Goal: Task Accomplishment & Management: Manage account settings

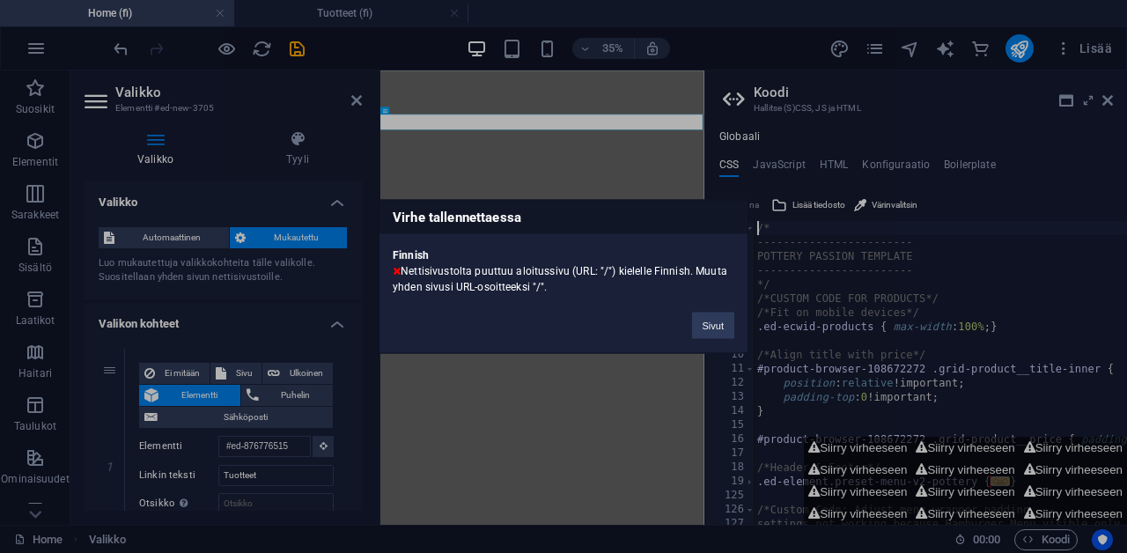
select select "1"
select select
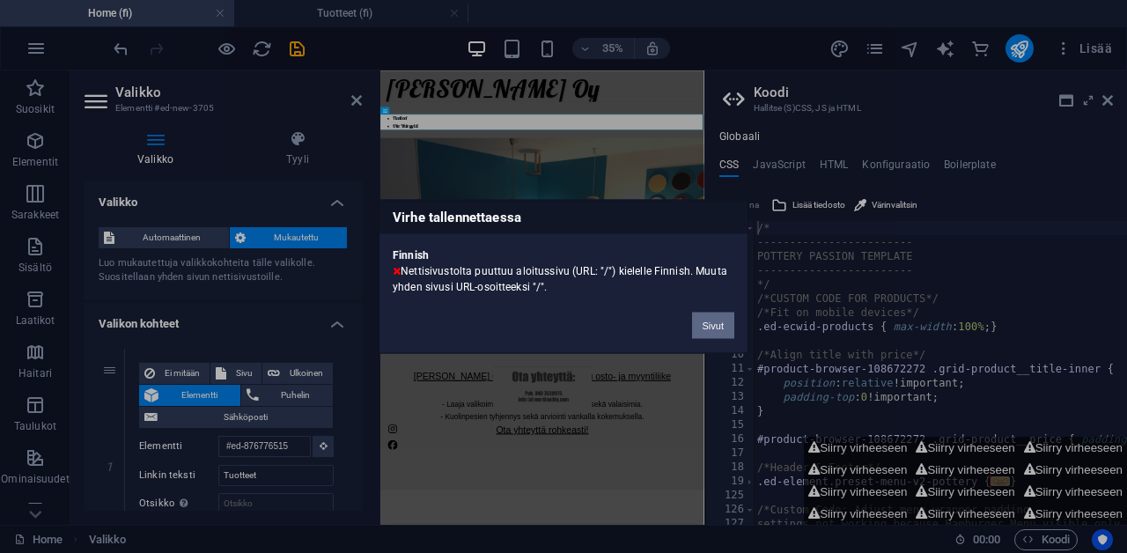
click at [707, 330] on button "Sivut" at bounding box center [713, 326] width 42 height 26
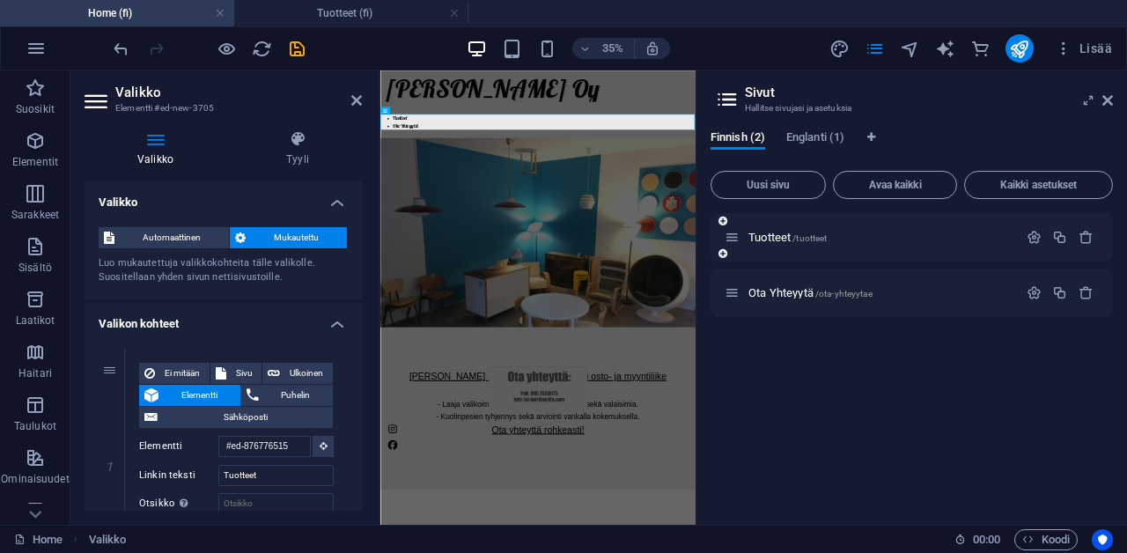
click at [742, 244] on div "Tuotteet /tuotteet" at bounding box center [871, 237] width 293 height 20
click at [785, 235] on span "Tuotteet /tuotteet" at bounding box center [787, 237] width 78 height 13
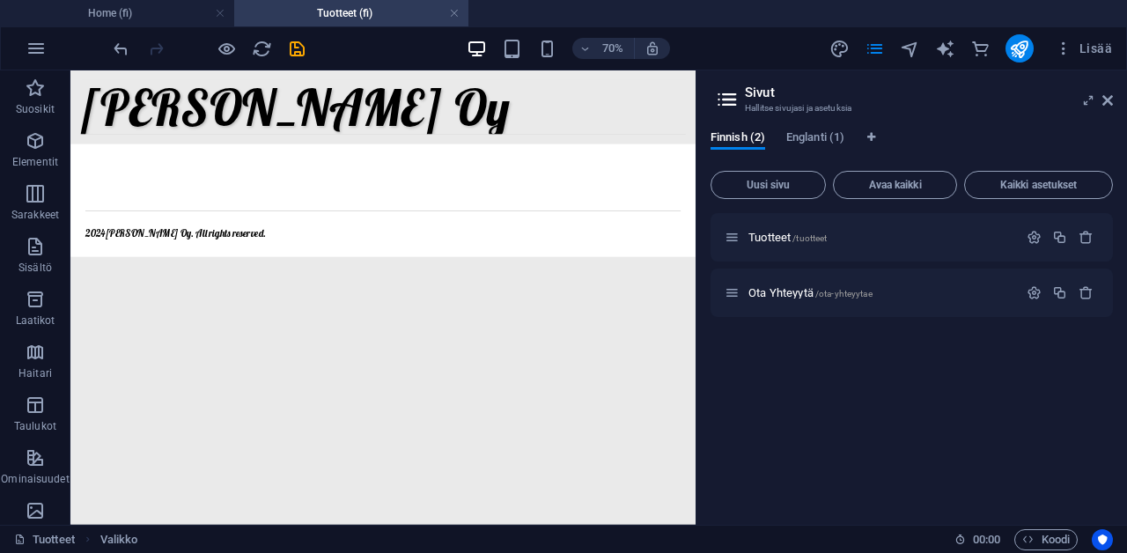
click at [771, 391] on div "Tuotteet /tuotteet Ota Yhteyytä /ota-yhteyytae" at bounding box center [912, 362] width 402 height 298
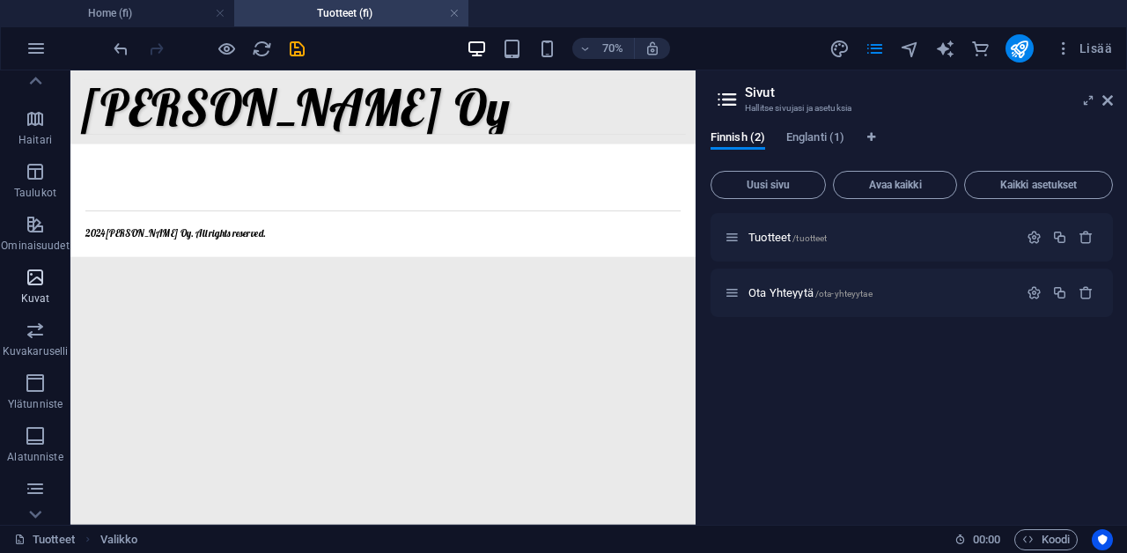
scroll to position [225, 0]
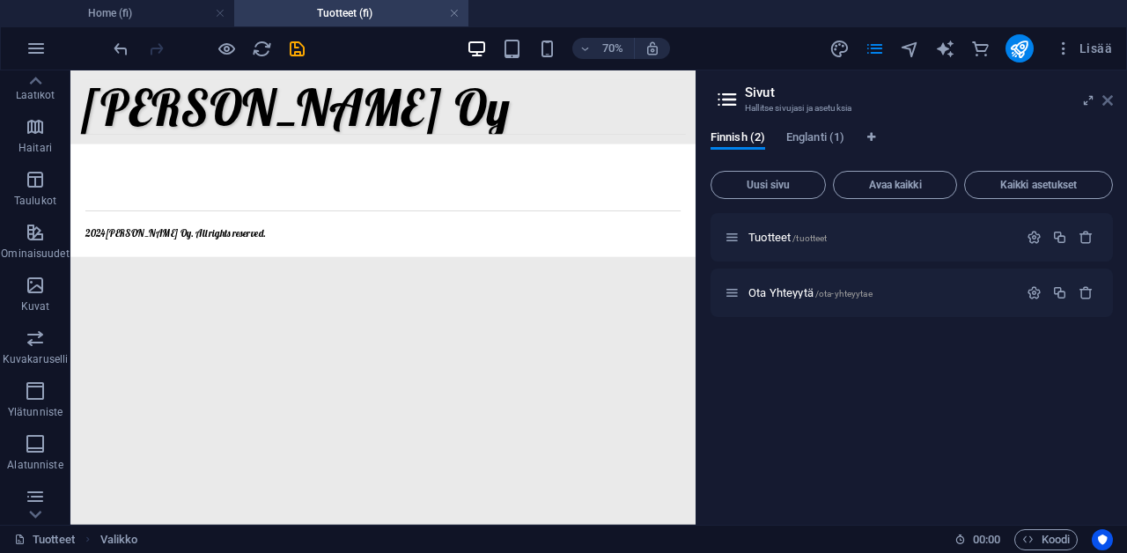
click at [1107, 99] on icon at bounding box center [1107, 100] width 11 height 14
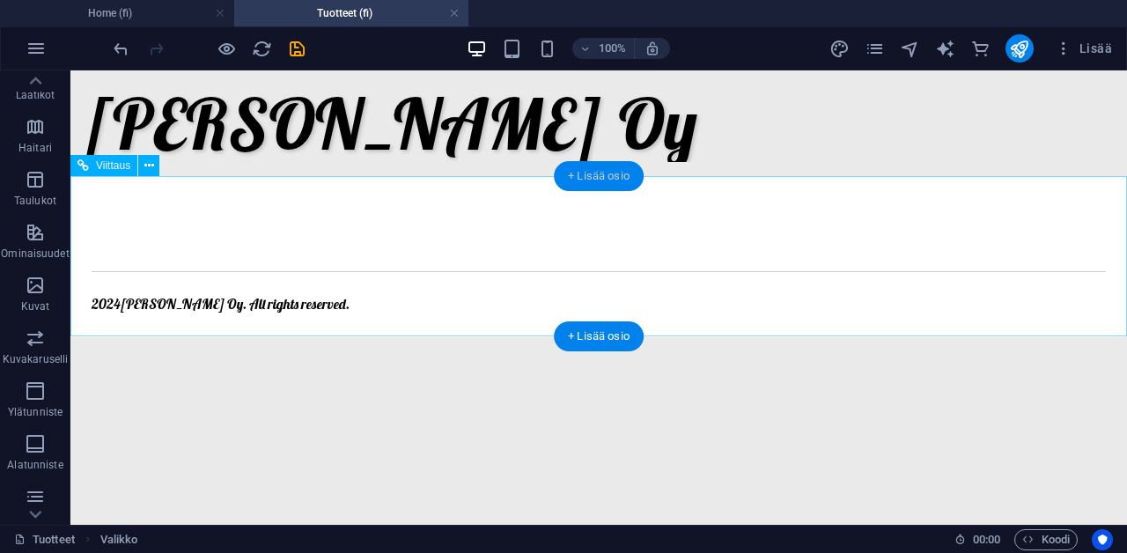
click at [601, 182] on div "+ Lisää osio" at bounding box center [599, 176] width 90 height 30
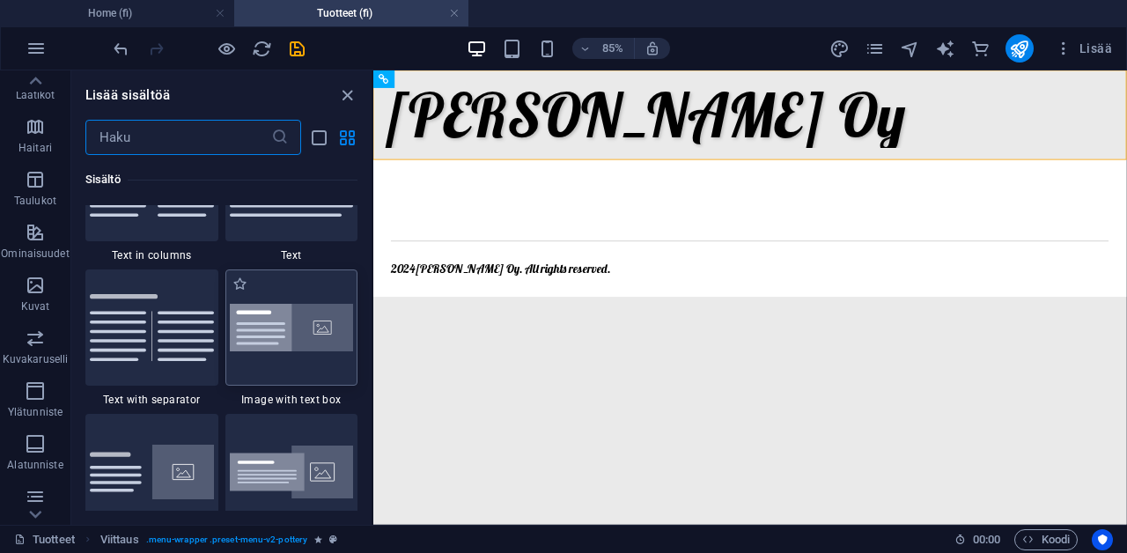
scroll to position [3166, 0]
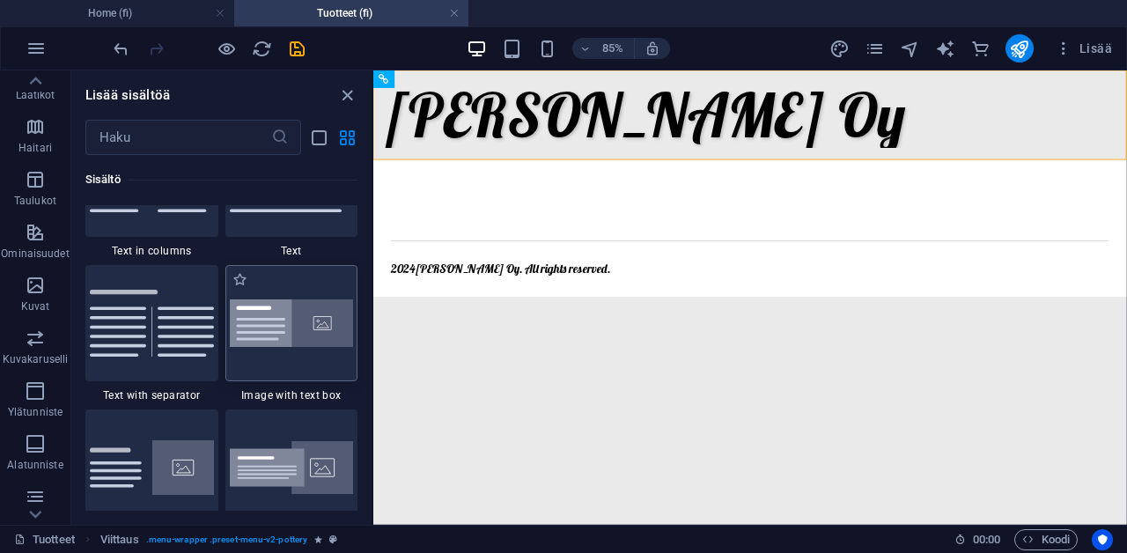
click at [288, 335] on img at bounding box center [292, 323] width 124 height 48
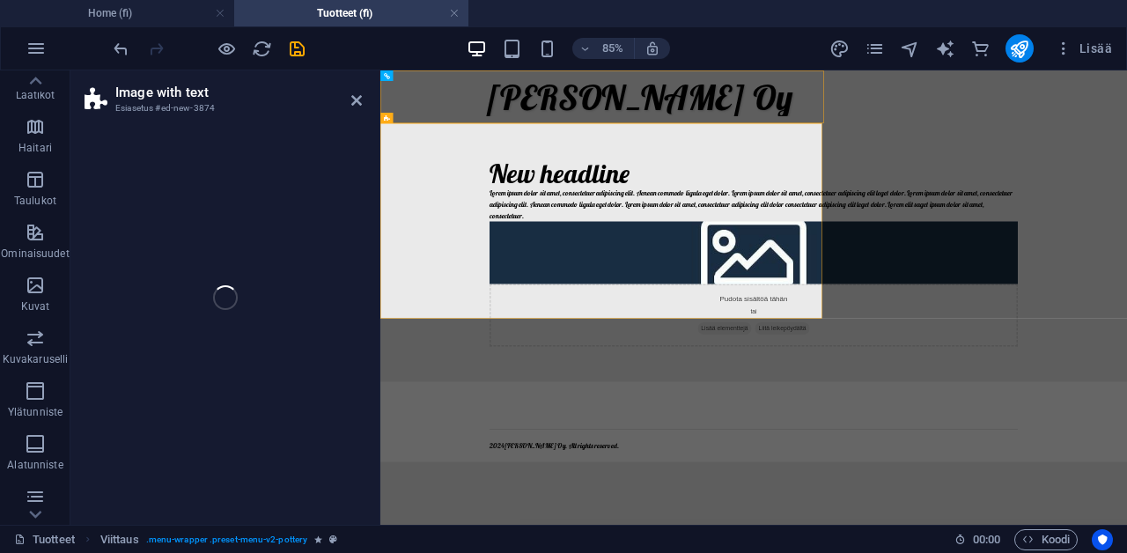
select select "rem"
select select "px"
select select "preset-text-with-image-v4-boxed"
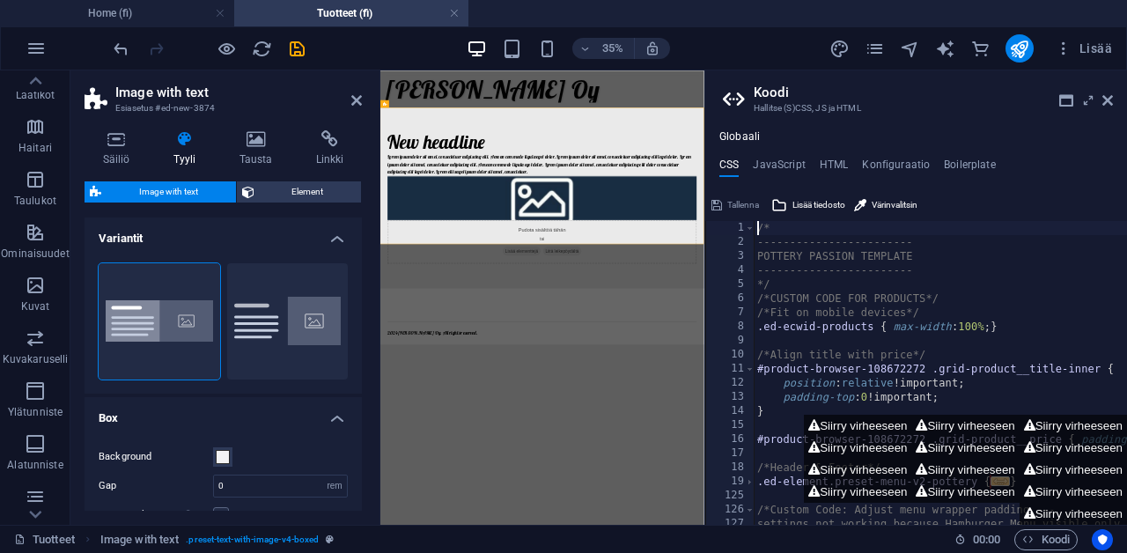
scroll to position [2, 0]
click at [303, 347] on button "Default" at bounding box center [288, 320] width 122 height 116
type input "2"
type input "0"
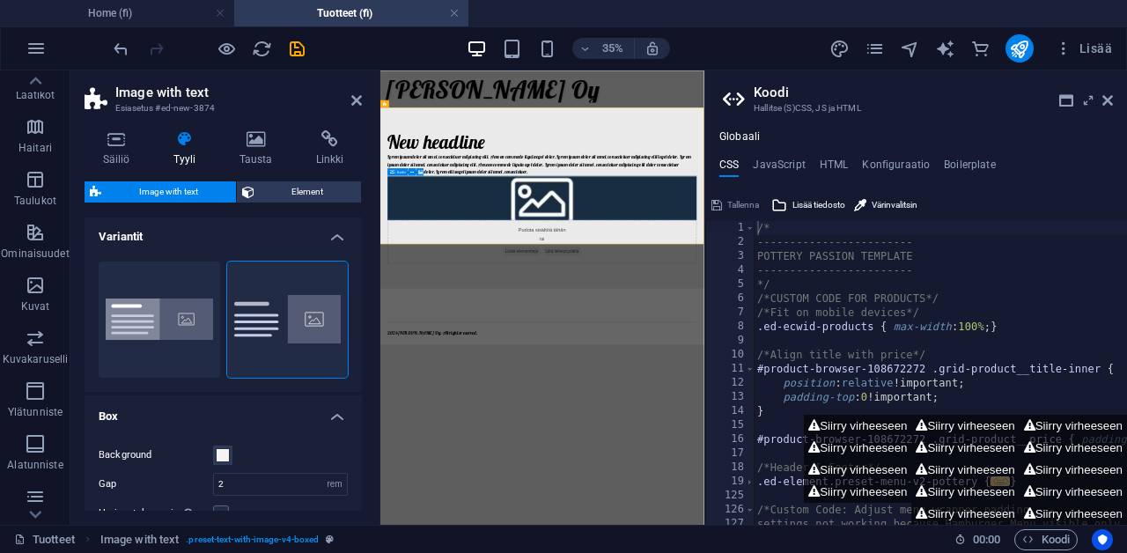
click at [527, 498] on div "Pudota sisältöä tähän tai Lisää elementtejä Liitä leikepöydältä" at bounding box center [843, 560] width 883 height 125
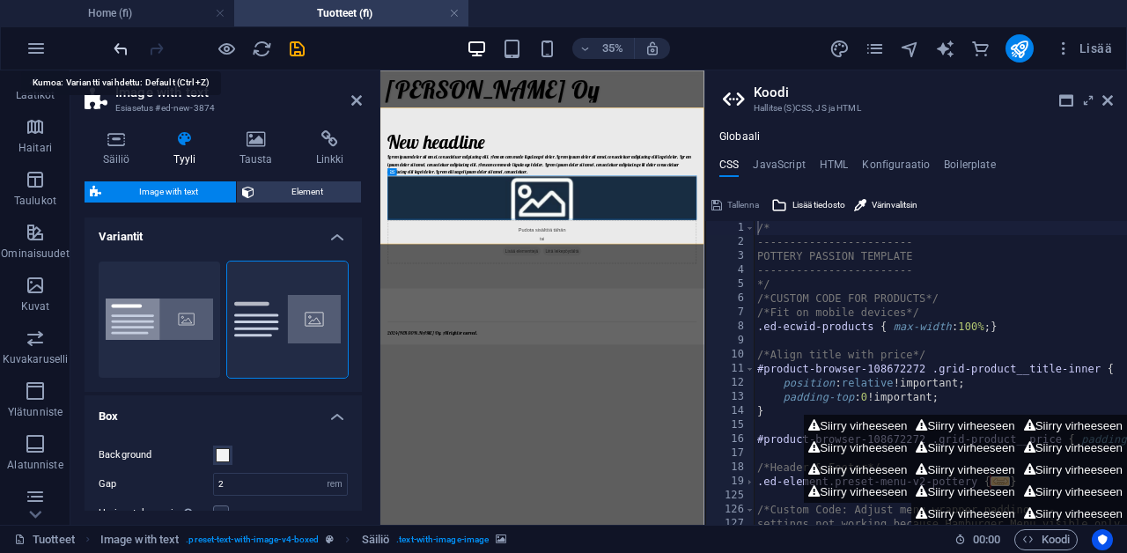
click at [119, 53] on icon "undo" at bounding box center [121, 49] width 20 height 20
type input "0"
type input "2.5"
click at [119, 52] on icon "undo" at bounding box center [121, 49] width 20 height 20
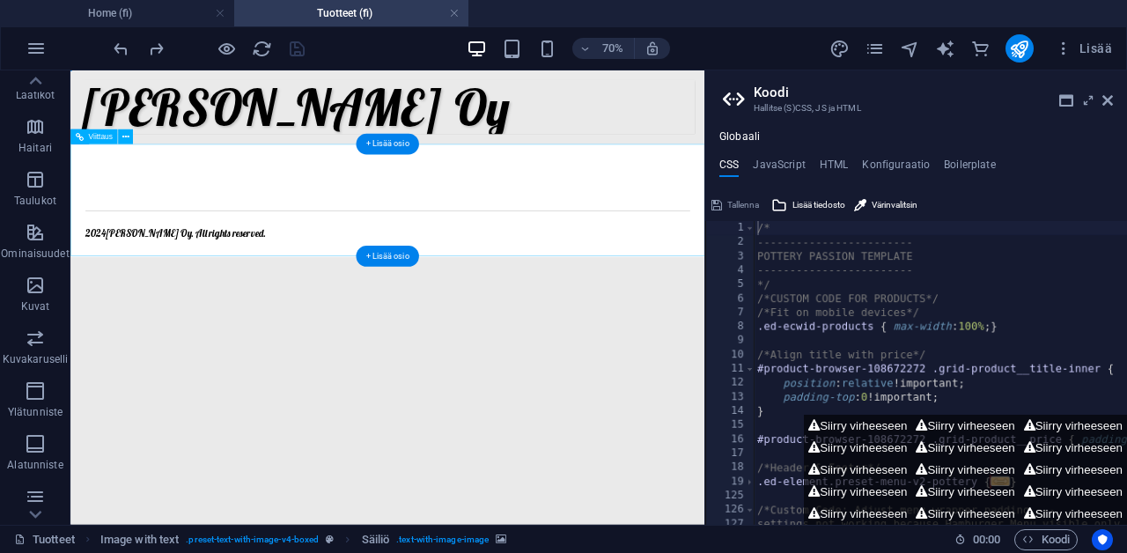
click at [845, 234] on div at bounding box center [524, 261] width 864 height 64
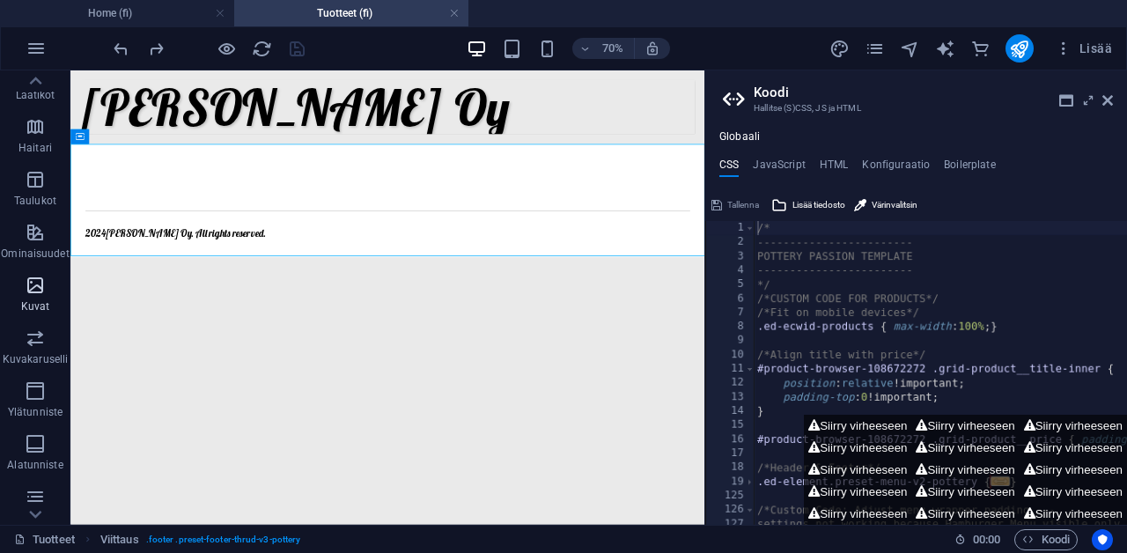
click at [30, 293] on icon "button" at bounding box center [35, 285] width 21 height 21
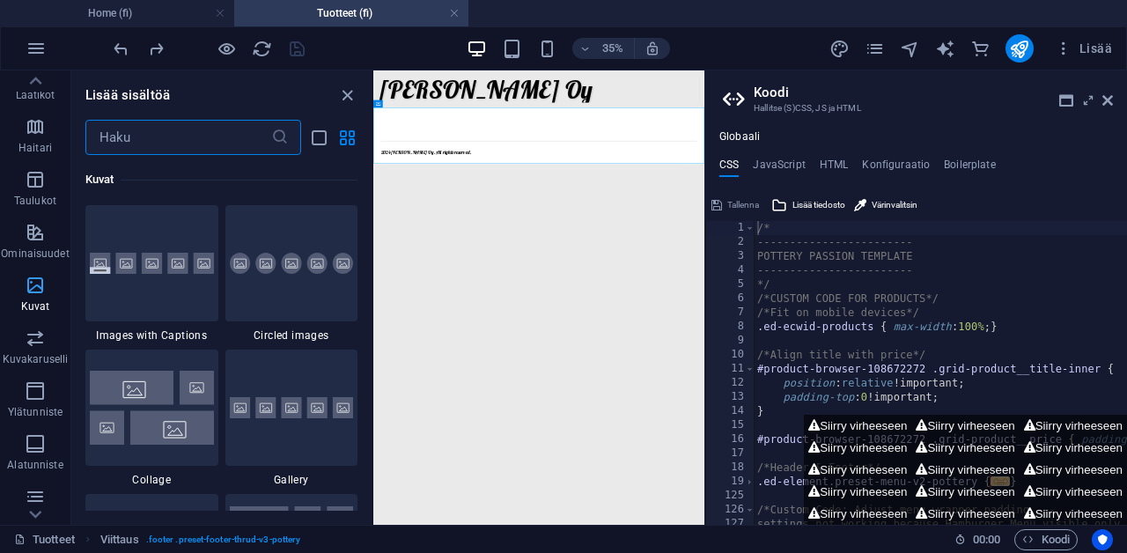
scroll to position [8929, 0]
click at [151, 284] on div at bounding box center [151, 263] width 133 height 116
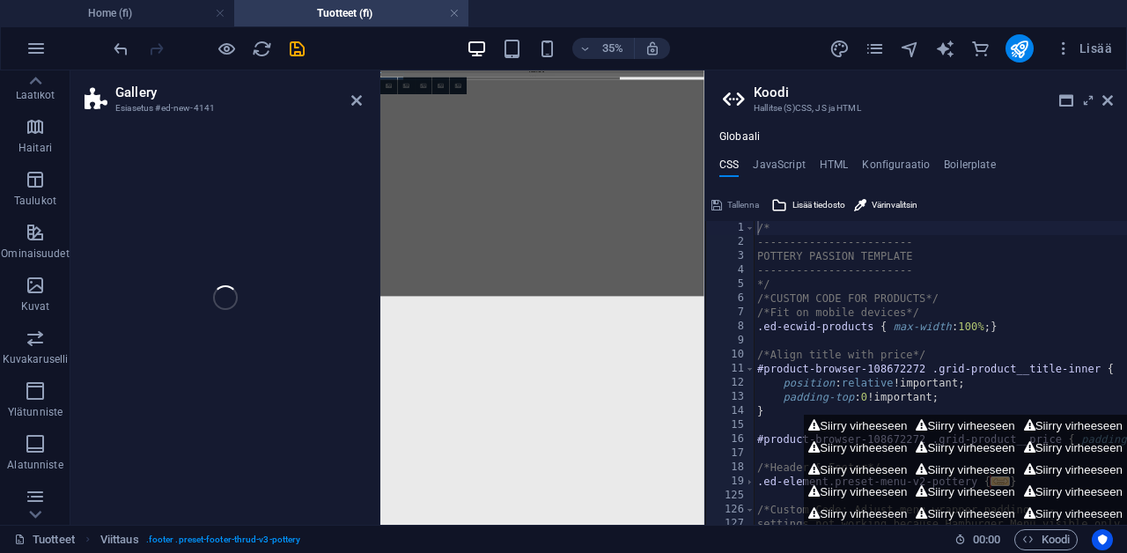
select select "rem"
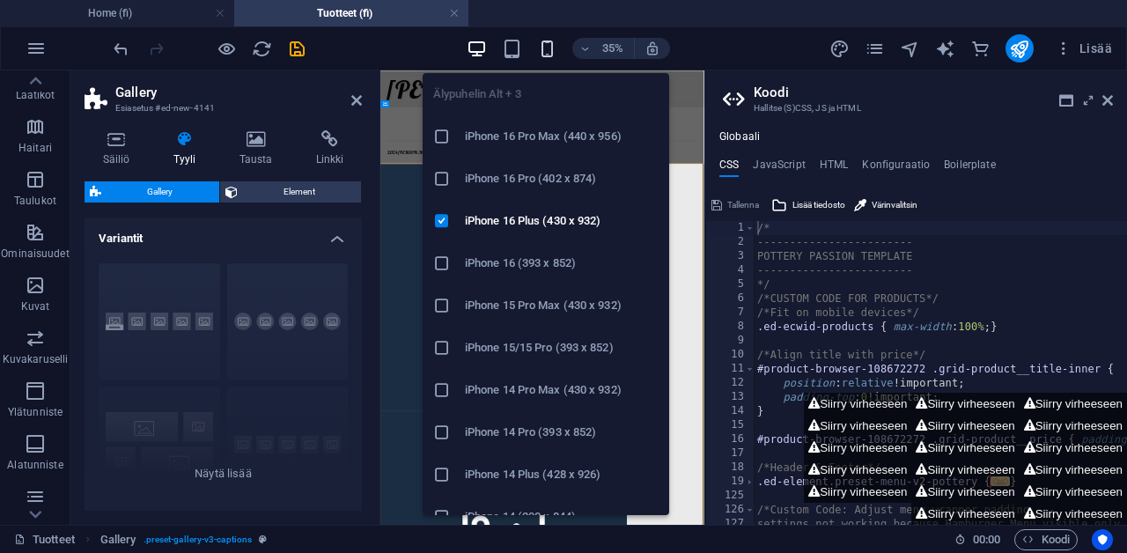
click at [553, 48] on icon "button" at bounding box center [547, 49] width 20 height 20
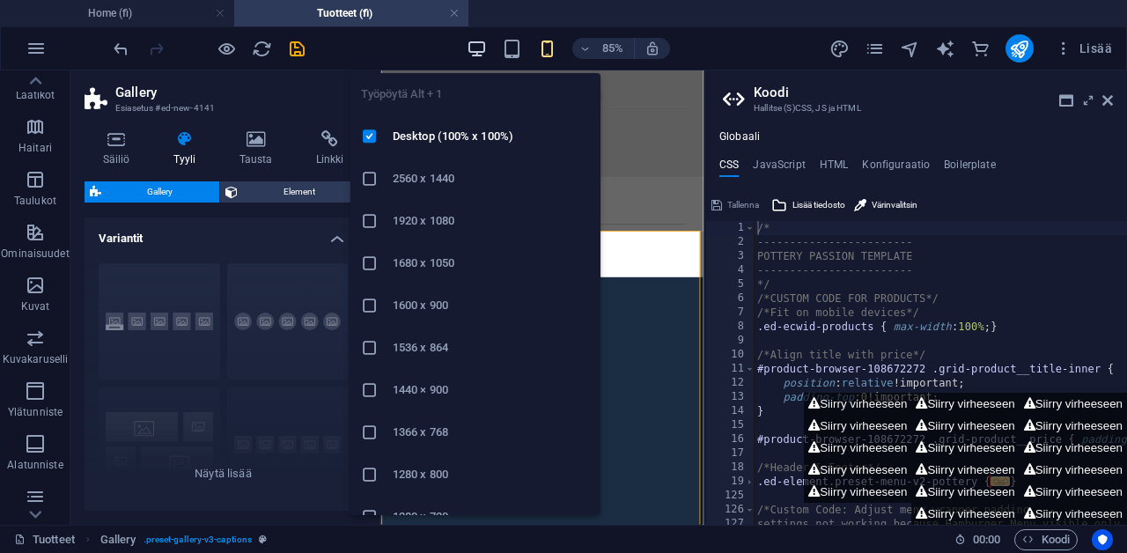
click at [473, 55] on icon "button" at bounding box center [477, 49] width 20 height 20
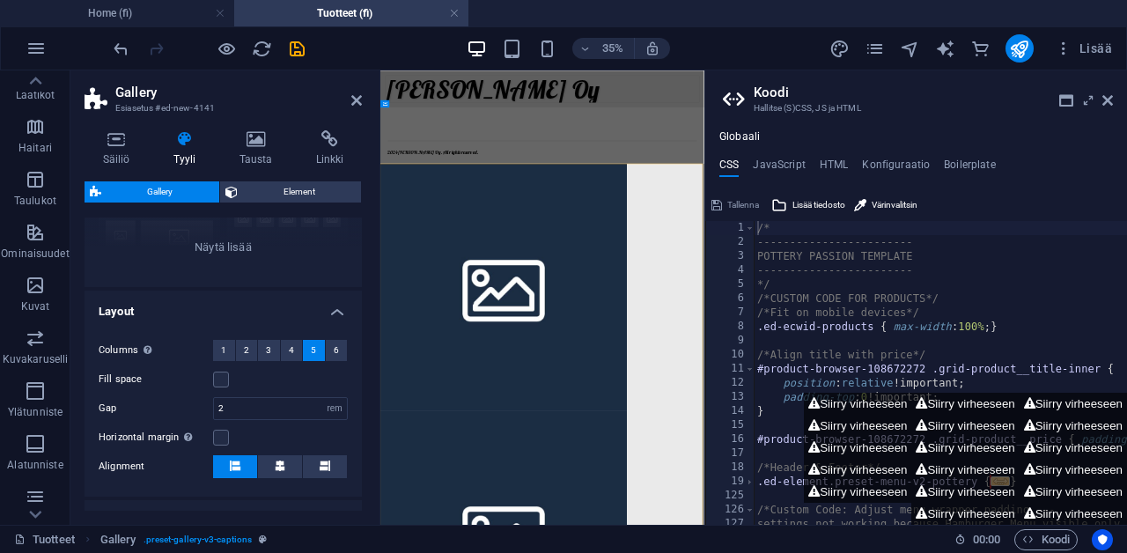
scroll to position [225, 0]
click at [228, 356] on button "1" at bounding box center [224, 352] width 22 height 21
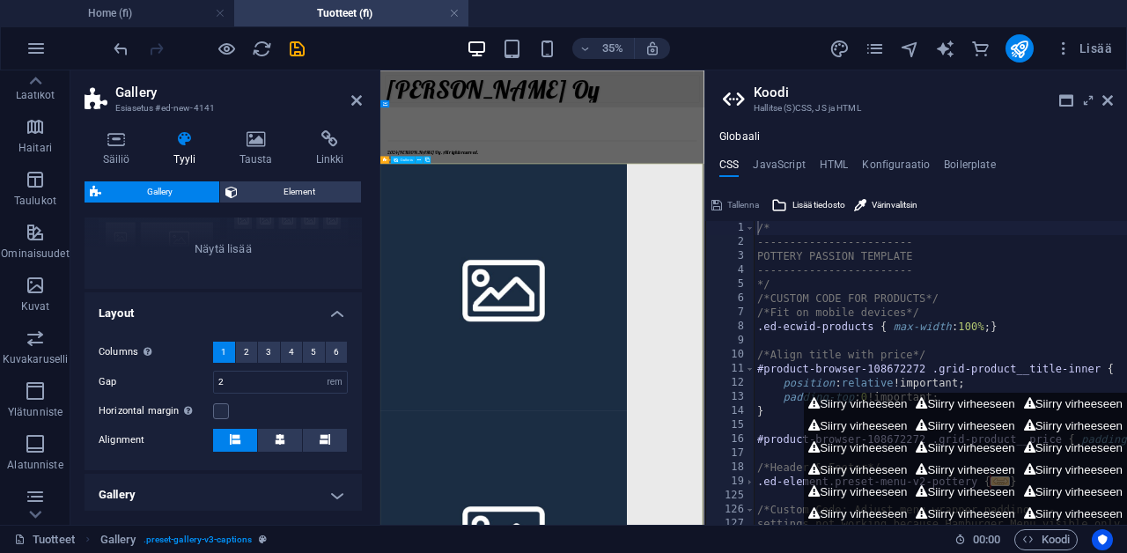
click at [250, 352] on button "2" at bounding box center [247, 352] width 22 height 21
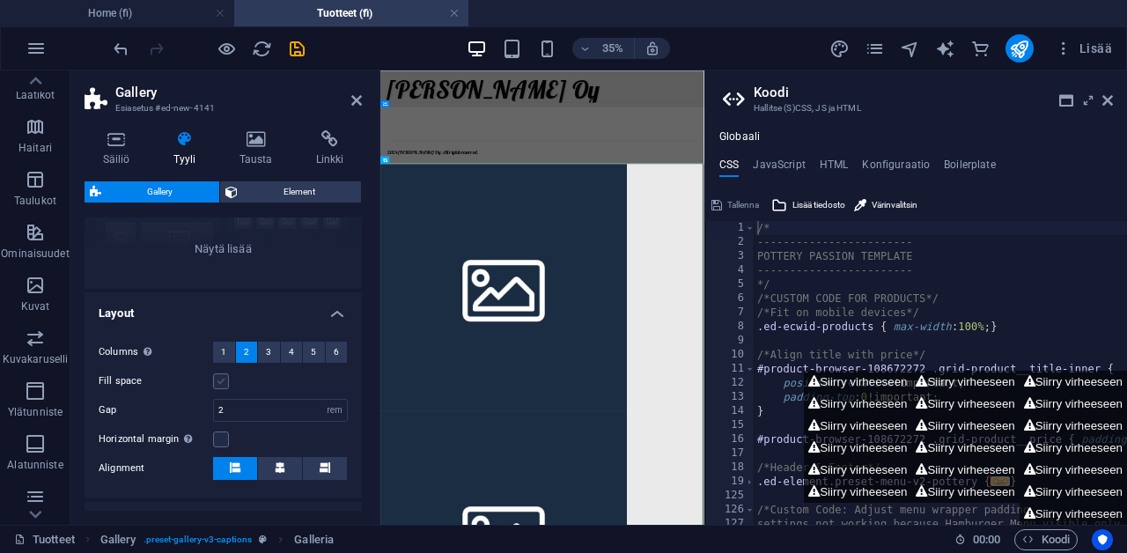
click at [224, 385] on label at bounding box center [221, 381] width 16 height 16
click at [0, 0] on input "Fill space" at bounding box center [0, 0] width 0 height 0
click at [311, 198] on span "Element" at bounding box center [300, 191] width 114 height 21
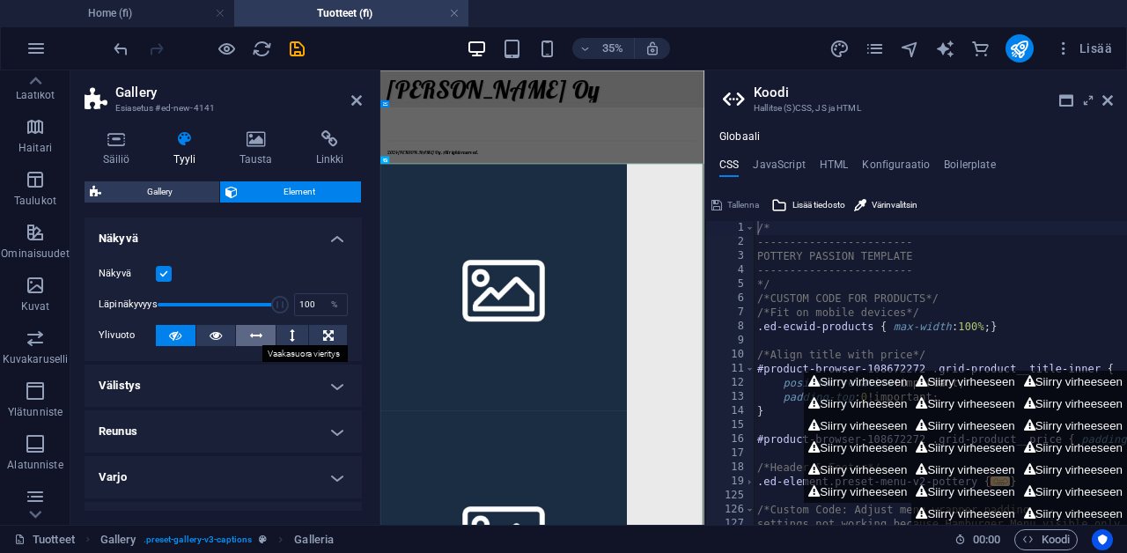
click at [254, 327] on icon at bounding box center [256, 335] width 12 height 21
click at [176, 328] on icon at bounding box center [175, 335] width 12 height 21
click at [187, 195] on span "Gallery" at bounding box center [160, 191] width 107 height 21
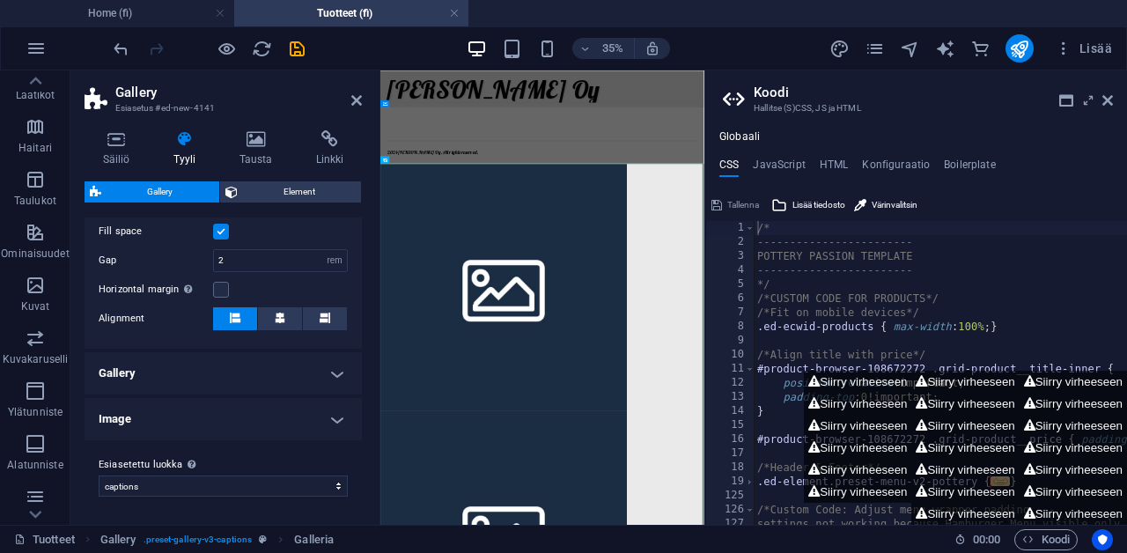
scroll to position [373, 0]
click at [160, 370] on h4 "Gallery" at bounding box center [223, 374] width 277 height 42
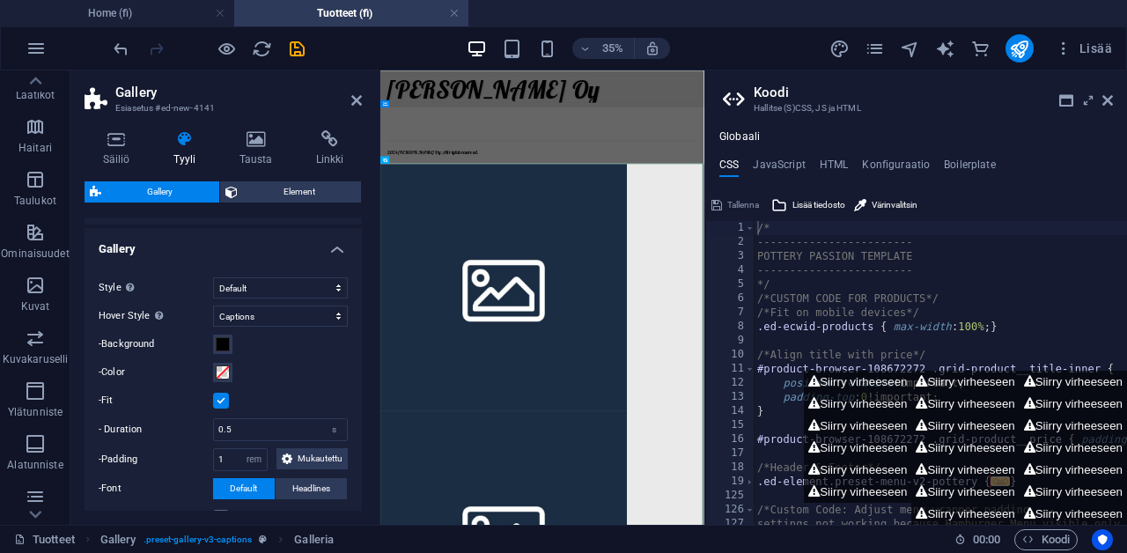
scroll to position [504, 0]
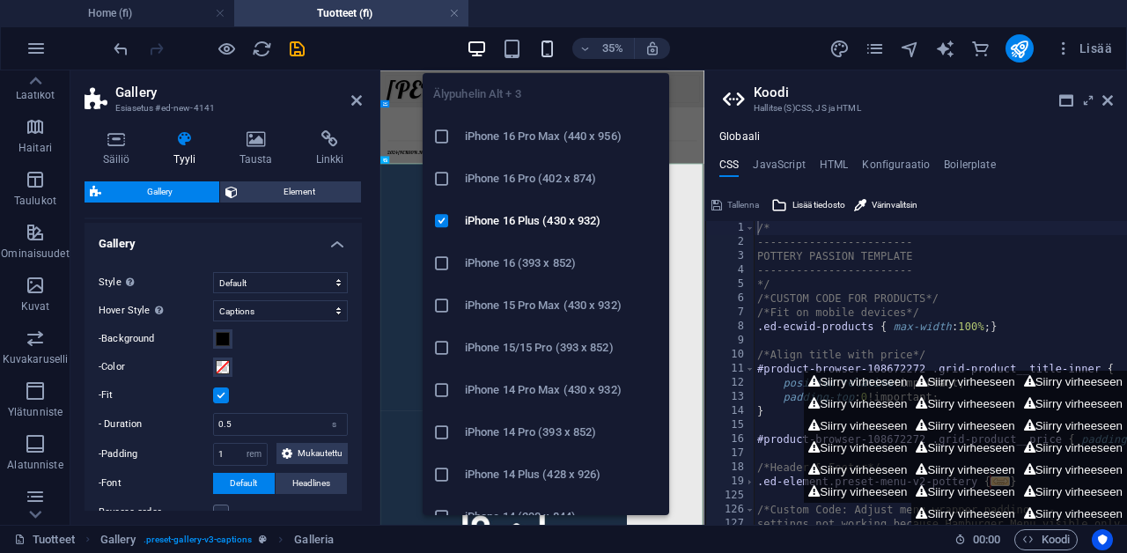
click at [545, 41] on icon "button" at bounding box center [547, 49] width 20 height 20
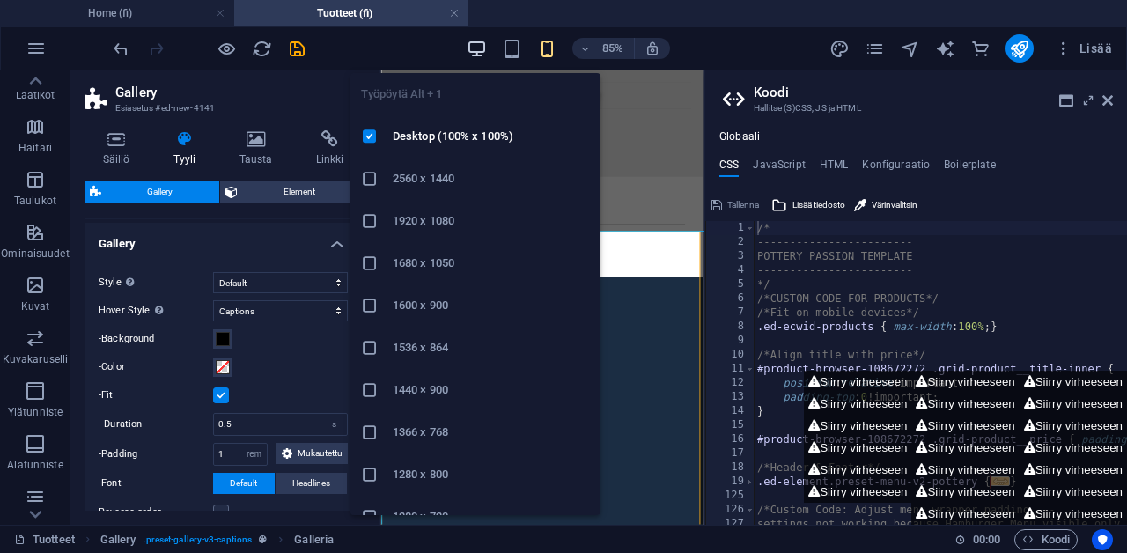
click at [475, 53] on icon "button" at bounding box center [477, 49] width 20 height 20
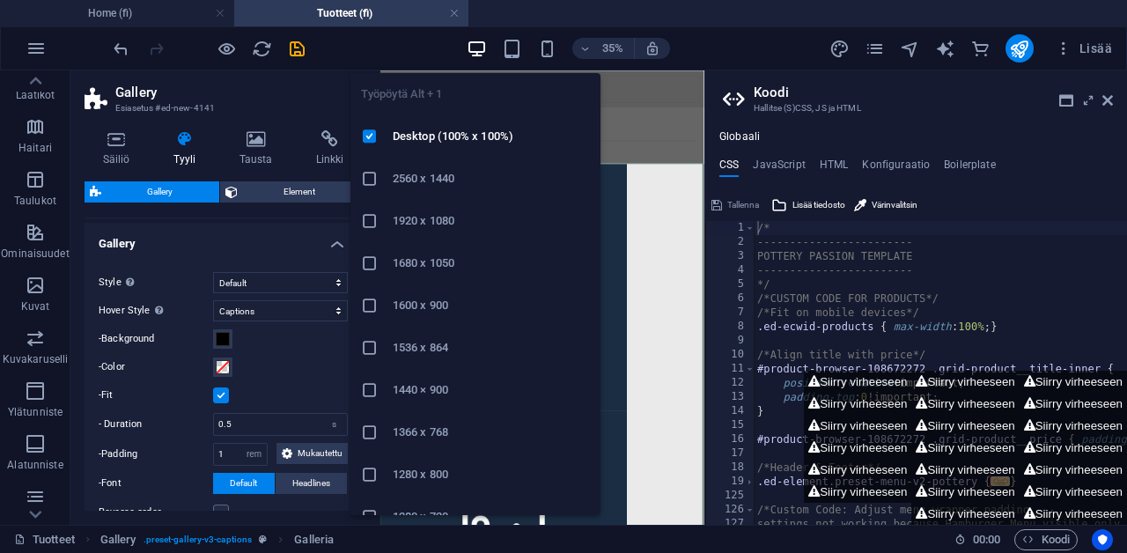
type input "2"
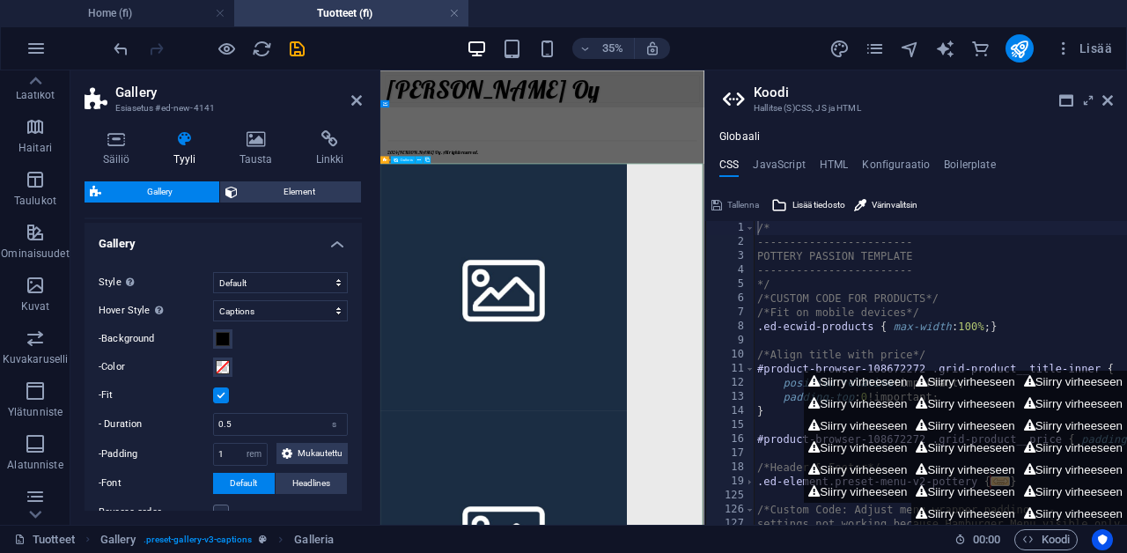
click at [1111, 100] on icon at bounding box center [1107, 100] width 11 height 14
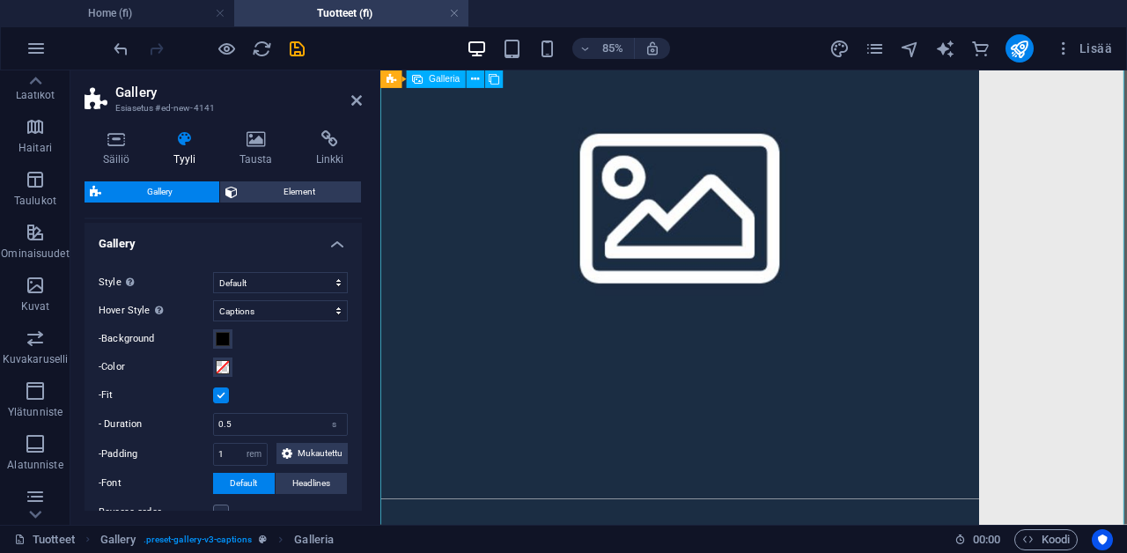
scroll to position [1172, 0]
click at [475, 81] on icon at bounding box center [476, 79] width 8 height 16
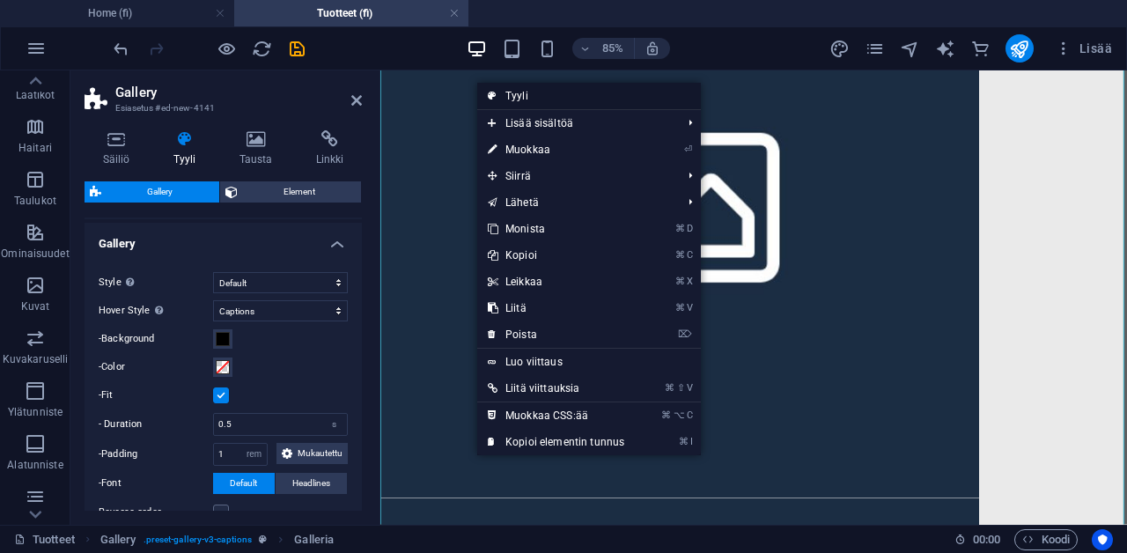
click at [493, 94] on icon at bounding box center [492, 96] width 9 height 26
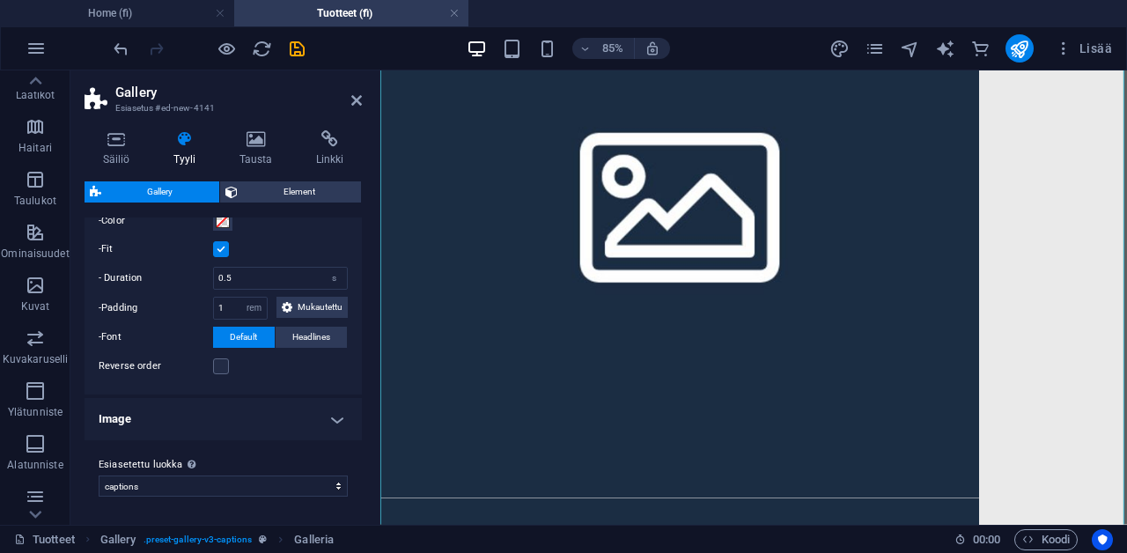
scroll to position [670, 0]
click at [188, 430] on h4 "Image" at bounding box center [223, 419] width 277 height 42
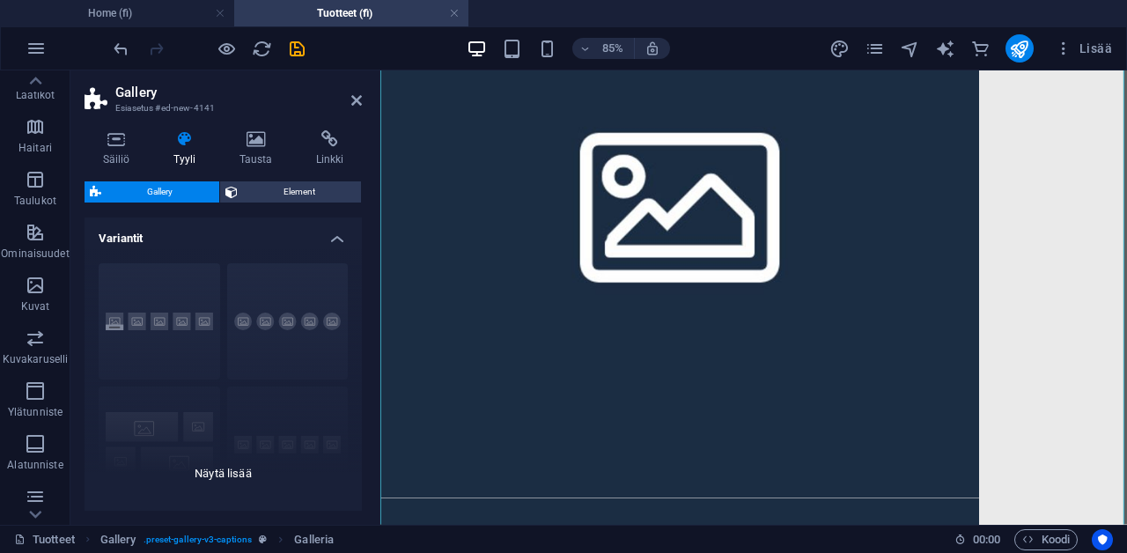
scroll to position [0, 0]
click at [114, 156] on h4 "Säiliö" at bounding box center [120, 148] width 70 height 37
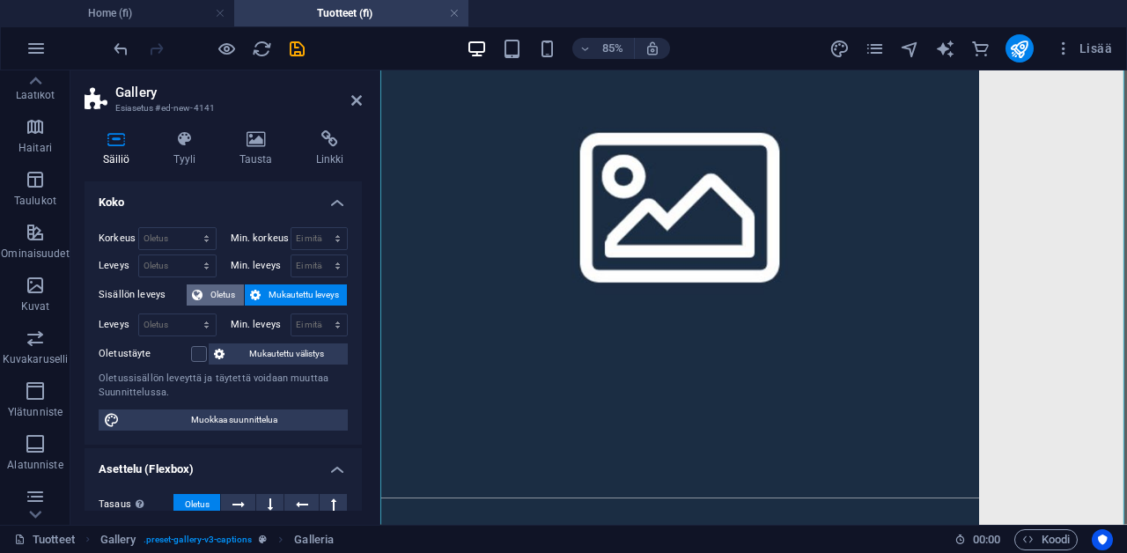
click at [204, 287] on button "Oletus" at bounding box center [215, 294] width 57 height 21
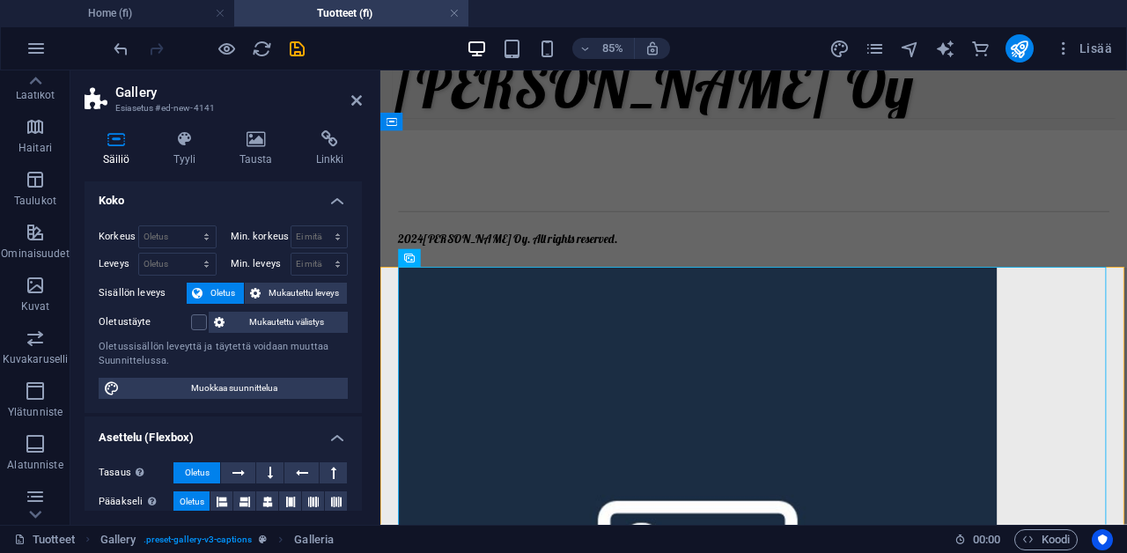
scroll to position [4, 0]
click at [161, 314] on label "Oletustäyte" at bounding box center [145, 320] width 92 height 21
click at [0, 0] on input "Oletustäyte" at bounding box center [0, 0] width 0 height 0
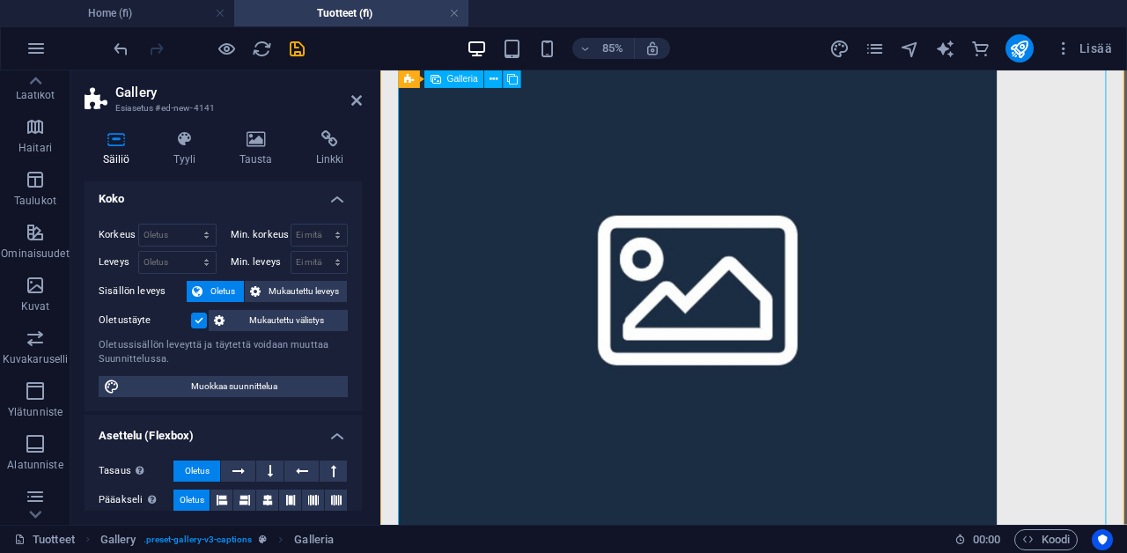
scroll to position [1181, 0]
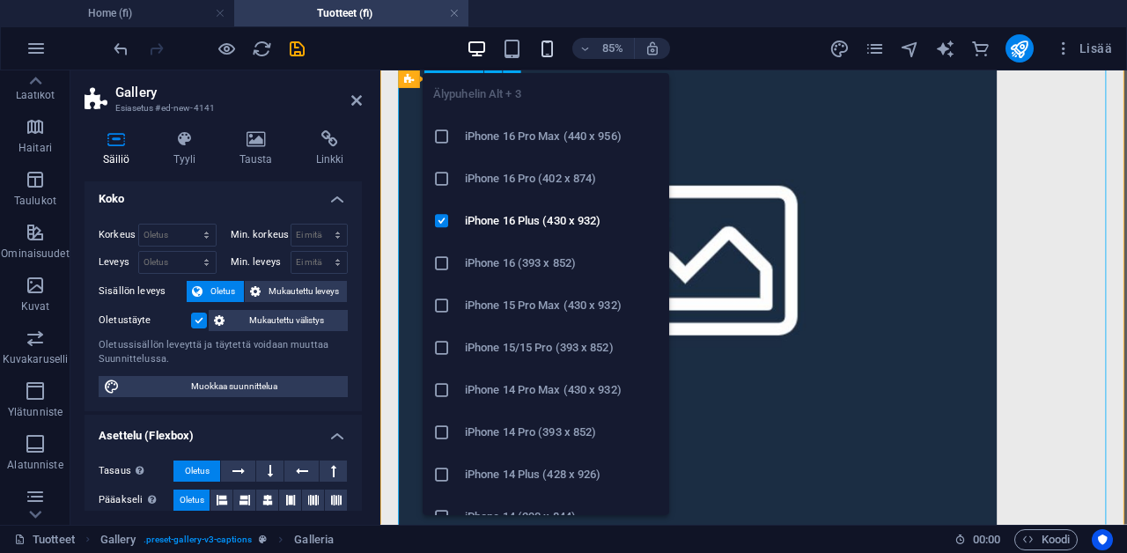
click at [552, 53] on icon "button" at bounding box center [547, 49] width 20 height 20
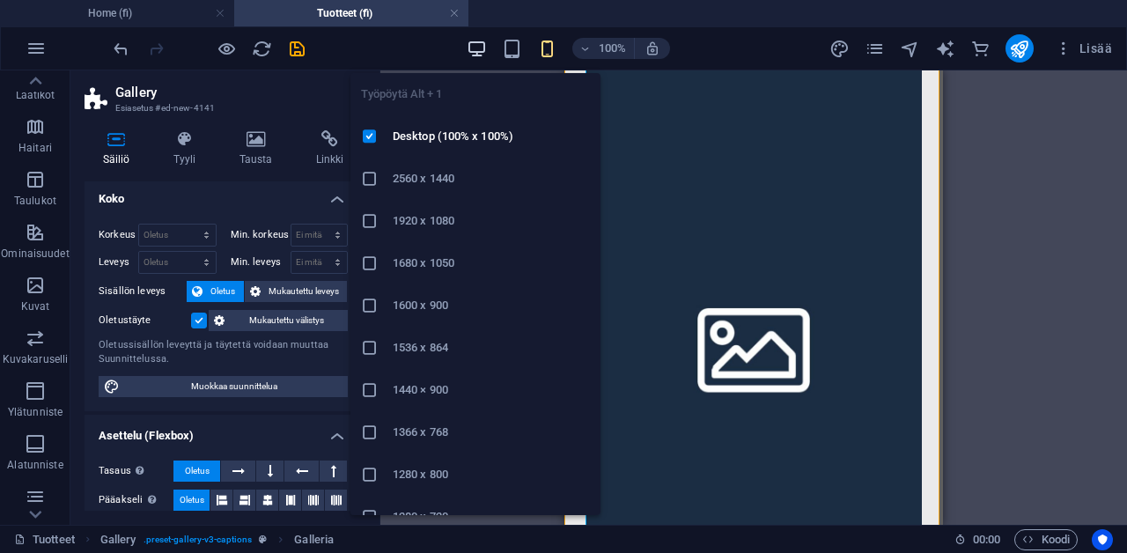
click at [475, 50] on icon "button" at bounding box center [477, 49] width 20 height 20
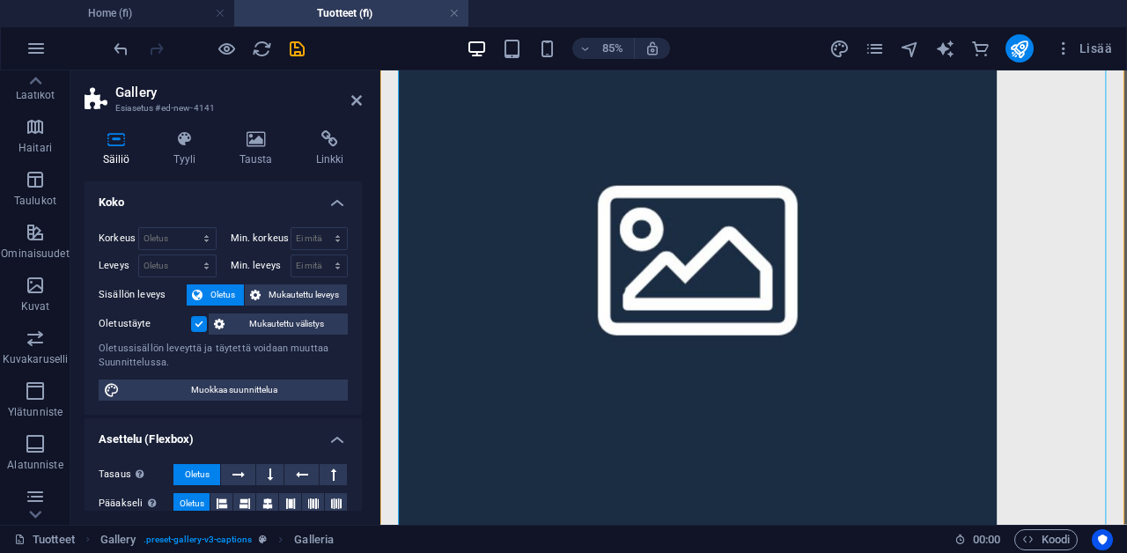
scroll to position [0, 0]
click at [122, 55] on icon "undo" at bounding box center [121, 49] width 20 height 20
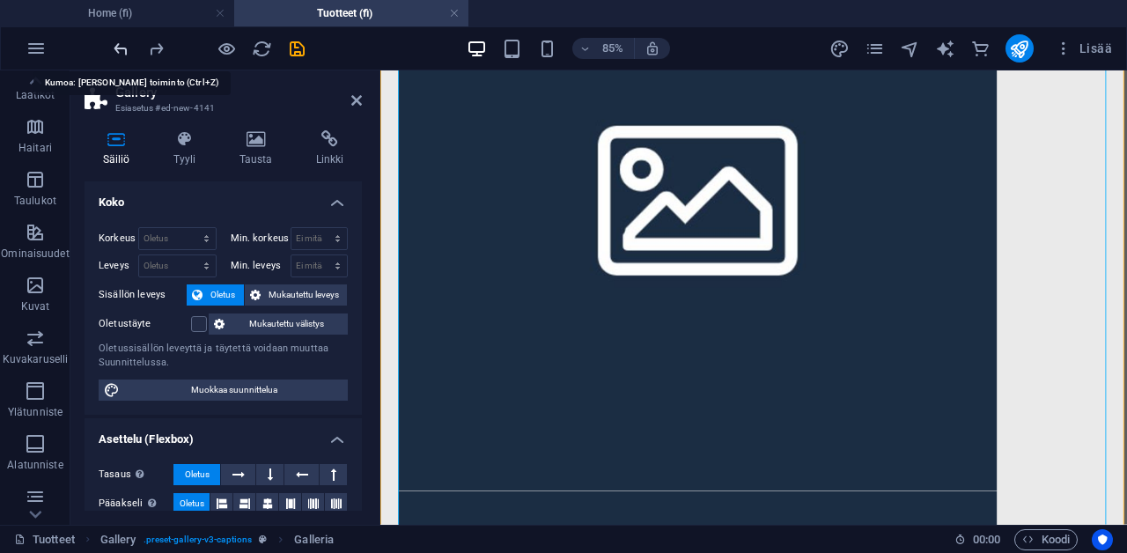
click at [122, 55] on icon "undo" at bounding box center [121, 49] width 20 height 20
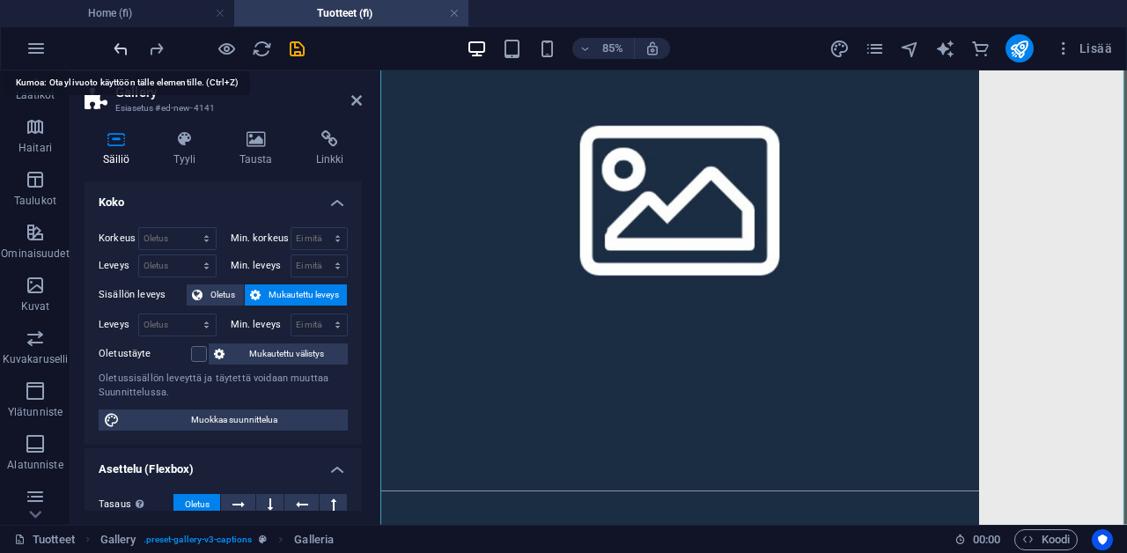
click at [122, 55] on icon "undo" at bounding box center [121, 49] width 20 height 20
click at [122, 53] on icon "undo" at bounding box center [121, 49] width 20 height 20
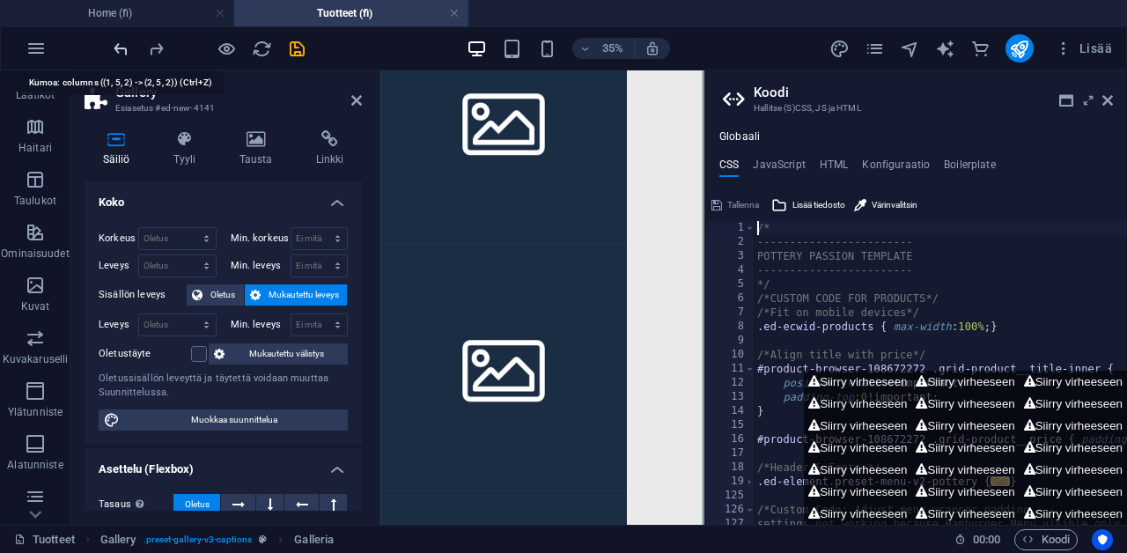
click at [122, 53] on icon "undo" at bounding box center [121, 49] width 20 height 20
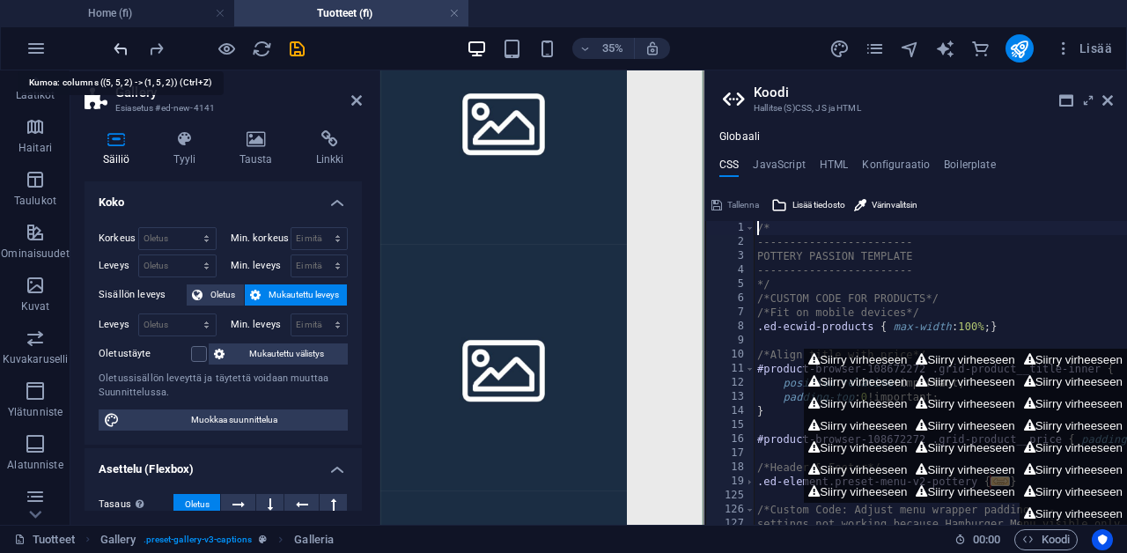
click at [122, 53] on icon "undo" at bounding box center [121, 49] width 20 height 20
click at [1109, 103] on icon at bounding box center [1107, 100] width 11 height 14
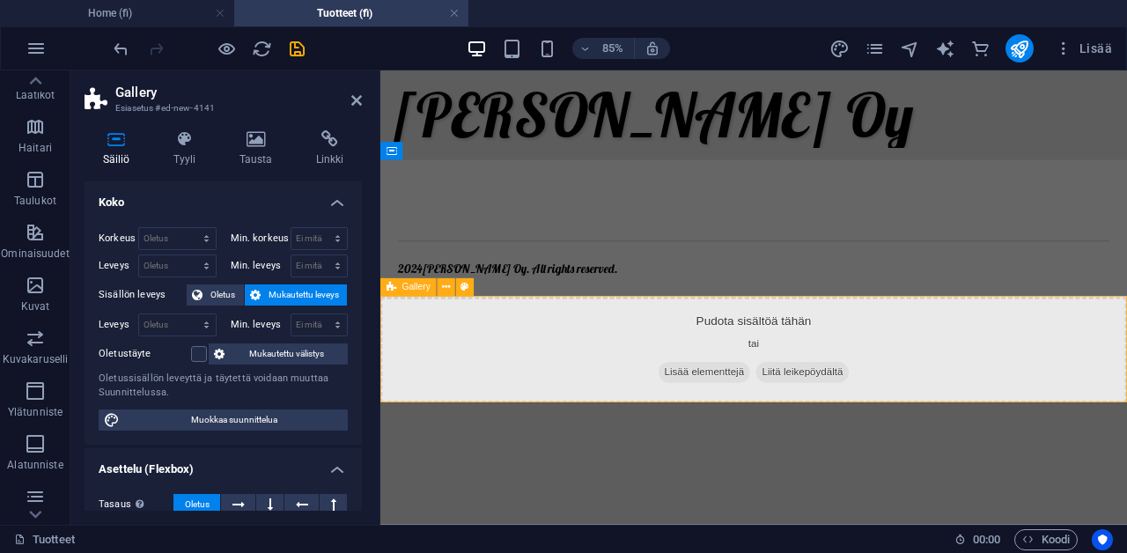
click at [572, 363] on div "Pudota sisältöä tähän tai Lisää elementtejä Liitä leikepöydältä" at bounding box center [819, 399] width 879 height 125
click at [446, 284] on icon at bounding box center [446, 288] width 8 height 16
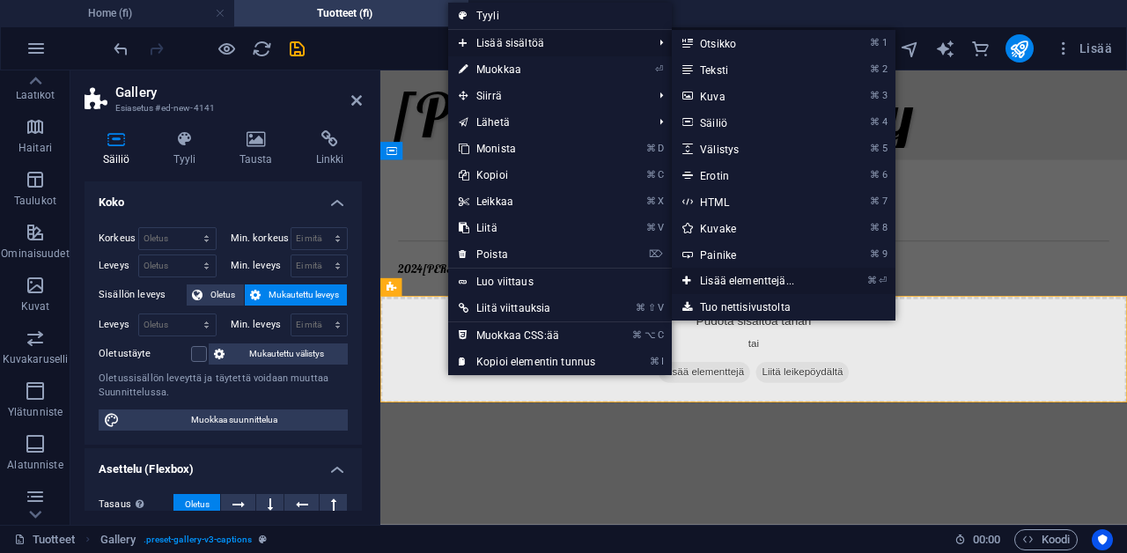
click at [728, 284] on link "⌘ ⏎ Lisää elementtejä..." at bounding box center [751, 281] width 158 height 26
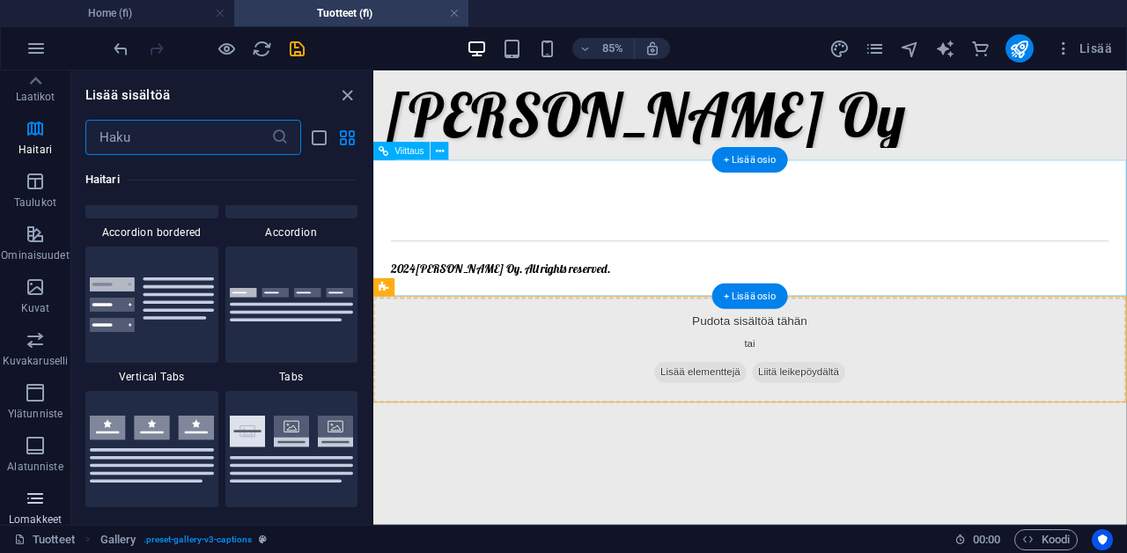
scroll to position [138, 0]
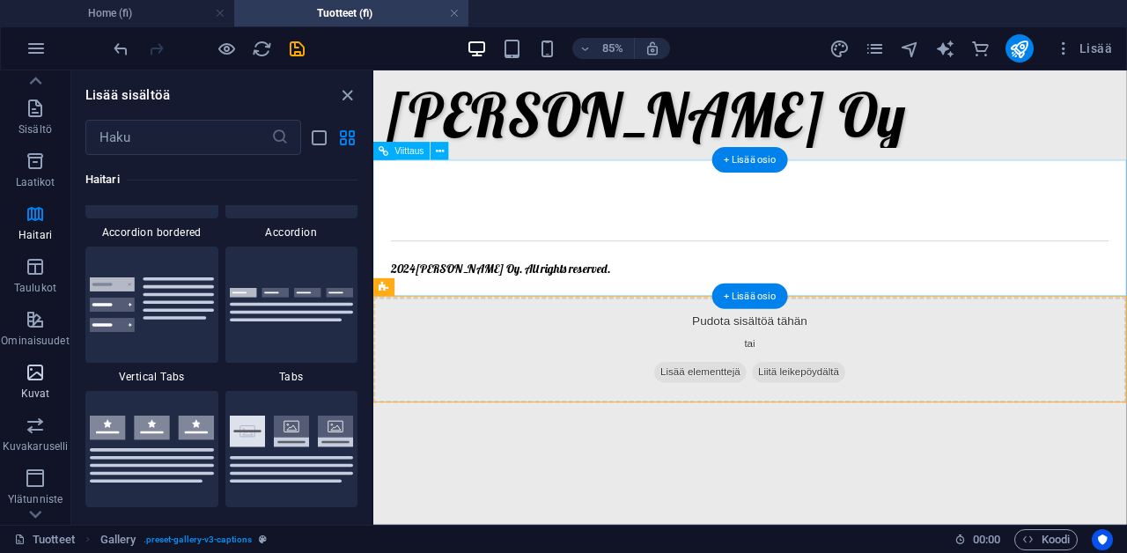
click at [41, 376] on icon "button" at bounding box center [35, 372] width 21 height 21
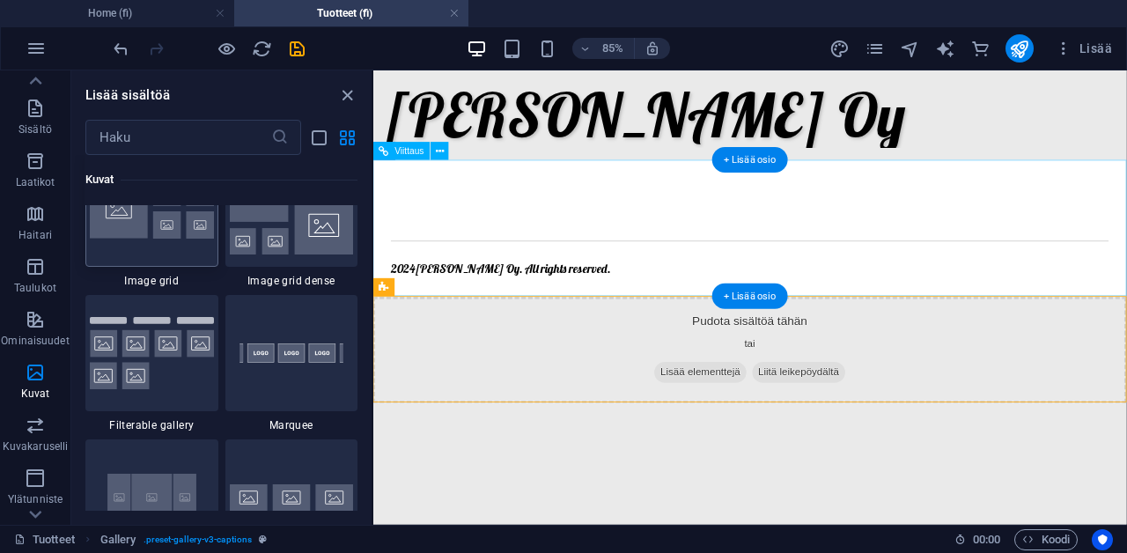
scroll to position [9274, 0]
click at [126, 335] on img at bounding box center [152, 351] width 124 height 72
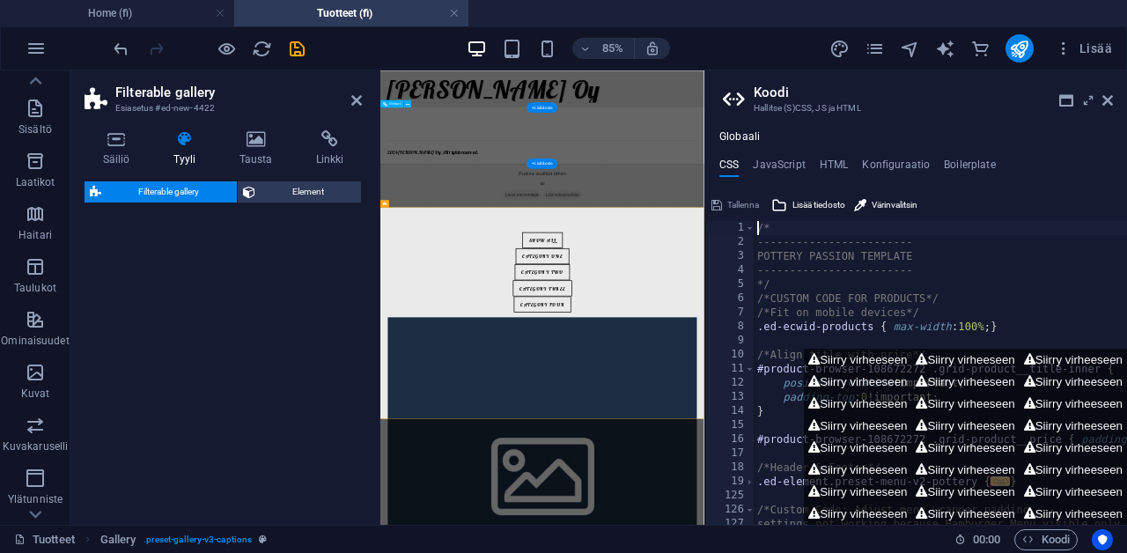
select select "rem"
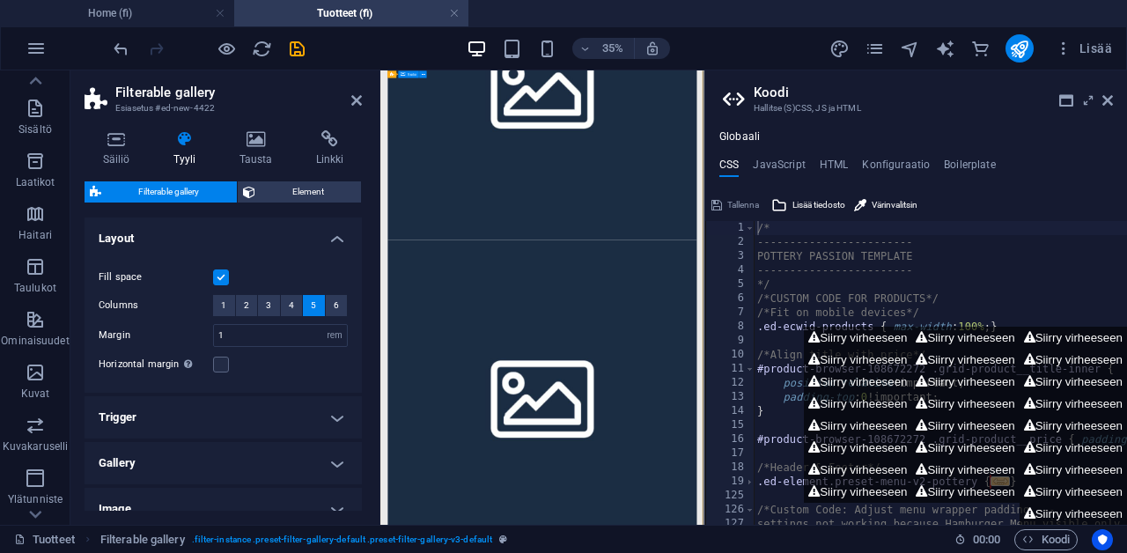
scroll to position [3833, 0]
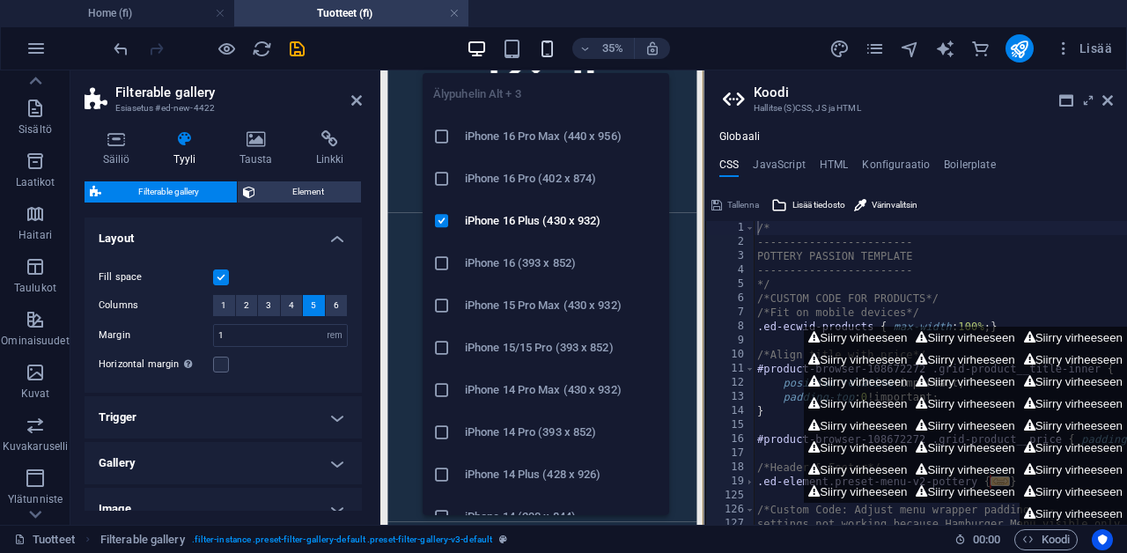
click at [542, 49] on icon "button" at bounding box center [547, 49] width 20 height 20
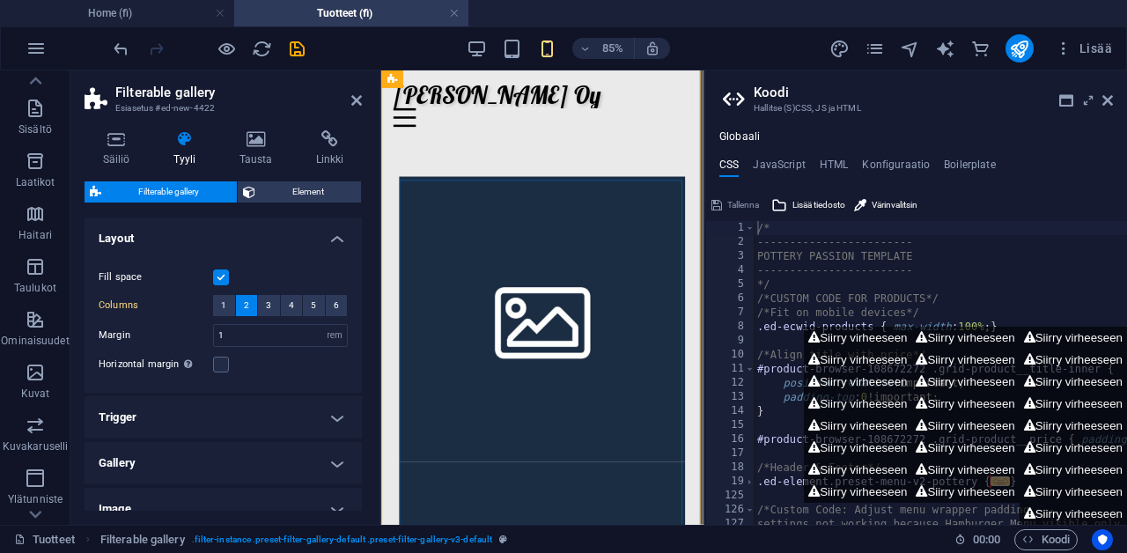
scroll to position [454, 0]
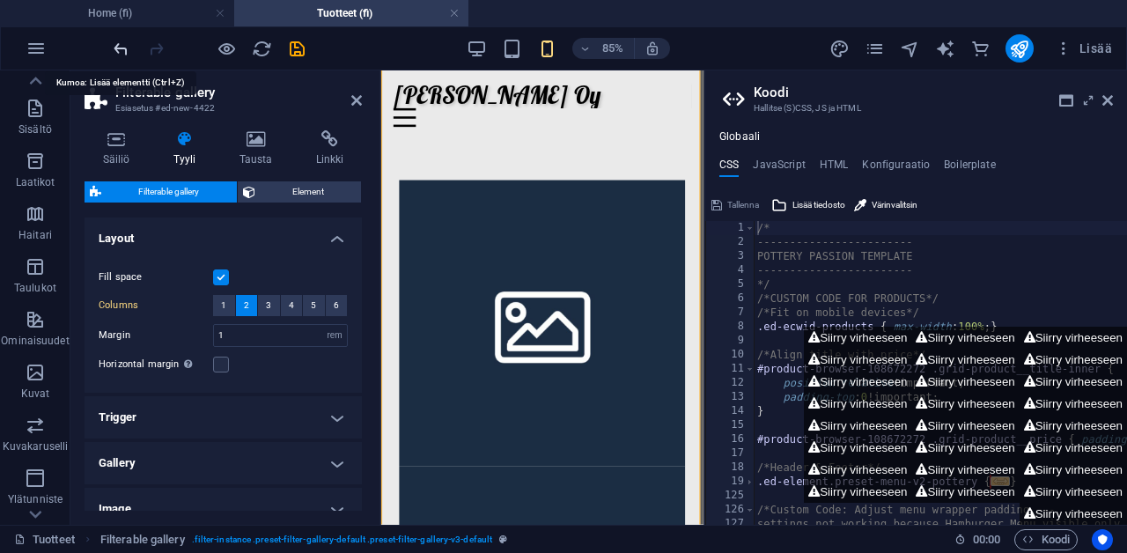
click at [121, 42] on icon "undo" at bounding box center [121, 49] width 20 height 20
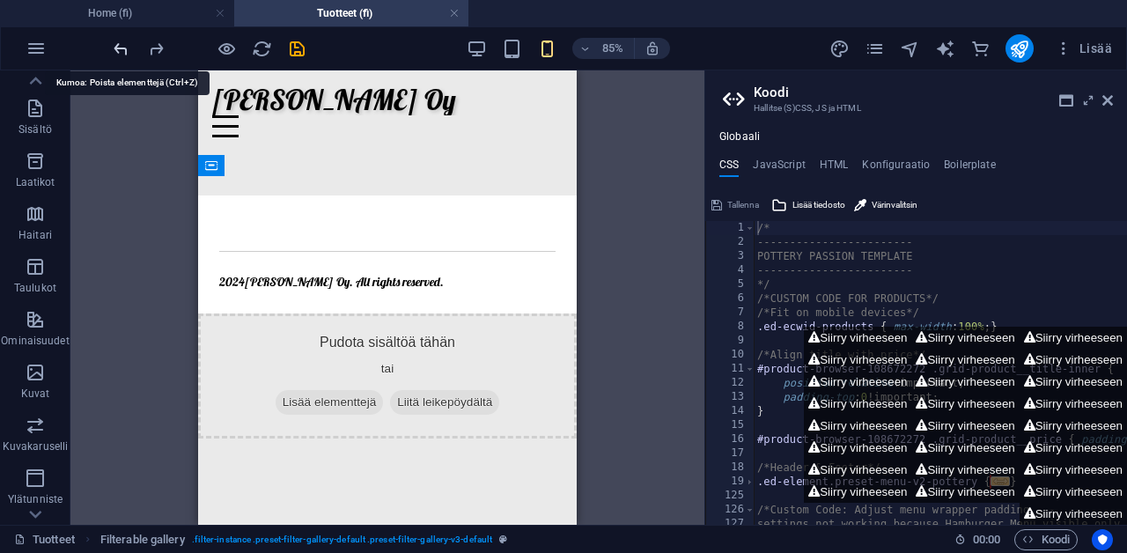
scroll to position [0, 0]
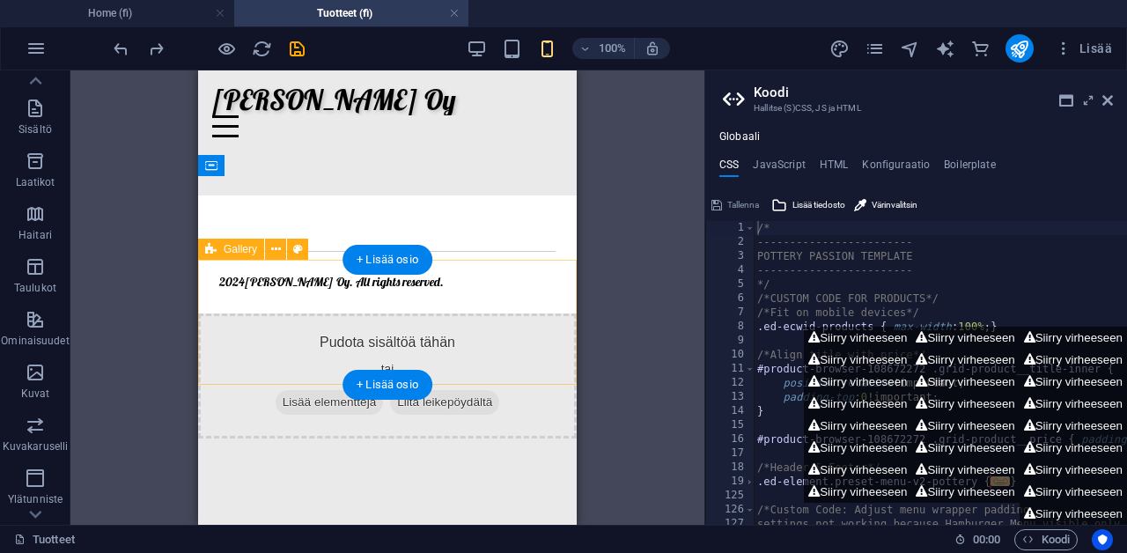
click at [286, 390] on span "Lisää elementtejä" at bounding box center [330, 402] width 108 height 25
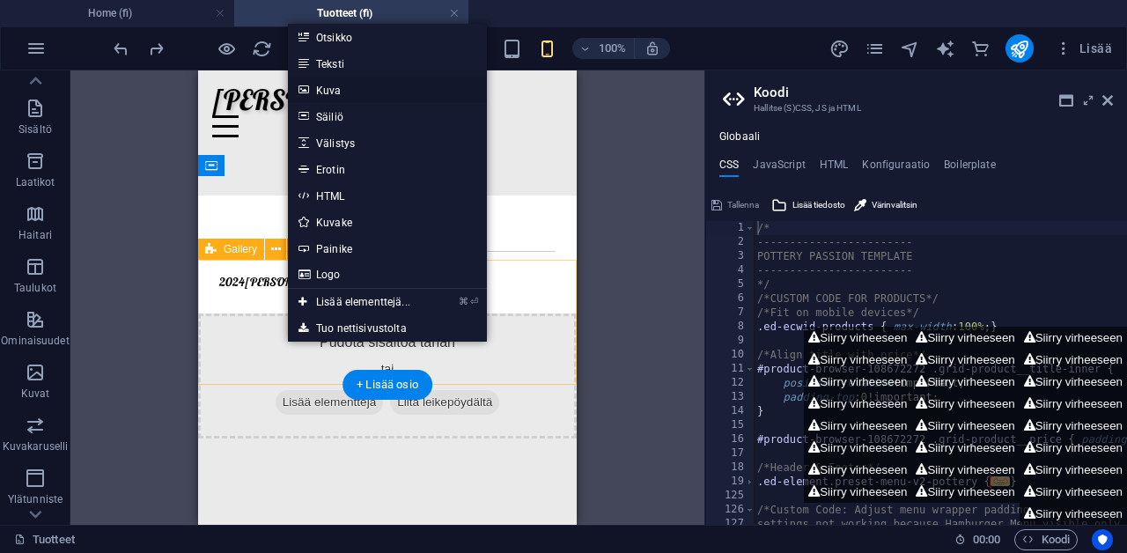
click at [368, 90] on link "Kuva" at bounding box center [387, 90] width 199 height 26
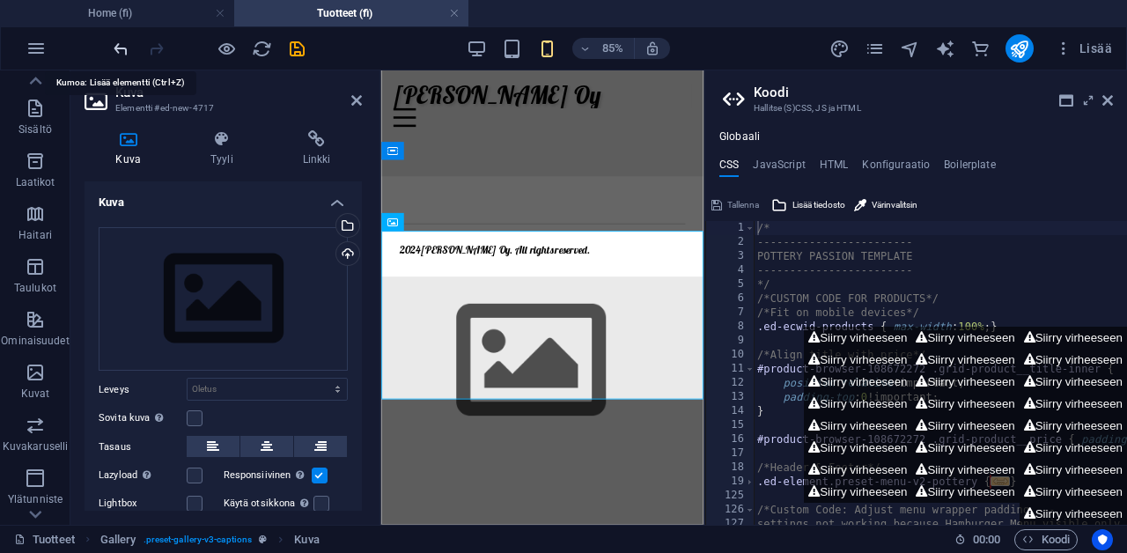
click at [121, 44] on icon "undo" at bounding box center [121, 49] width 20 height 20
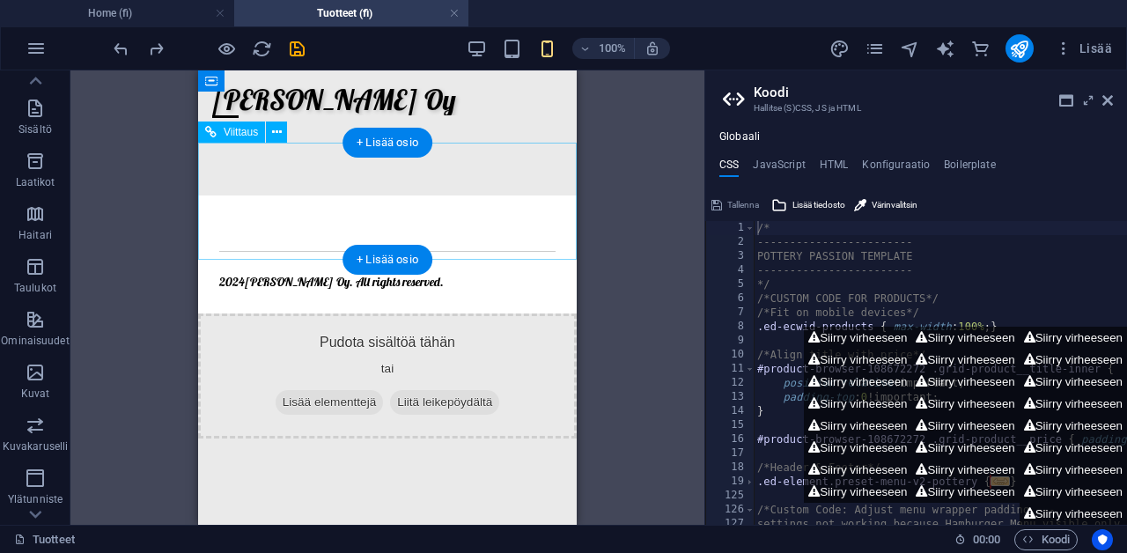
click at [291, 224] on div at bounding box center [387, 248] width 336 height 48
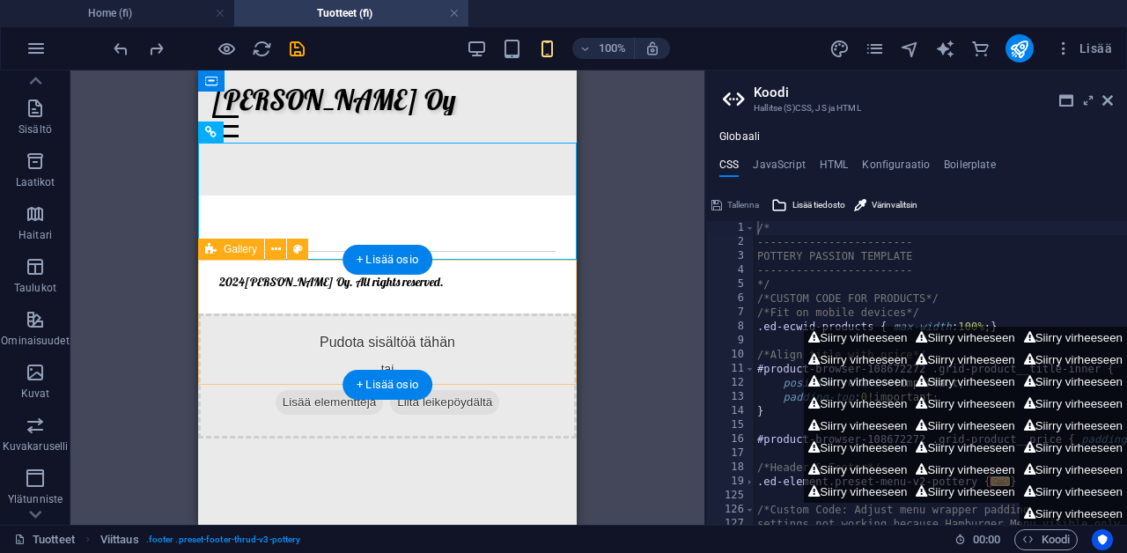
click at [294, 313] on div "Pudota sisältöä tähän tai Lisää elementtejä Liitä leikepöydältä" at bounding box center [387, 375] width 379 height 125
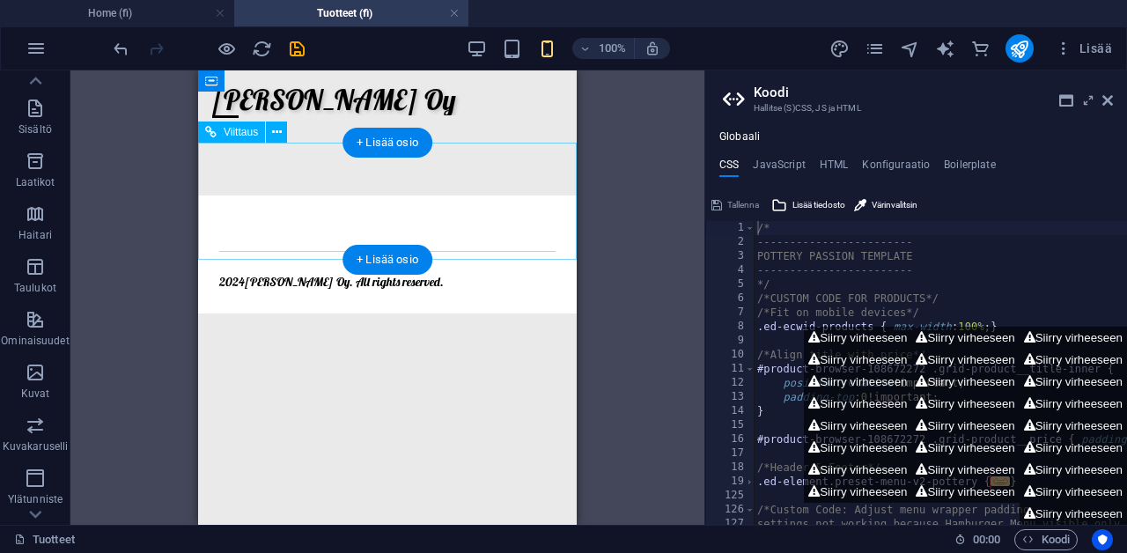
click at [299, 195] on div "2024 [PERSON_NAME] . All rights reserved." at bounding box center [387, 253] width 379 height 117
click at [361, 141] on div "+ Lisää osio" at bounding box center [388, 143] width 90 height 30
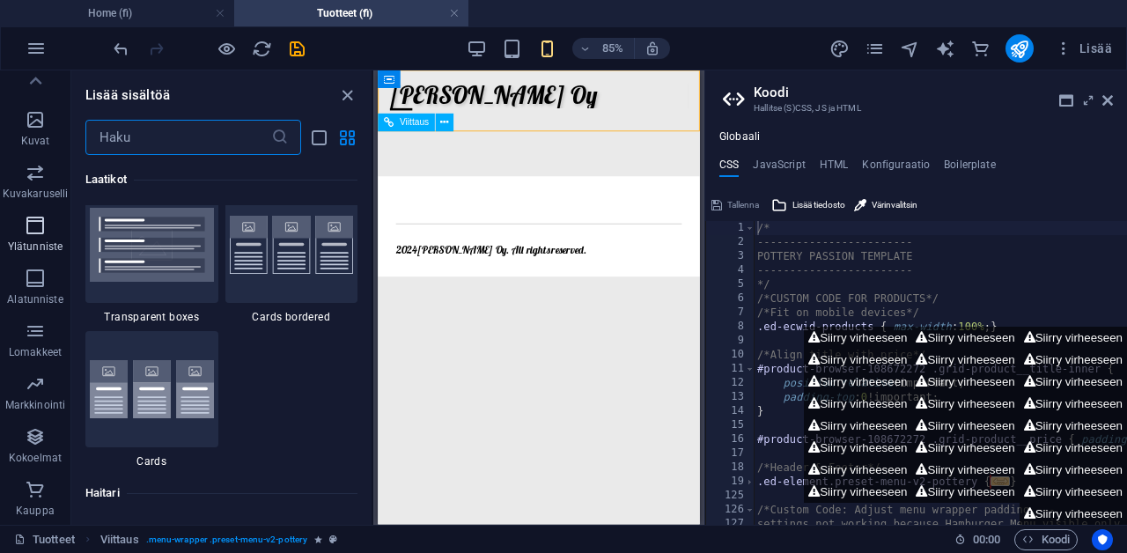
scroll to position [391, 0]
click at [28, 429] on icon "button" at bounding box center [35, 436] width 21 height 21
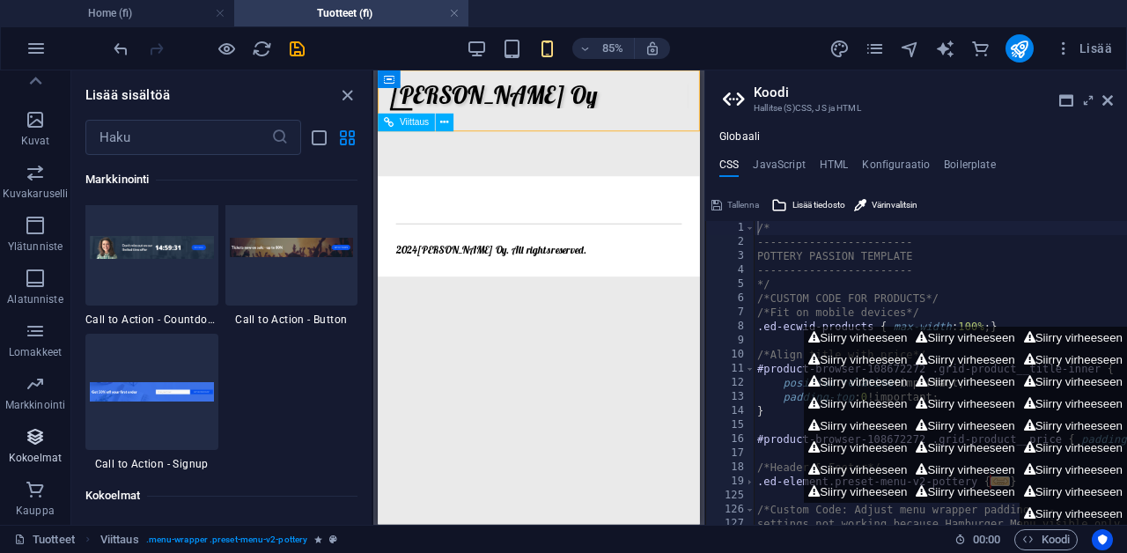
scroll to position [16119, 0]
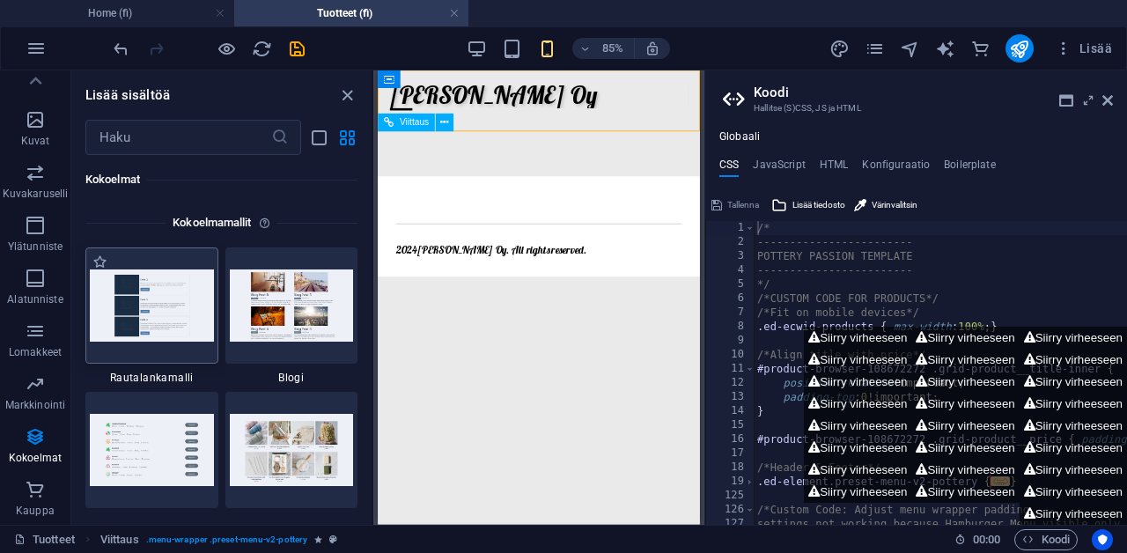
click at [136, 300] on img at bounding box center [152, 305] width 124 height 72
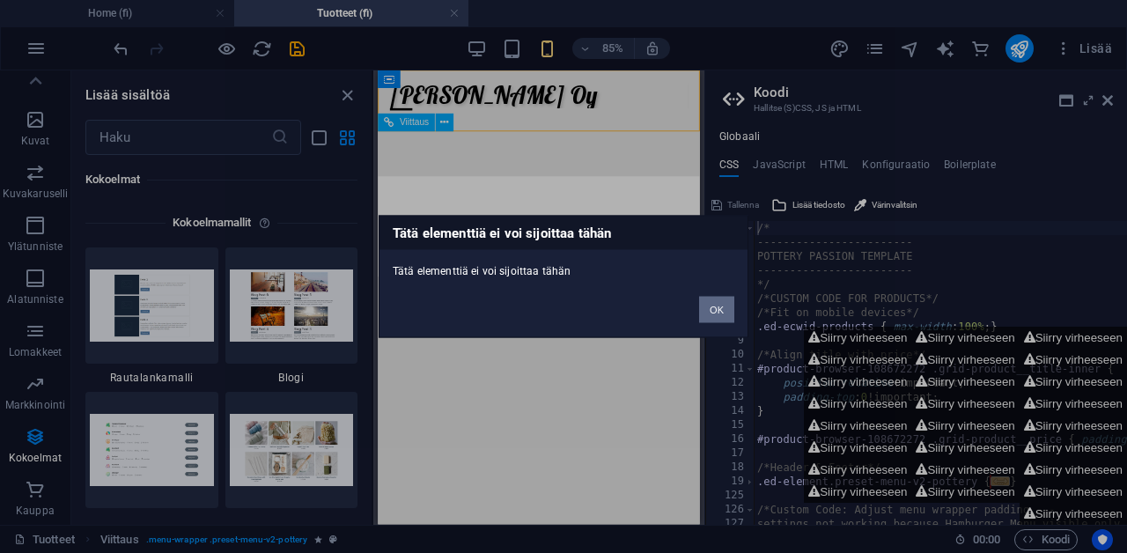
click at [714, 310] on button "OK" at bounding box center [716, 310] width 35 height 26
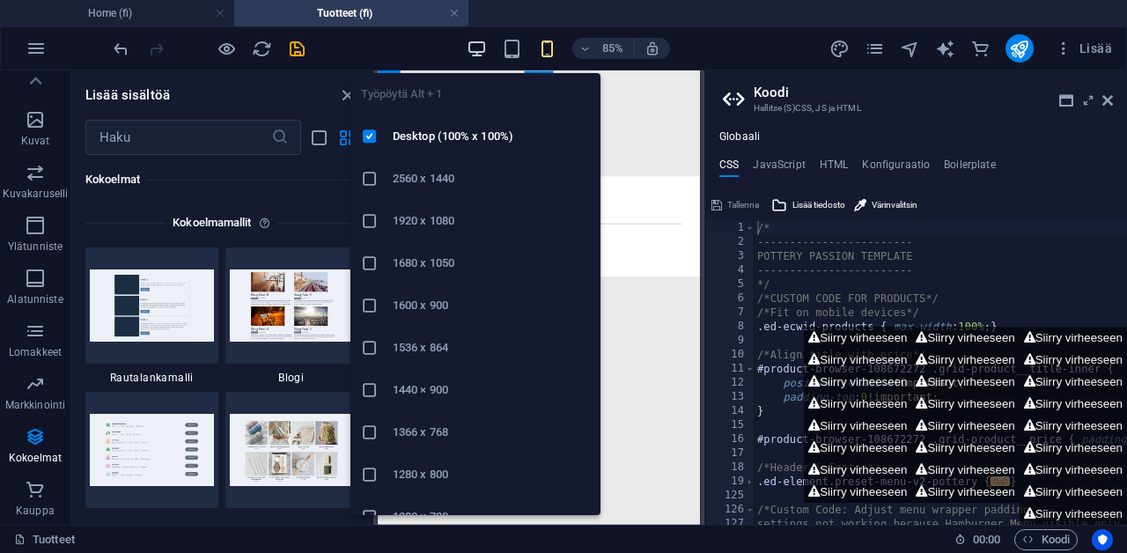
click at [478, 51] on icon "button" at bounding box center [477, 49] width 20 height 20
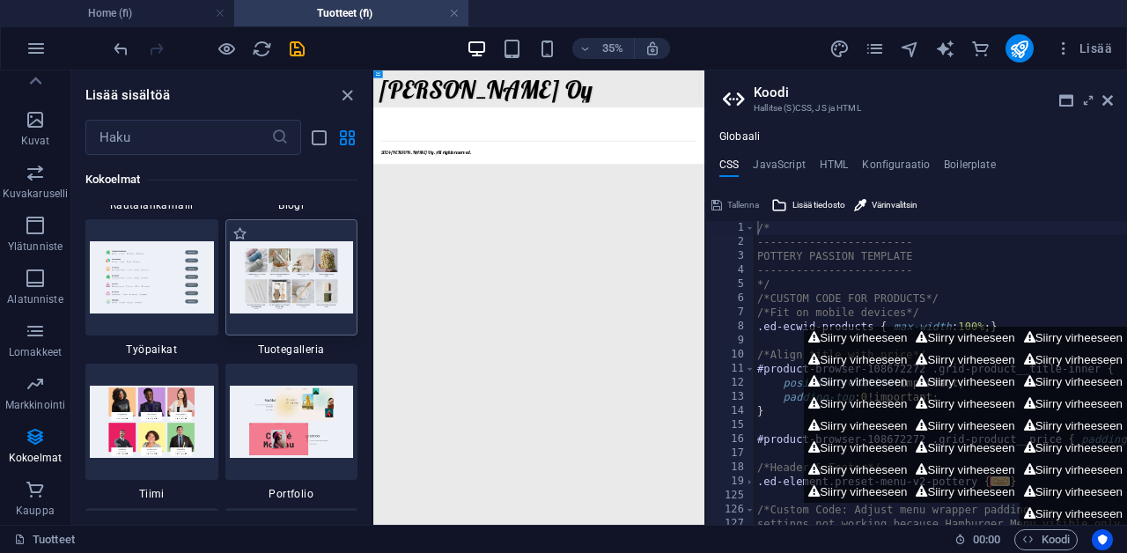
scroll to position [16301, 0]
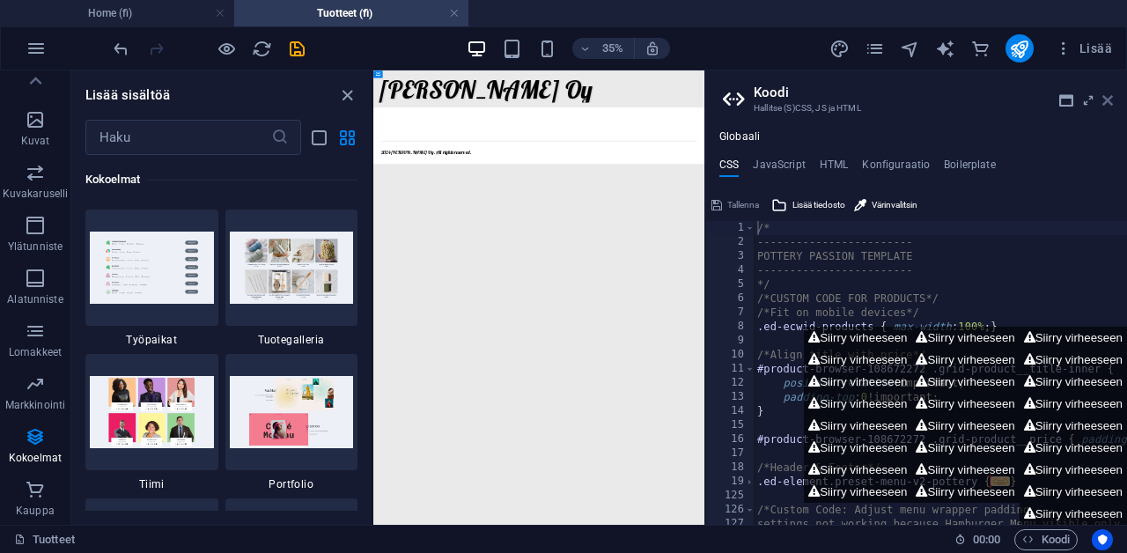
click at [1106, 100] on icon at bounding box center [1107, 100] width 11 height 14
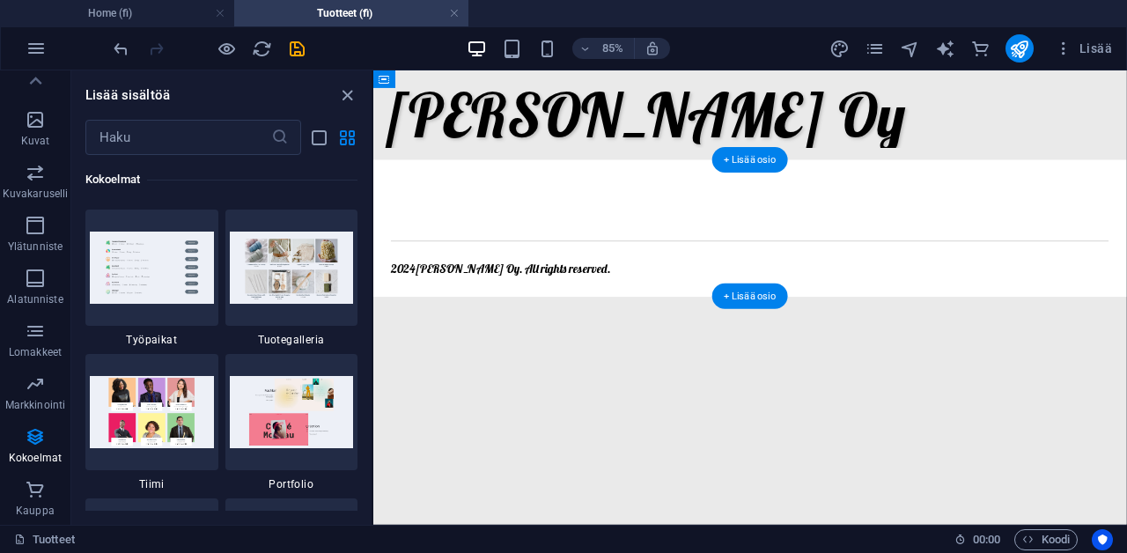
click at [612, 228] on div "2024 [PERSON_NAME] . All rights reserved." at bounding box center [816, 256] width 887 height 161
click at [742, 160] on div "+ Lisää osio" at bounding box center [750, 161] width 76 height 26
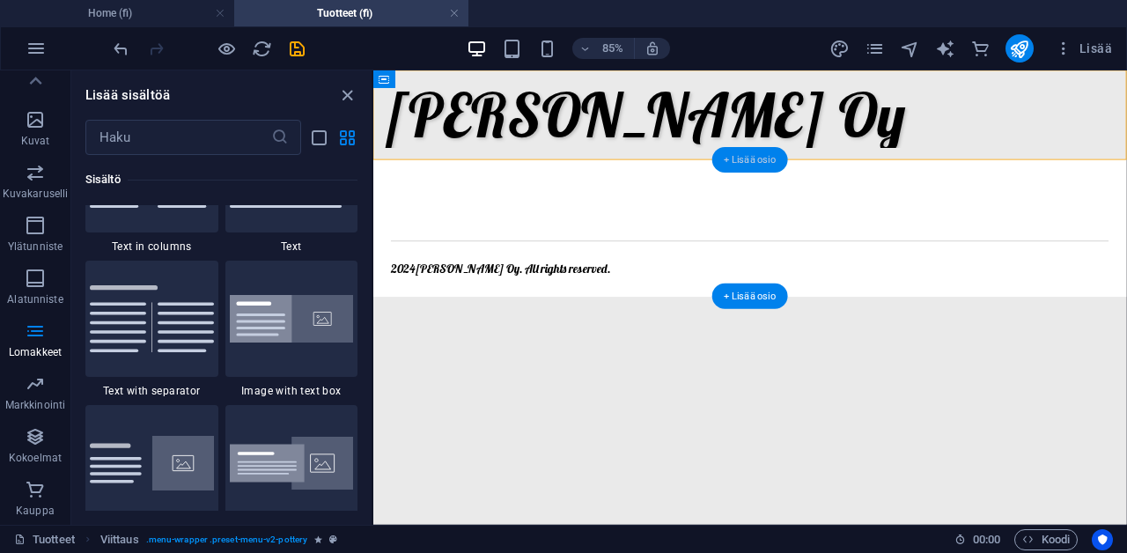
scroll to position [3081, 0]
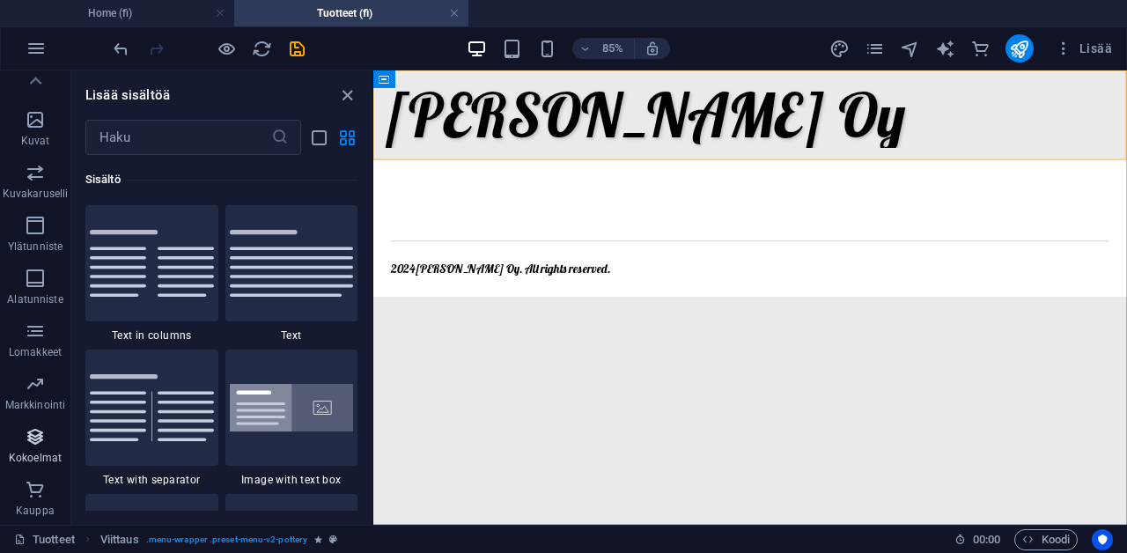
click at [28, 458] on p "Kokoelmat" at bounding box center [35, 458] width 53 height 14
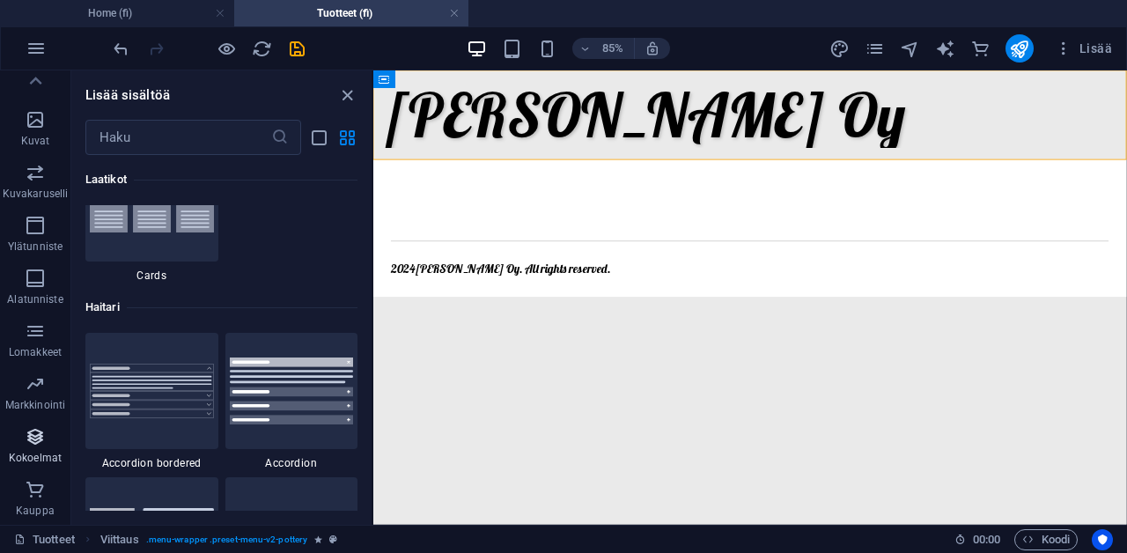
scroll to position [16119, 0]
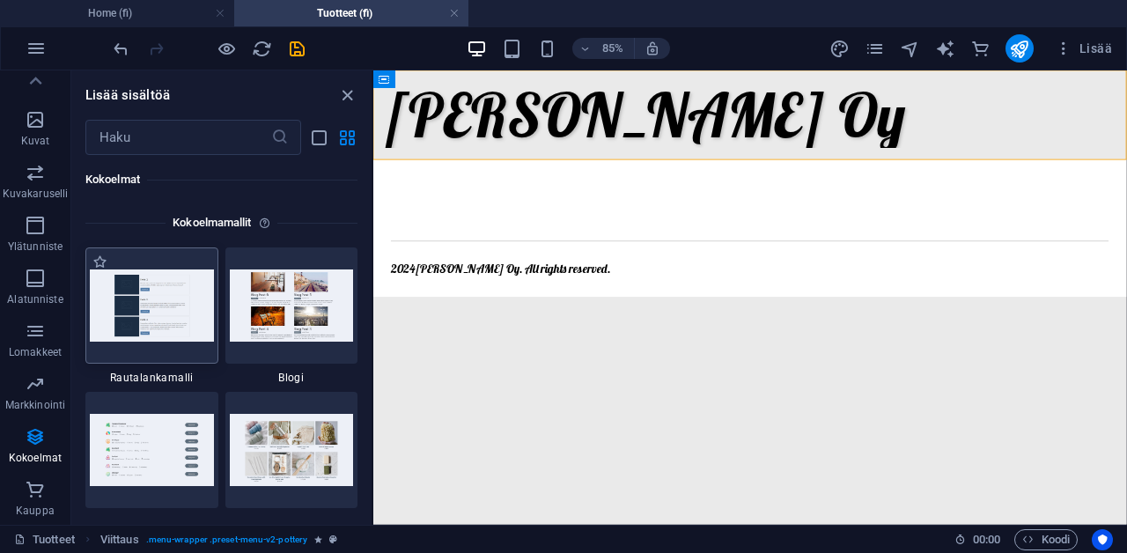
click at [128, 342] on div at bounding box center [151, 305] width 133 height 116
click at [144, 309] on img at bounding box center [152, 305] width 124 height 72
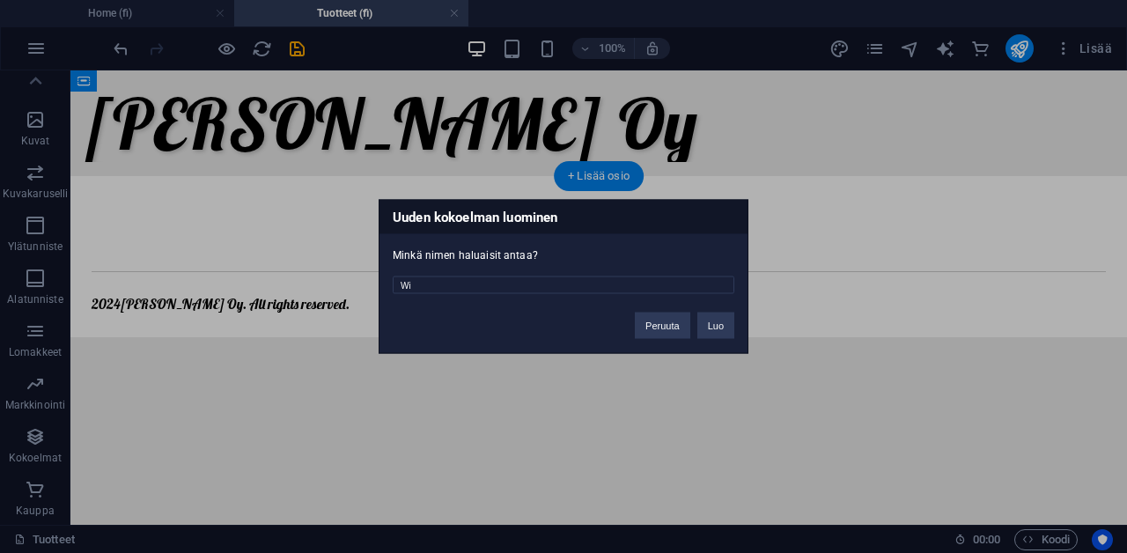
type input "W"
type input "Tuotteet"
click at [712, 324] on button "Luo" at bounding box center [715, 326] width 37 height 26
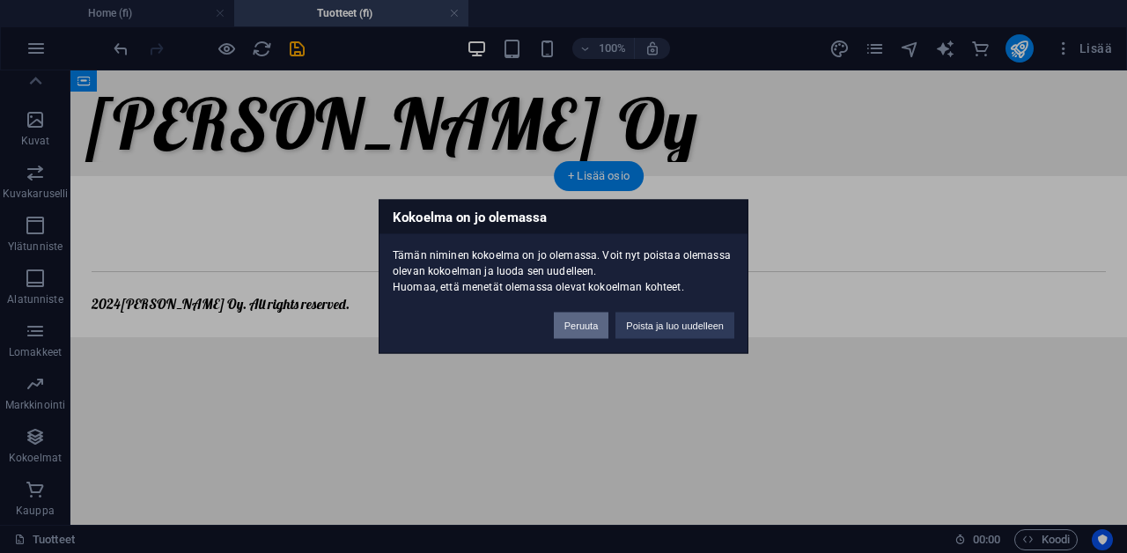
click at [586, 321] on button "Peruuta" at bounding box center [581, 326] width 55 height 26
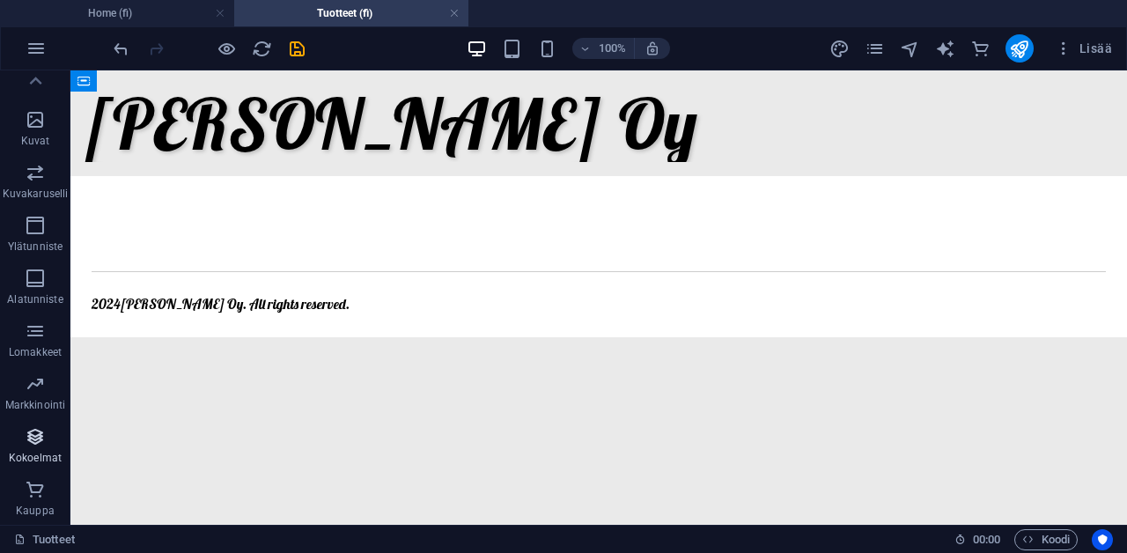
click at [26, 446] on icon "button" at bounding box center [35, 436] width 21 height 21
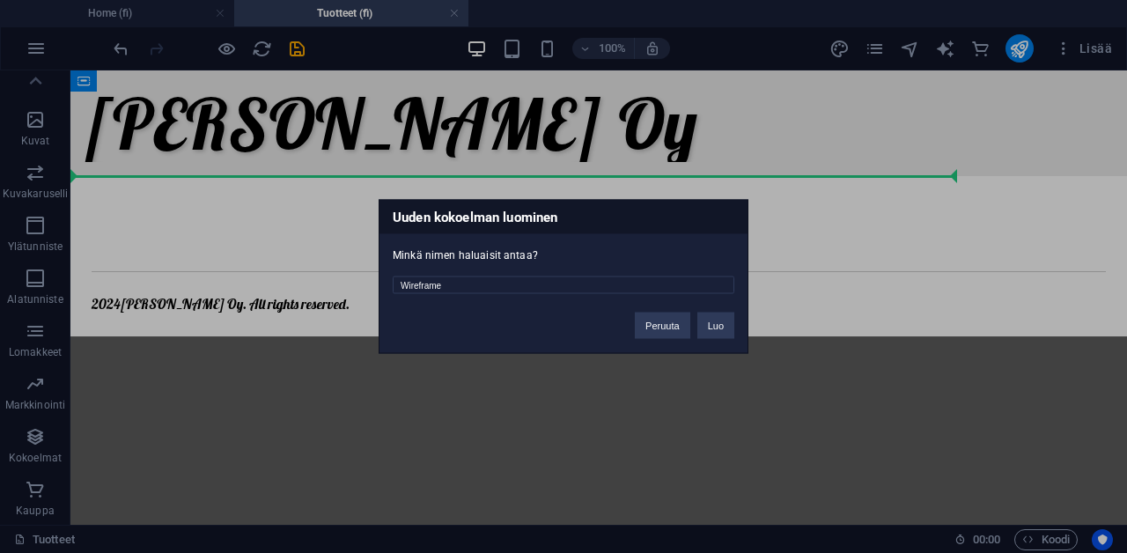
click at [719, 325] on button "Luo" at bounding box center [715, 326] width 37 height 26
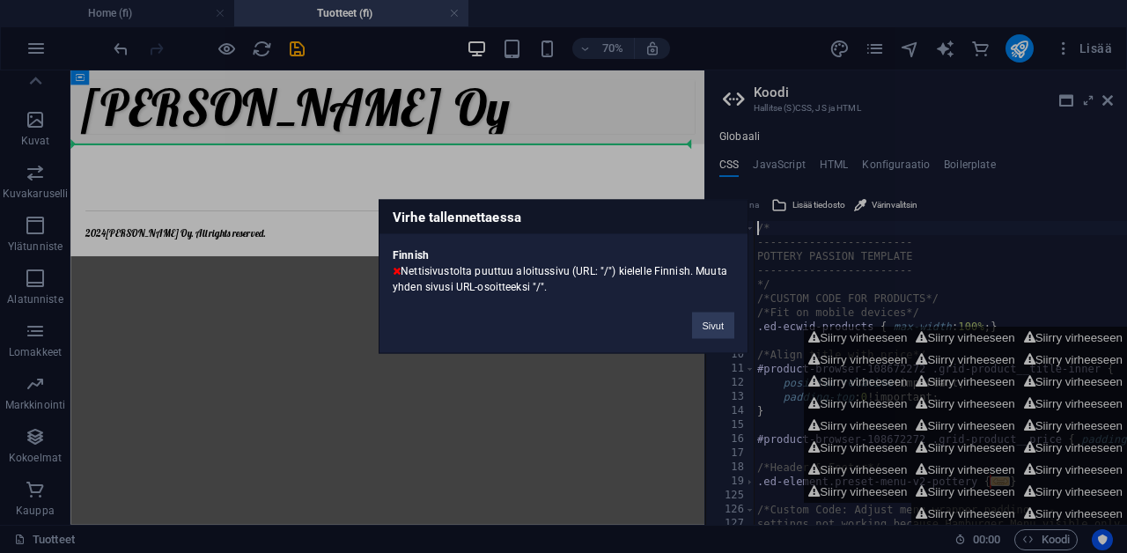
click at [719, 328] on button "Sivut" at bounding box center [713, 326] width 42 height 26
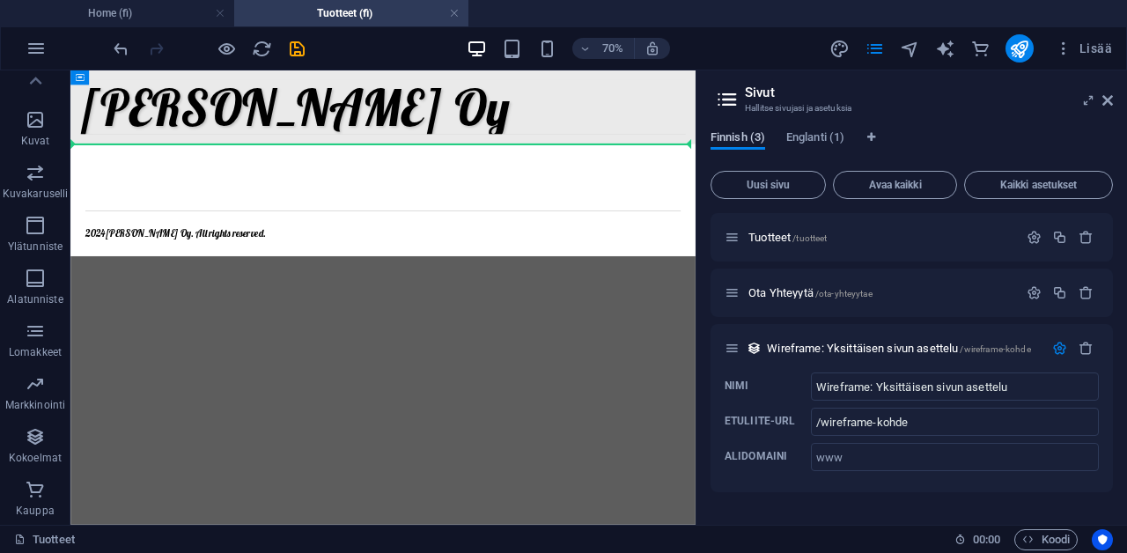
click at [749, 138] on span "Finnish (3)" at bounding box center [738, 139] width 55 height 25
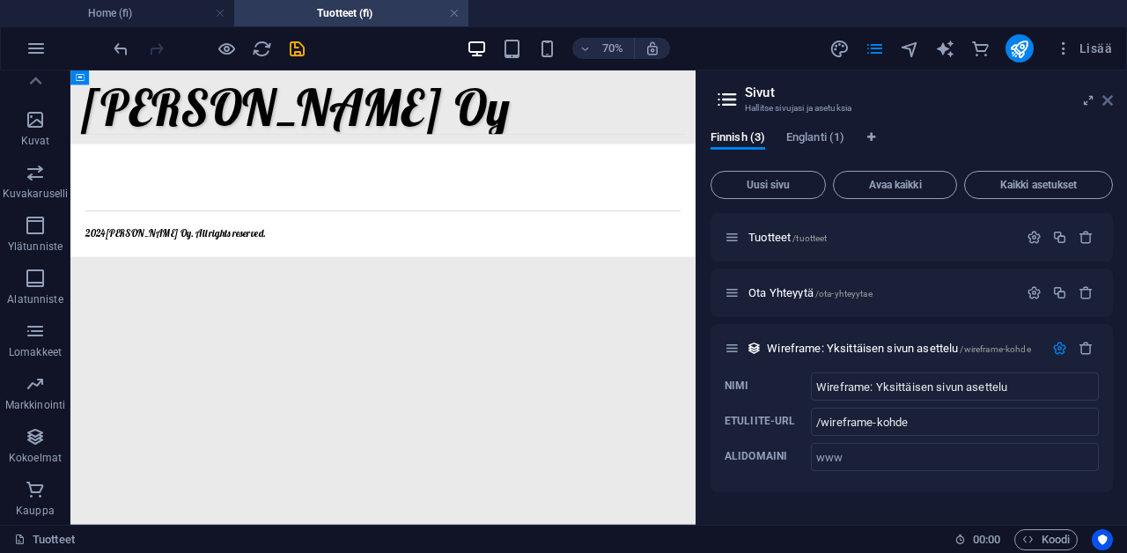
click at [1102, 103] on icon at bounding box center [1107, 100] width 11 height 14
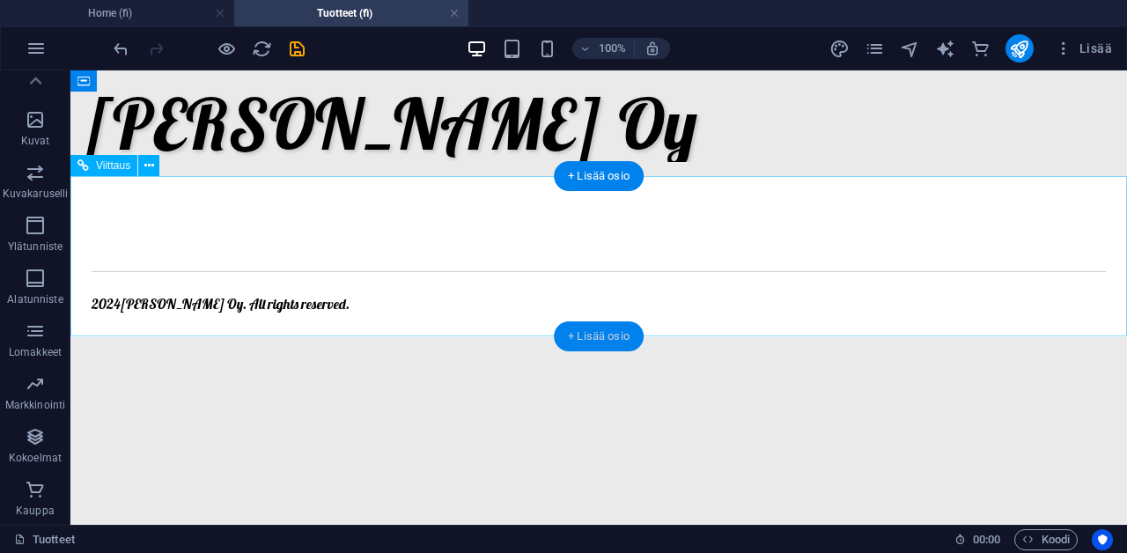
click at [590, 336] on div "+ Lisää osio" at bounding box center [599, 336] width 90 height 30
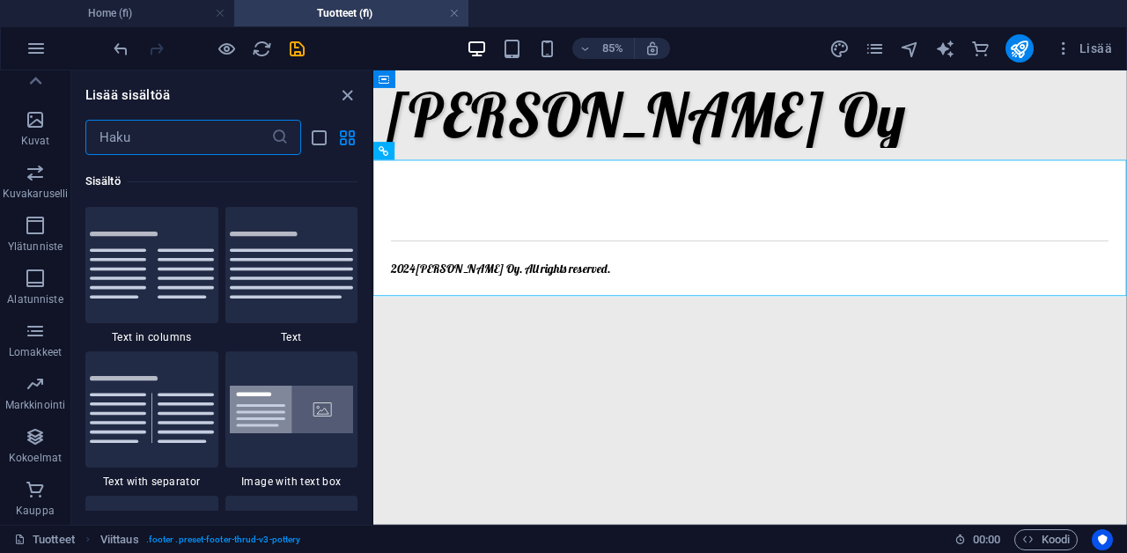
scroll to position [3081, 0]
click at [20, 451] on p "Kokoelmat" at bounding box center [35, 458] width 53 height 14
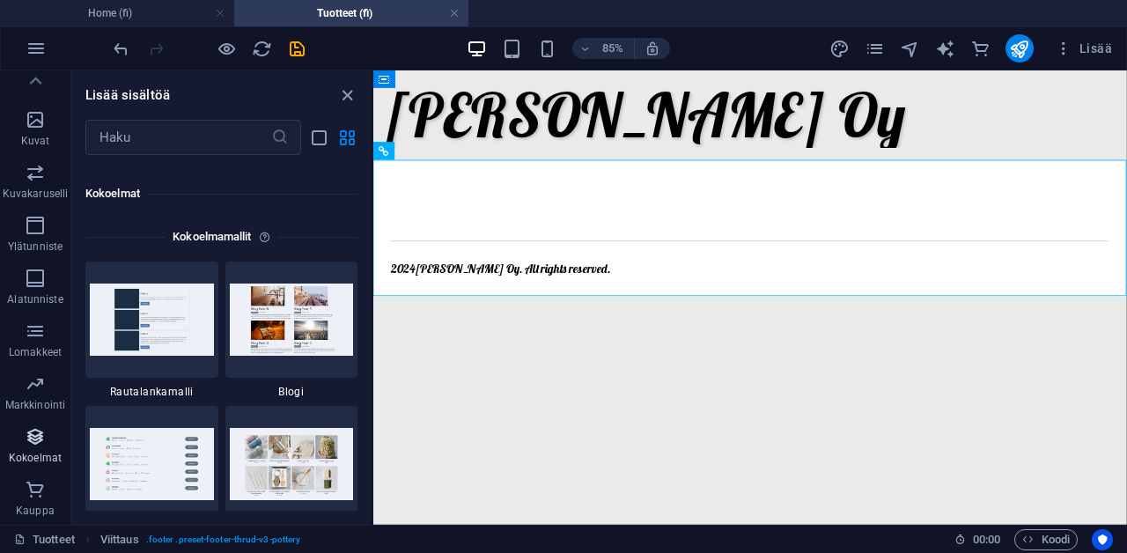
scroll to position [16119, 0]
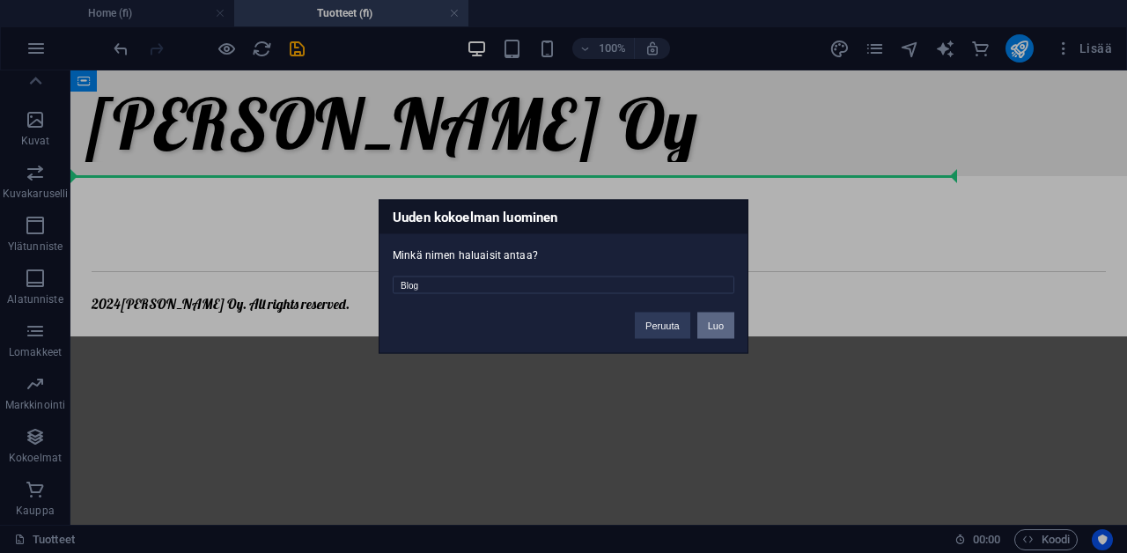
click at [716, 326] on button "Luo" at bounding box center [715, 326] width 37 height 26
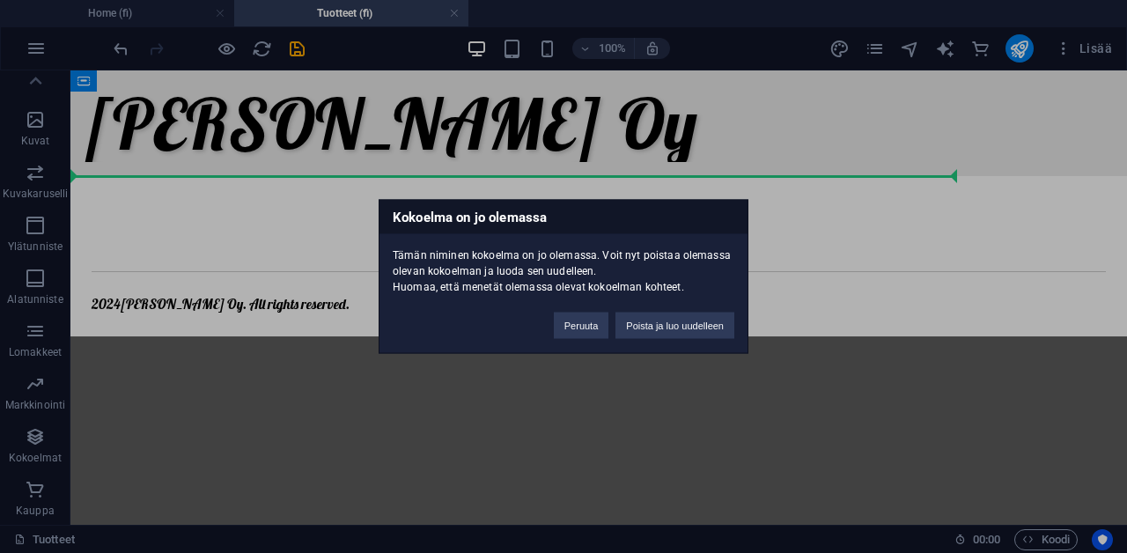
click at [716, 326] on button "Poista ja luo uudelleen" at bounding box center [674, 326] width 119 height 26
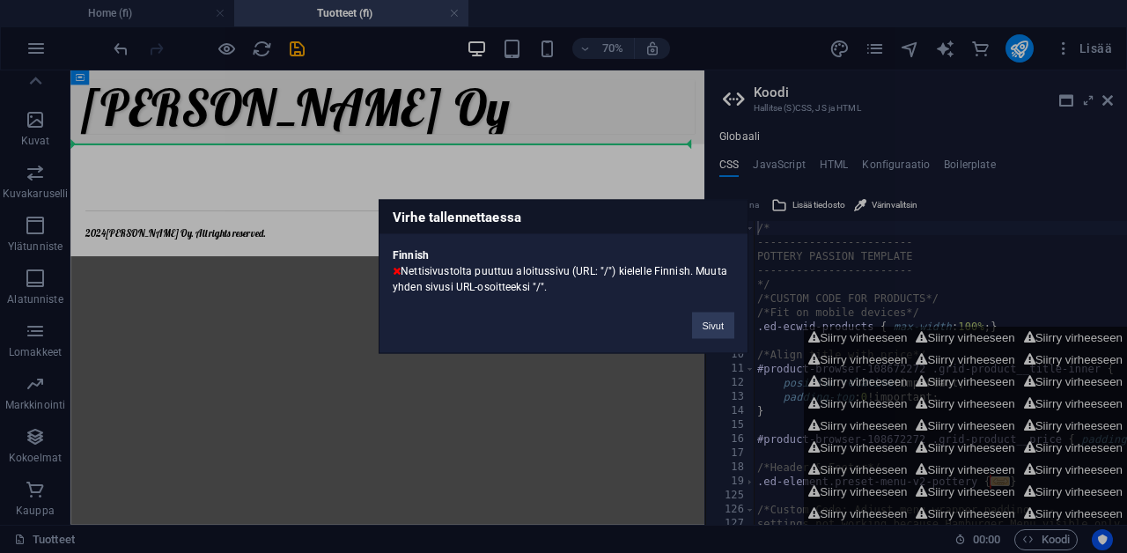
drag, startPoint x: 529, startPoint y: 284, endPoint x: 547, endPoint y: 285, distance: 17.6
click at [547, 285] on div "Finnish Nettisivustolta puuttuu aloitussivu (URL: "/") kielelle Finnish. Muuta …" at bounding box center [564, 264] width 368 height 61
copy div ""/"."
click at [698, 324] on button "Sivut" at bounding box center [713, 326] width 42 height 26
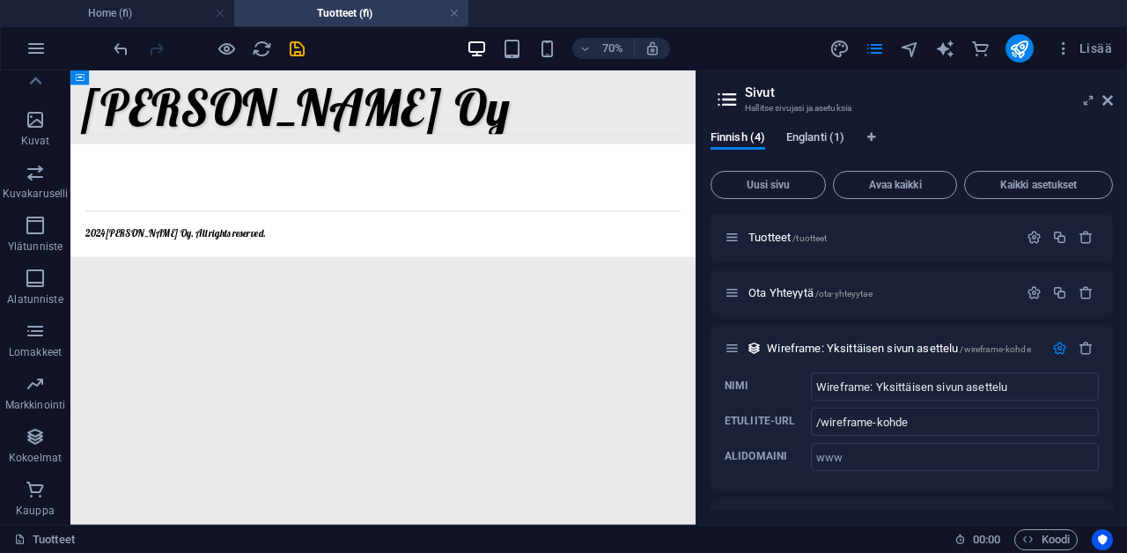
click at [825, 136] on span "Englanti (1)" at bounding box center [815, 139] width 58 height 25
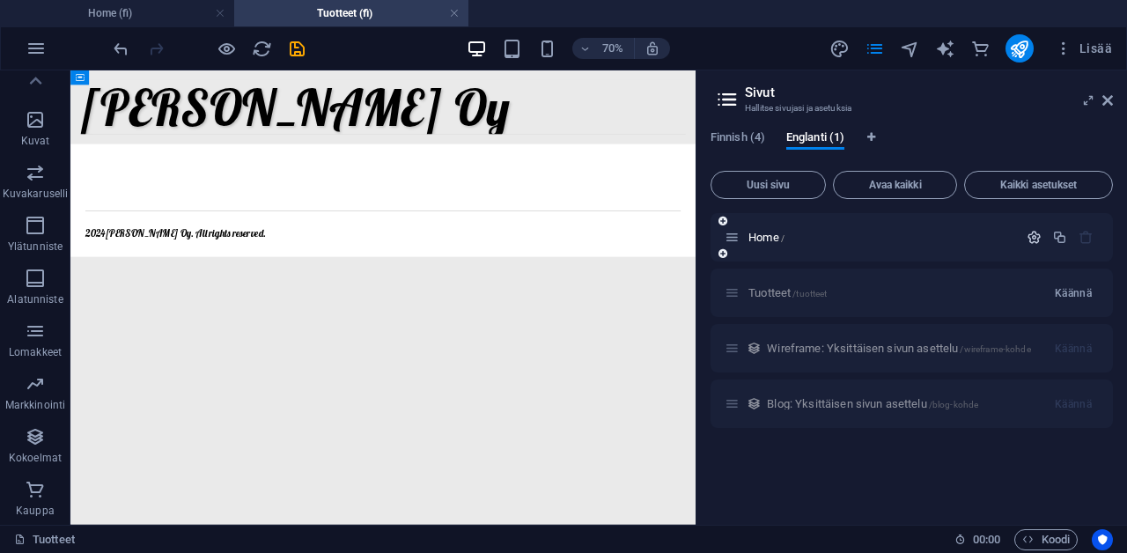
click at [1030, 231] on icon "button" at bounding box center [1034, 237] width 15 height 15
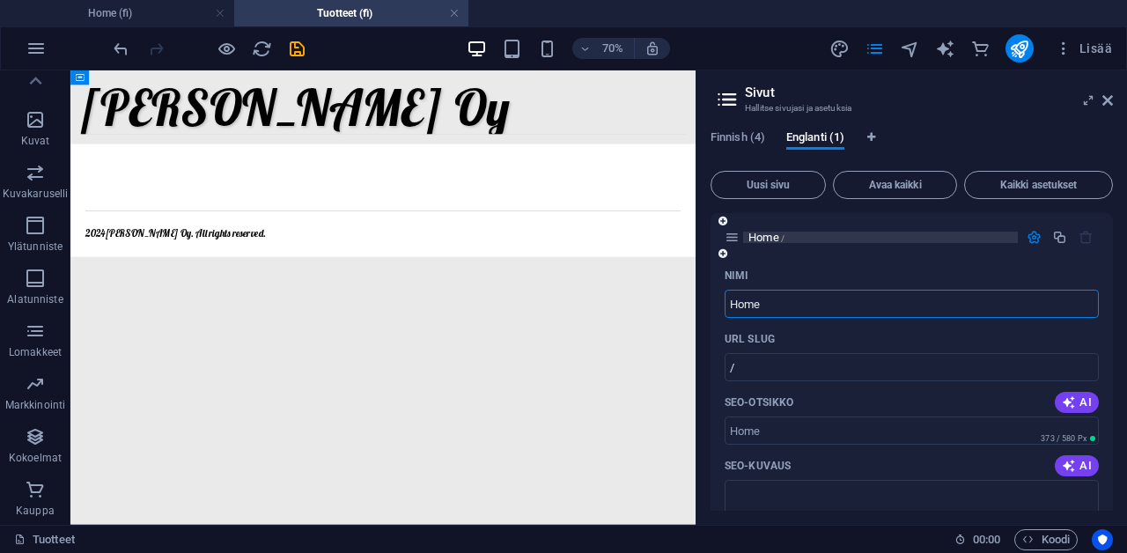
scroll to position [1, 0]
click at [740, 142] on span "Finnish (4)" at bounding box center [738, 139] width 55 height 25
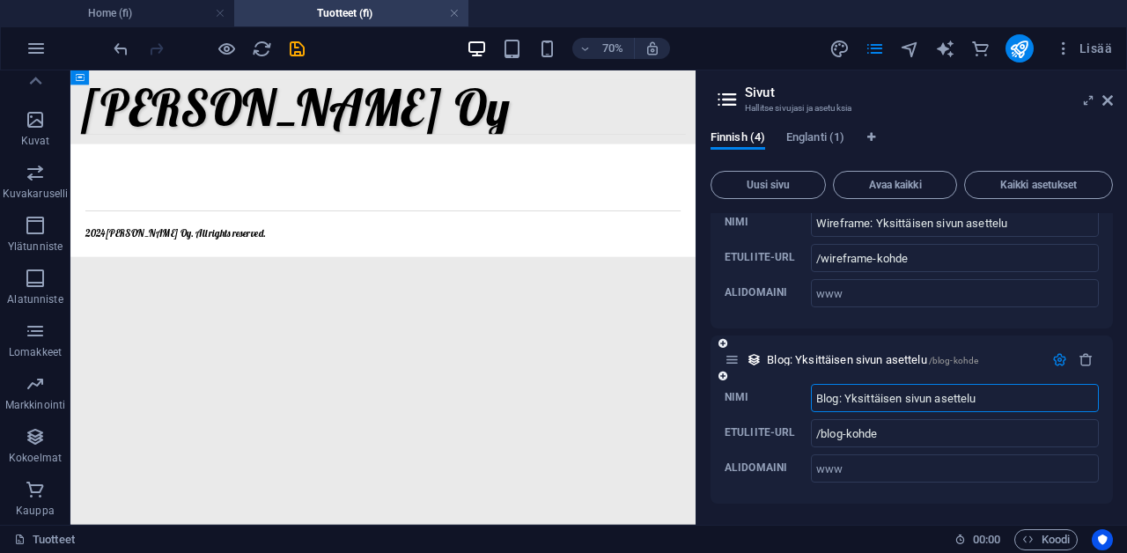
scroll to position [163, 0]
click at [1084, 357] on icon "button" at bounding box center [1086, 360] width 15 height 15
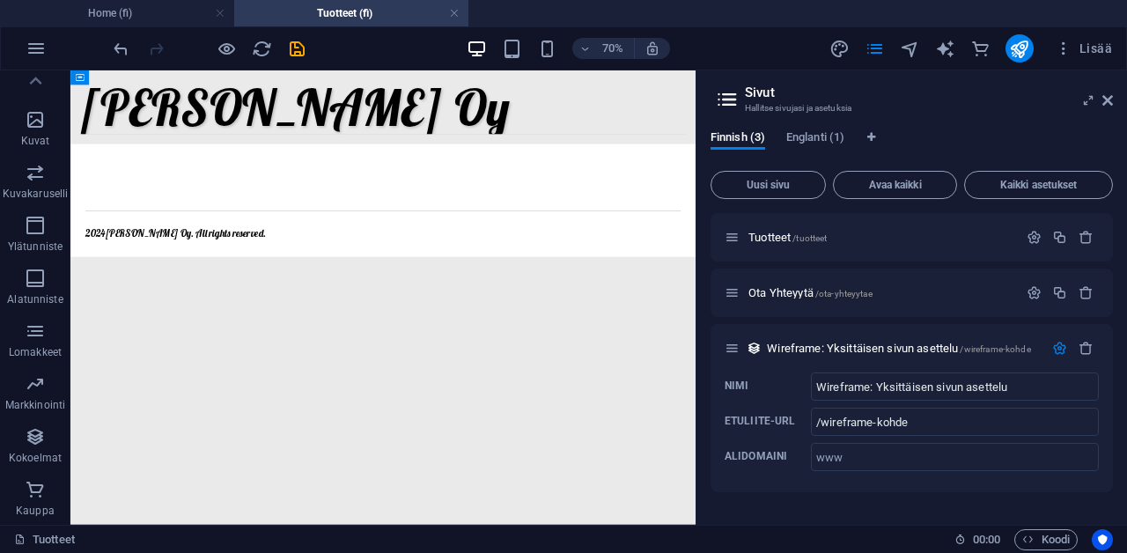
scroll to position [0, 0]
click at [1088, 354] on icon "button" at bounding box center [1086, 348] width 15 height 15
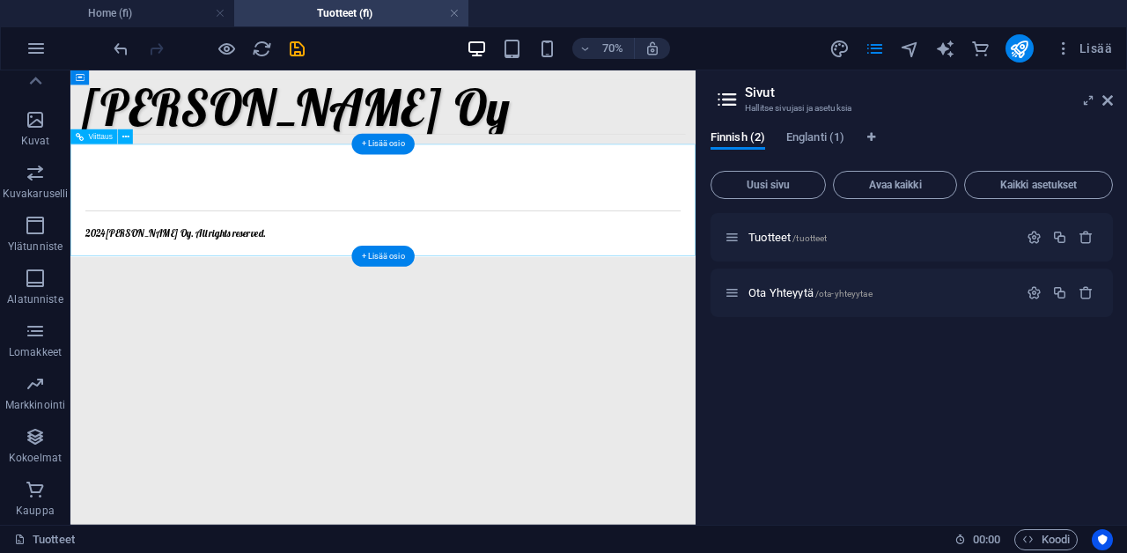
click at [399, 241] on div at bounding box center [517, 261] width 851 height 64
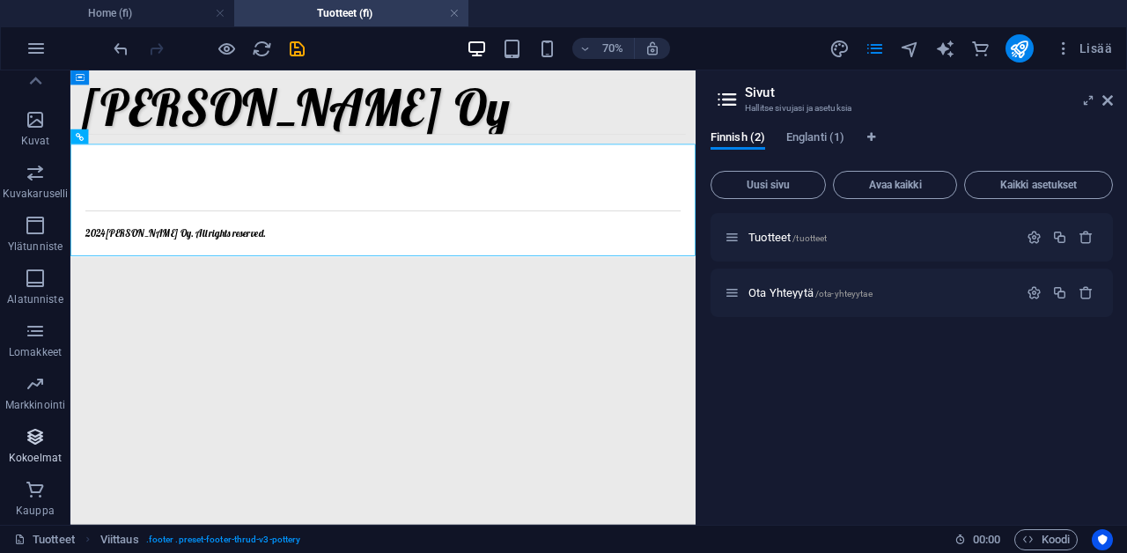
click at [35, 437] on icon "button" at bounding box center [35, 436] width 21 height 21
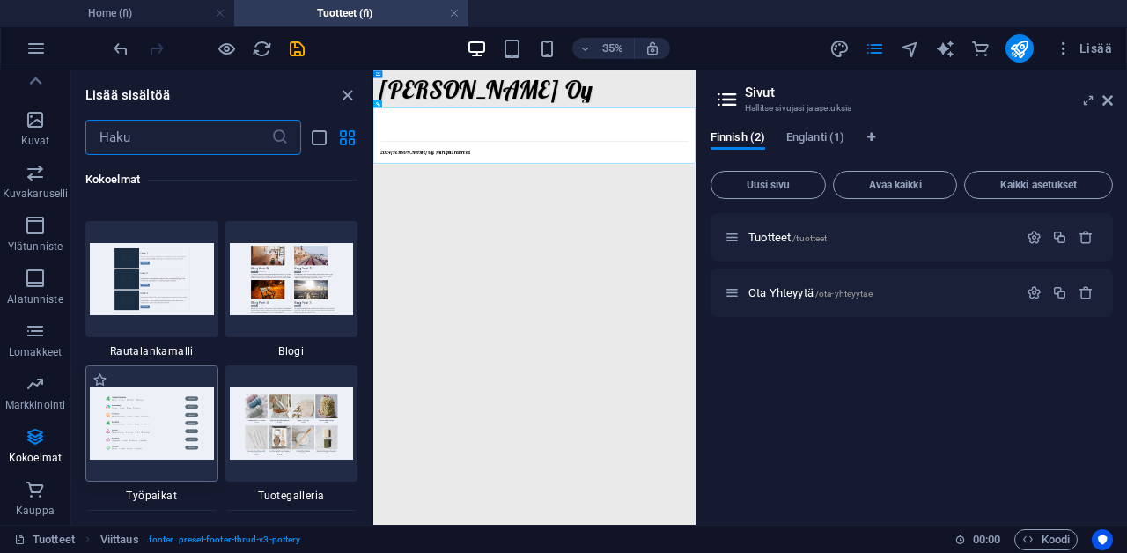
scroll to position [16144, 0]
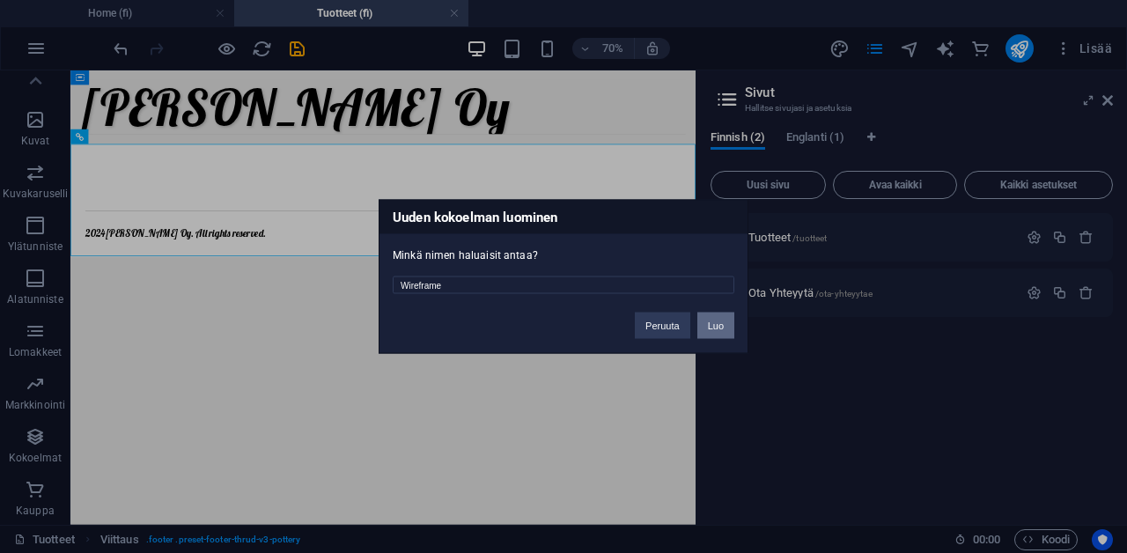
click at [726, 329] on button "Luo" at bounding box center [715, 326] width 37 height 26
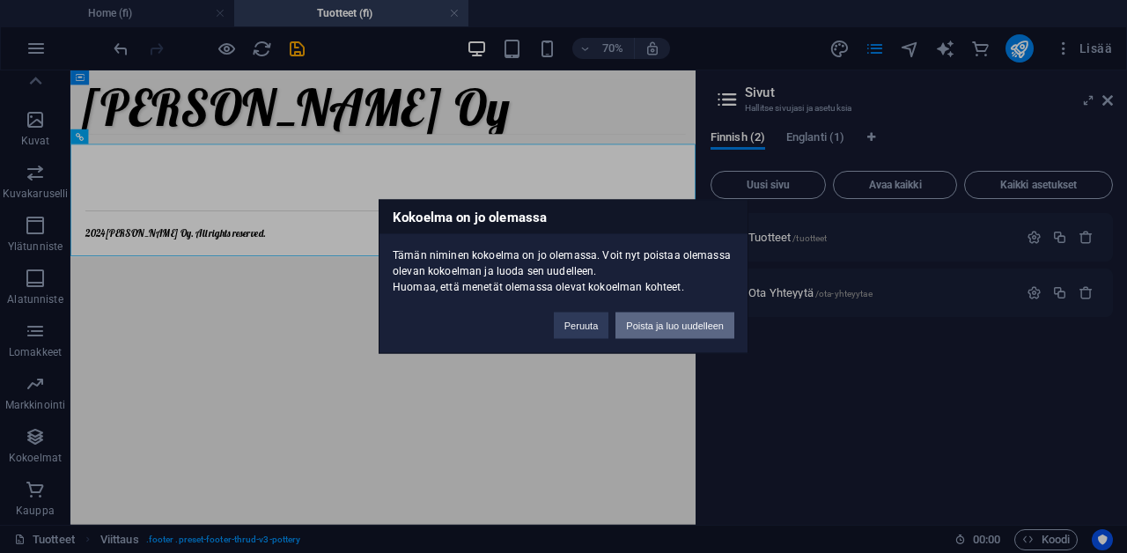
click at [726, 328] on button "Poista ja luo uudelleen" at bounding box center [674, 326] width 119 height 26
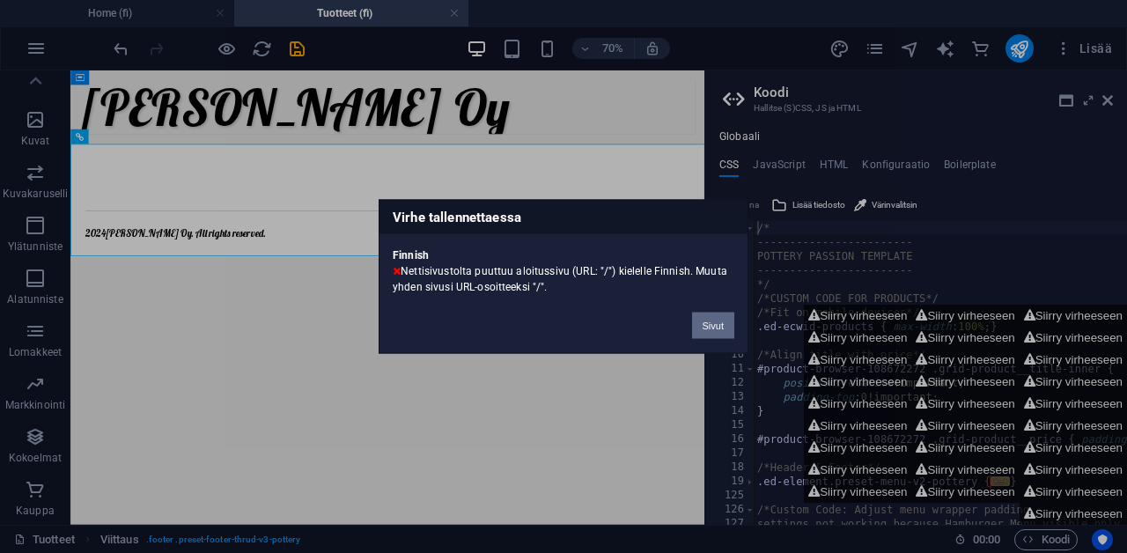
click at [724, 329] on button "Sivut" at bounding box center [713, 326] width 42 height 26
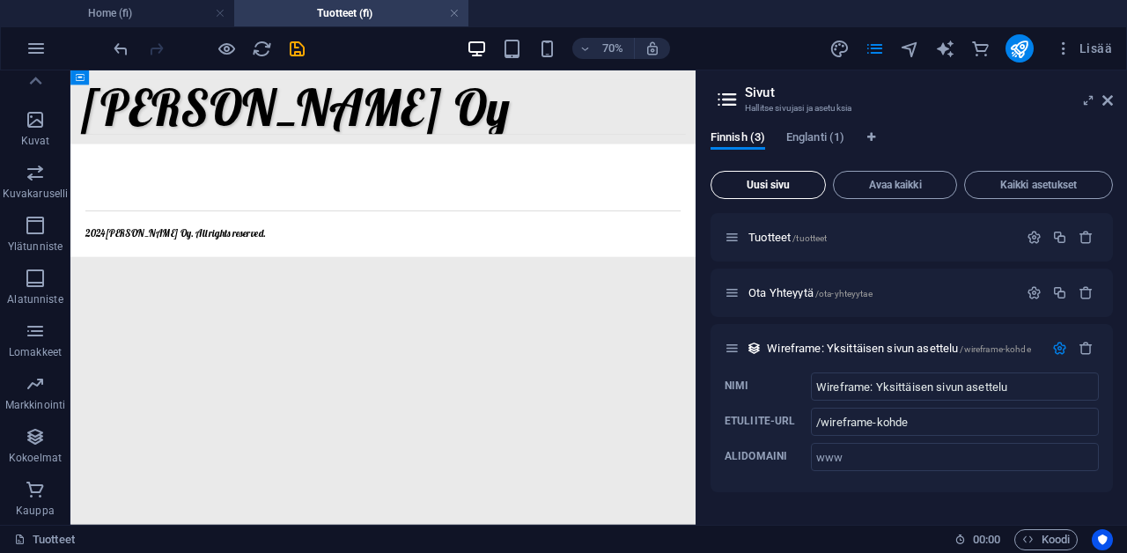
click at [812, 178] on button "Uusi sivu" at bounding box center [768, 185] width 115 height 28
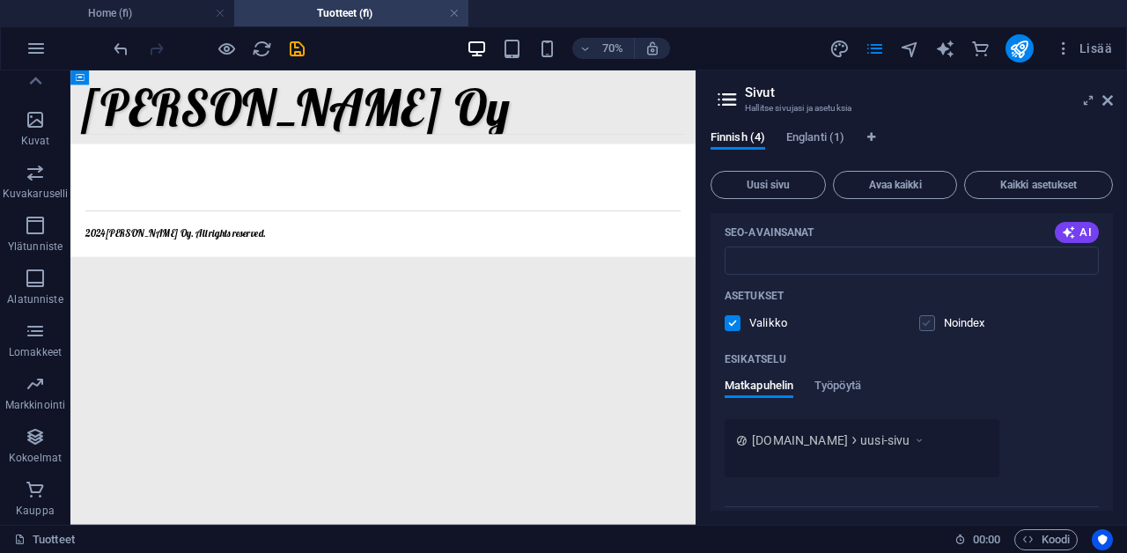
scroll to position [615, 0]
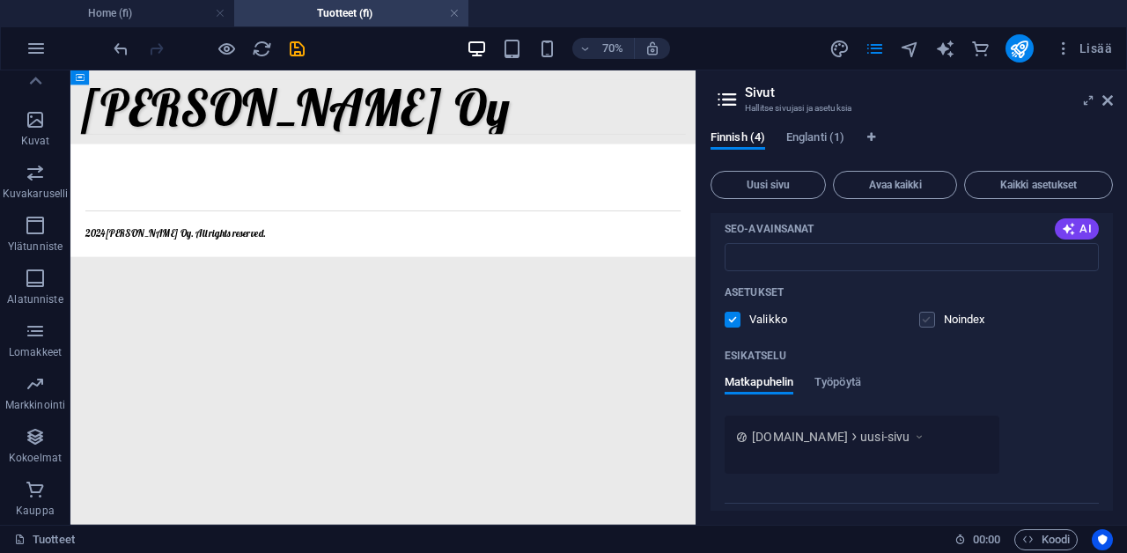
click at [925, 323] on label at bounding box center [927, 320] width 16 height 16
click at [0, 0] on input "checkbox" at bounding box center [0, 0] width 0 height 0
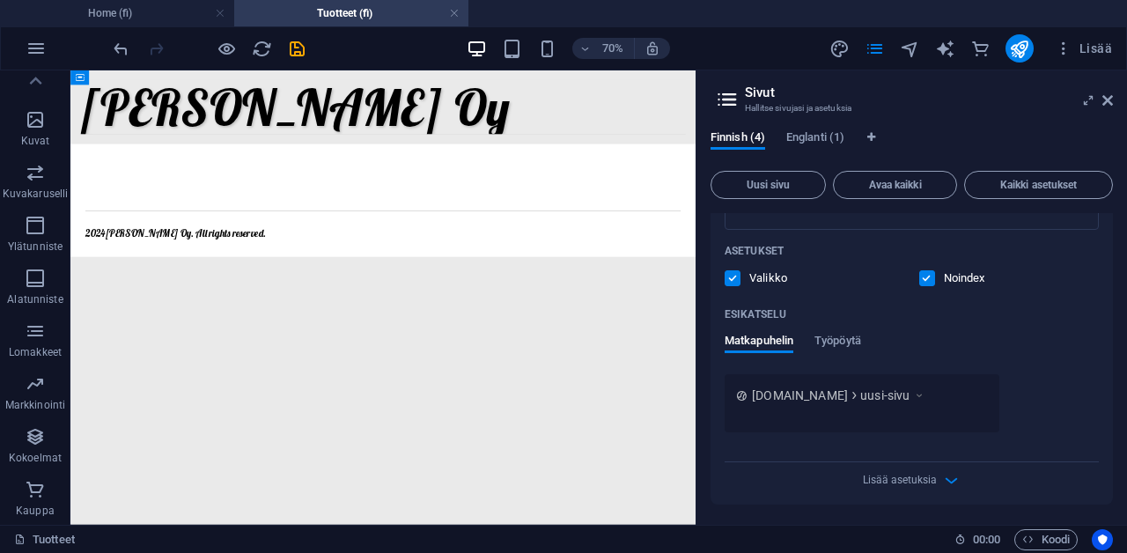
scroll to position [656, 0]
click at [1031, 125] on div "Finnish (4) Englanti (1) Uusi sivu Avaa kaikki Kaikki asetukset Tuotteet /tuott…" at bounding box center [912, 320] width 431 height 409
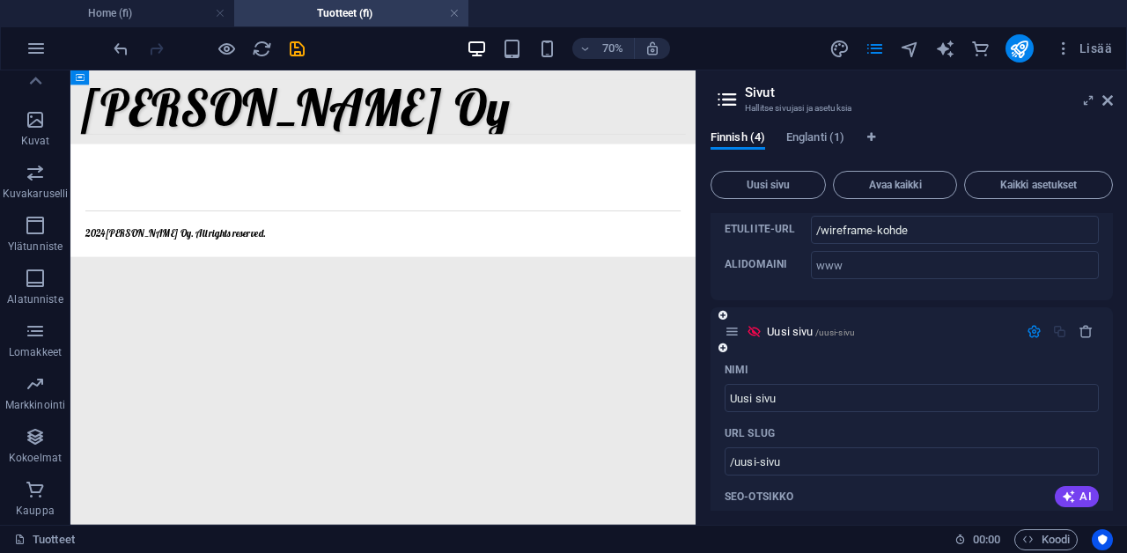
scroll to position [181, 0]
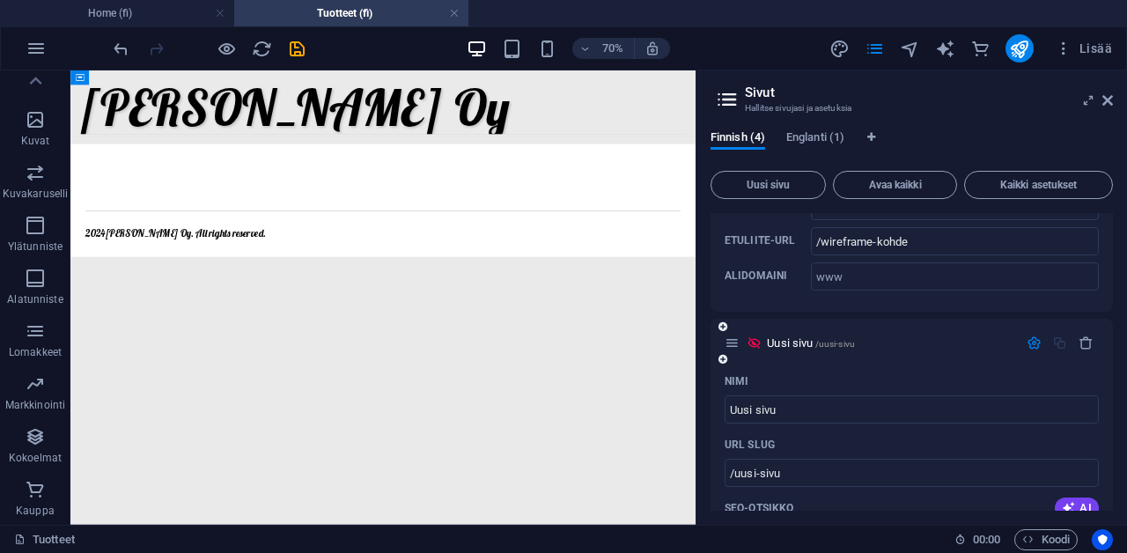
click at [729, 347] on icon at bounding box center [732, 342] width 15 height 15
click at [902, 337] on html "Skip to main content [PERSON_NAME] Oy Tuotteet Ota Yhteyytä 2024 [PERSON_NAME] …" at bounding box center [516, 203] width 893 height 267
click at [1112, 100] on icon at bounding box center [1107, 100] width 11 height 14
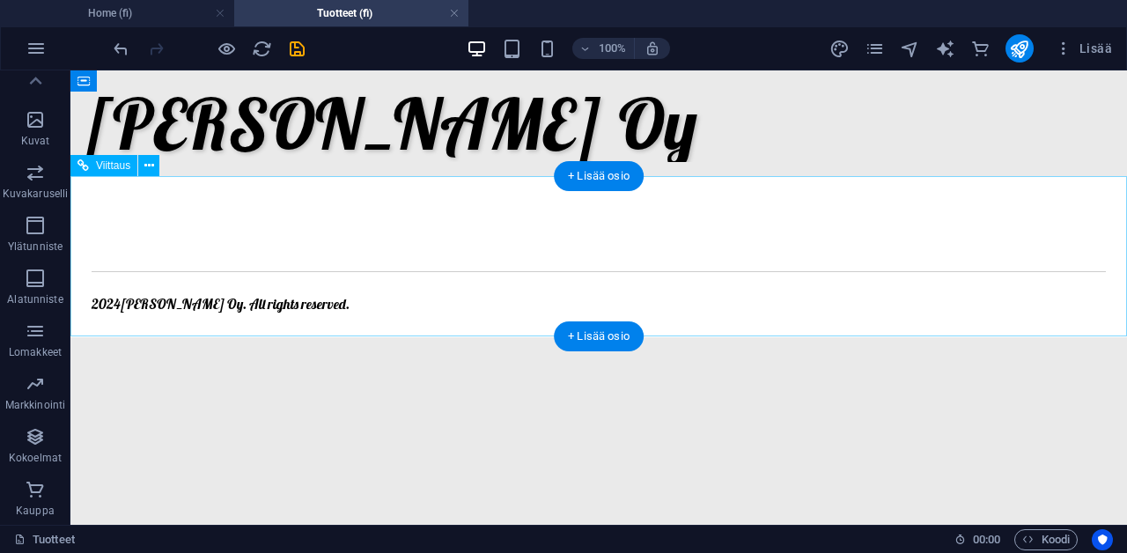
click at [221, 251] on div at bounding box center [599, 261] width 1014 height 64
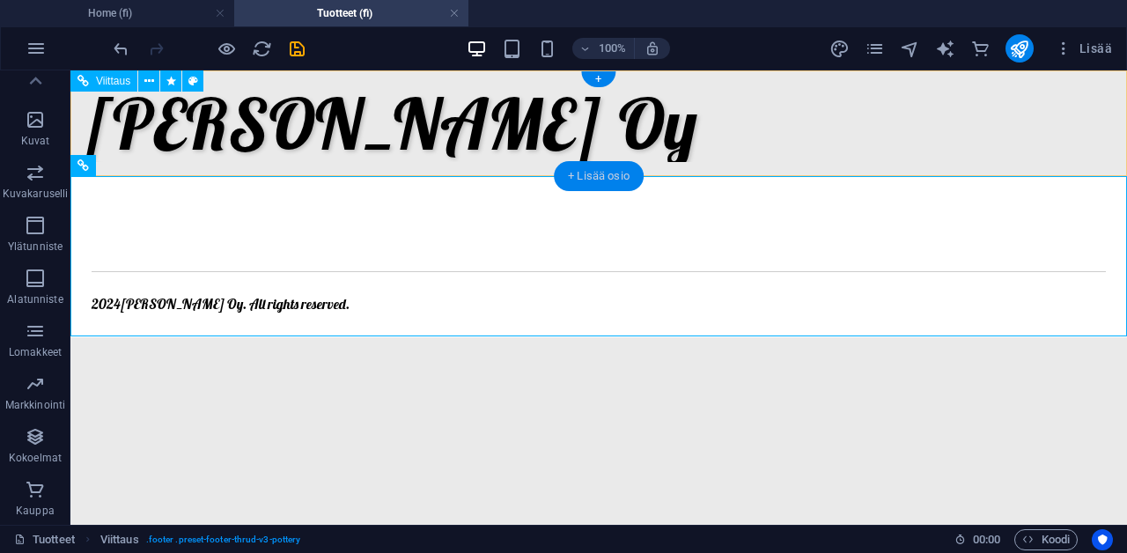
click at [587, 181] on div "+ Lisää osio" at bounding box center [599, 176] width 90 height 30
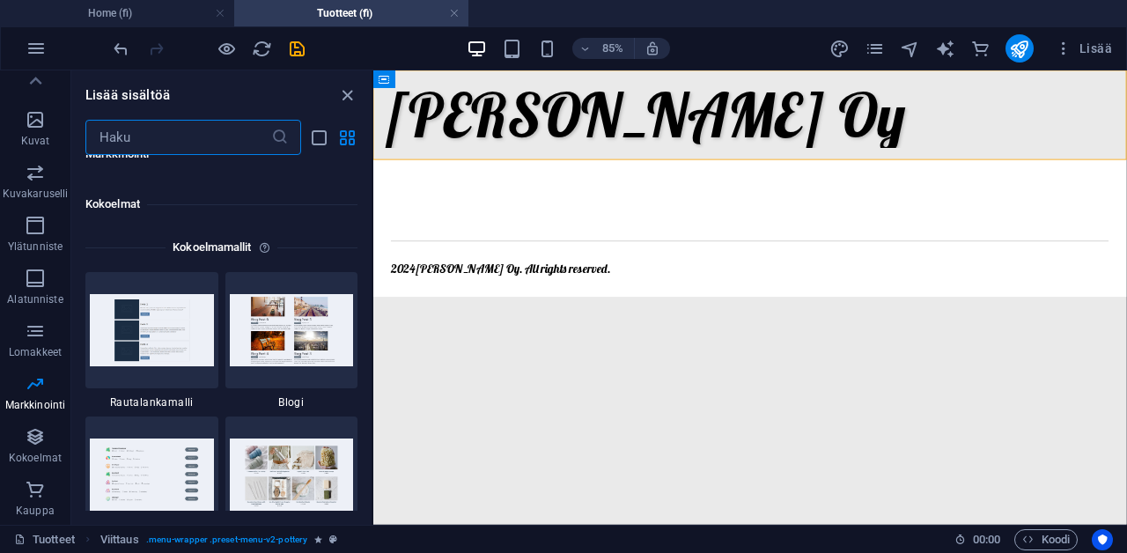
scroll to position [16098, 0]
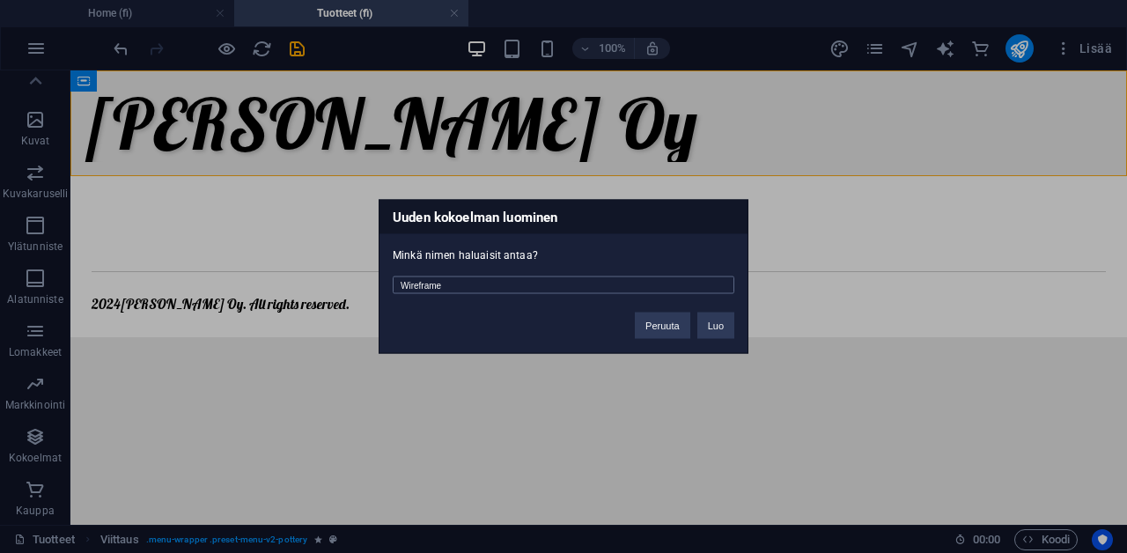
click at [475, 282] on input "Wireframe" at bounding box center [564, 285] width 342 height 18
type input "test"
click at [726, 323] on button "Luo" at bounding box center [715, 326] width 37 height 26
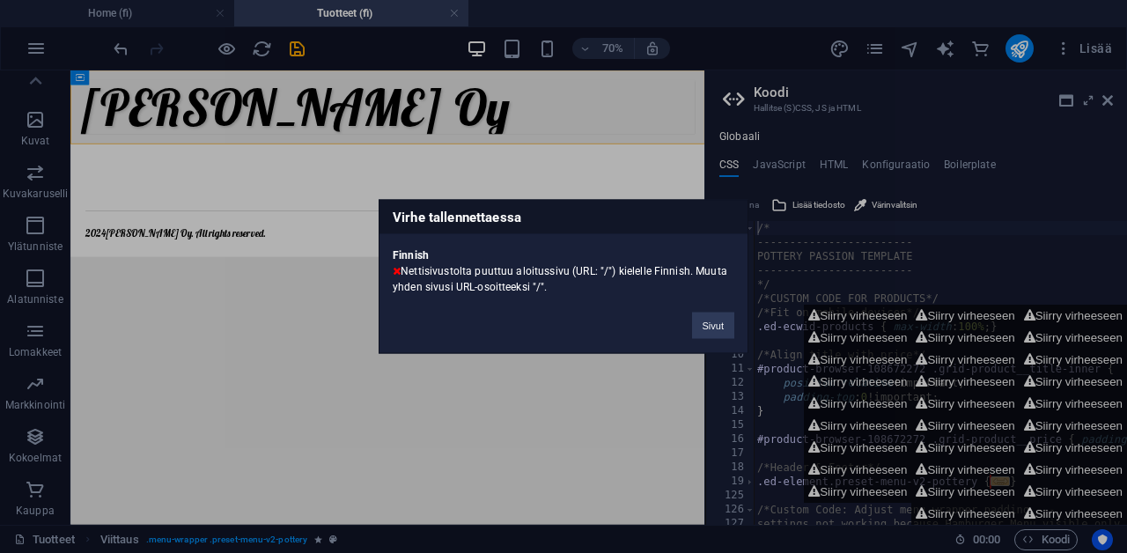
click at [726, 324] on button "Sivut" at bounding box center [713, 326] width 42 height 26
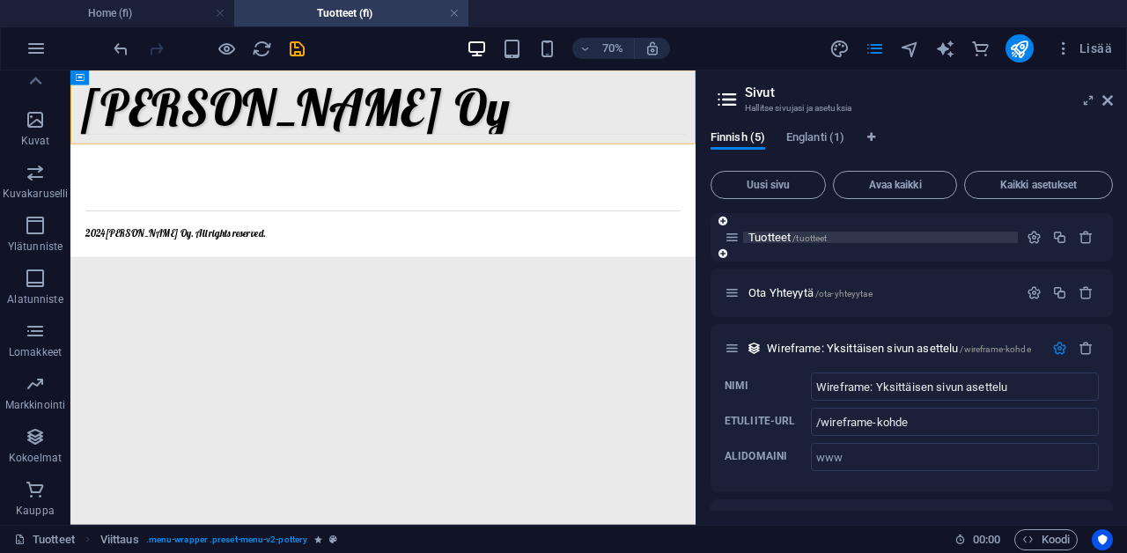
click at [771, 235] on span "Tuotteet /tuotteet" at bounding box center [787, 237] width 78 height 13
click at [1015, 187] on span "Kaikki asetukset" at bounding box center [1038, 185] width 133 height 11
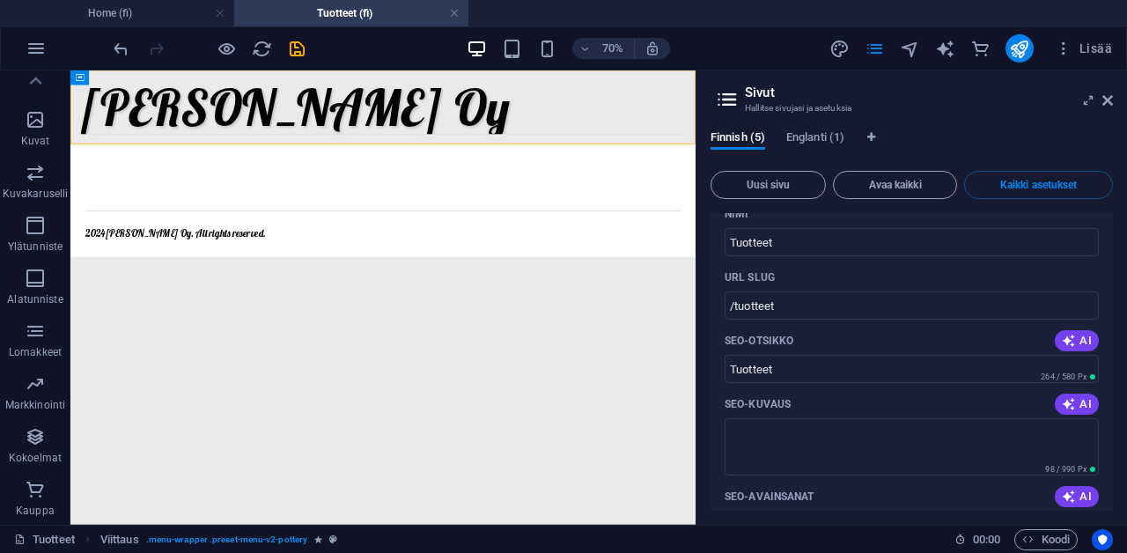
scroll to position [102, 0]
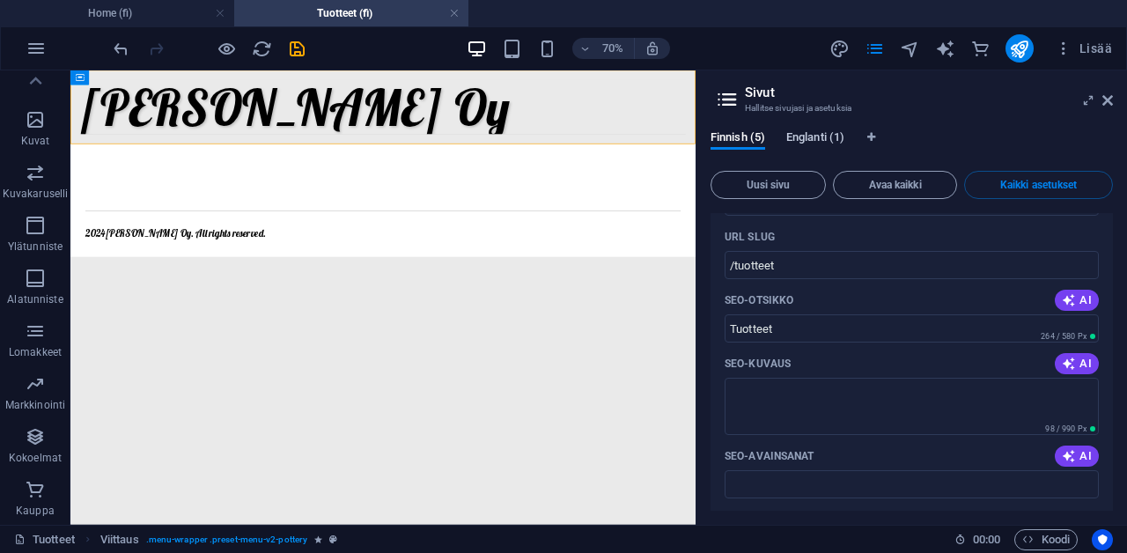
click at [829, 136] on span "Englanti (1)" at bounding box center [815, 139] width 58 height 25
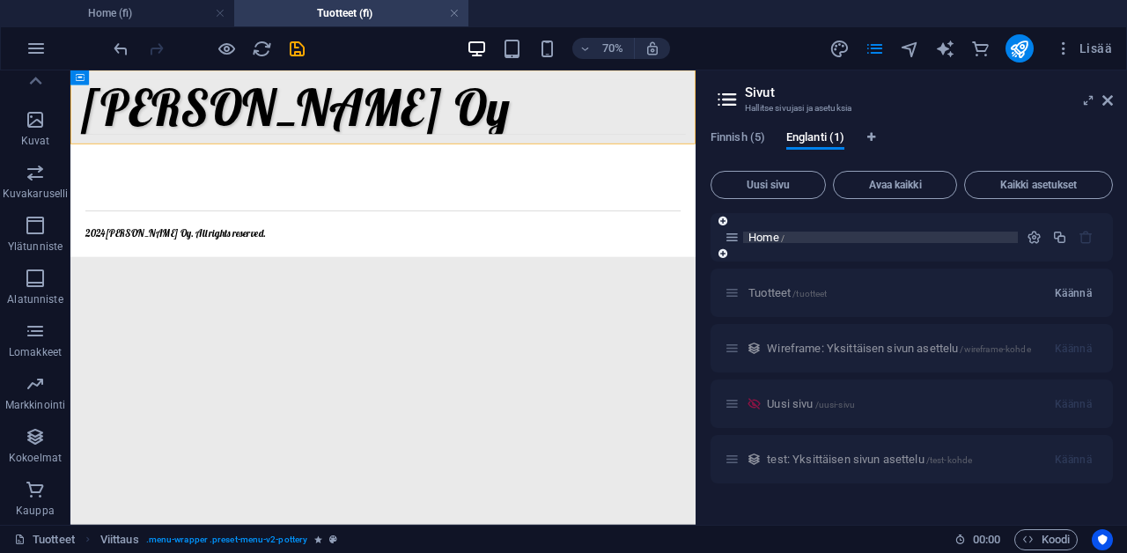
click at [792, 237] on p "Home /" at bounding box center [880, 237] width 264 height 11
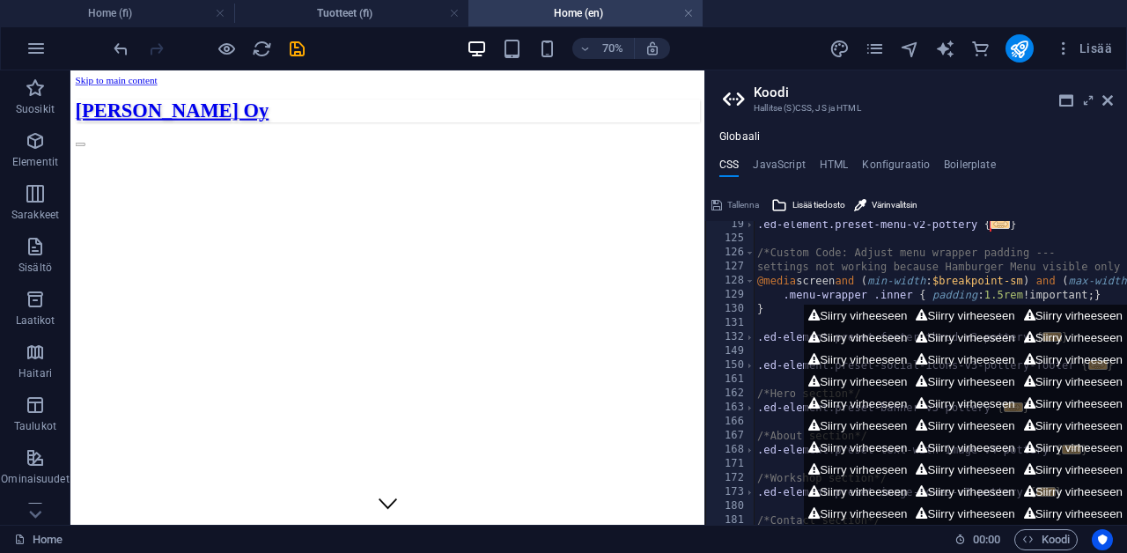
scroll to position [0, 0]
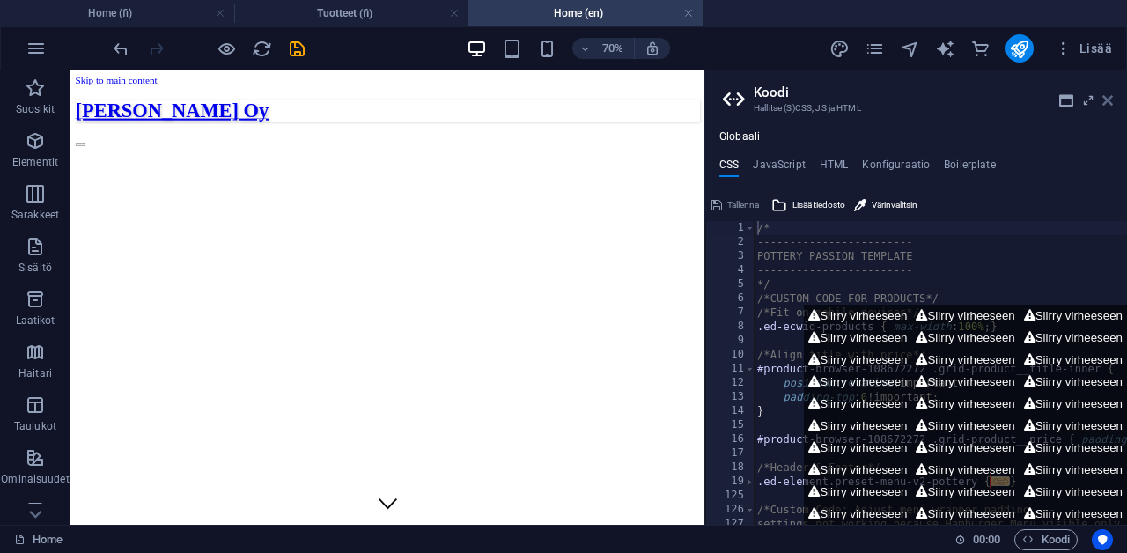
click at [1109, 97] on icon at bounding box center [1107, 100] width 11 height 14
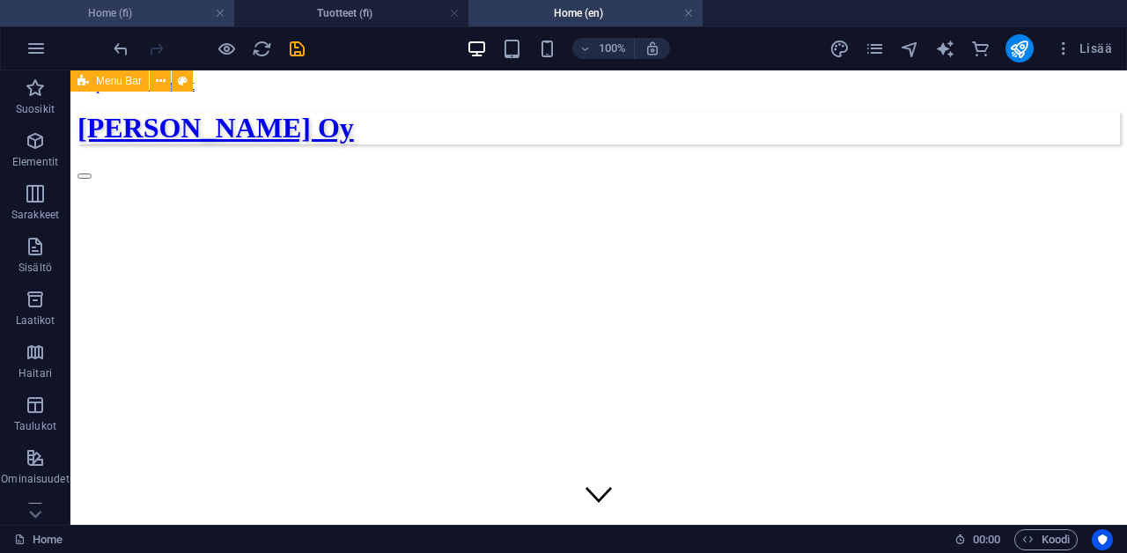
click at [186, 15] on h4 "Home (fi)" at bounding box center [117, 13] width 234 height 19
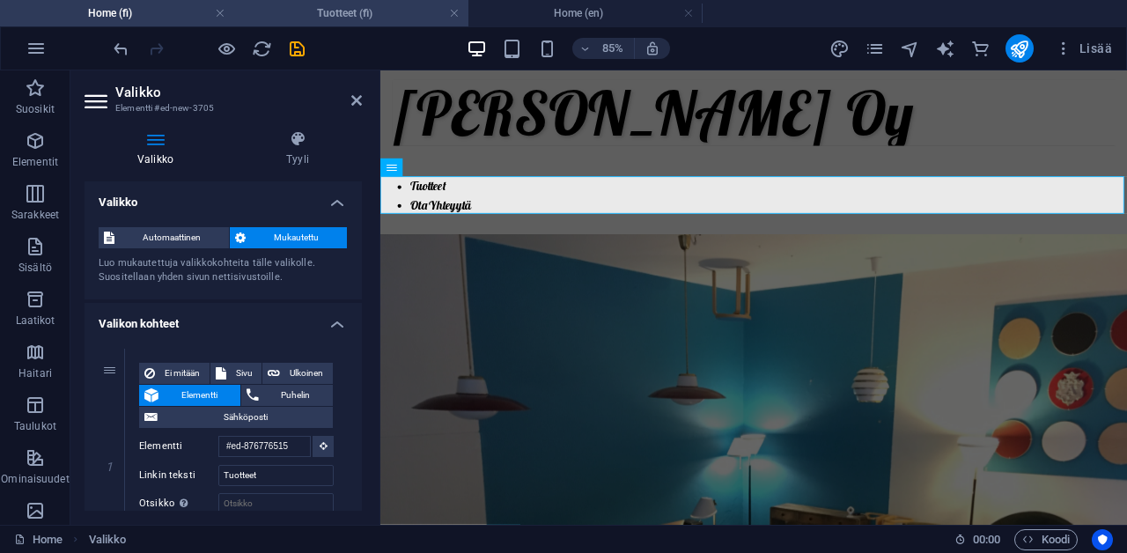
click at [288, 8] on h4 "Tuotteet (fi)" at bounding box center [351, 13] width 234 height 19
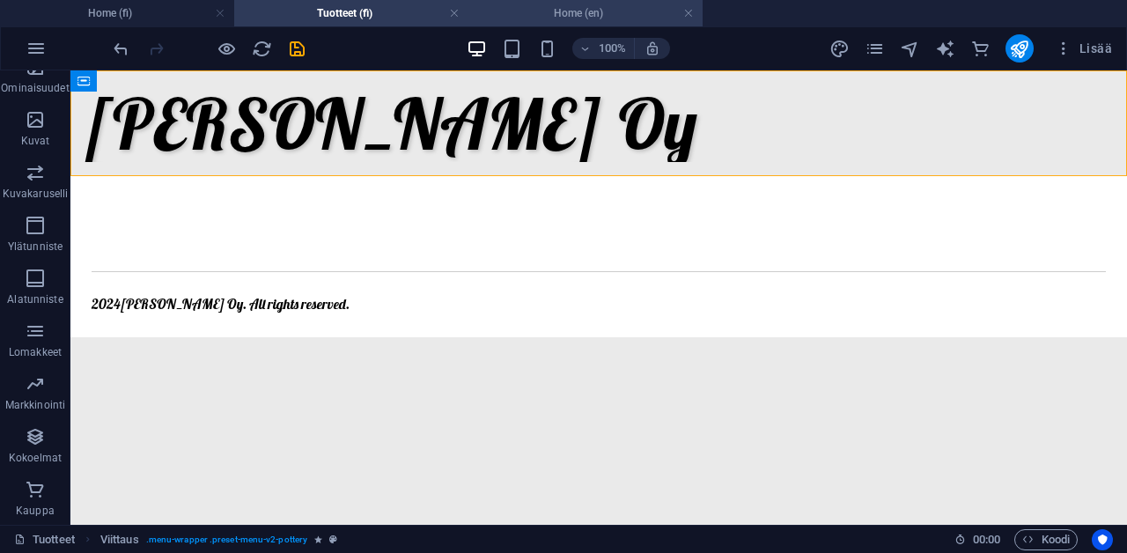
click at [551, 6] on h4 "Home (en)" at bounding box center [585, 13] width 234 height 19
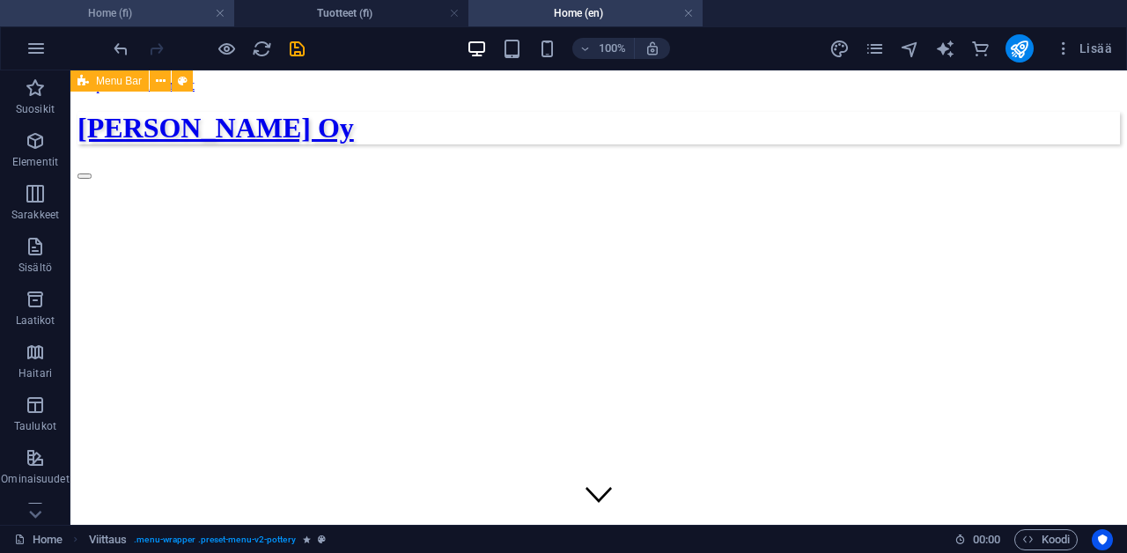
click at [140, 10] on h4 "Home (fi)" at bounding box center [117, 13] width 234 height 19
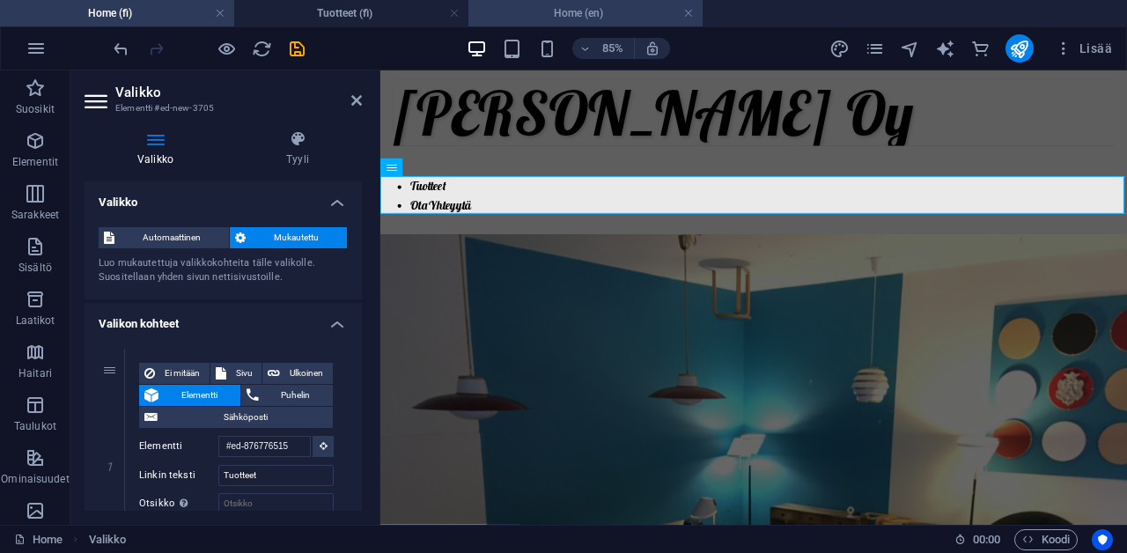
click at [542, 9] on h4 "Home (en)" at bounding box center [585, 13] width 234 height 19
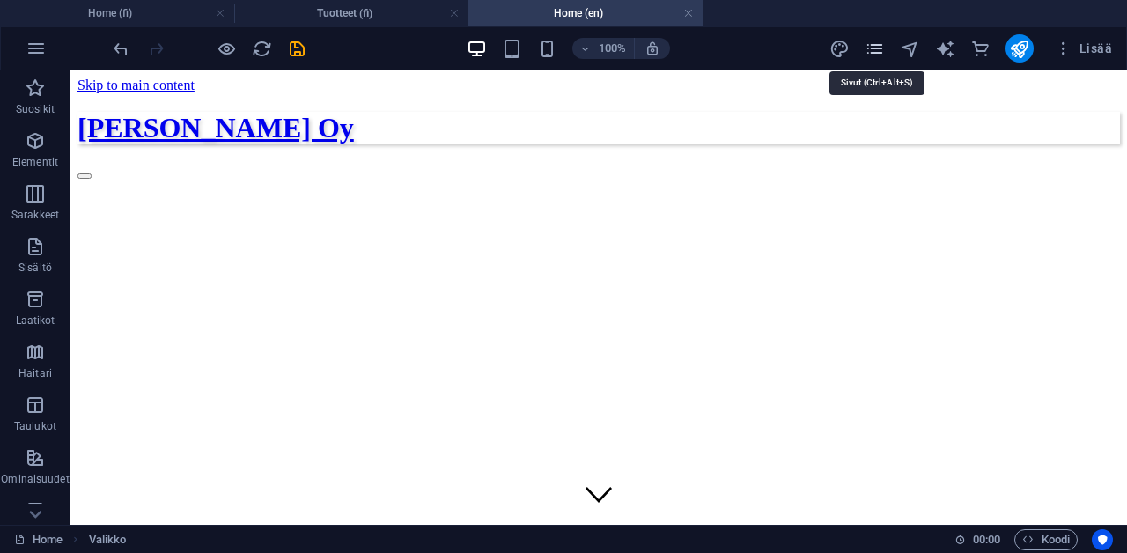
click at [870, 43] on icon "pages" at bounding box center [875, 49] width 20 height 20
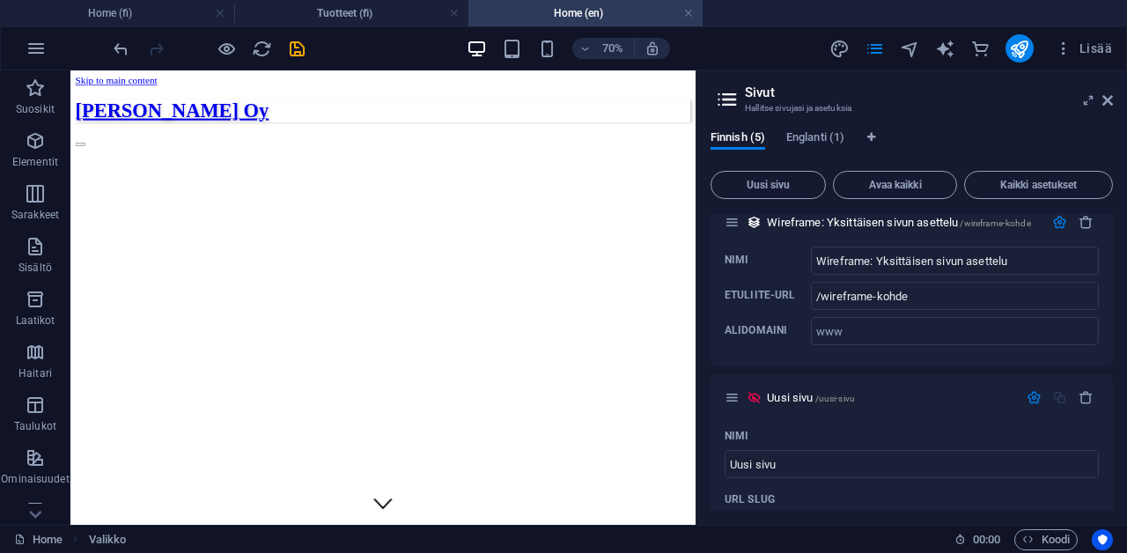
scroll to position [123, 0]
click at [836, 138] on span "Englanti (1)" at bounding box center [815, 139] width 58 height 25
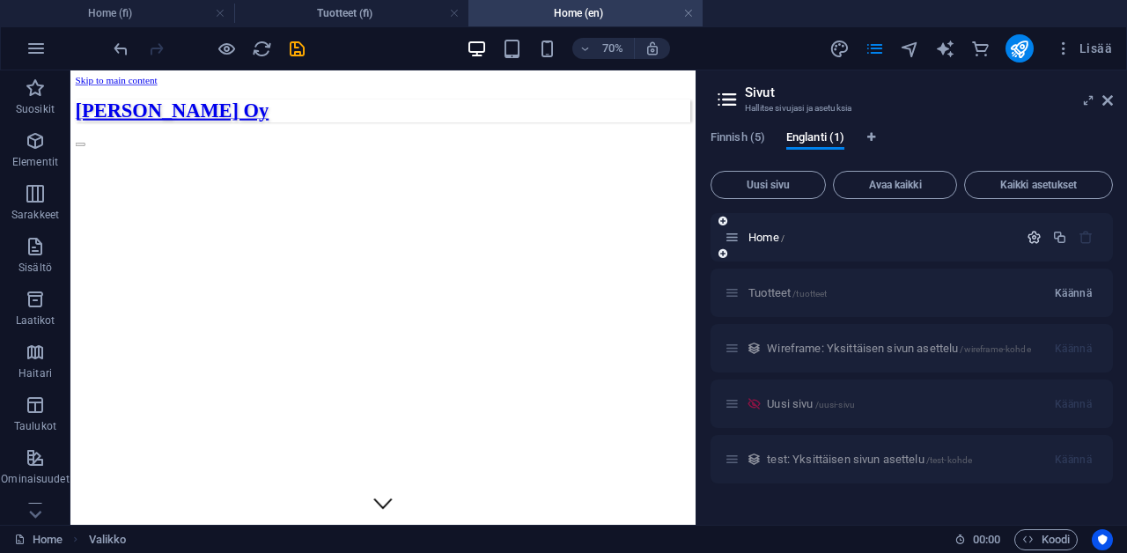
click at [1030, 237] on icon "button" at bounding box center [1034, 237] width 15 height 15
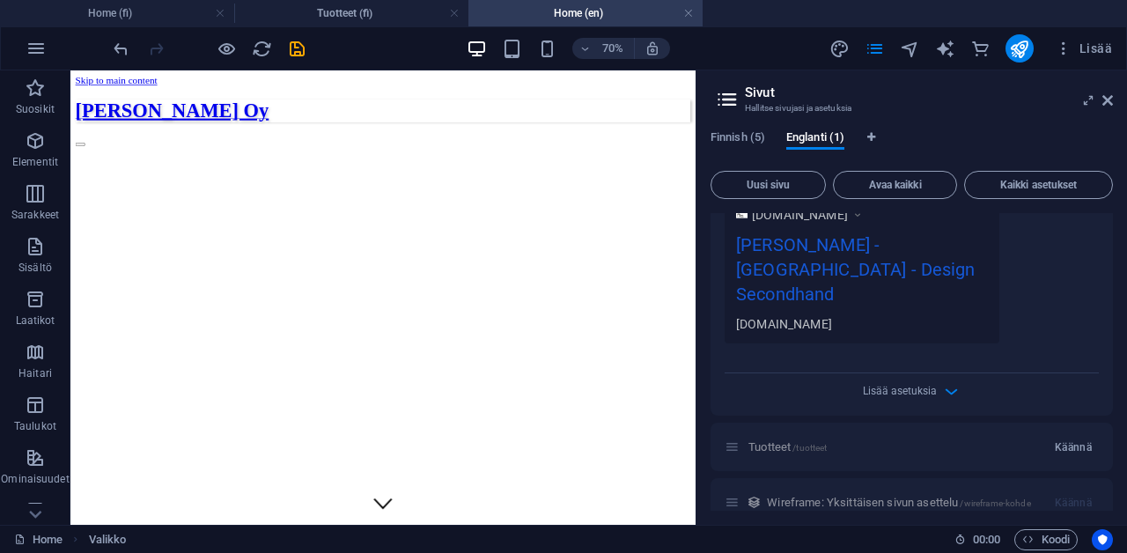
scroll to position [601, 0]
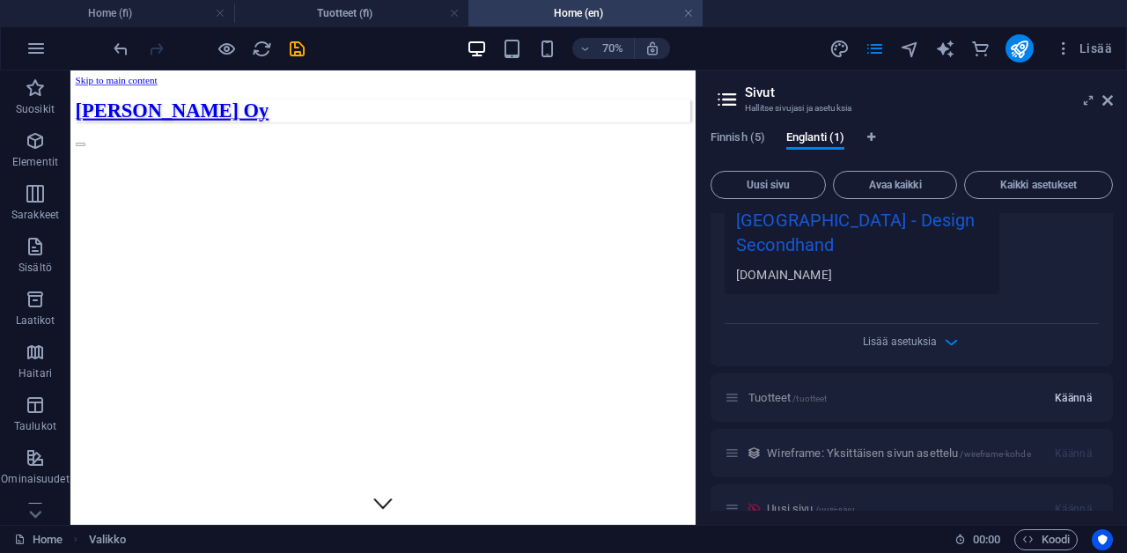
click at [1055, 391] on span "Käännä" at bounding box center [1073, 398] width 37 height 14
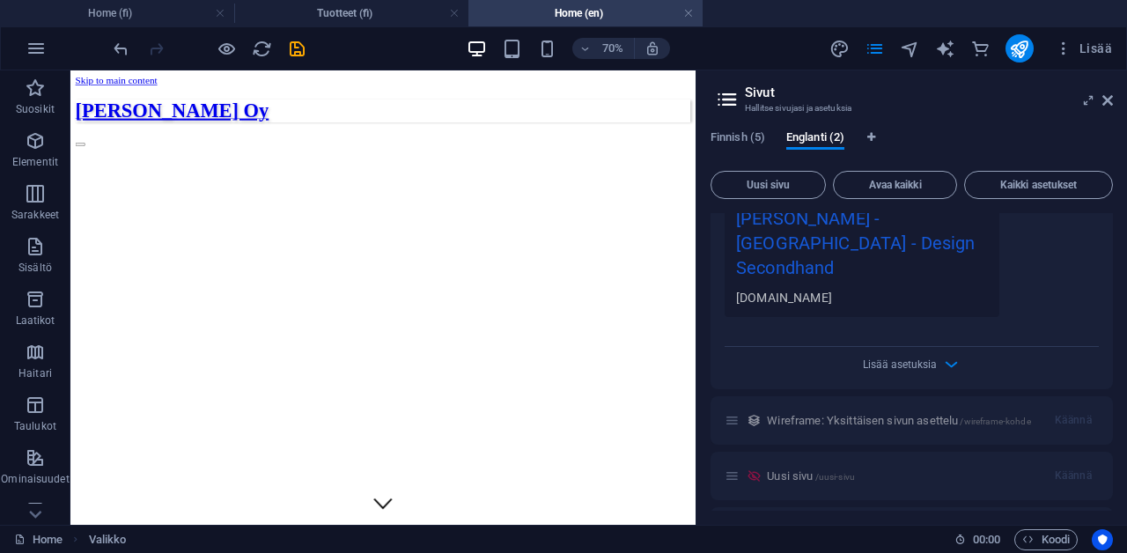
scroll to position [1313, 0]
click at [1108, 103] on icon at bounding box center [1107, 100] width 11 height 14
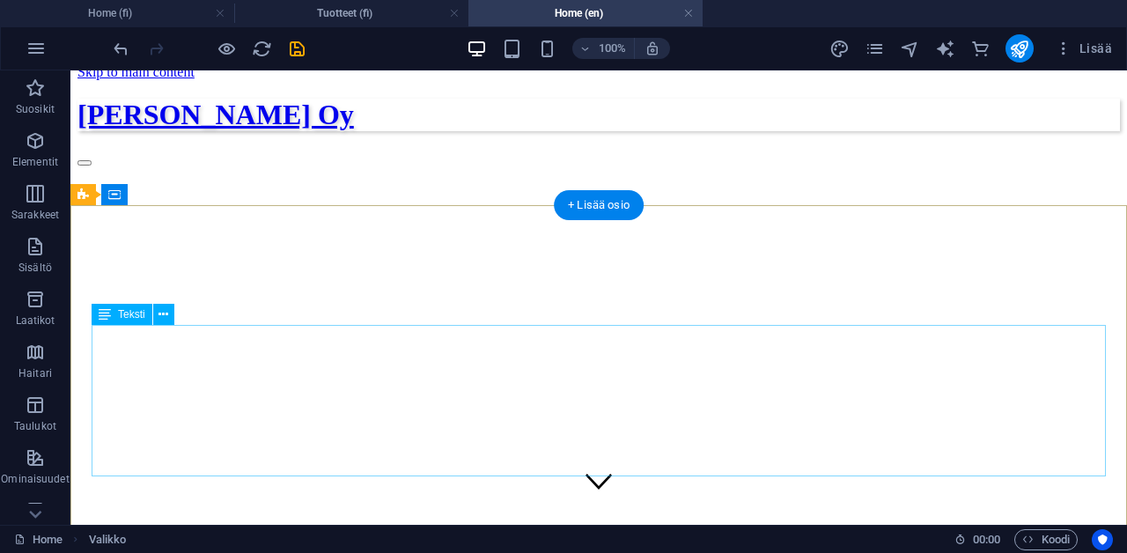
scroll to position [33, 0]
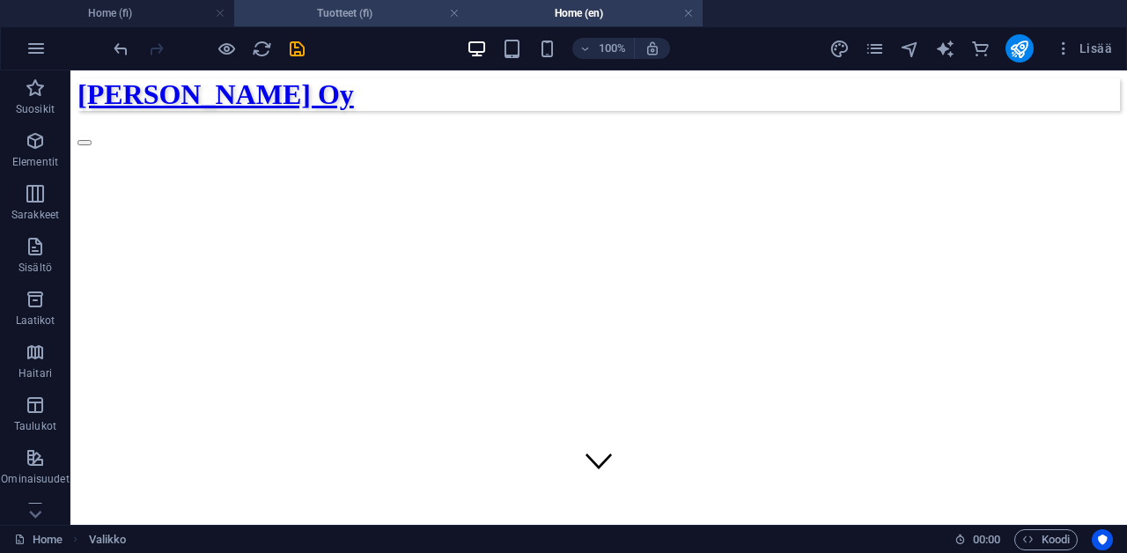
click at [400, 16] on h4 "Tuotteet (fi)" at bounding box center [351, 13] width 234 height 19
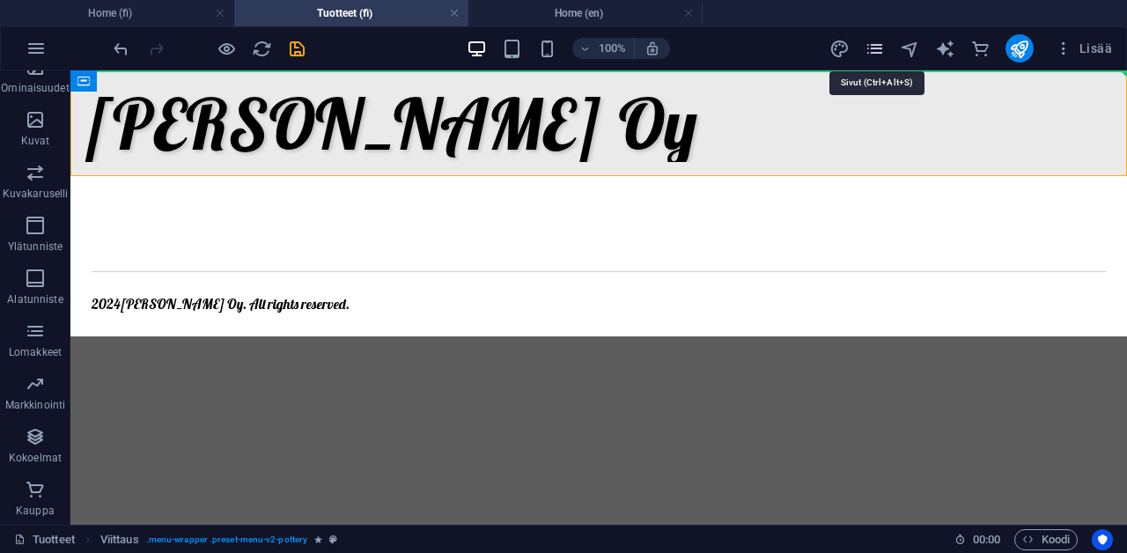
click at [879, 54] on icon "pages" at bounding box center [875, 49] width 20 height 20
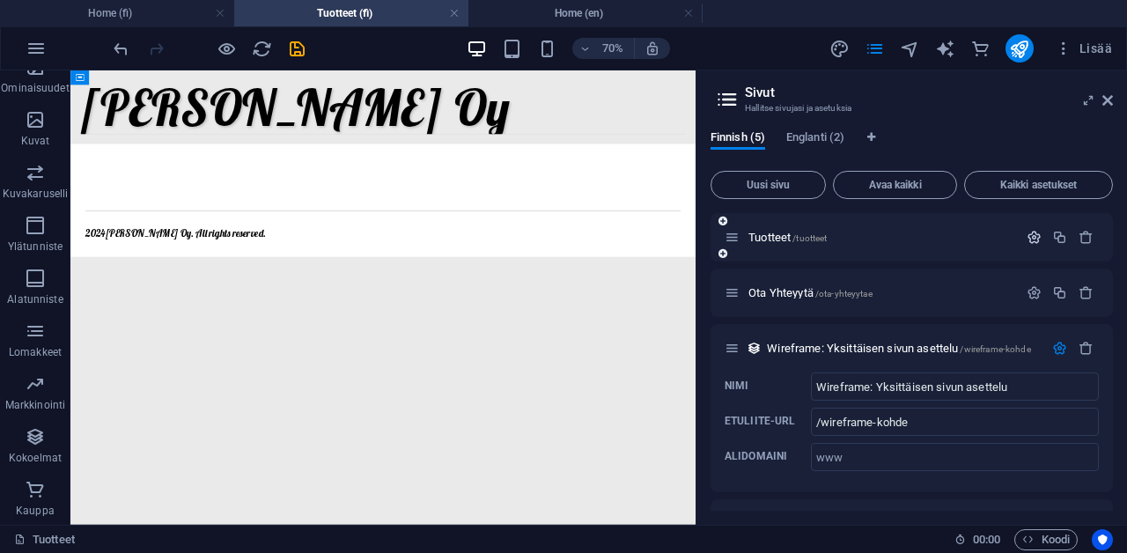
click at [1028, 235] on icon "button" at bounding box center [1034, 237] width 15 height 15
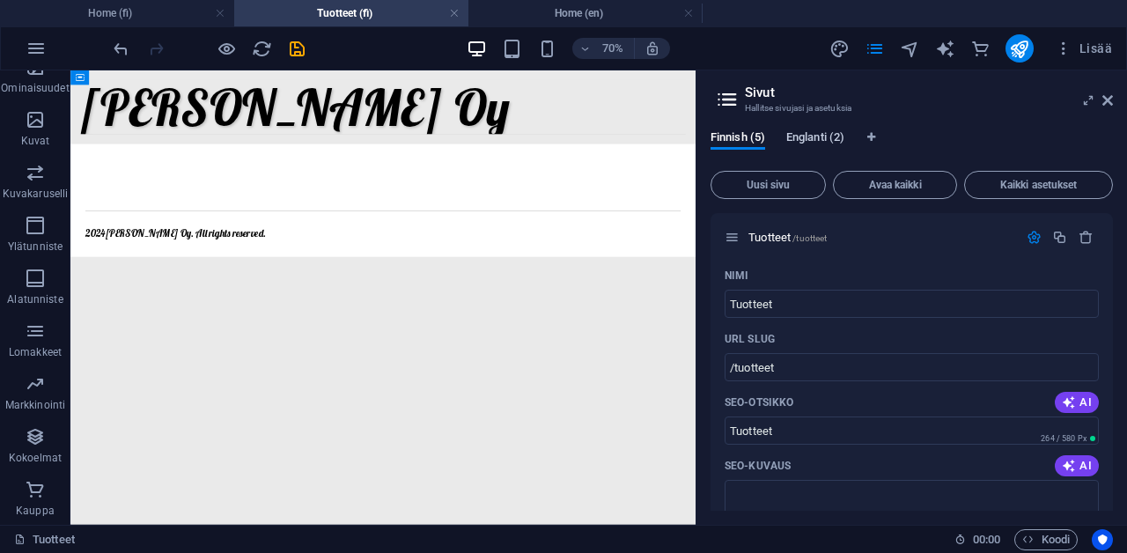
click at [802, 136] on span "Englanti (2)" at bounding box center [815, 139] width 58 height 25
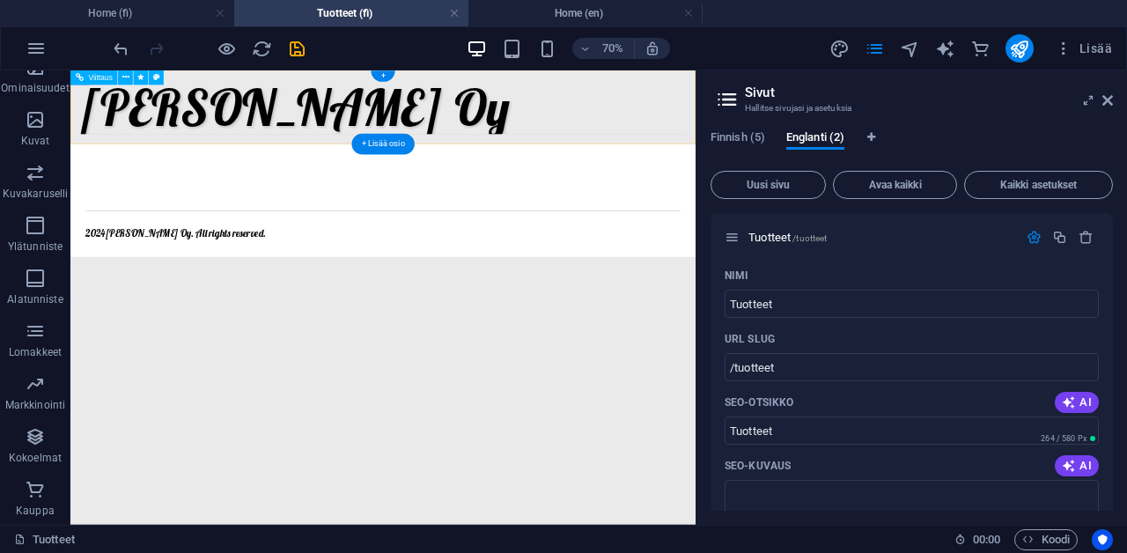
click at [871, 155] on div "[PERSON_NAME] Oy Tuotteet Ota Yhteyytä" at bounding box center [516, 123] width 893 height 106
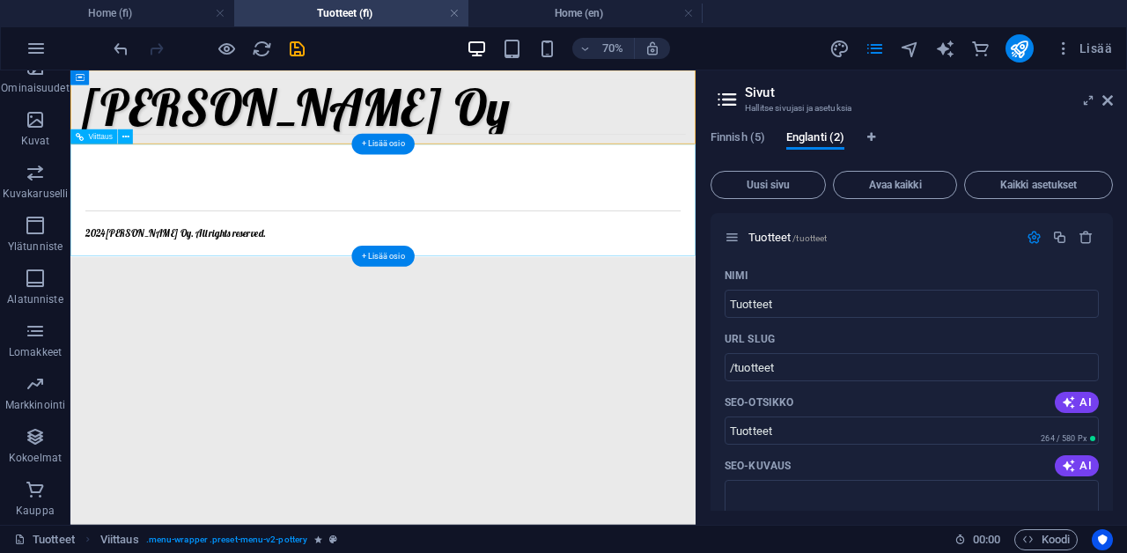
click at [825, 214] on div "2024 [PERSON_NAME] . All rights reserved." at bounding box center [516, 256] width 893 height 161
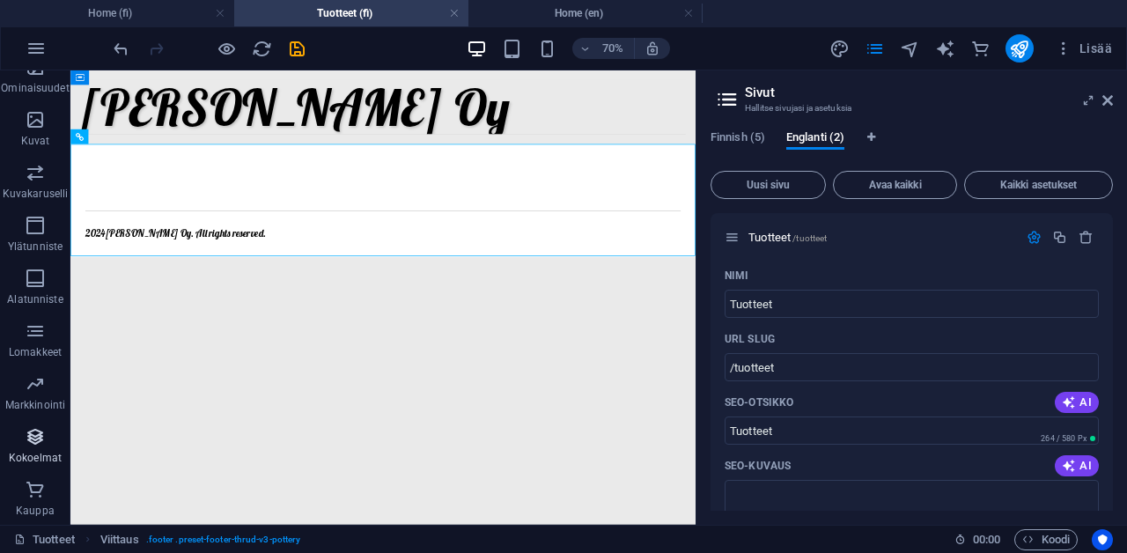
click at [47, 434] on span "Kokoelmat" at bounding box center [35, 447] width 70 height 42
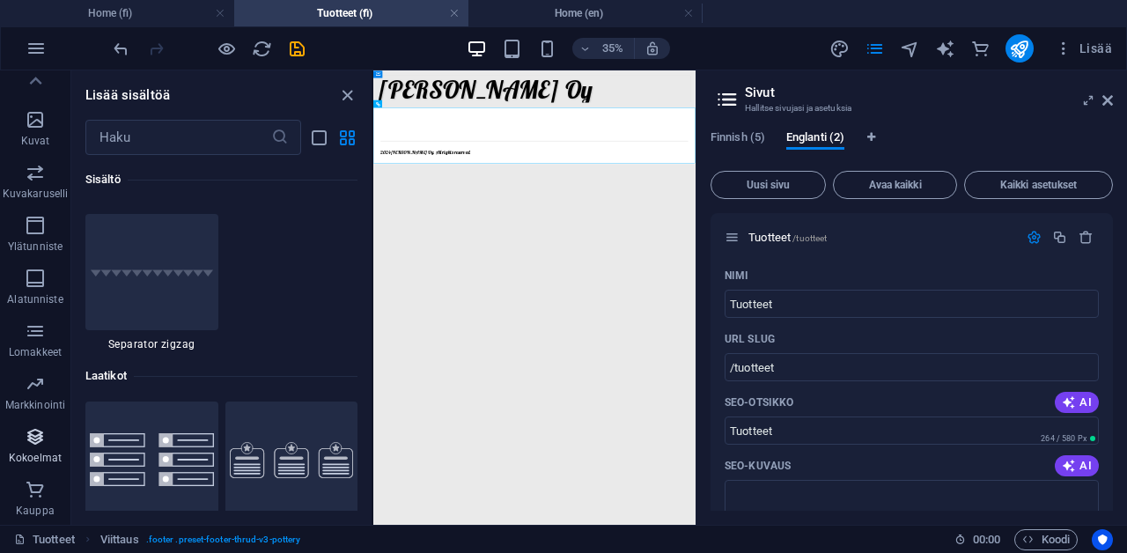
scroll to position [16119, 0]
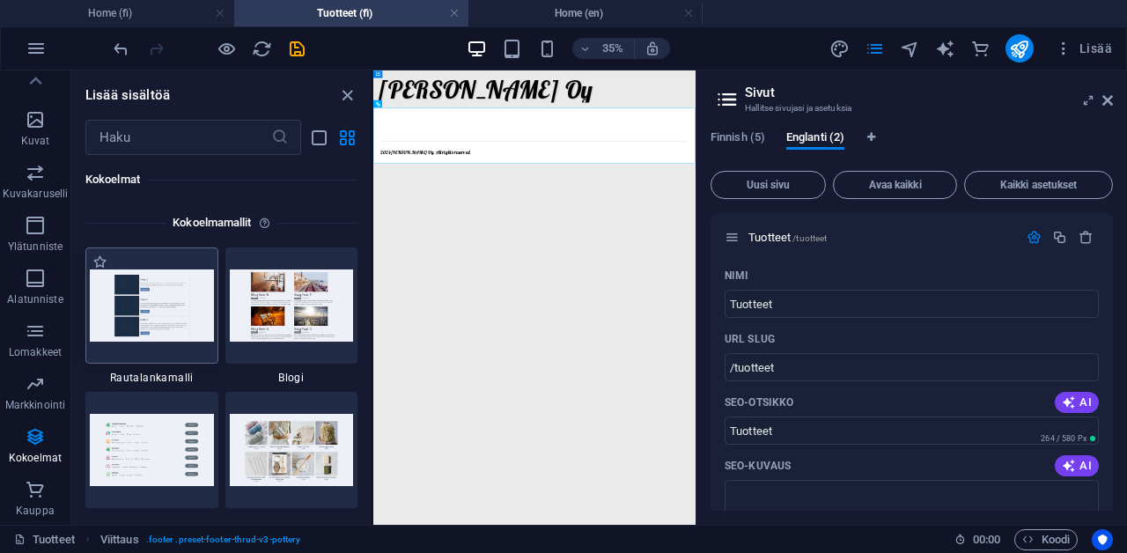
click at [160, 296] on img at bounding box center [152, 305] width 124 height 72
drag, startPoint x: 1104, startPoint y: 104, endPoint x: 859, endPoint y: 41, distance: 252.6
click at [1104, 104] on icon at bounding box center [1107, 100] width 11 height 14
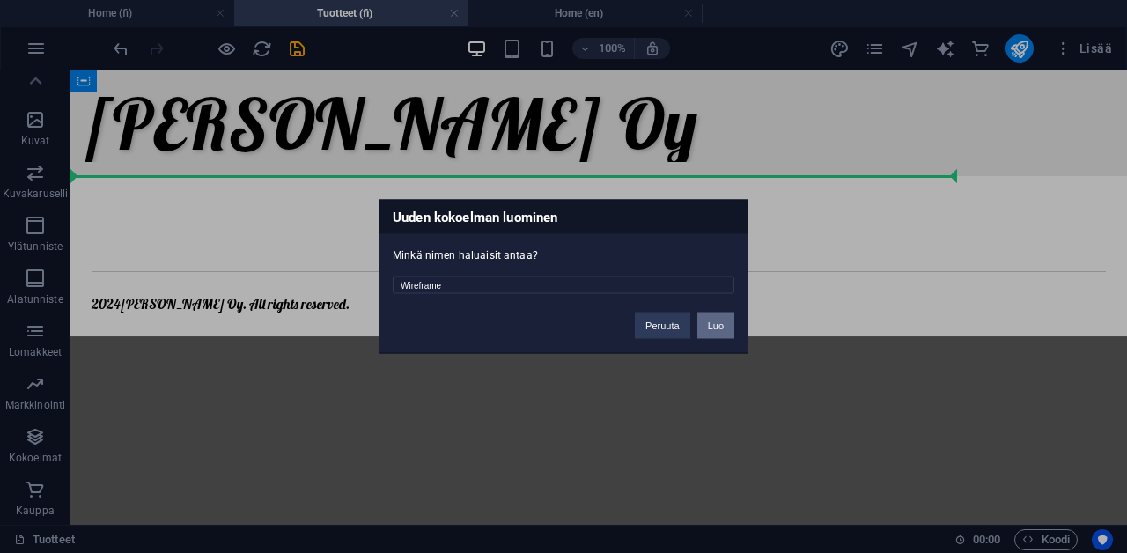
click at [713, 334] on button "Luo" at bounding box center [715, 326] width 37 height 26
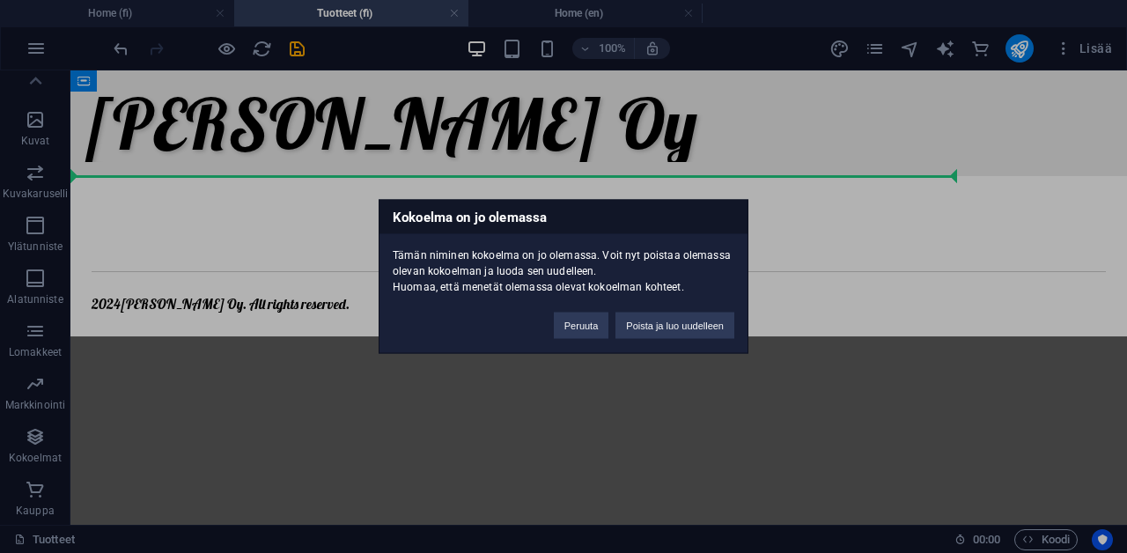
click at [711, 329] on button "Poista ja luo uudelleen" at bounding box center [674, 326] width 119 height 26
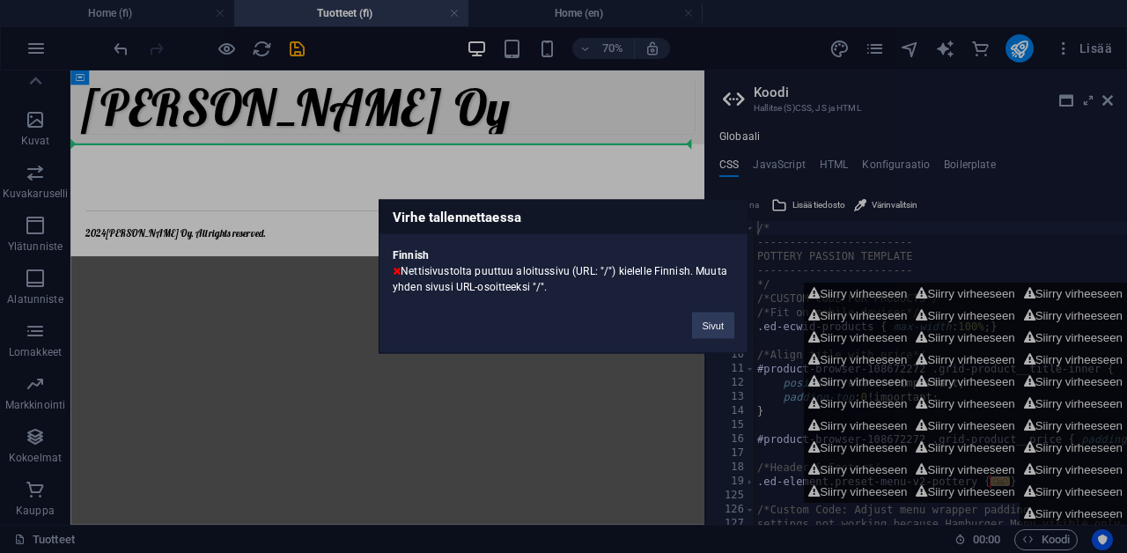
click at [711, 329] on button "Sivut" at bounding box center [713, 326] width 42 height 26
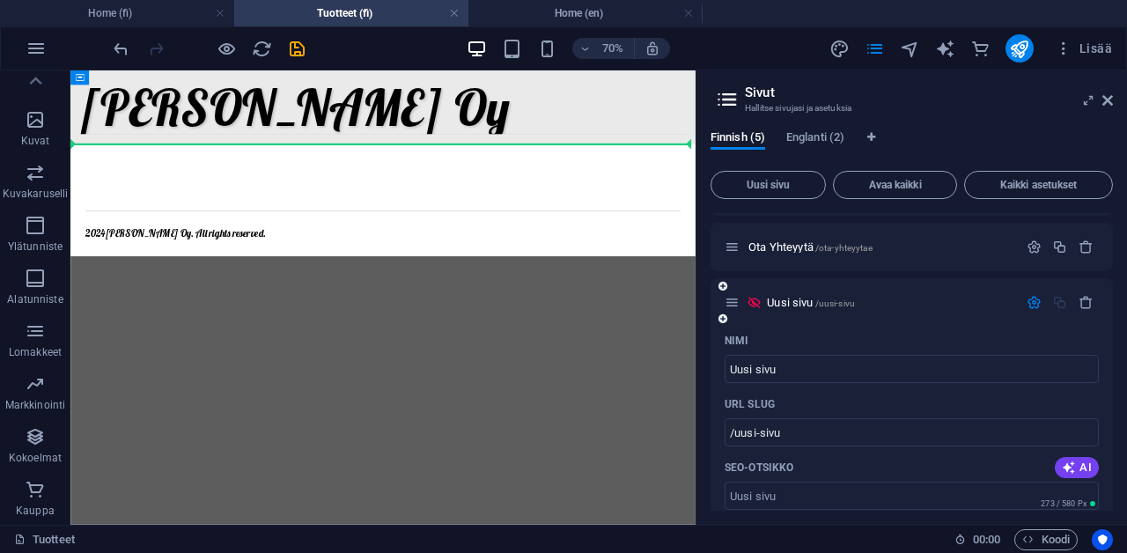
scroll to position [144, 0]
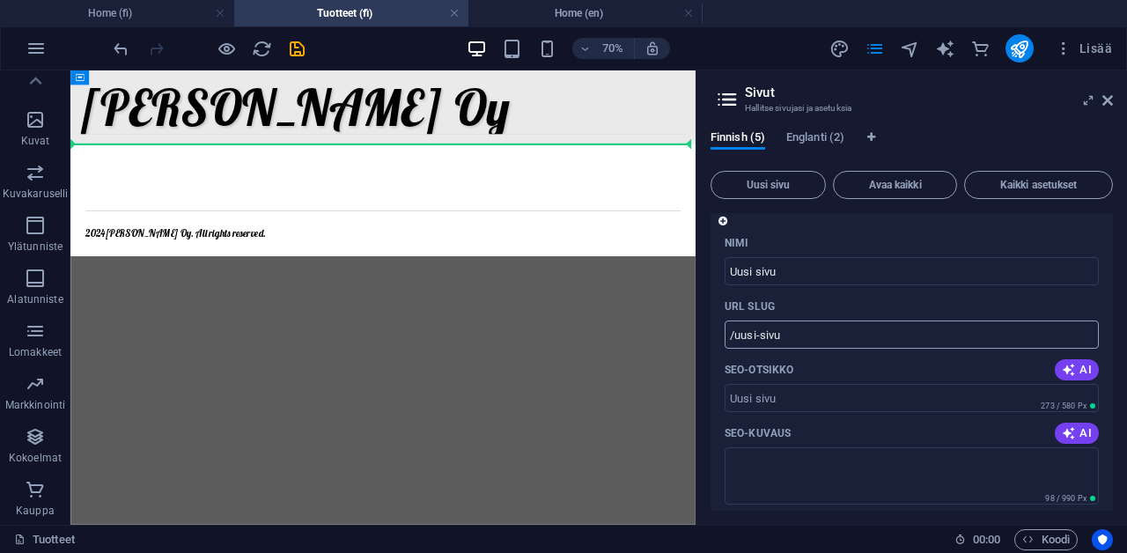
click at [788, 334] on input "/uusi-sivu" at bounding box center [912, 335] width 374 height 28
click at [770, 334] on input "/uusi-sivu" at bounding box center [912, 335] width 374 height 28
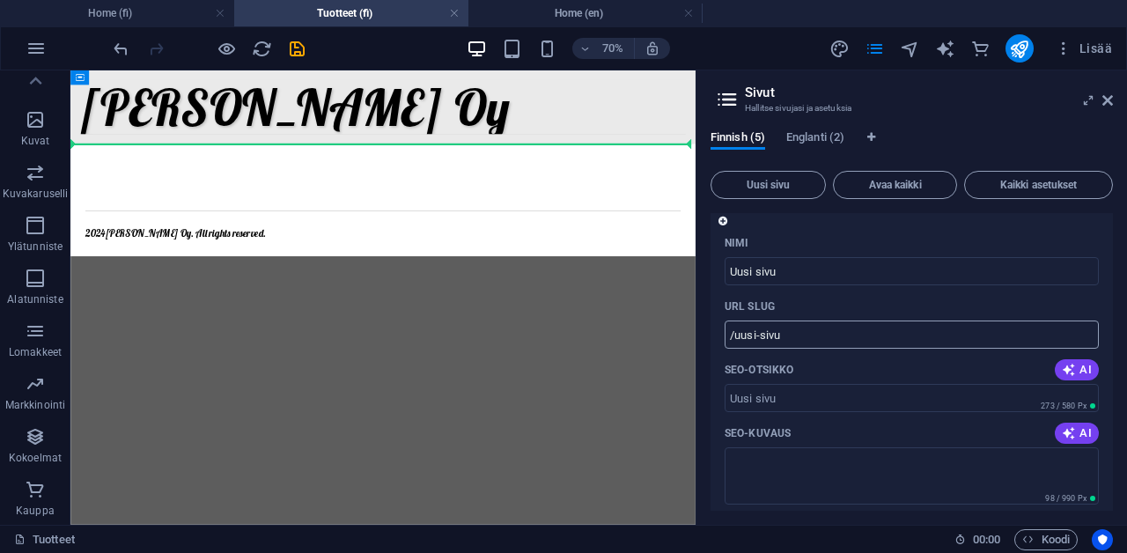
click at [770, 334] on input "/uusi-sivu" at bounding box center [912, 335] width 374 height 28
type input "jroUusi sivu"
type input "/jrouusi-sivu"
click at [814, 269] on input "jroUusi sivu" at bounding box center [912, 271] width 374 height 28
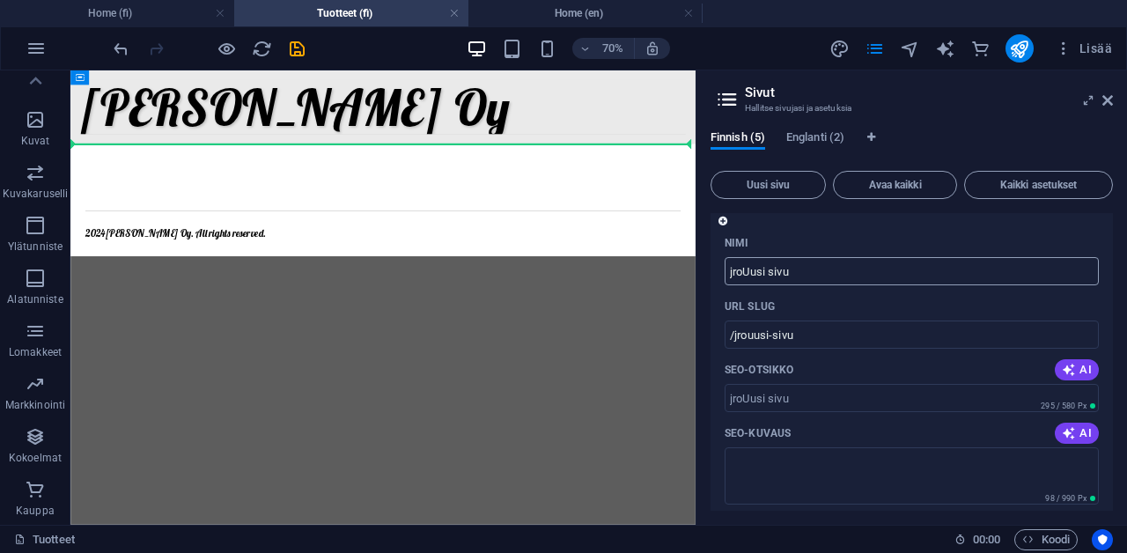
click at [814, 269] on input "jroUusi sivu" at bounding box center [912, 271] width 374 height 28
type input "/"
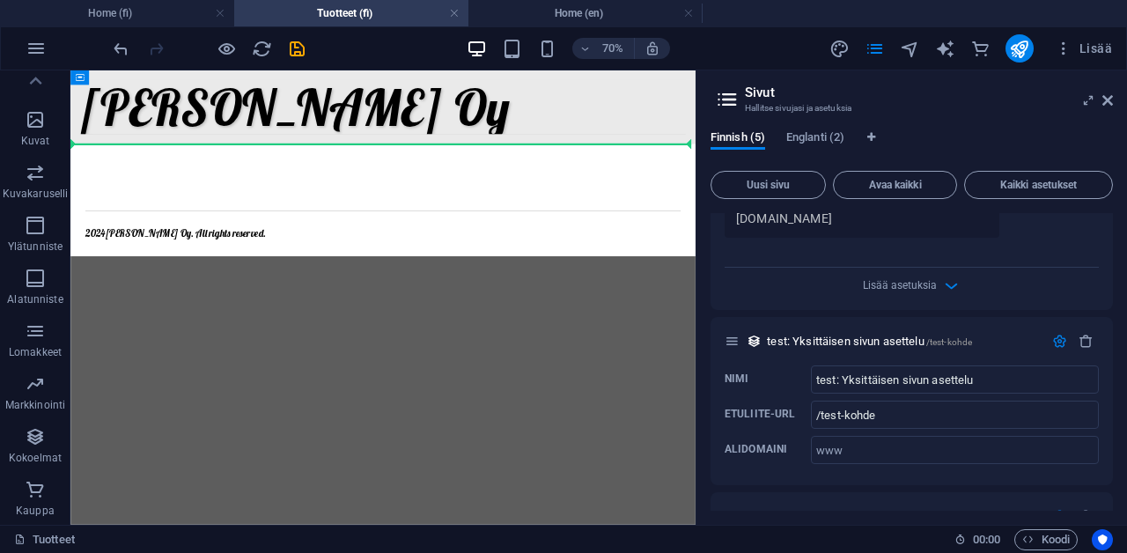
scroll to position [749, 0]
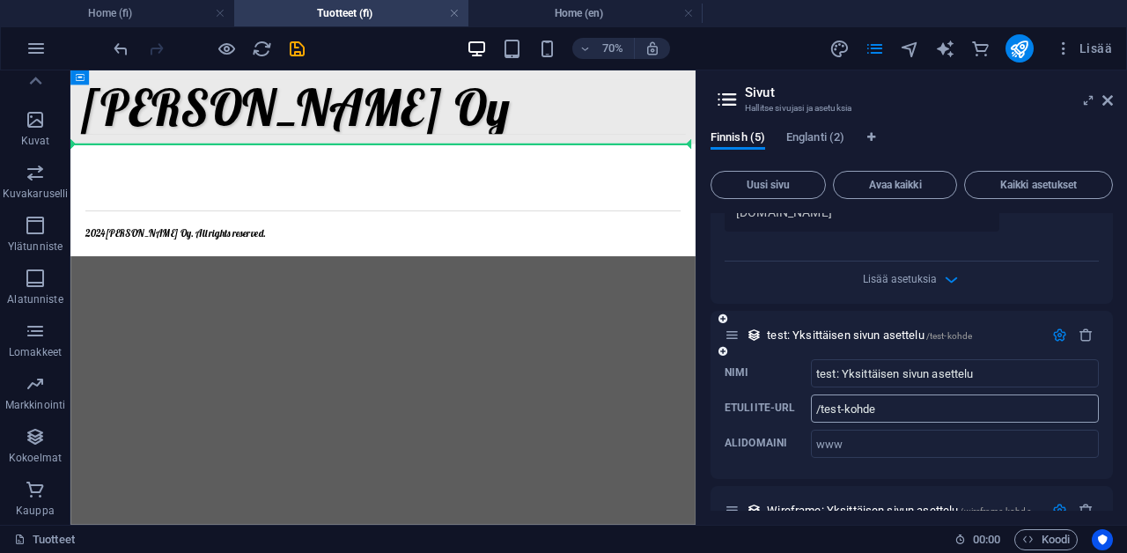
click at [837, 394] on input "/test-kohde" at bounding box center [955, 408] width 288 height 28
click at [819, 394] on input "/test-kohde" at bounding box center [955, 408] width 288 height 28
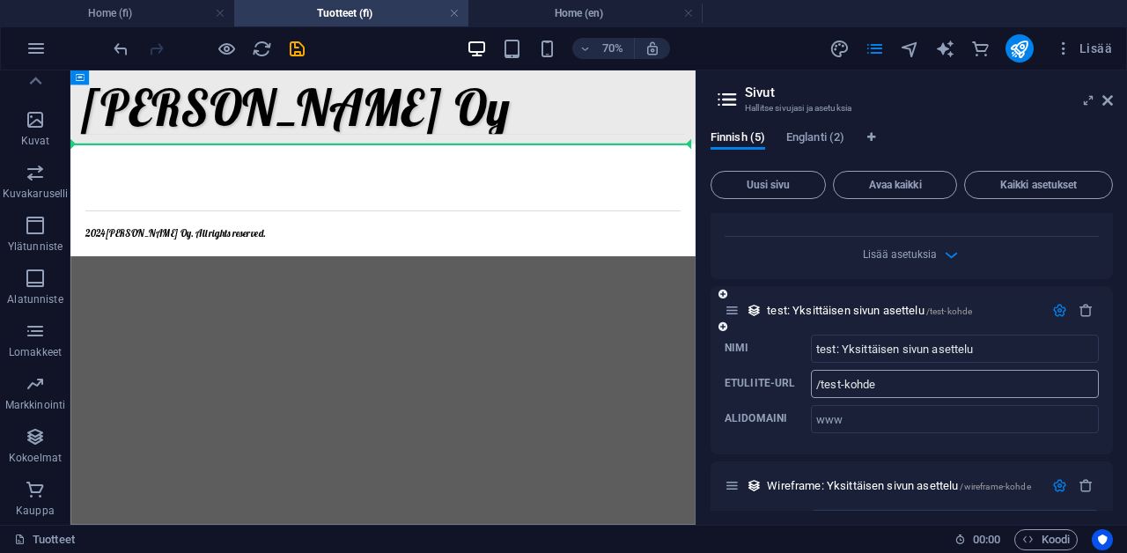
scroll to position [778, 0]
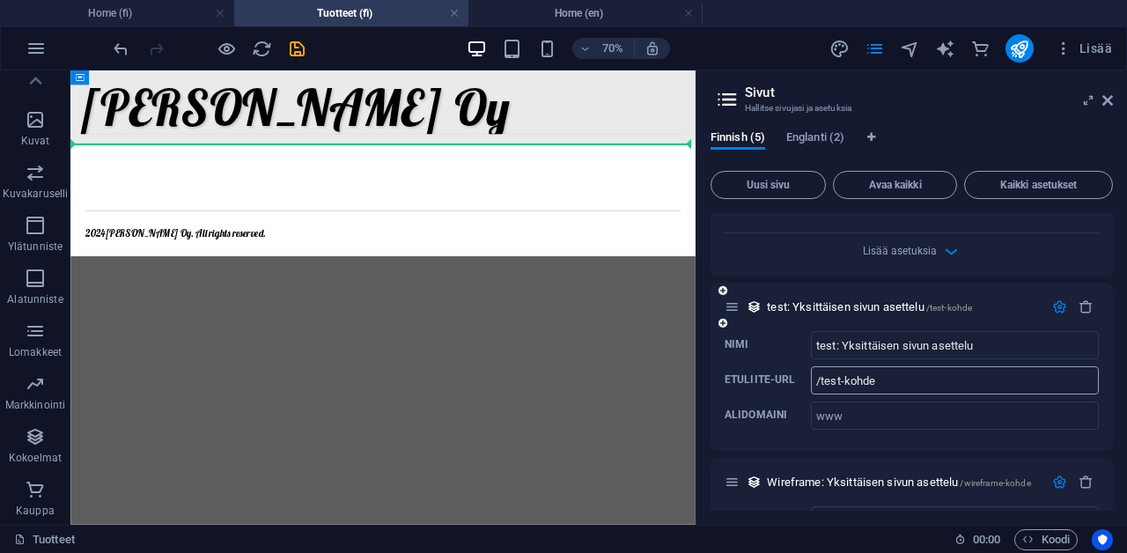
click at [901, 366] on input "/test-kohde" at bounding box center [955, 380] width 288 height 28
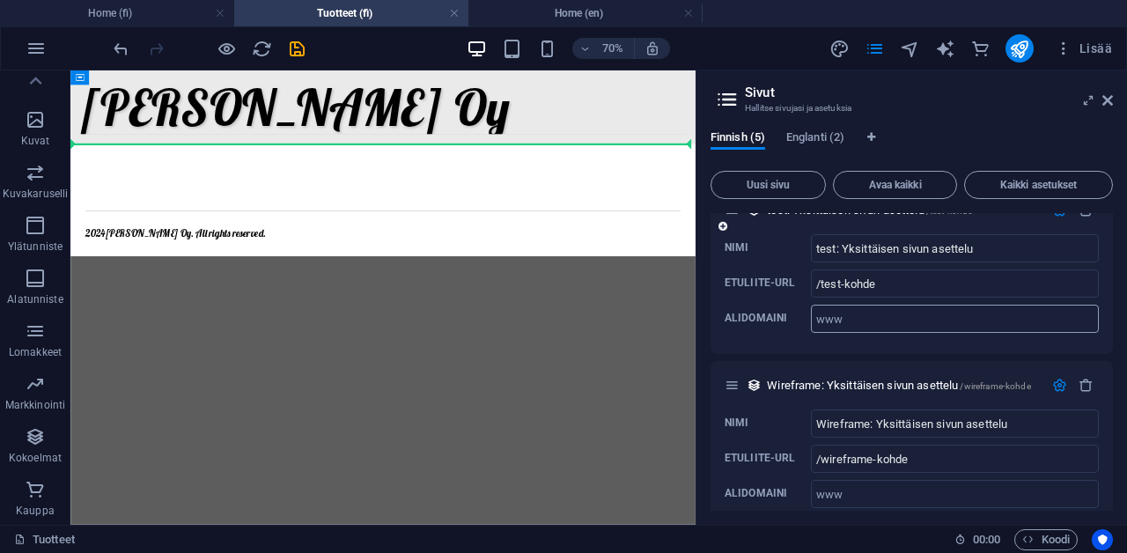
scroll to position [873, 0]
click at [875, 446] on input "/wireframe-kohde" at bounding box center [955, 460] width 288 height 28
click at [1061, 379] on icon "button" at bounding box center [1059, 386] width 15 height 15
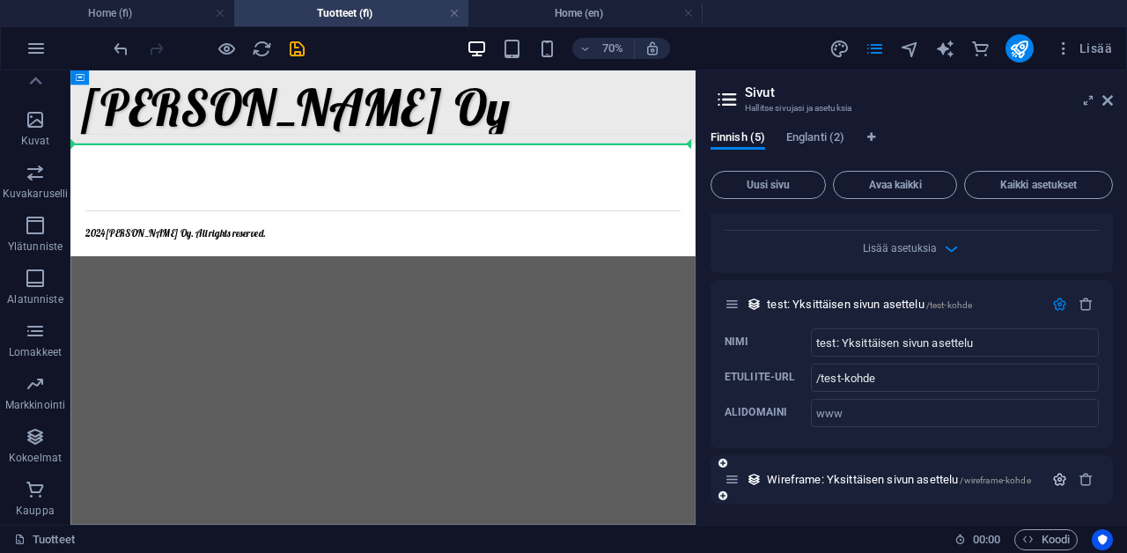
scroll to position [754, 0]
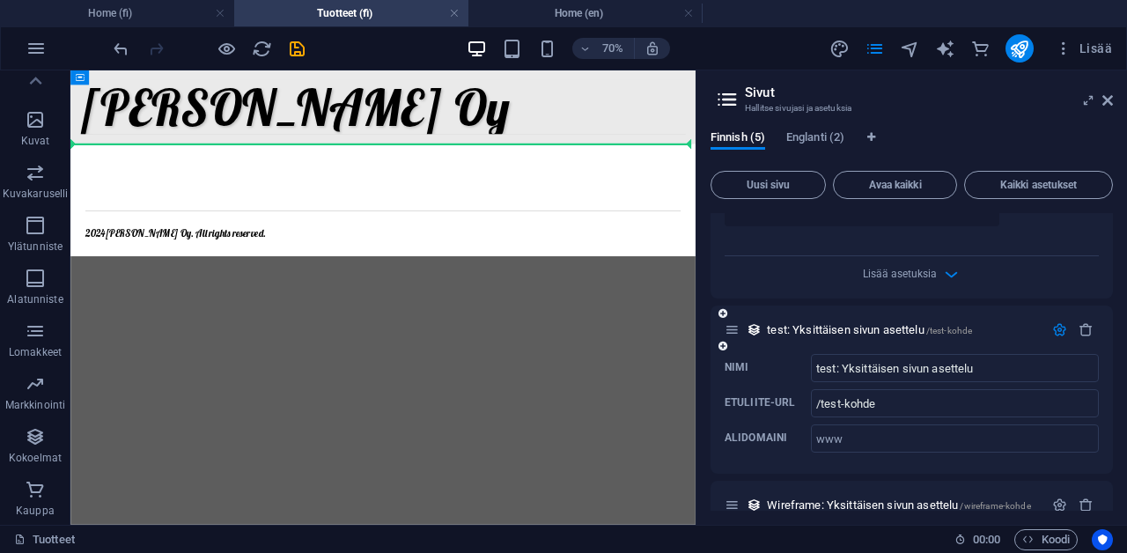
click at [1033, 393] on div "Nimi test: Yksittäisen sivun asettelu ​ Etuliite-URL /test-kohde ​ Alidomaini ​" at bounding box center [912, 414] width 402 height 120
click at [976, 390] on input "/test-kohde" at bounding box center [955, 404] width 288 height 28
paste input ""/"."
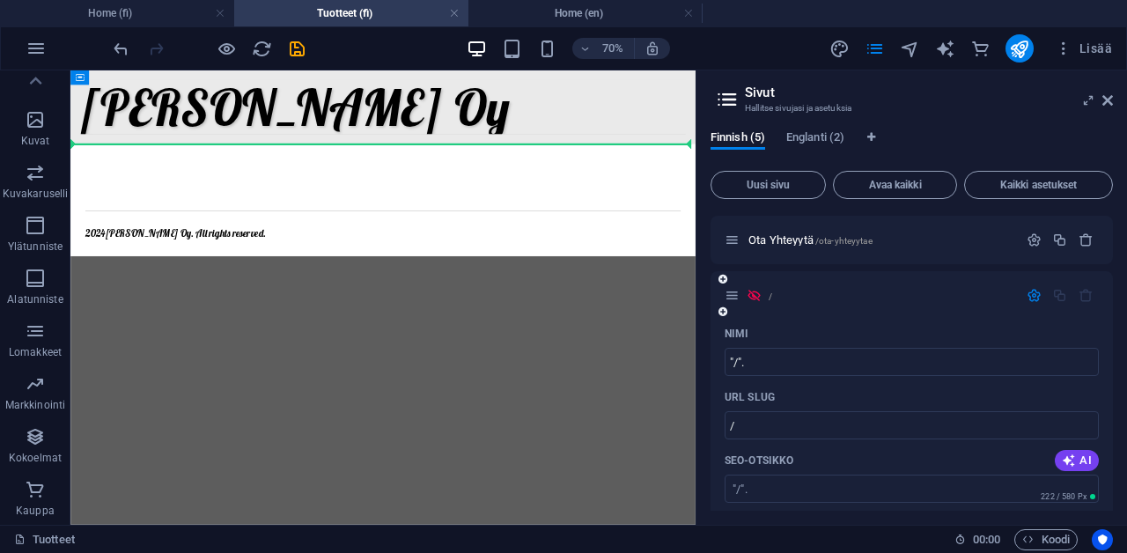
type input ""/"."
click at [953, 337] on div "Nimi" at bounding box center [912, 334] width 374 height 28
click at [1102, 98] on icon at bounding box center [1107, 100] width 11 height 14
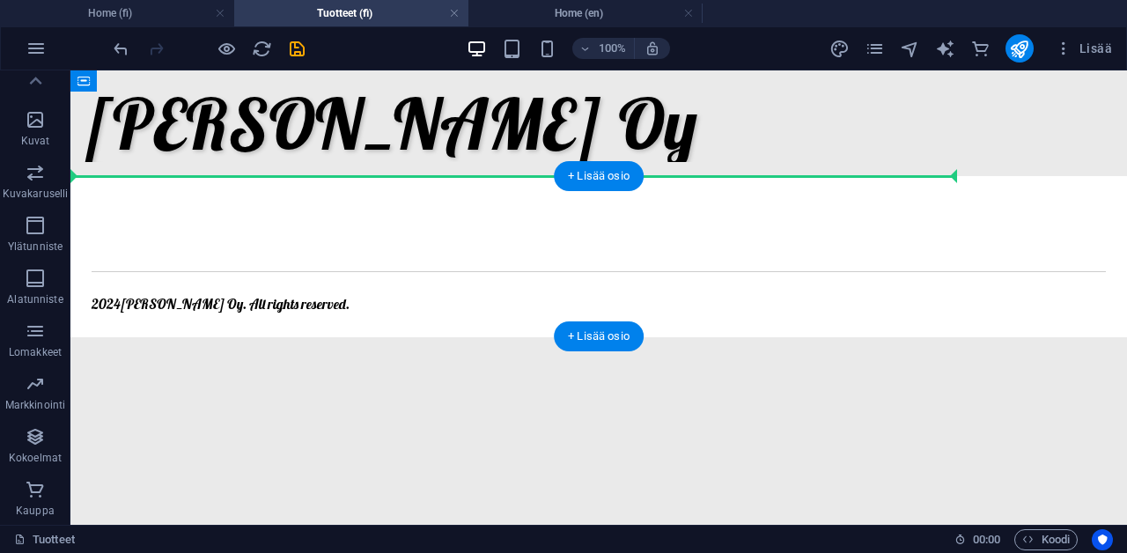
click at [900, 206] on div "2024 [PERSON_NAME] . All rights reserved." at bounding box center [598, 256] width 1057 height 161
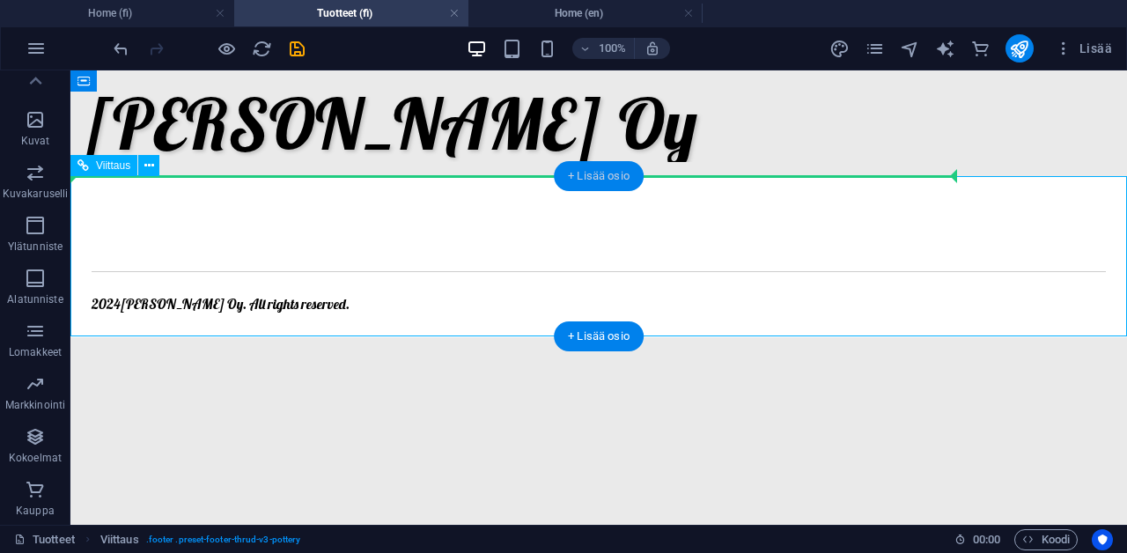
drag, startPoint x: 623, startPoint y: 174, endPoint x: 294, endPoint y: 122, distance: 333.4
click at [623, 174] on div "+ Lisää osio" at bounding box center [599, 176] width 90 height 30
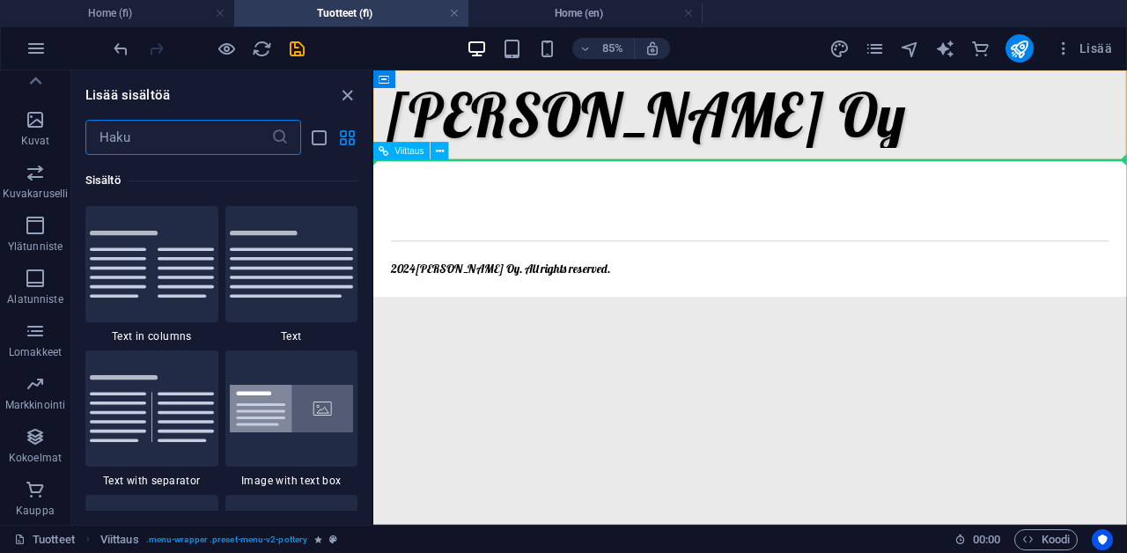
scroll to position [3081, 0]
click at [46, 450] on span "Kokoelmat" at bounding box center [35, 447] width 70 height 42
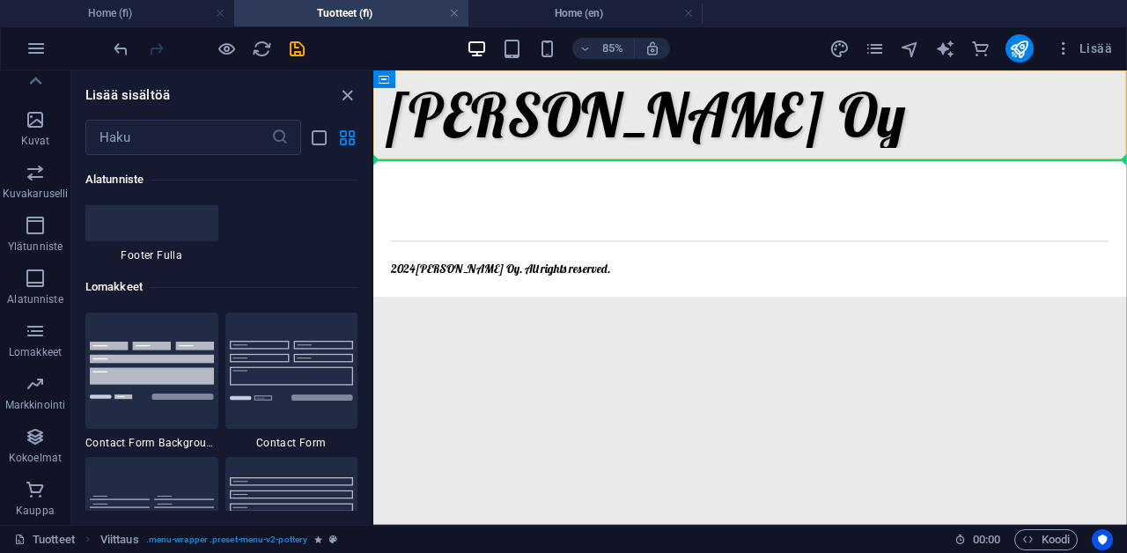
scroll to position [16119, 0]
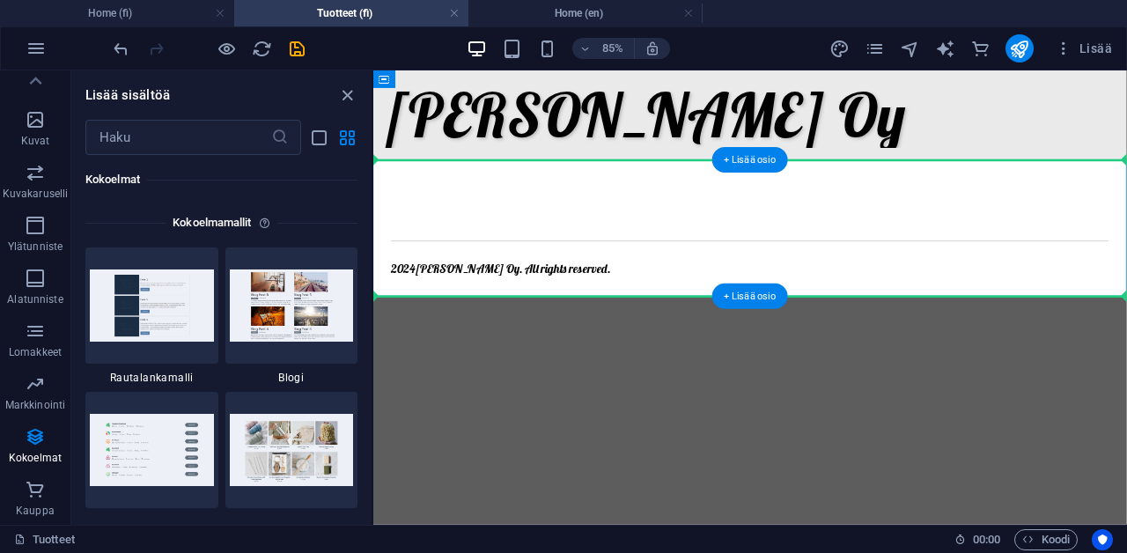
click at [763, 294] on div "+ Lisää osio" at bounding box center [750, 297] width 76 height 26
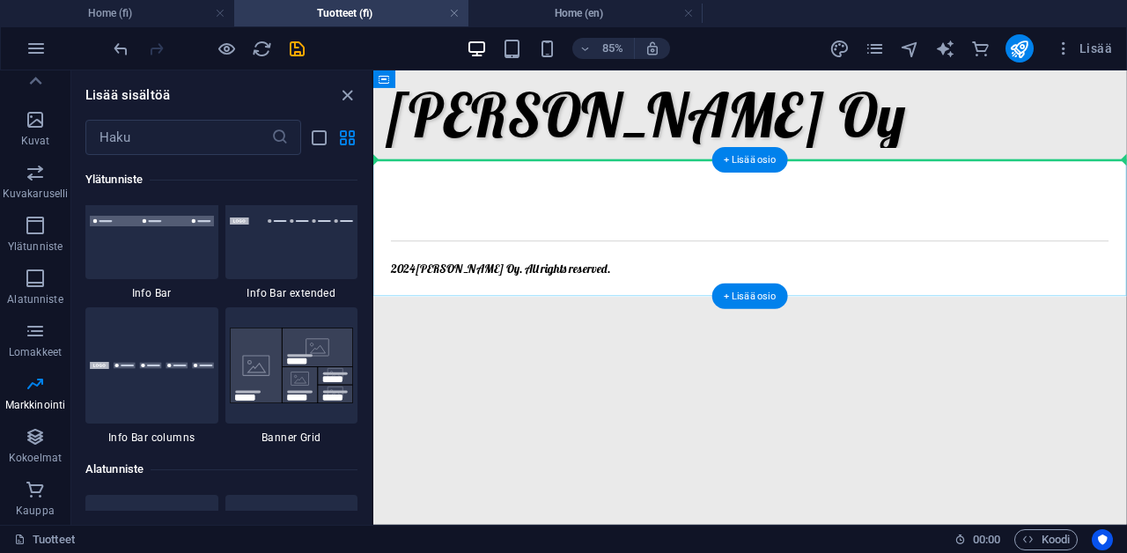
scroll to position [3081, 0]
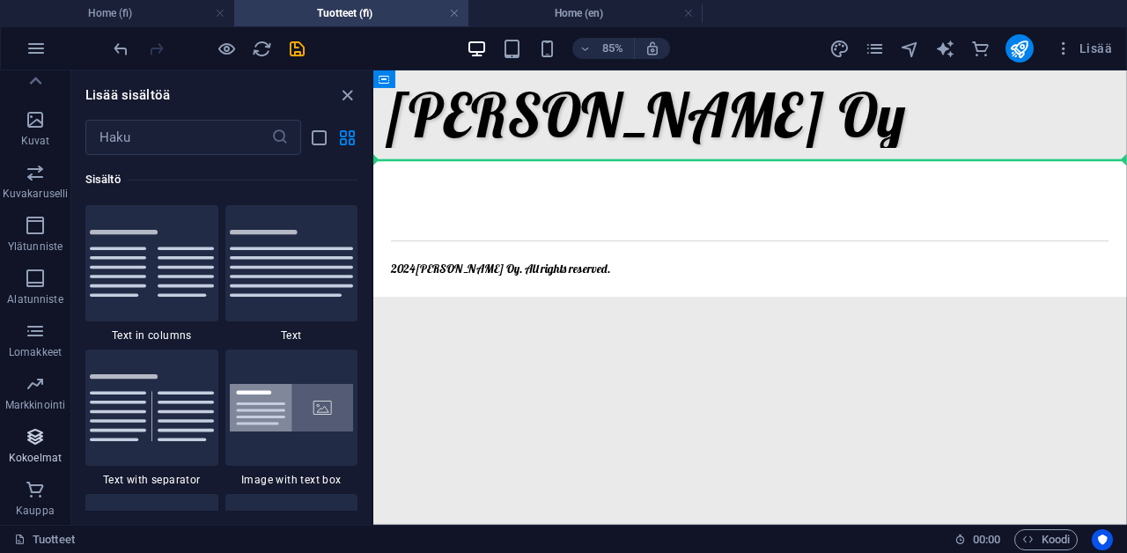
click at [20, 451] on p "Kokoelmat" at bounding box center [35, 458] width 53 height 14
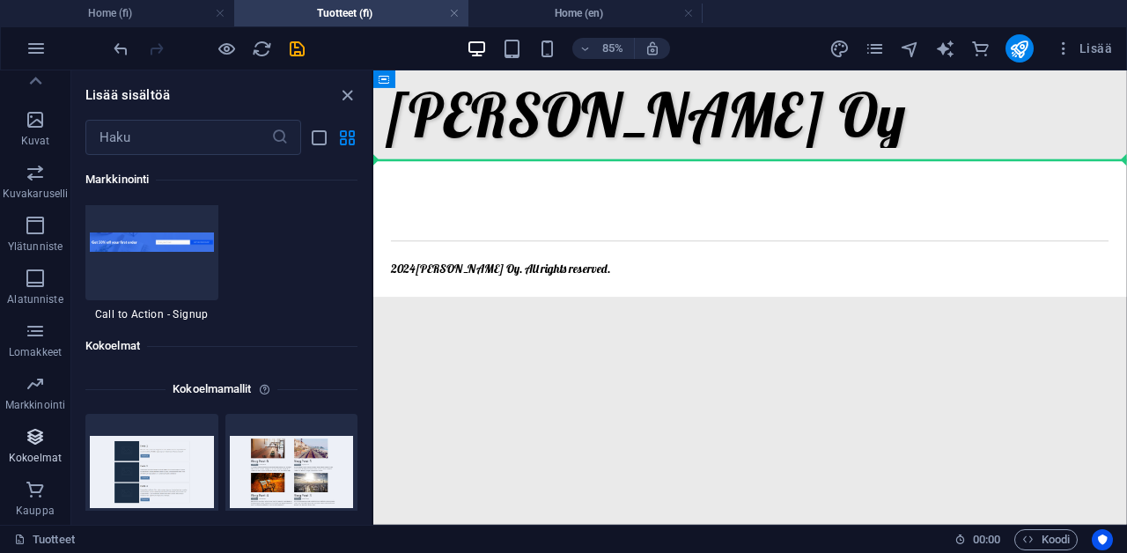
scroll to position [16119, 0]
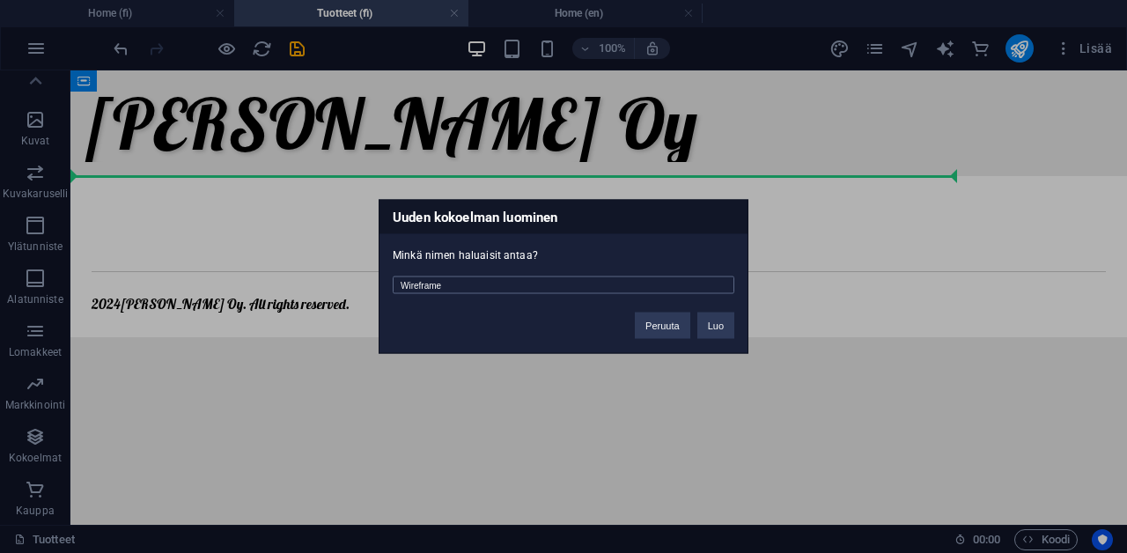
click at [521, 284] on input "Wireframe" at bounding box center [564, 285] width 342 height 18
type input "mmm"
click at [710, 321] on button "Luo" at bounding box center [715, 326] width 37 height 26
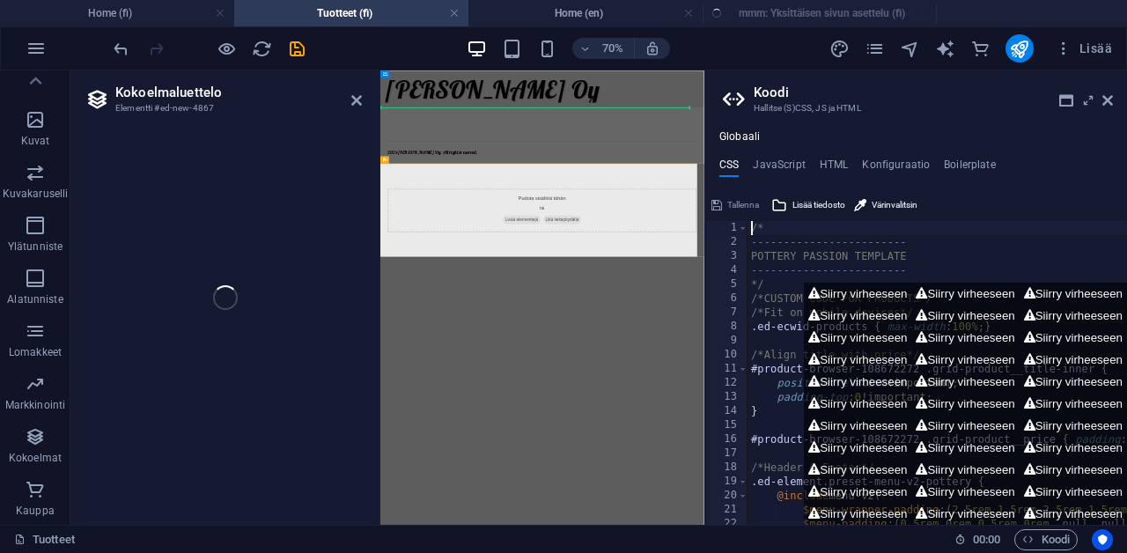
select select "68e3edae50b2cb8d7802c600"
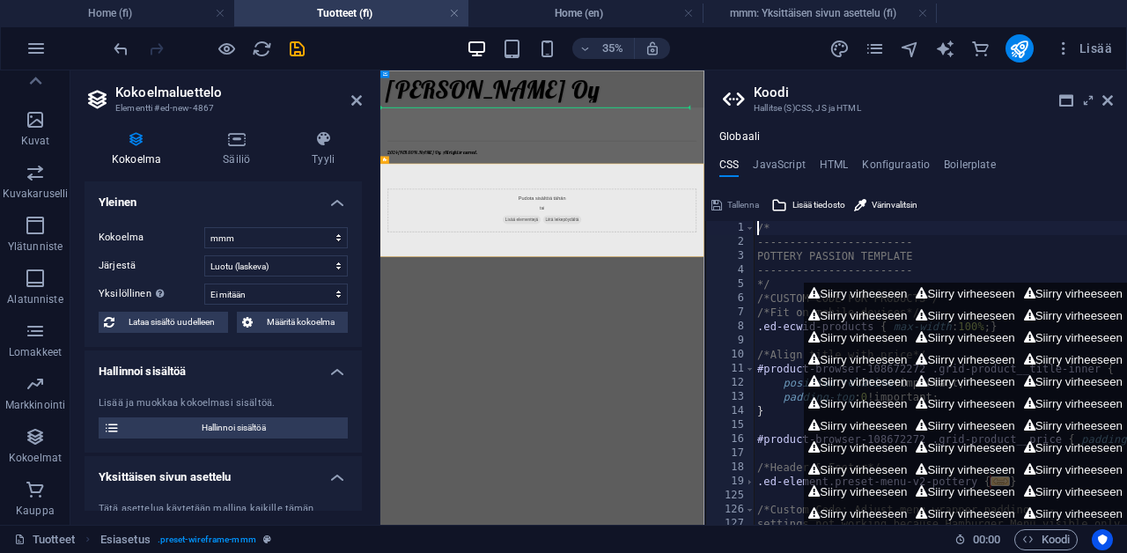
select select "createdAt_DESC"
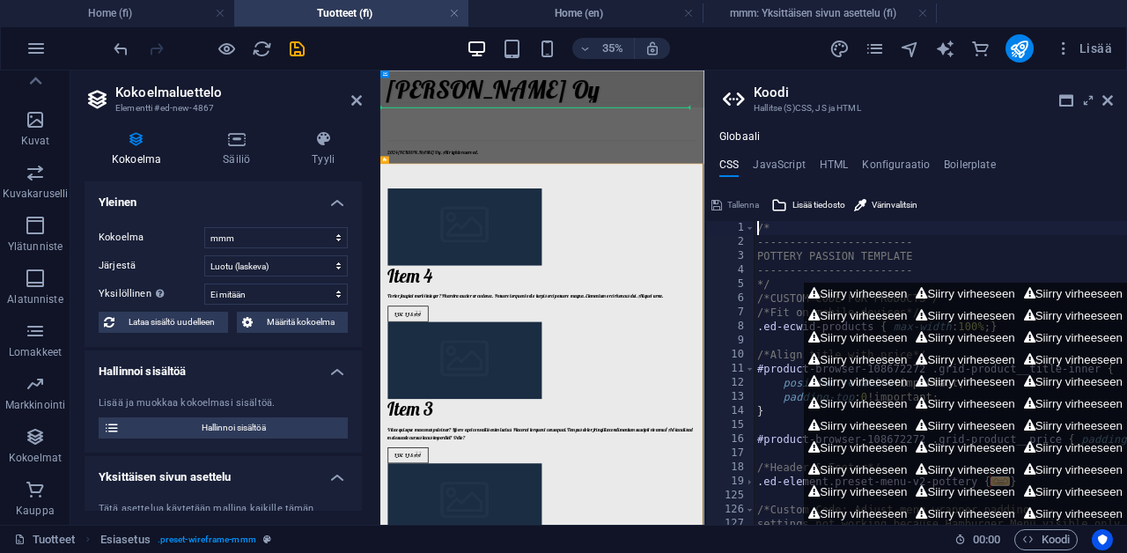
scroll to position [0, 0]
click at [1105, 100] on icon at bounding box center [1107, 100] width 11 height 14
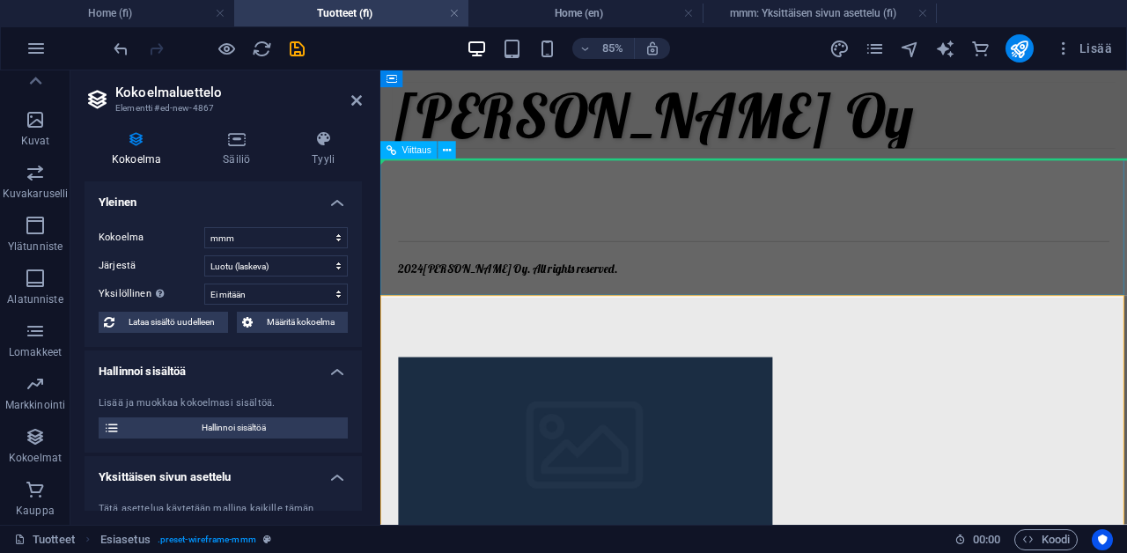
scroll to position [26, 0]
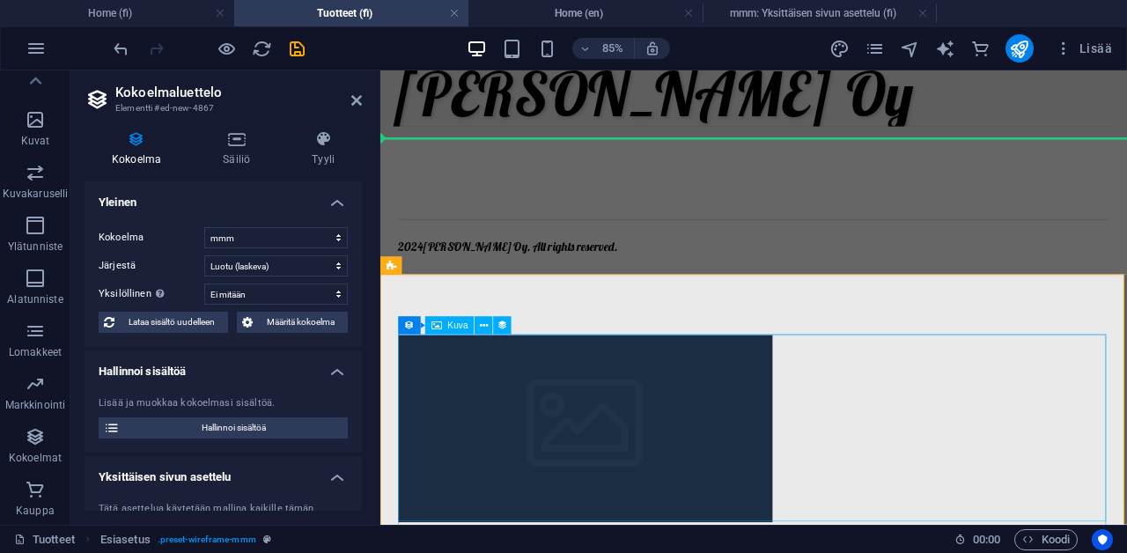
click at [1126, 401] on div at bounding box center [820, 492] width 837 height 220
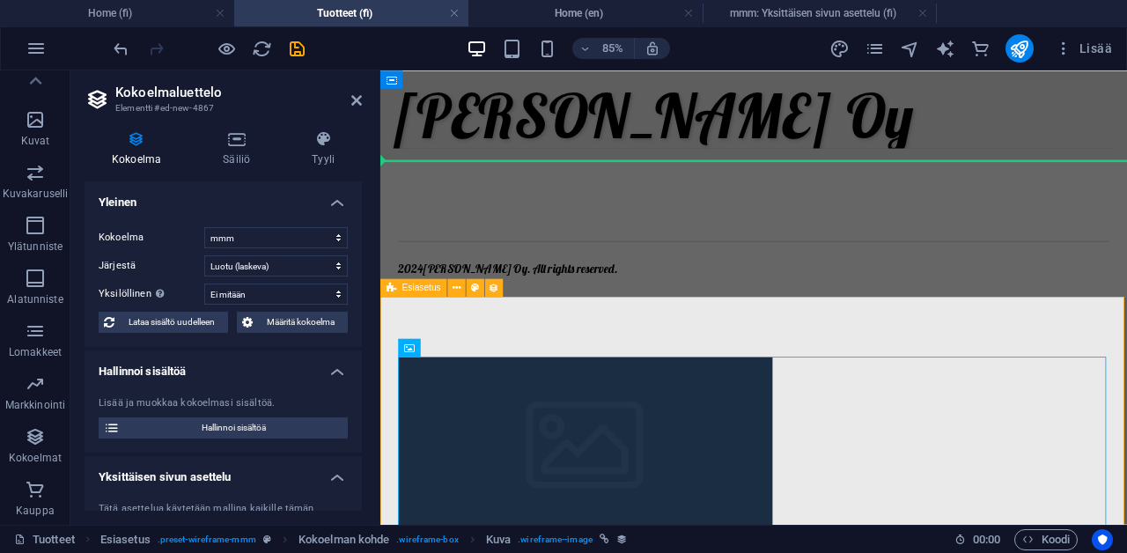
scroll to position [0, 0]
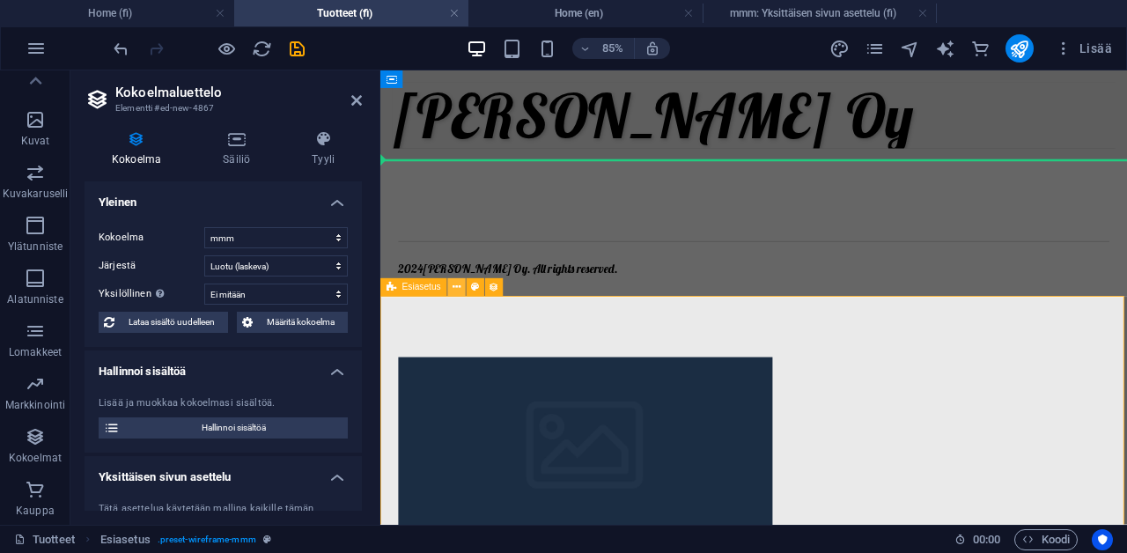
click at [454, 287] on icon at bounding box center [457, 288] width 8 height 16
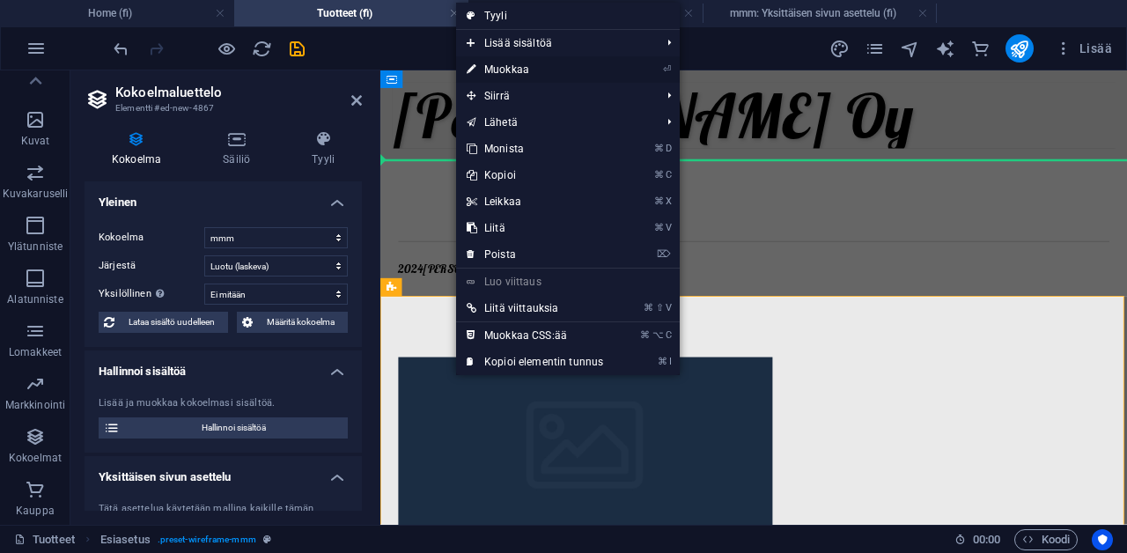
click at [538, 69] on link "⏎ Muokkaa" at bounding box center [535, 69] width 158 height 26
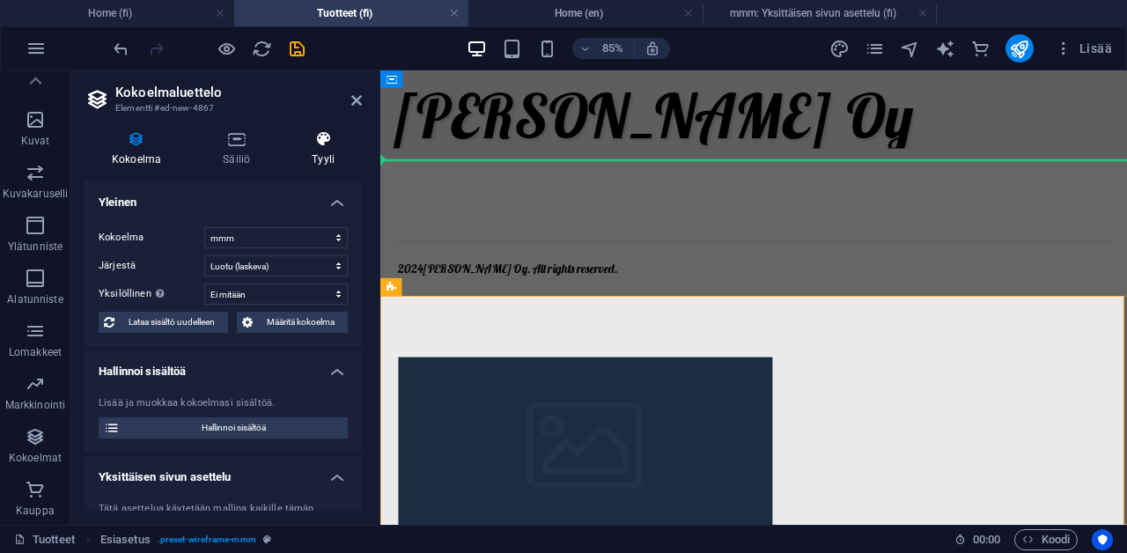
click at [335, 145] on icon at bounding box center [322, 139] width 77 height 18
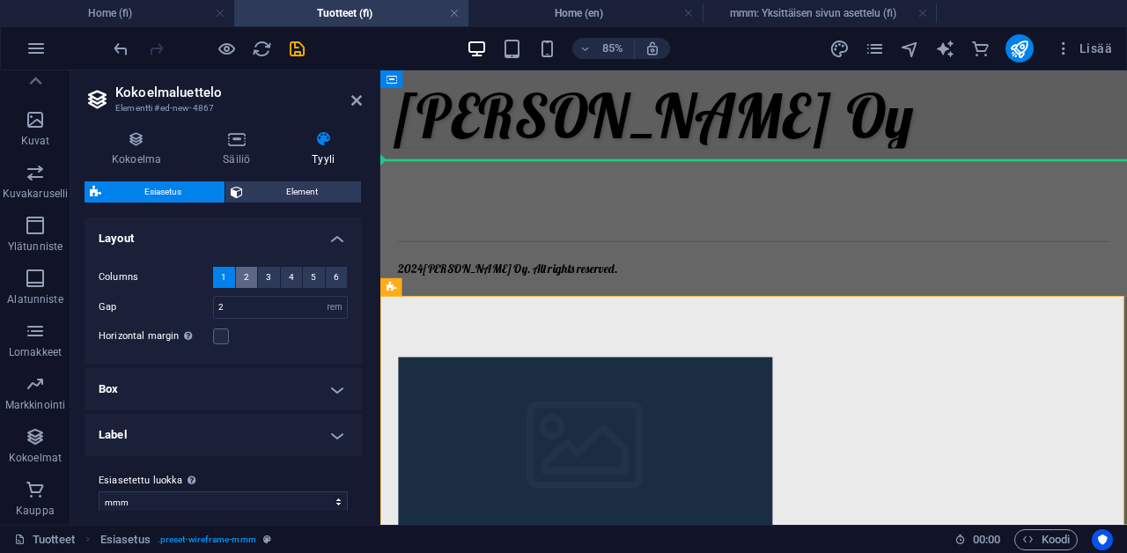
click at [244, 281] on span "2" at bounding box center [246, 277] width 5 height 21
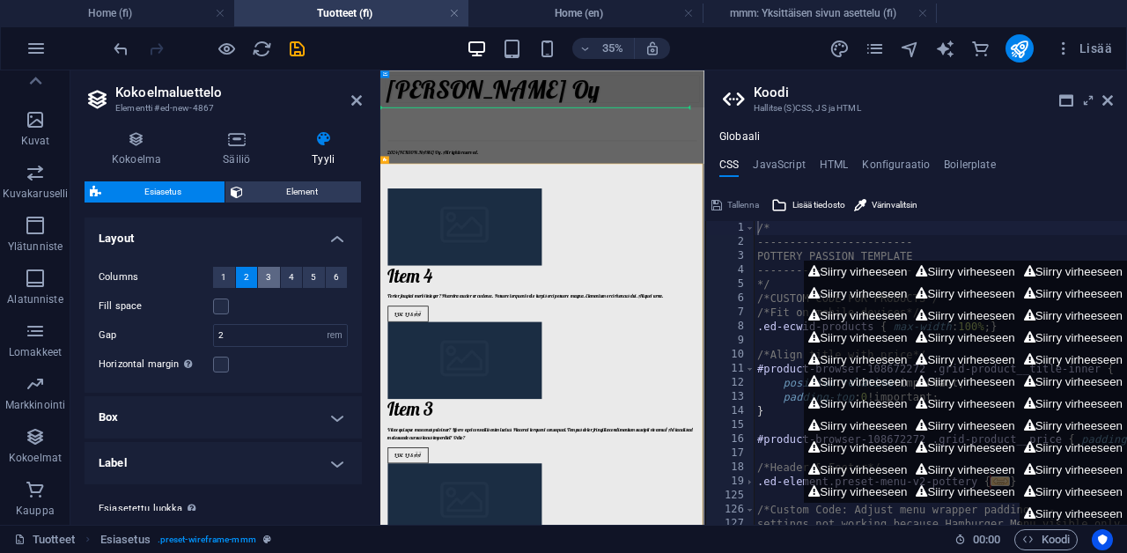
click at [266, 278] on span "3" at bounding box center [268, 277] width 5 height 21
click at [247, 272] on span "2" at bounding box center [246, 277] width 5 height 21
click at [227, 272] on button "1" at bounding box center [224, 277] width 22 height 21
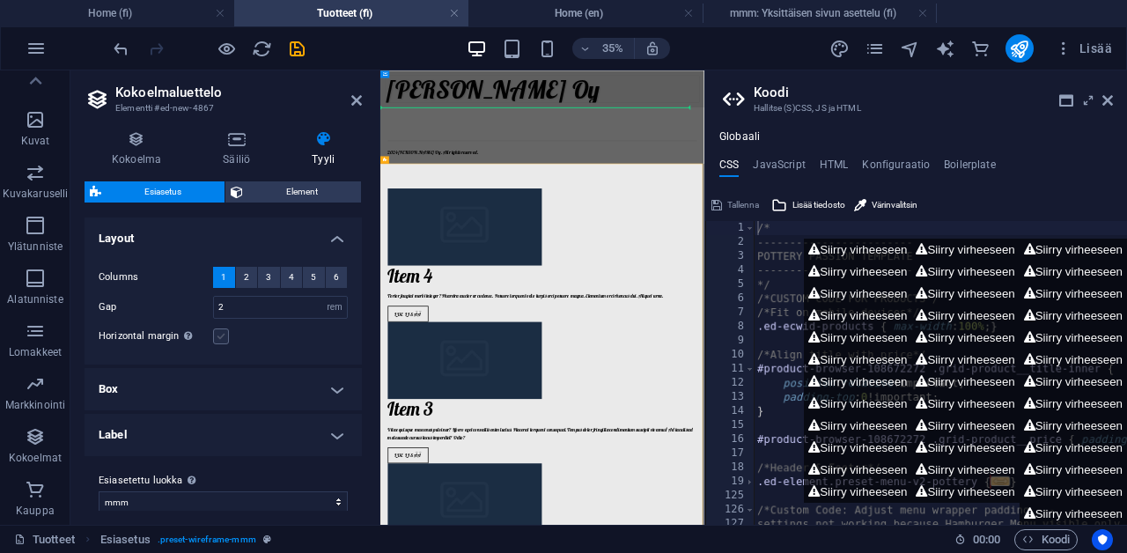
click at [225, 336] on label at bounding box center [221, 336] width 16 height 16
click at [0, 0] on input "Horizontal margin Only if the containers "Content width" is not set to "Default"" at bounding box center [0, 0] width 0 height 0
click at [250, 275] on button "2" at bounding box center [247, 277] width 22 height 21
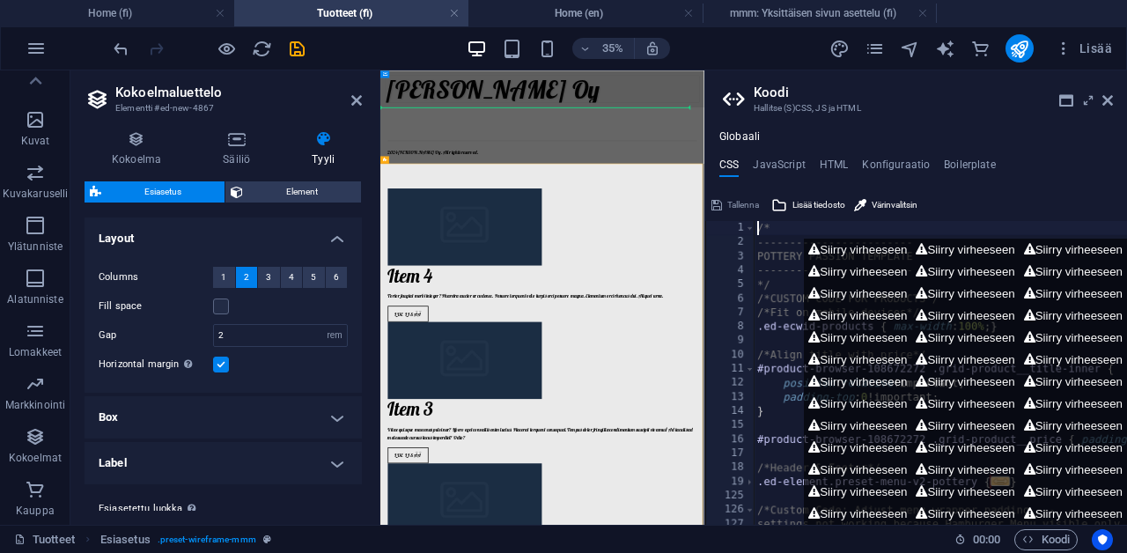
click at [226, 359] on label at bounding box center [221, 365] width 16 height 16
click at [0, 0] on input "Horizontal margin Only if the containers "Content width" is not set to "Default"" at bounding box center [0, 0] width 0 height 0
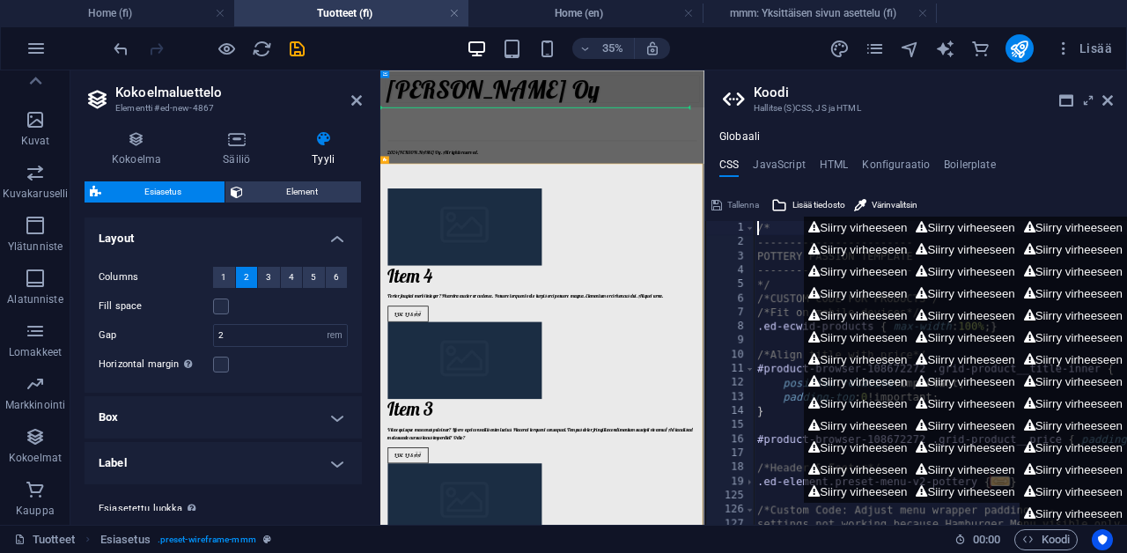
click at [222, 419] on h4 "Box" at bounding box center [223, 417] width 277 height 42
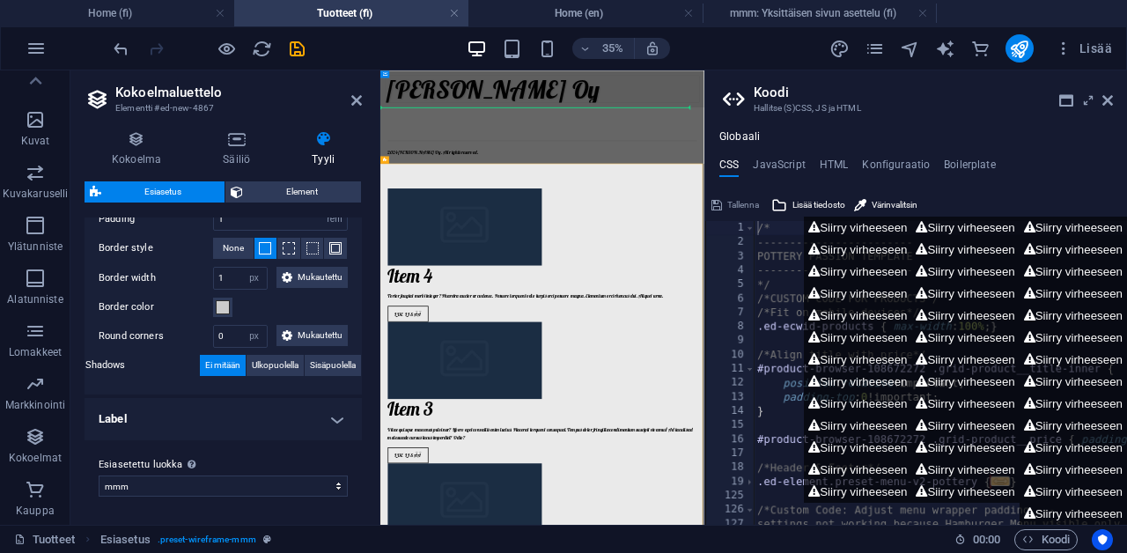
scroll to position [307, 0]
click at [240, 428] on h4 "Label" at bounding box center [223, 419] width 277 height 42
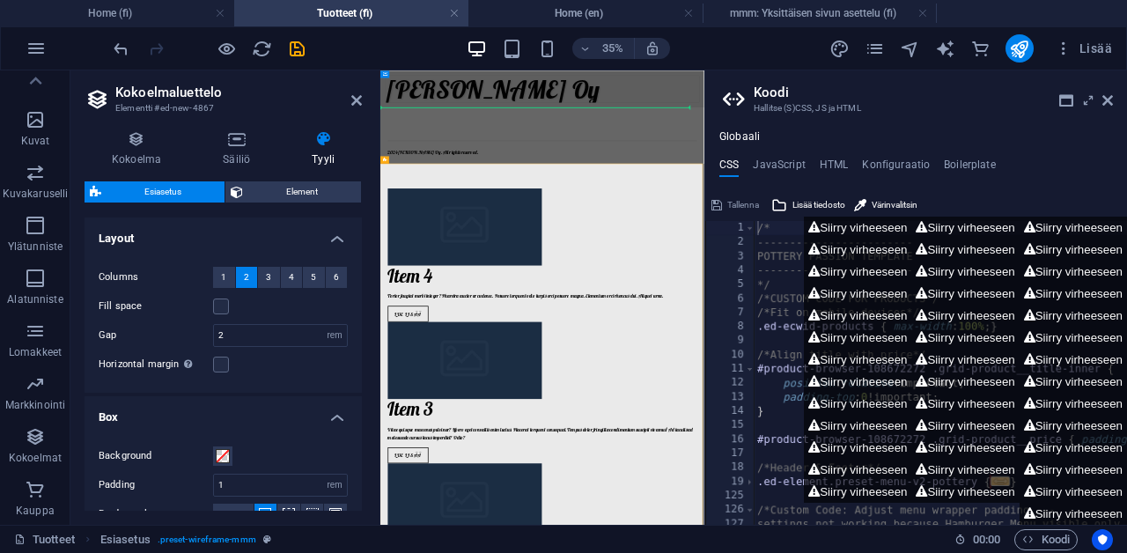
scroll to position [0, 0]
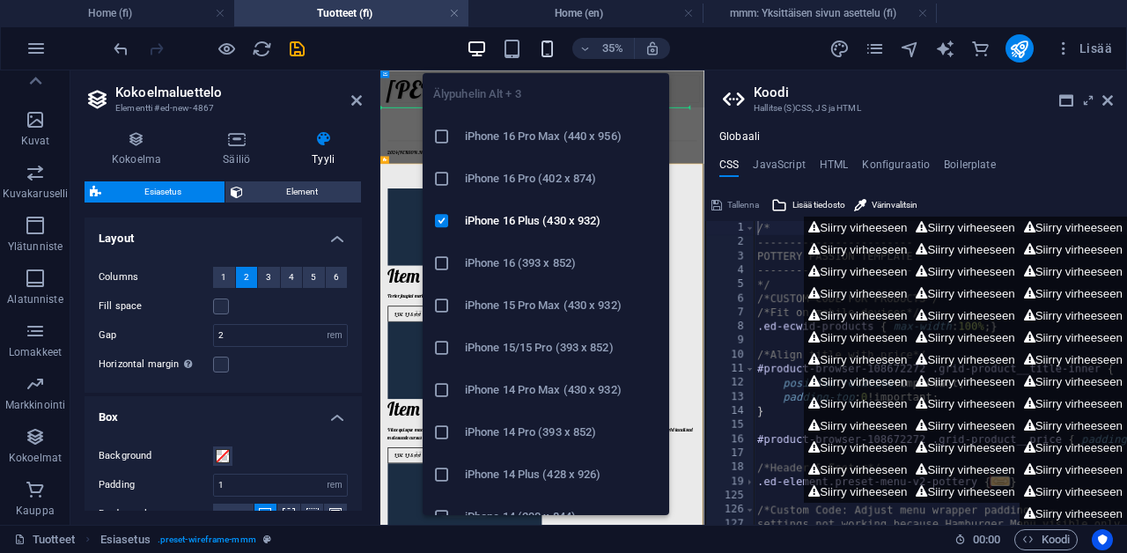
click at [549, 45] on icon "button" at bounding box center [547, 49] width 20 height 20
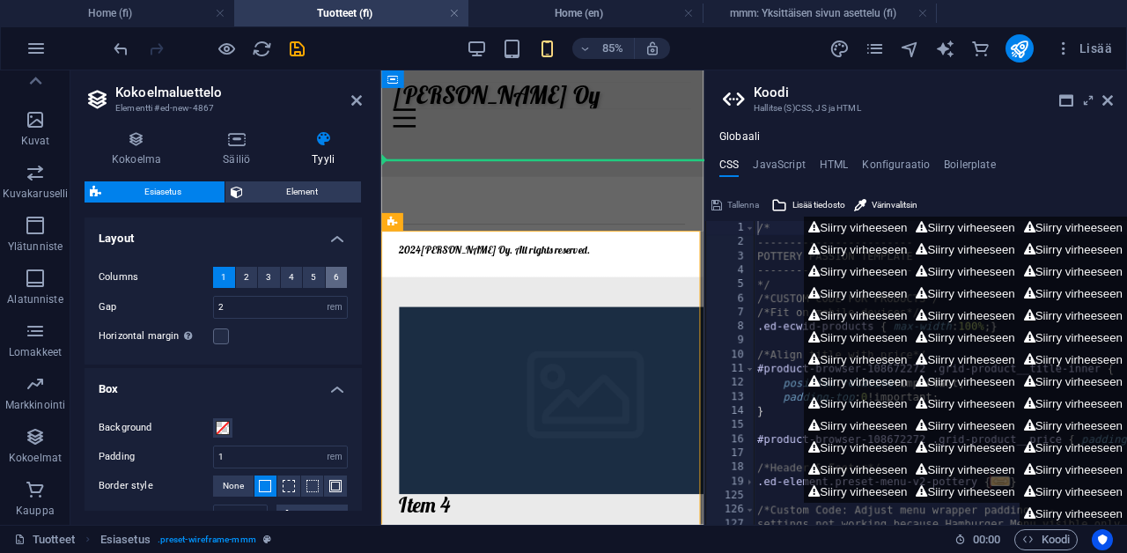
click at [334, 276] on span "6" at bounding box center [336, 277] width 5 height 21
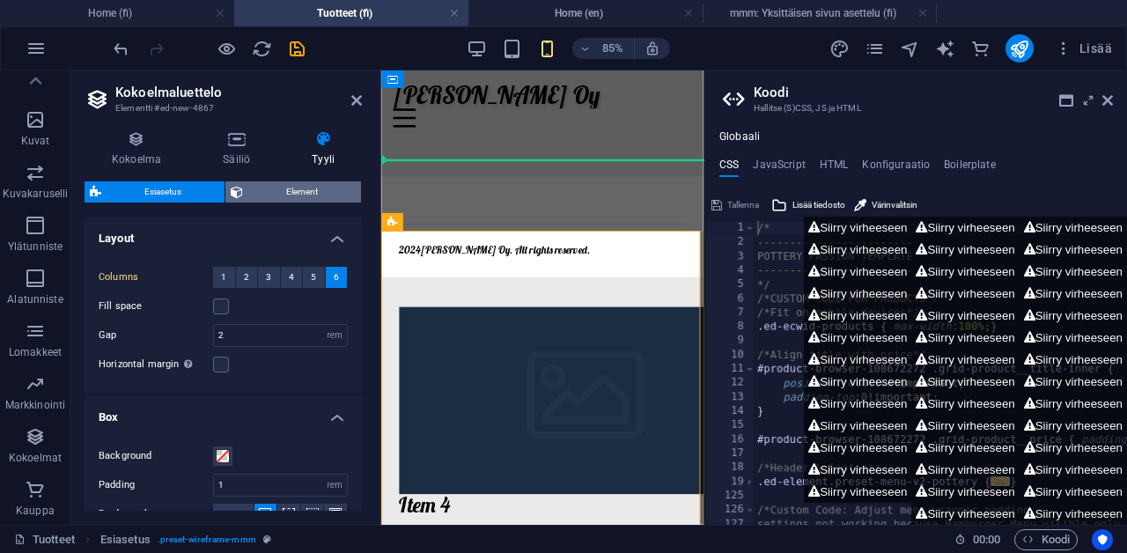
click at [313, 195] on span "Element" at bounding box center [301, 191] width 107 height 21
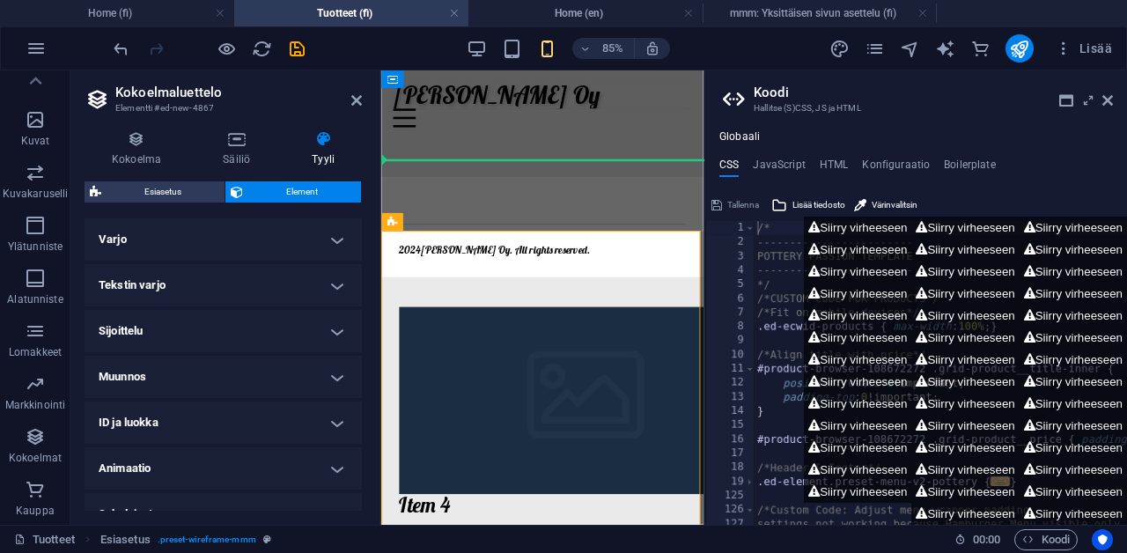
scroll to position [239, 0]
click at [323, 383] on h4 "Muunnos" at bounding box center [223, 376] width 277 height 42
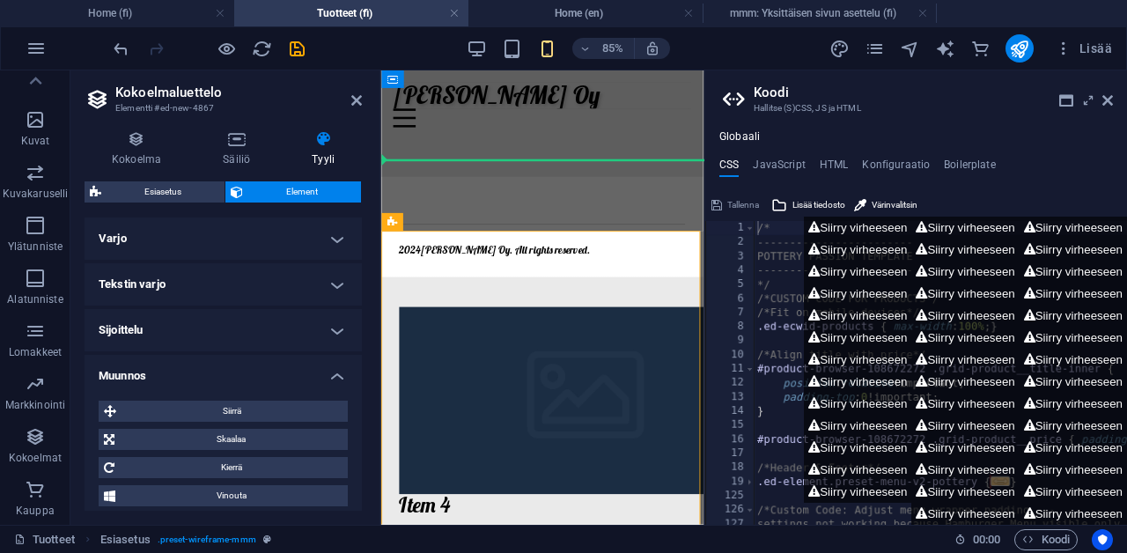
click at [323, 381] on h4 "Muunnos" at bounding box center [223, 371] width 277 height 32
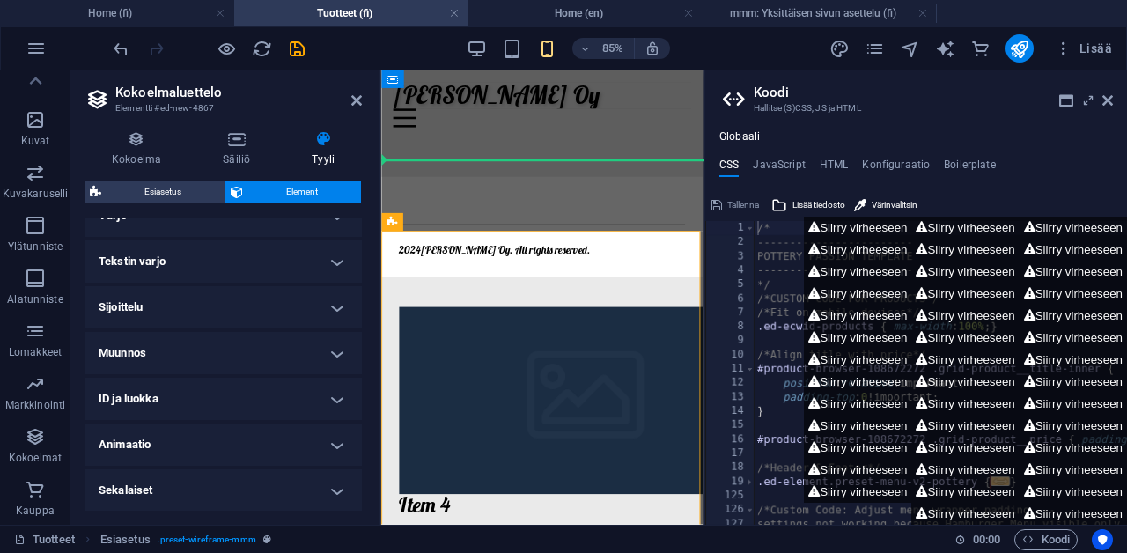
scroll to position [256, 0]
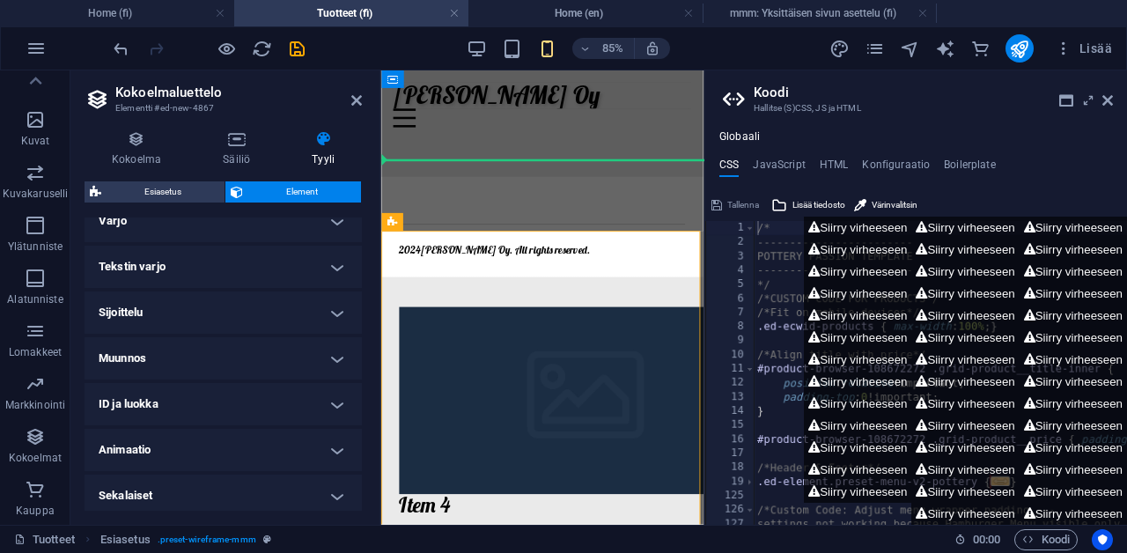
click at [315, 450] on h4 "Animaatio" at bounding box center [223, 450] width 277 height 42
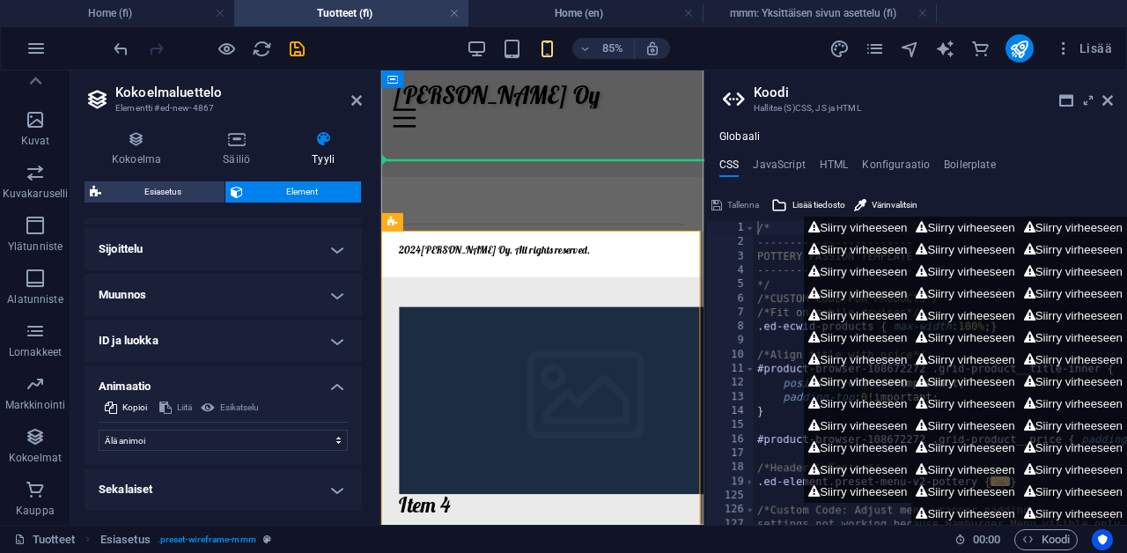
scroll to position [319, 0]
select select "shrink"
select select "scroll"
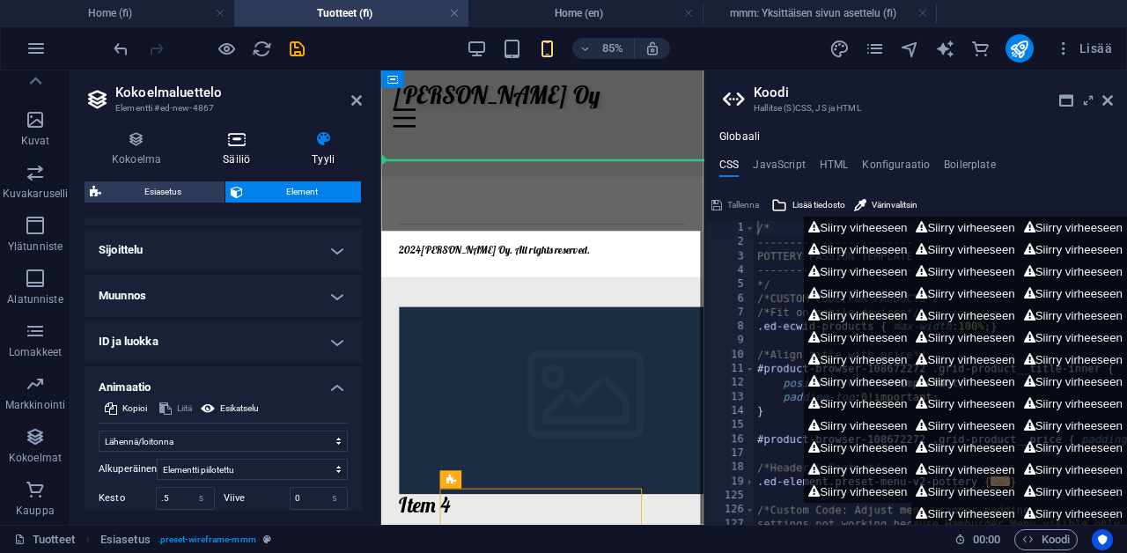
click at [223, 133] on icon at bounding box center [236, 139] width 82 height 18
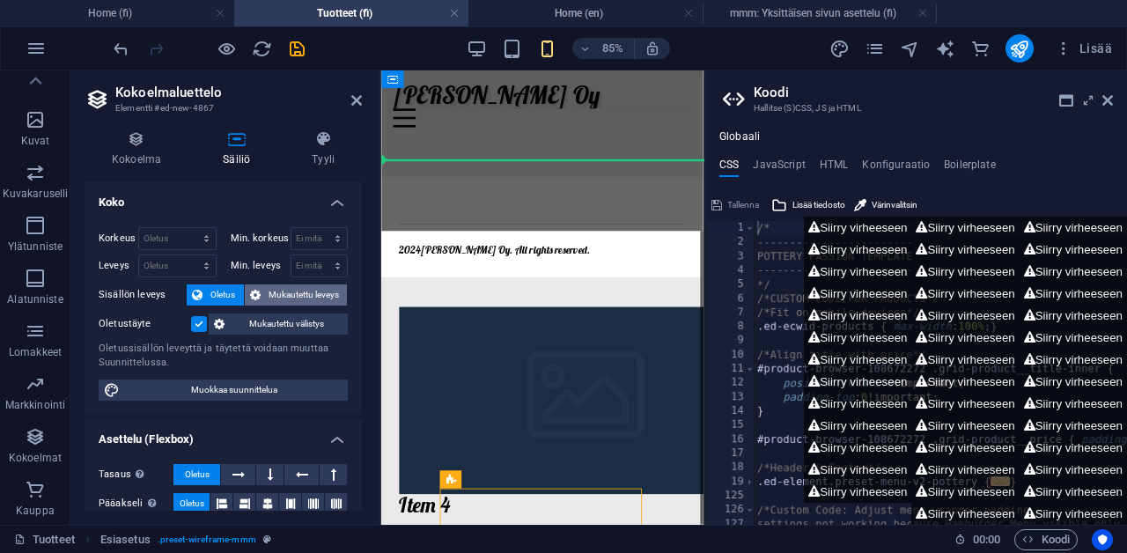
click at [262, 289] on button "Mukautettu leveys" at bounding box center [296, 294] width 103 height 21
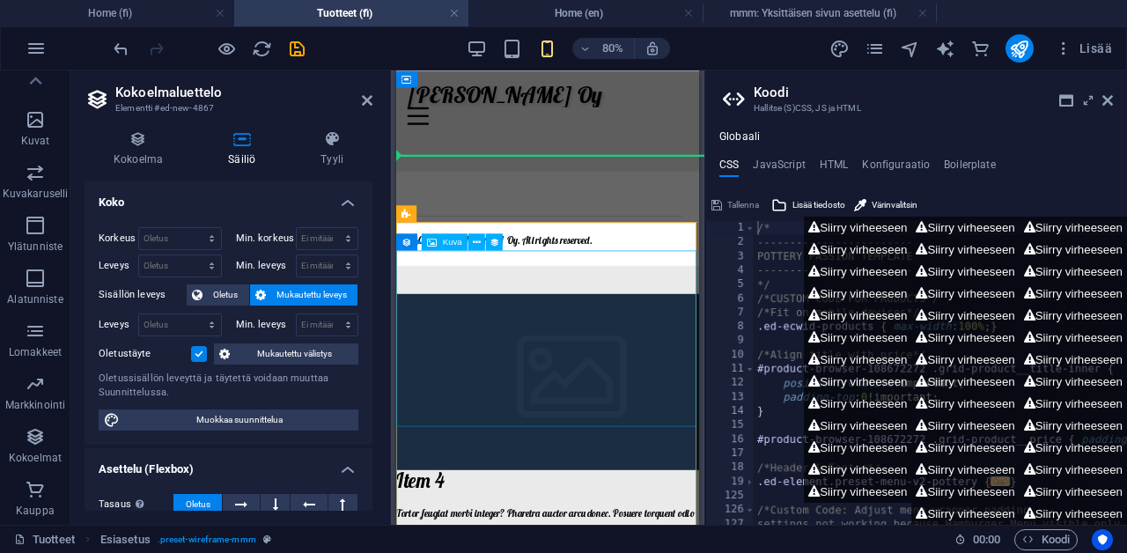
drag, startPoint x: 379, startPoint y: 306, endPoint x: 353, endPoint y: 305, distance: 25.6
click at [352, 305] on aside "Kokoelmaluettelo Elementti #ed-new-4867 Kokoelma Säiliö Tyyli Yleinen Kokoelma …" at bounding box center [230, 297] width 321 height 454
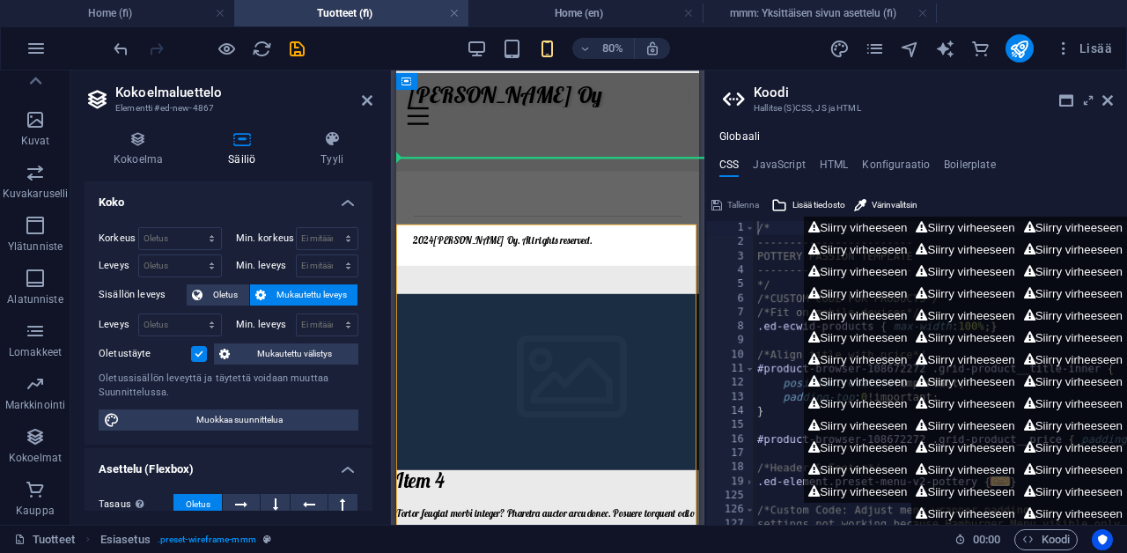
scroll to position [0, 0]
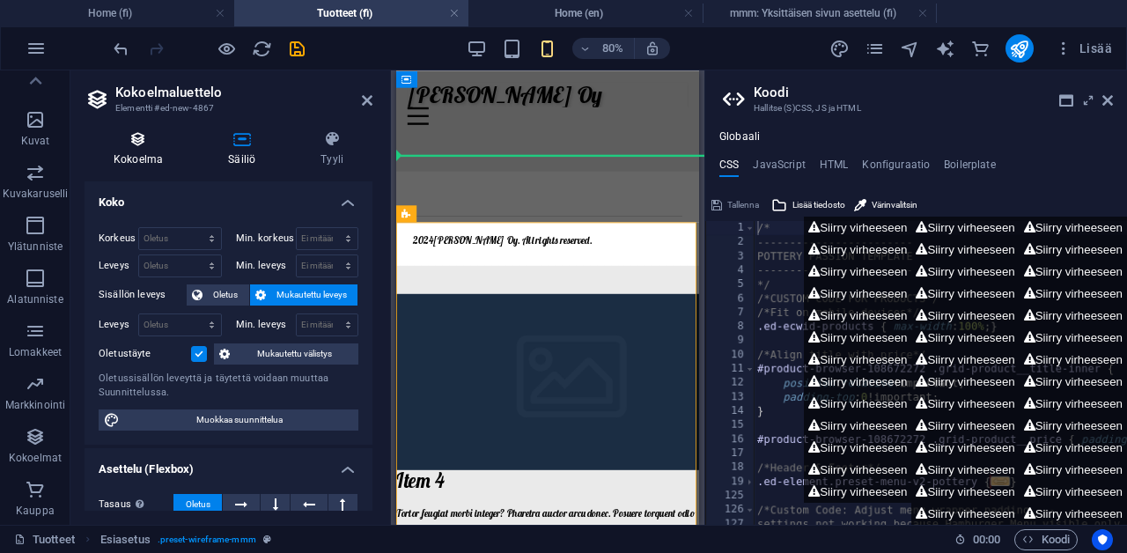
click at [150, 143] on icon at bounding box center [138, 139] width 107 height 18
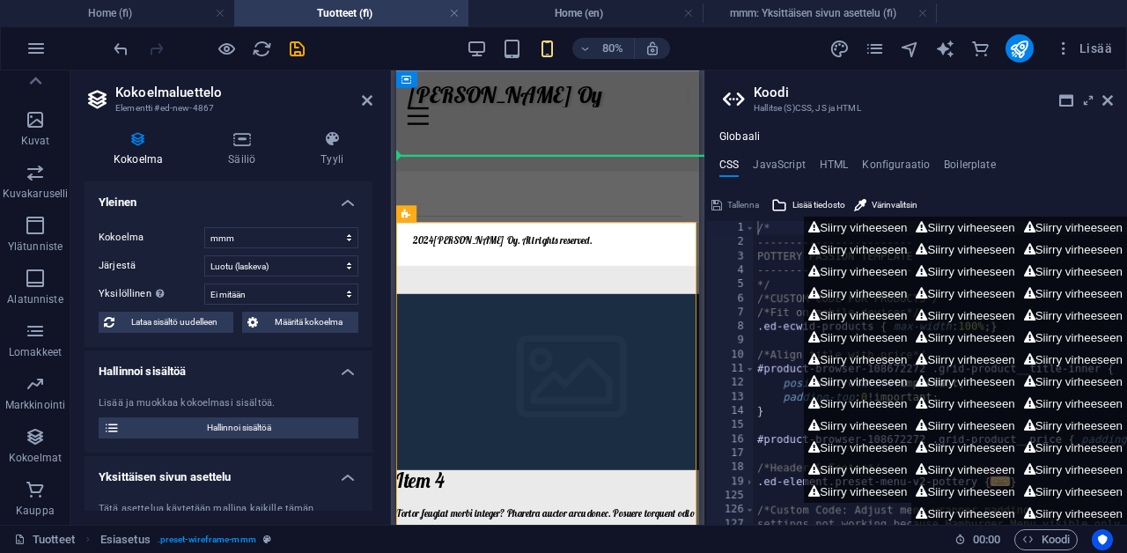
click at [290, 332] on div "Kokoelma Blog mmm test Tuotteet Wireframe Workshops Järjestä Luotu (nouseva) Lu…" at bounding box center [229, 280] width 288 height 134
click at [291, 314] on span "Määritä kokoelma" at bounding box center [308, 322] width 90 height 21
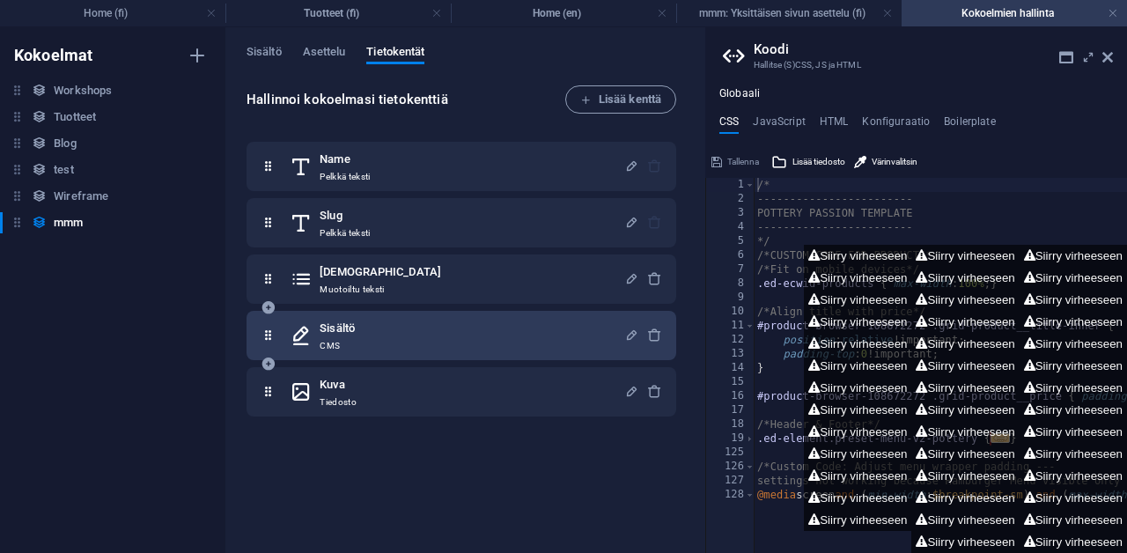
click at [283, 324] on div "Sisältö CMS" at bounding box center [462, 335] width 402 height 35
click at [307, 334] on icon at bounding box center [301, 335] width 23 height 35
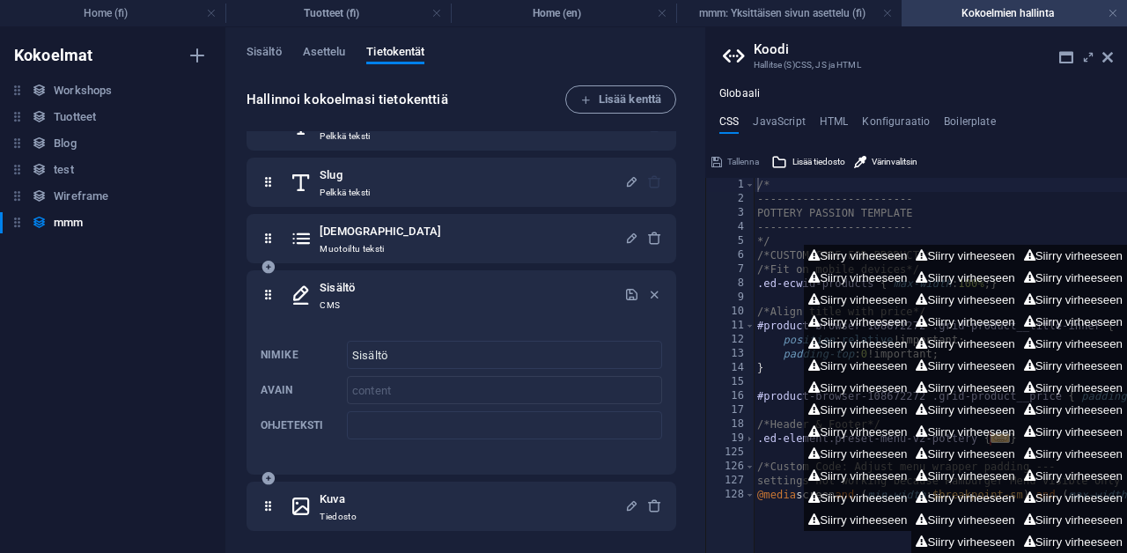
scroll to position [41, 0]
click at [306, 297] on icon at bounding box center [301, 294] width 23 height 35
click at [335, 47] on span "Asettelu" at bounding box center [324, 53] width 43 height 25
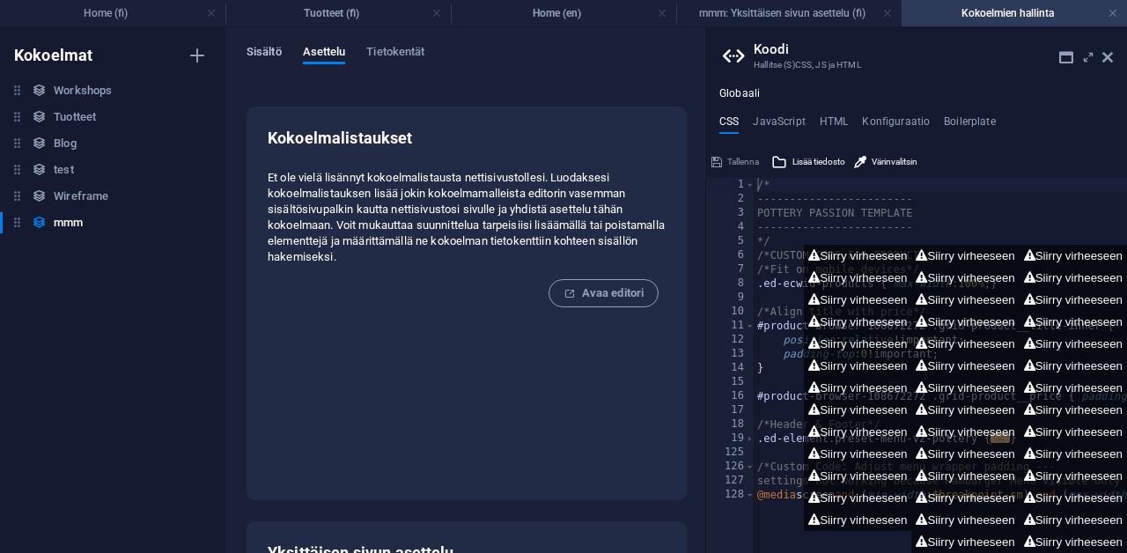
click at [273, 48] on span "Sisältö" at bounding box center [264, 53] width 35 height 25
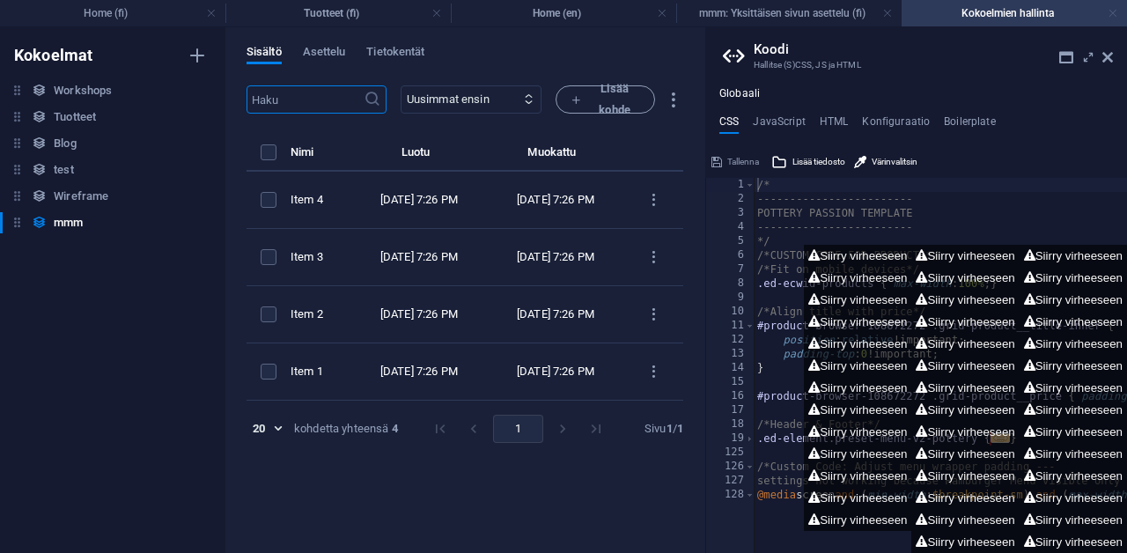
click at [1110, 12] on link at bounding box center [1113, 13] width 11 height 17
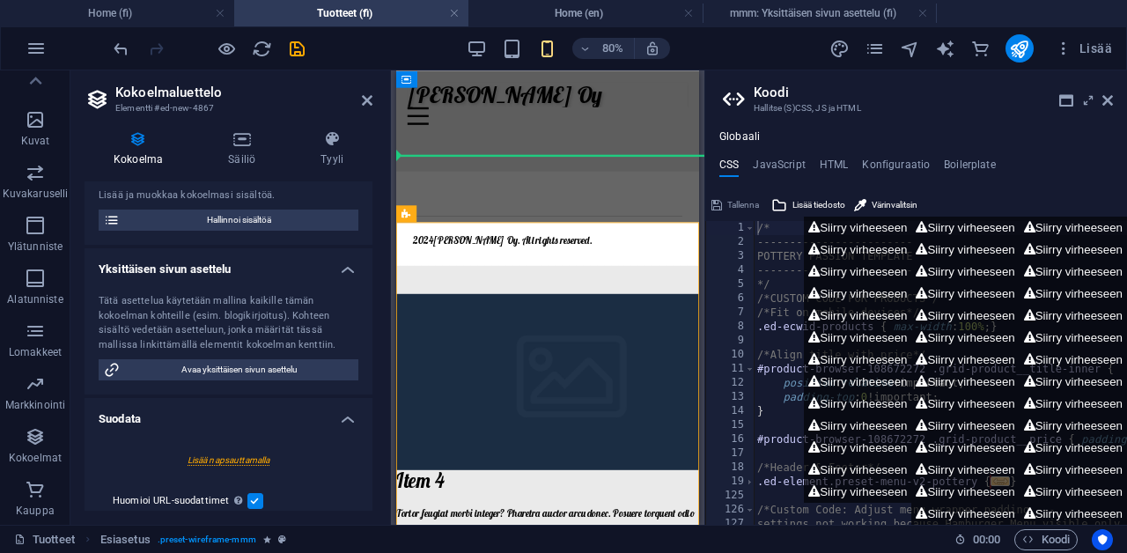
scroll to position [222, 0]
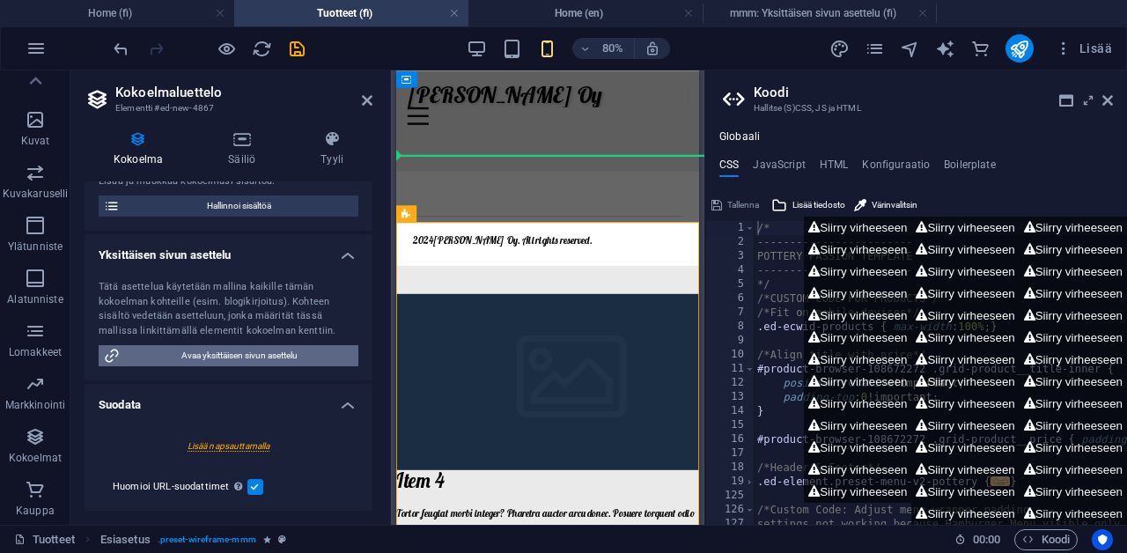
click at [312, 352] on span "Avaa yksittäisen sivun asettelu" at bounding box center [239, 355] width 228 height 21
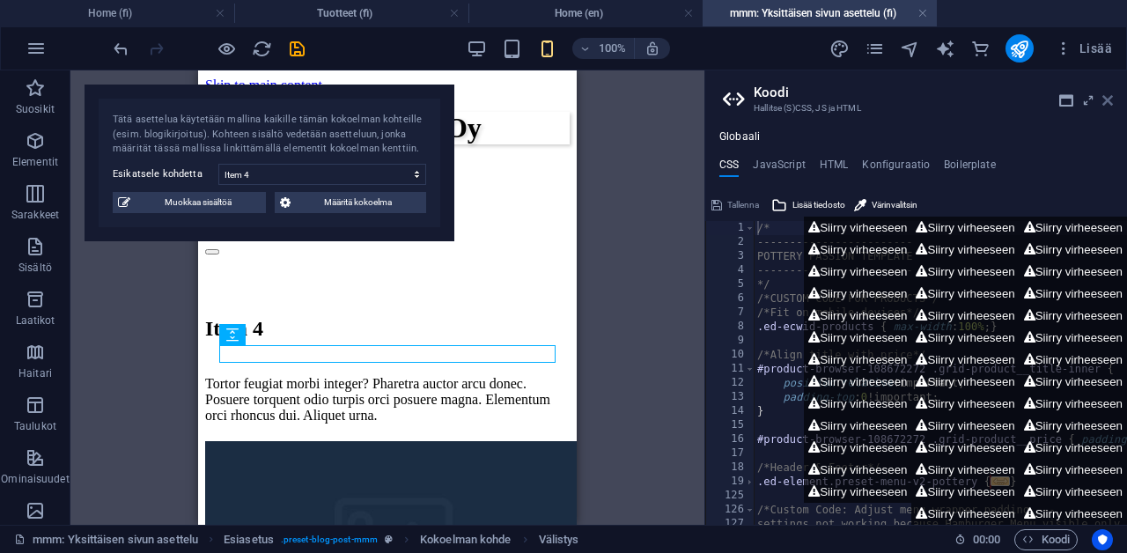
click at [1108, 99] on icon at bounding box center [1107, 100] width 11 height 14
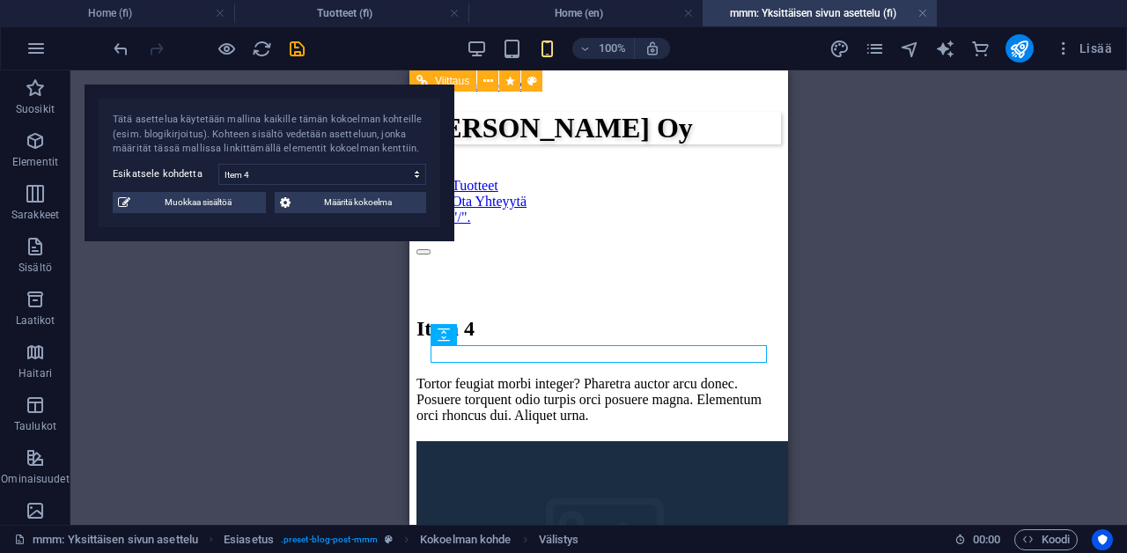
click at [409, 107] on div "Tätä asettelua käytetään mallina kaikille tämän kokoelman kohteille (esim. blog…" at bounding box center [270, 163] width 370 height 157
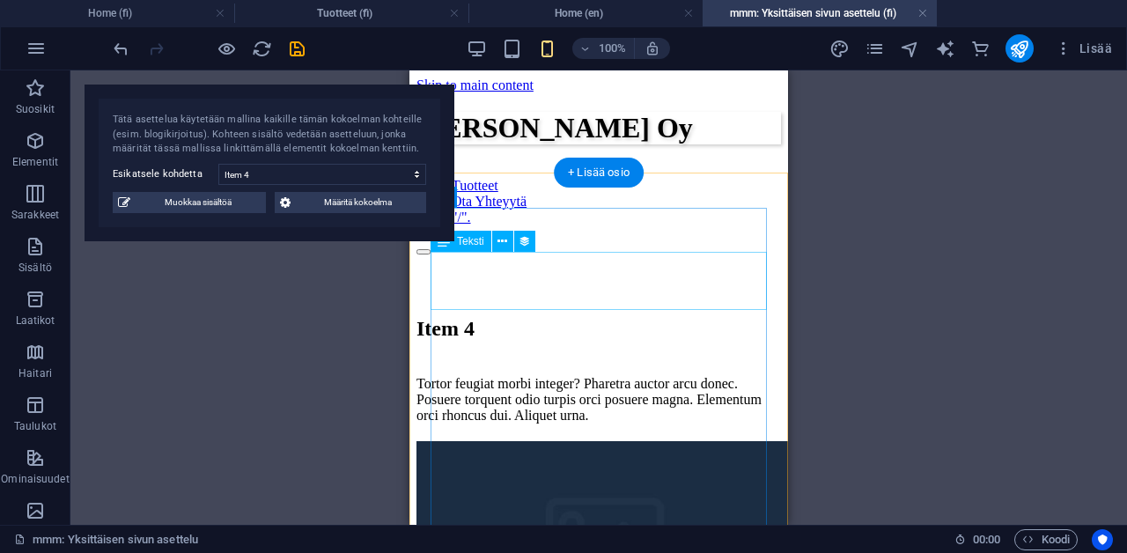
scroll to position [0, 0]
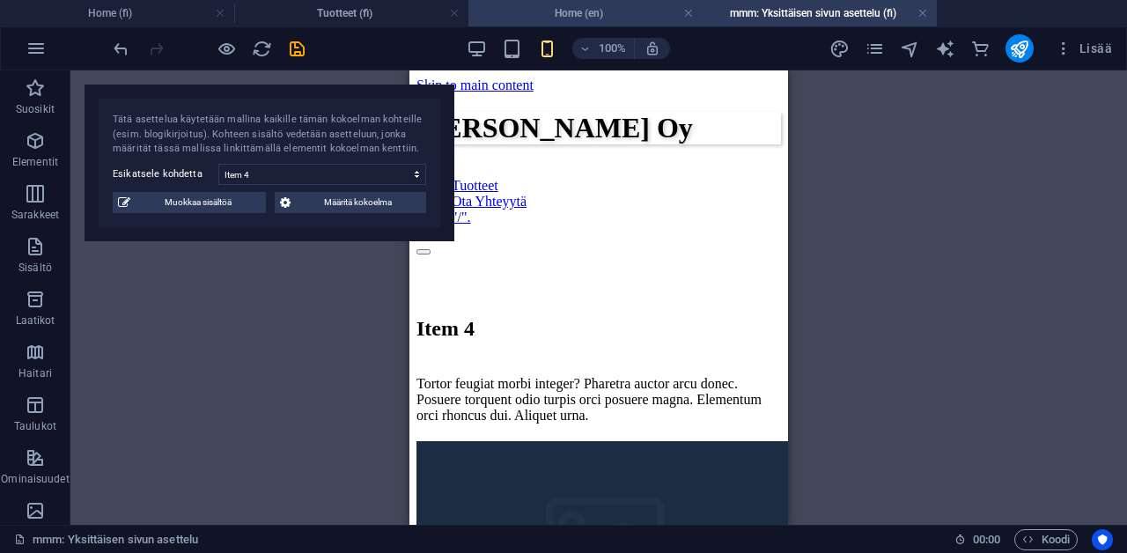
click at [590, 18] on h4 "Home (en)" at bounding box center [585, 13] width 234 height 19
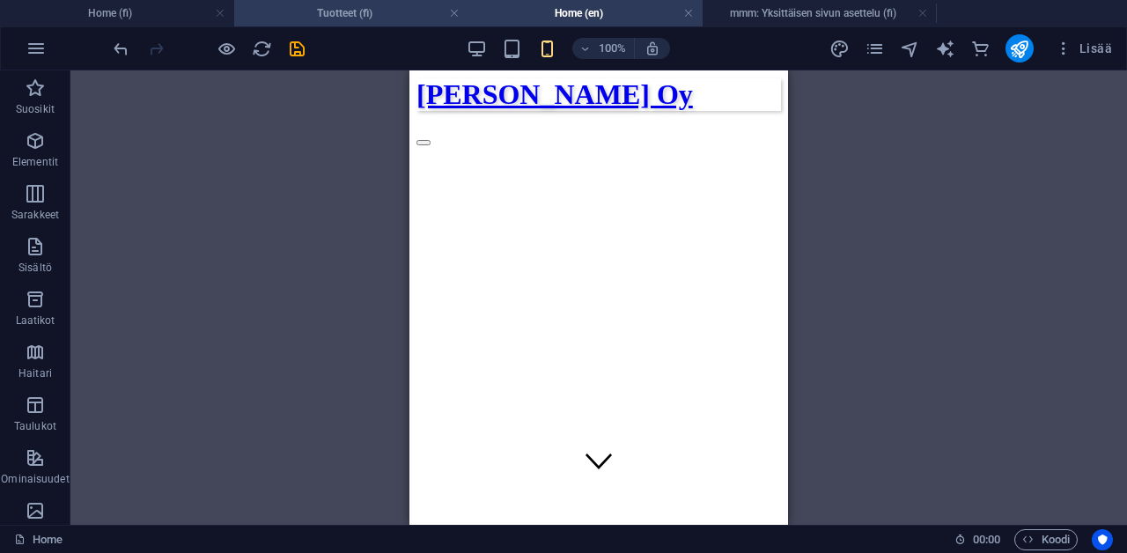
click at [400, 18] on h4 "Tuotteet (fi)" at bounding box center [351, 13] width 234 height 19
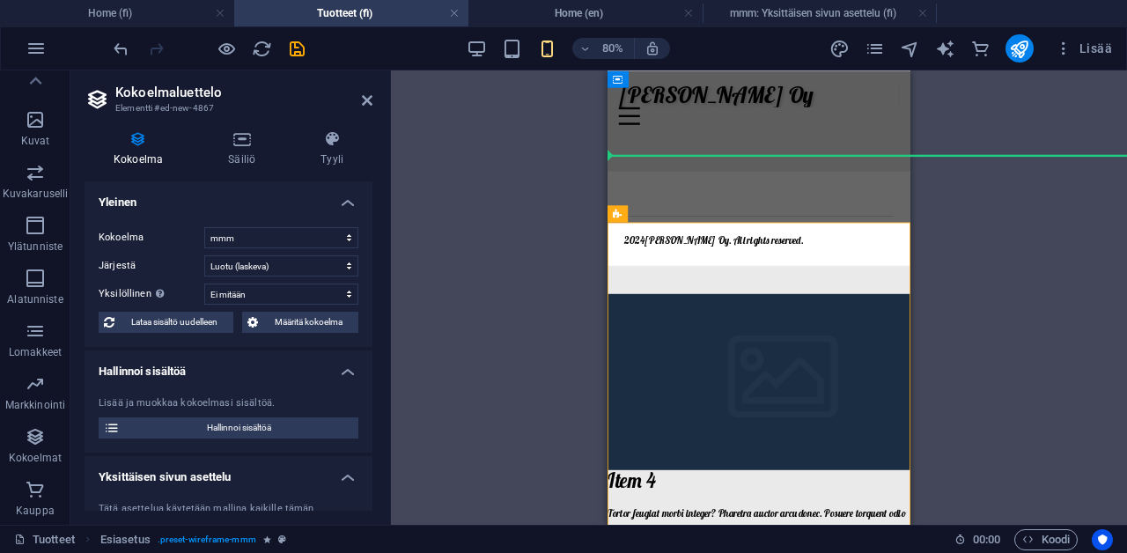
click at [131, 133] on icon at bounding box center [138, 139] width 107 height 18
click at [125, 51] on icon "undo" at bounding box center [121, 49] width 20 height 20
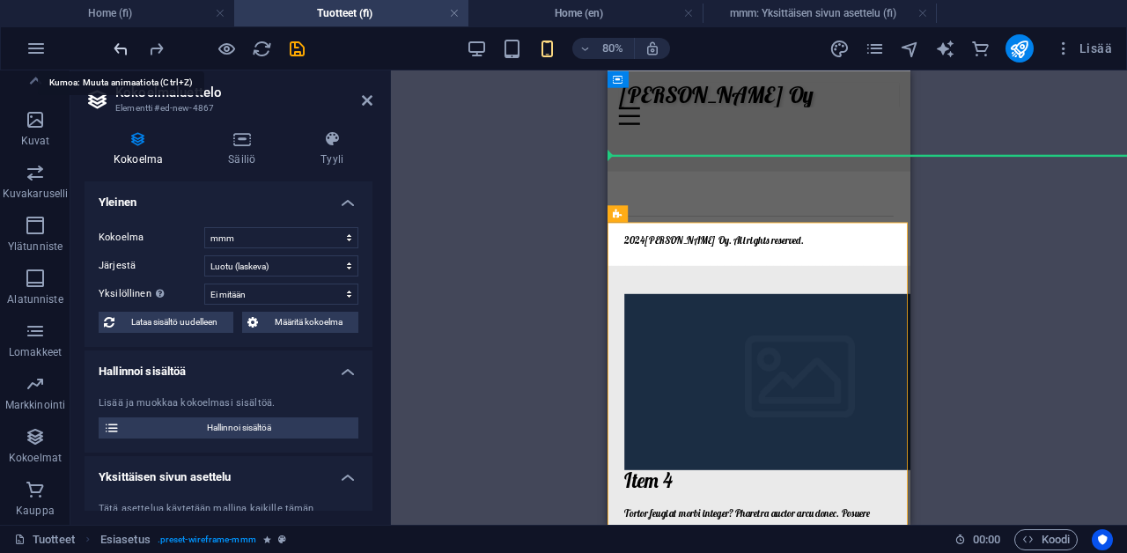
click at [126, 52] on icon "undo" at bounding box center [121, 49] width 20 height 20
click at [126, 53] on icon "undo" at bounding box center [121, 49] width 20 height 20
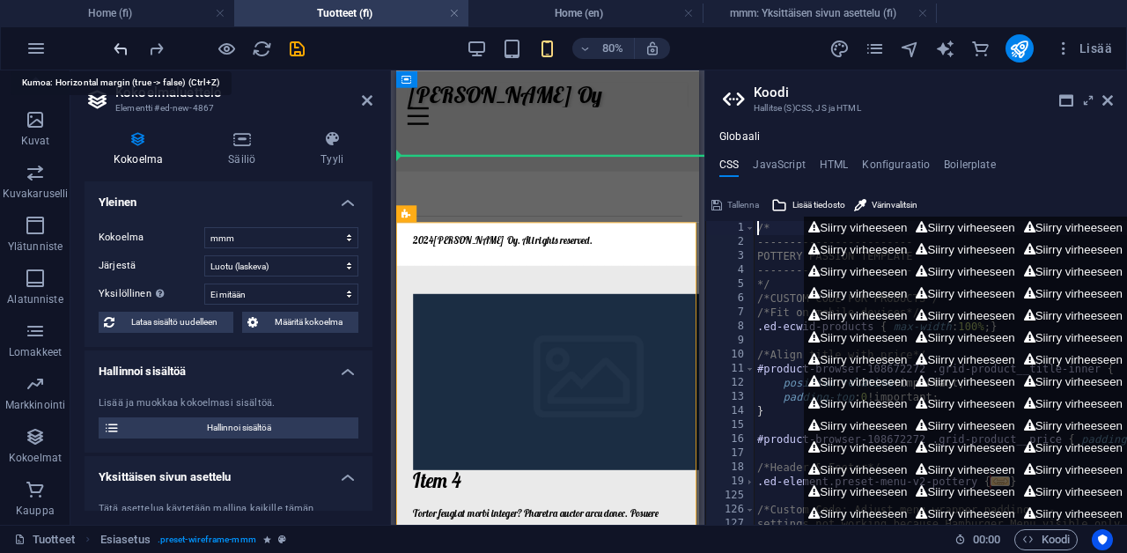
click at [126, 53] on icon "undo" at bounding box center [121, 49] width 20 height 20
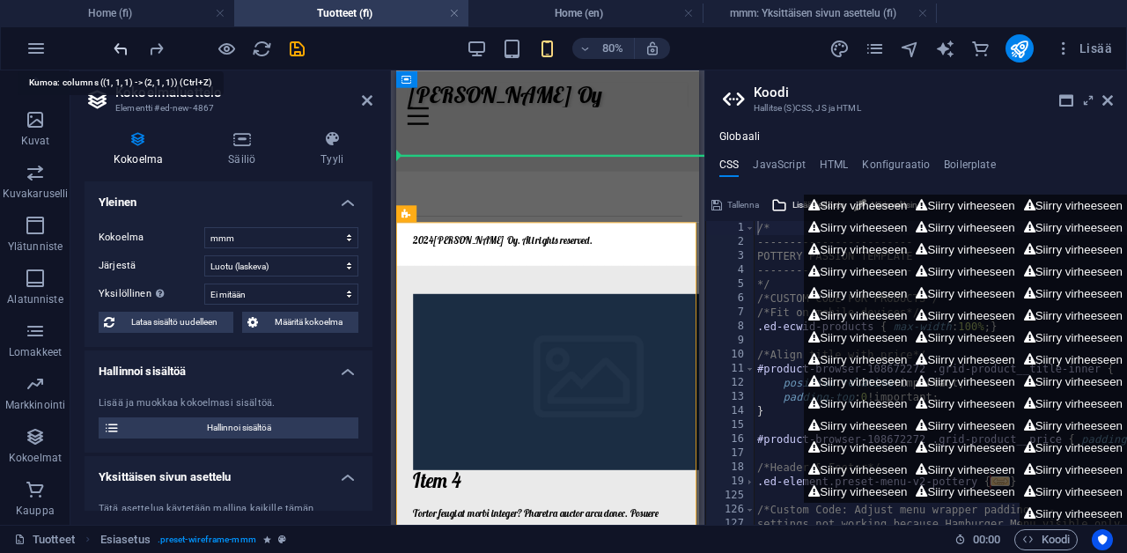
click at [126, 53] on icon "undo" at bounding box center [121, 49] width 20 height 20
click at [126, 54] on icon "undo" at bounding box center [121, 49] width 20 height 20
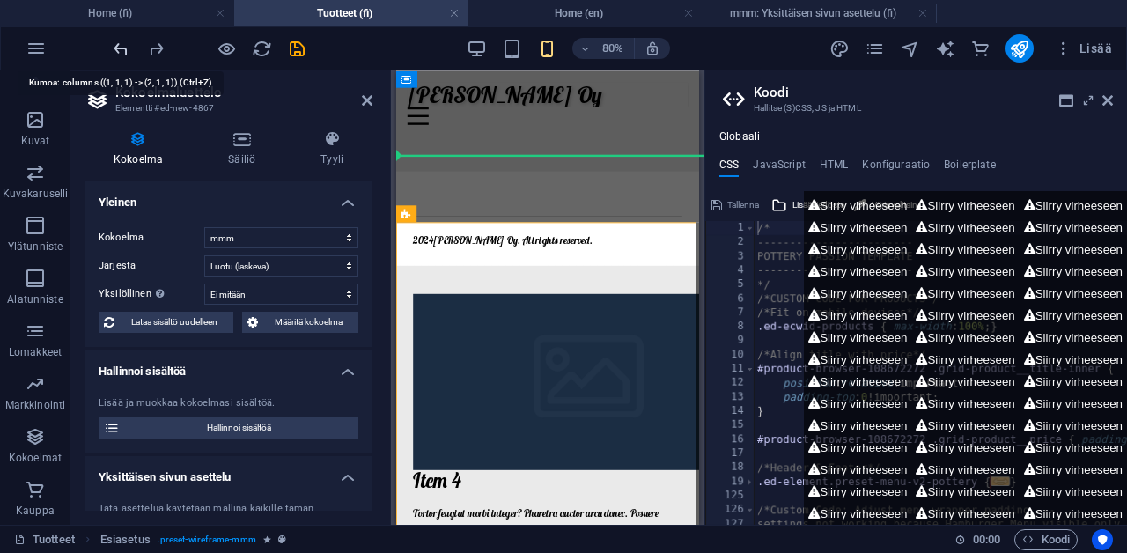
click at [126, 54] on icon "undo" at bounding box center [121, 49] width 20 height 20
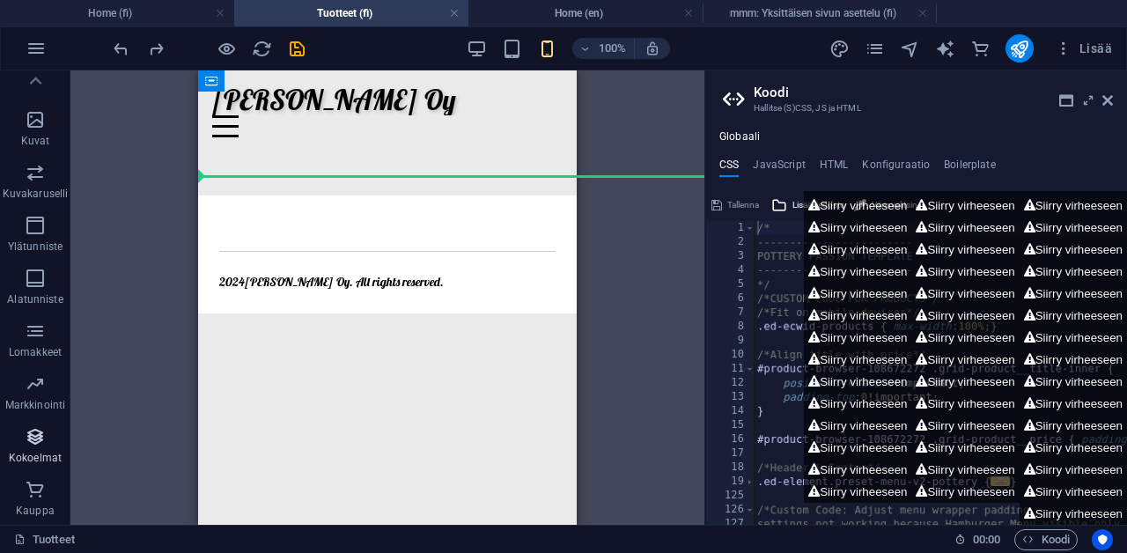
click at [20, 441] on span "Kokoelmat" at bounding box center [35, 447] width 70 height 42
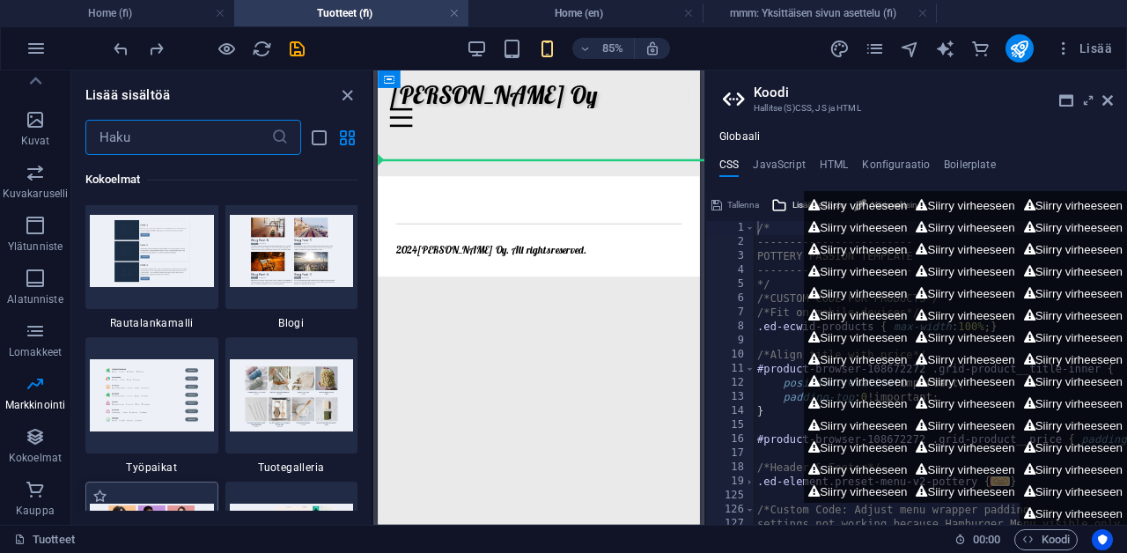
scroll to position [16177, 0]
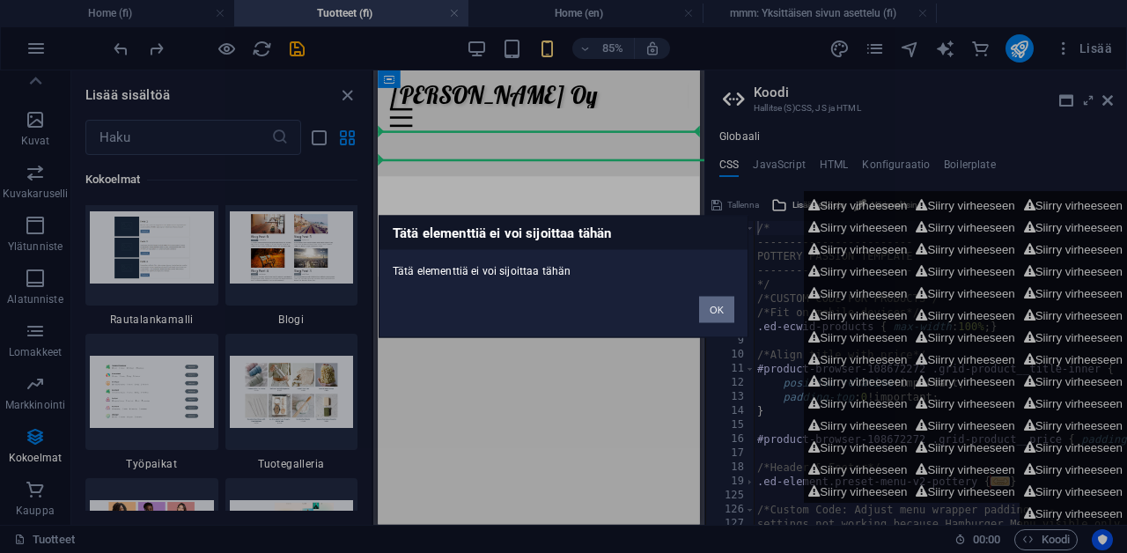
click at [714, 308] on button "OK" at bounding box center [716, 310] width 35 height 26
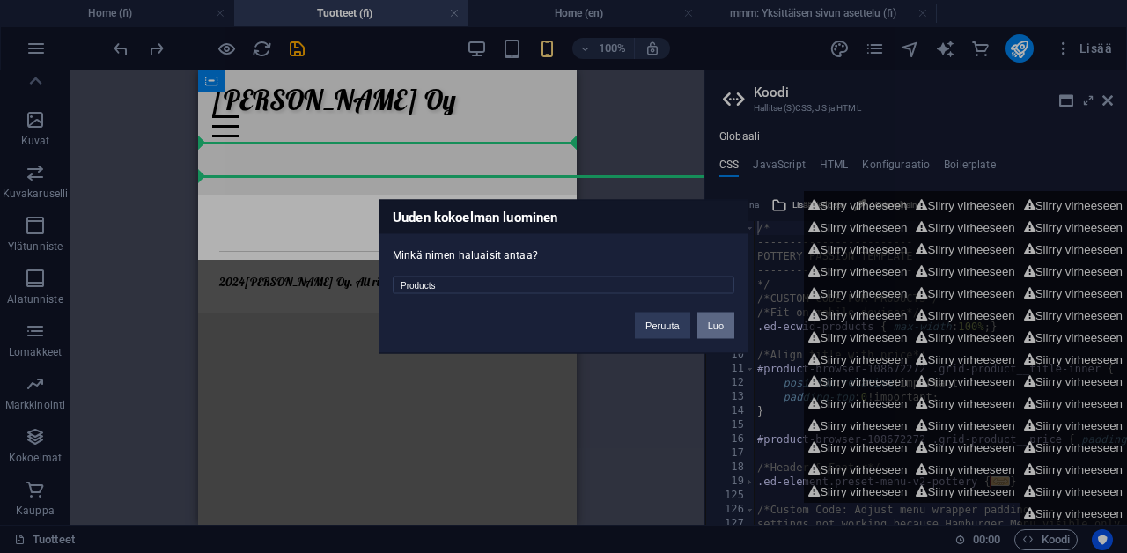
click at [710, 321] on button "Luo" at bounding box center [715, 326] width 37 height 26
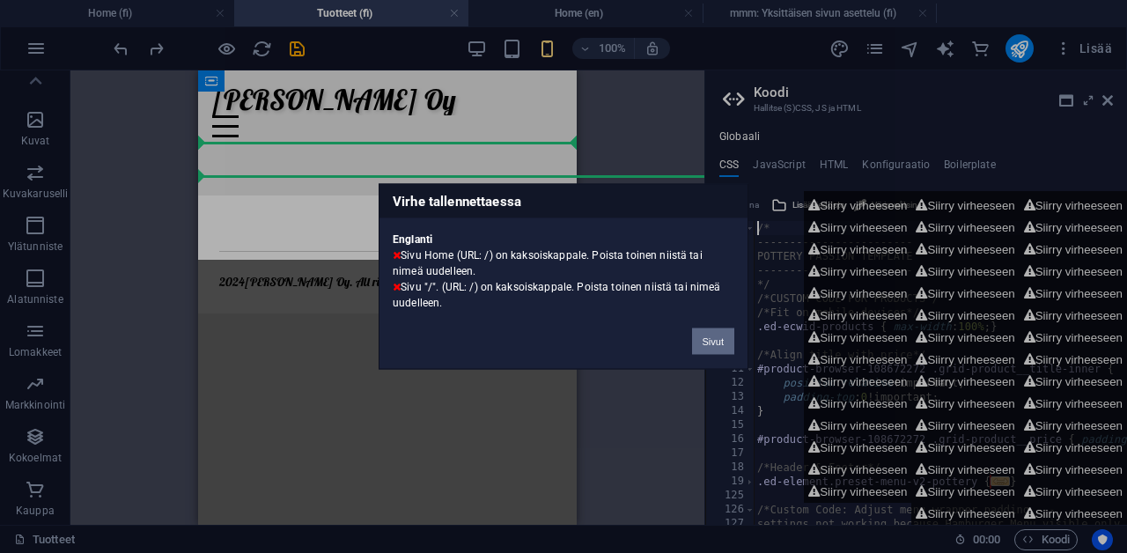
click at [712, 333] on button "Sivut" at bounding box center [713, 341] width 42 height 26
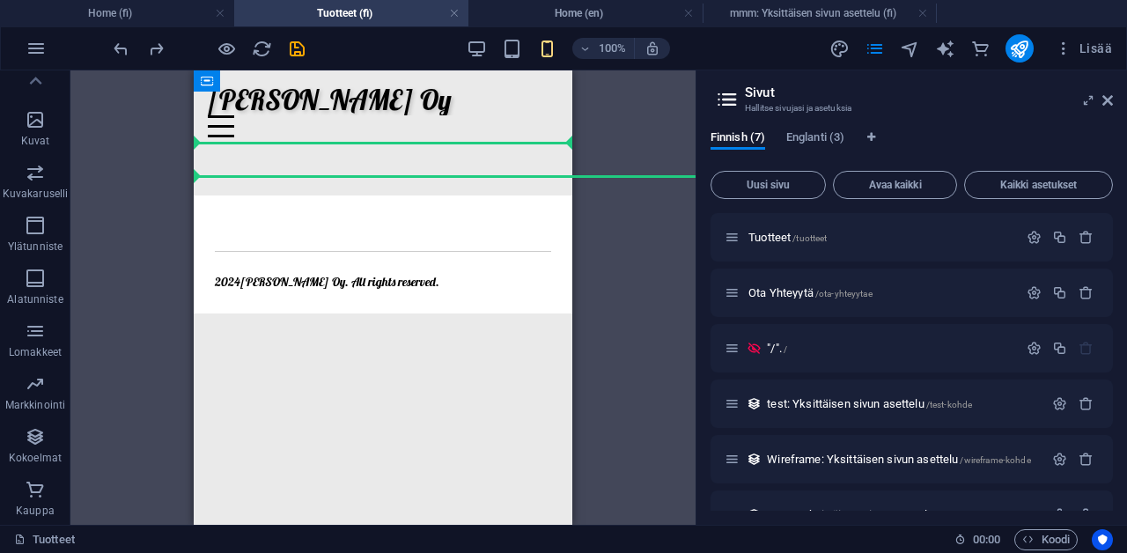
click at [346, 313] on html "Skip to main content [PERSON_NAME] Oy Tuotteet Ota Yhteyytä 2024 [PERSON_NAME] …" at bounding box center [383, 191] width 379 height 243
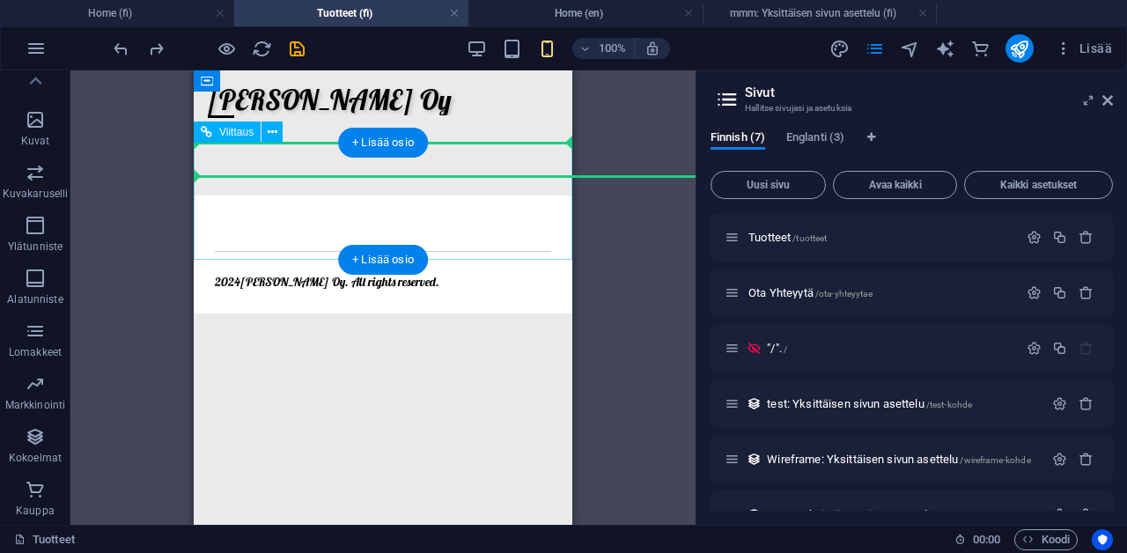
click at [326, 245] on div "2024 [PERSON_NAME] . All rights reserved." at bounding box center [383, 253] width 379 height 117
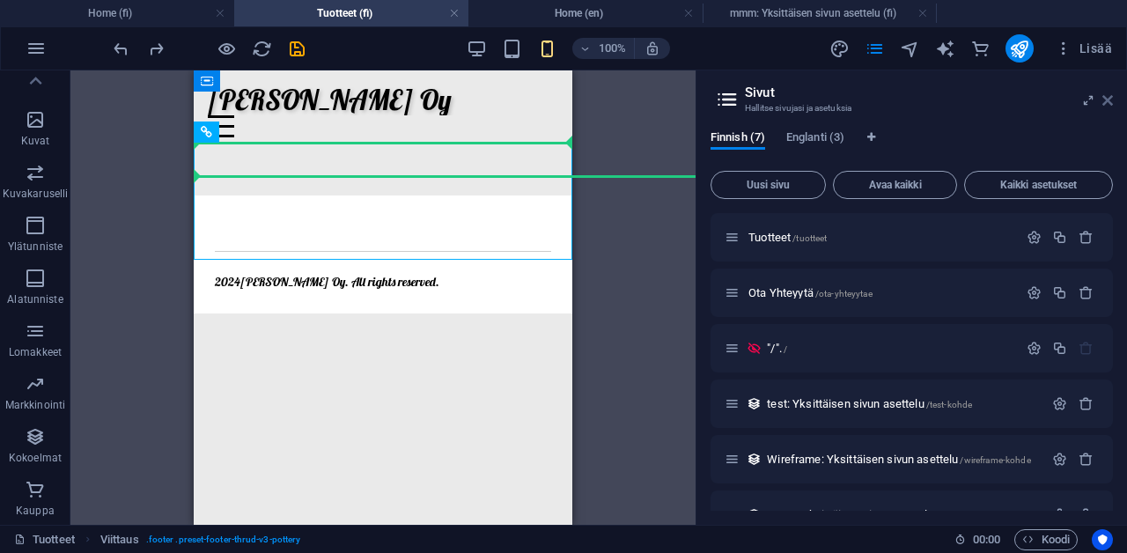
click at [1109, 105] on icon at bounding box center [1107, 100] width 11 height 14
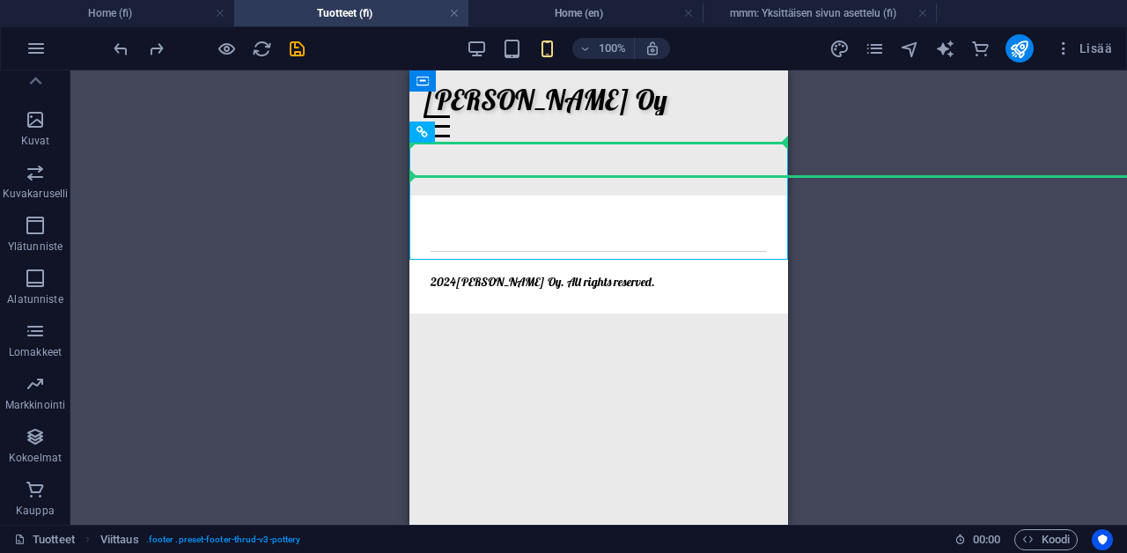
click at [630, 313] on html "Skip to main content [PERSON_NAME] Oy Tuotteet Ota Yhteyytä 2024 [PERSON_NAME] …" at bounding box center [598, 191] width 379 height 243
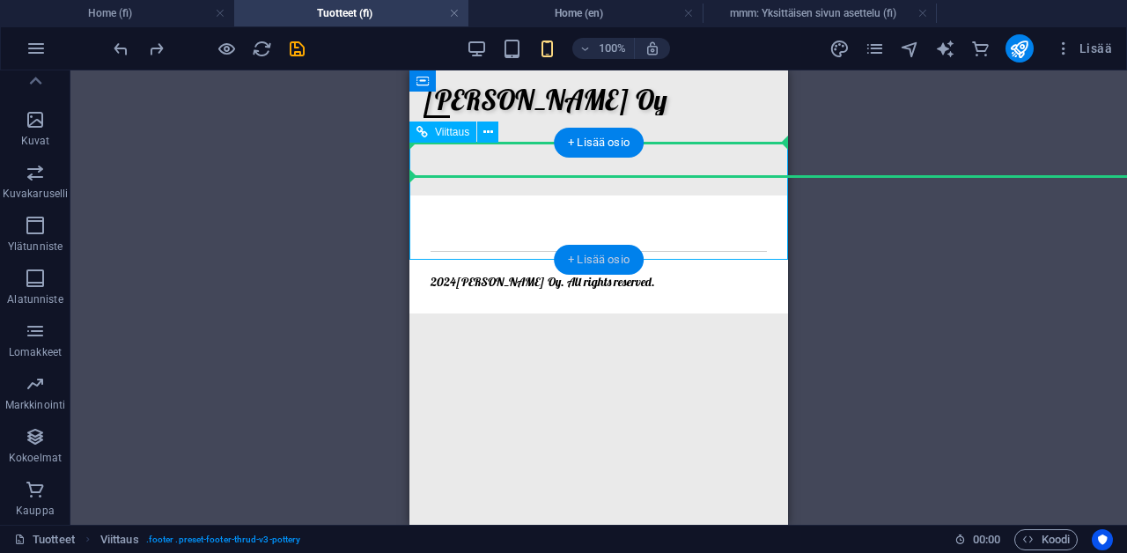
click at [605, 252] on div "+ Lisää osio" at bounding box center [599, 260] width 90 height 30
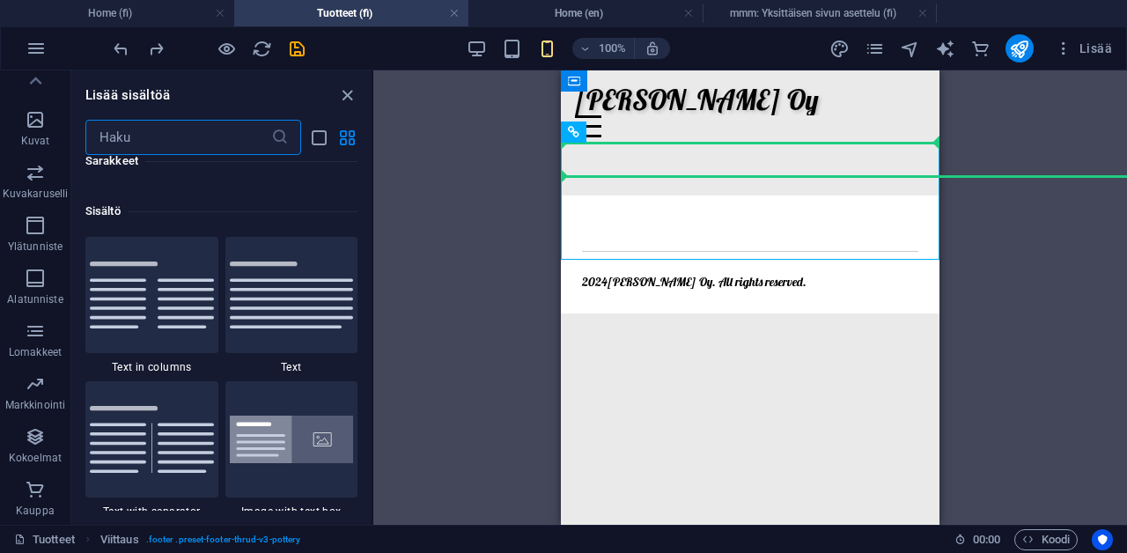
scroll to position [3081, 0]
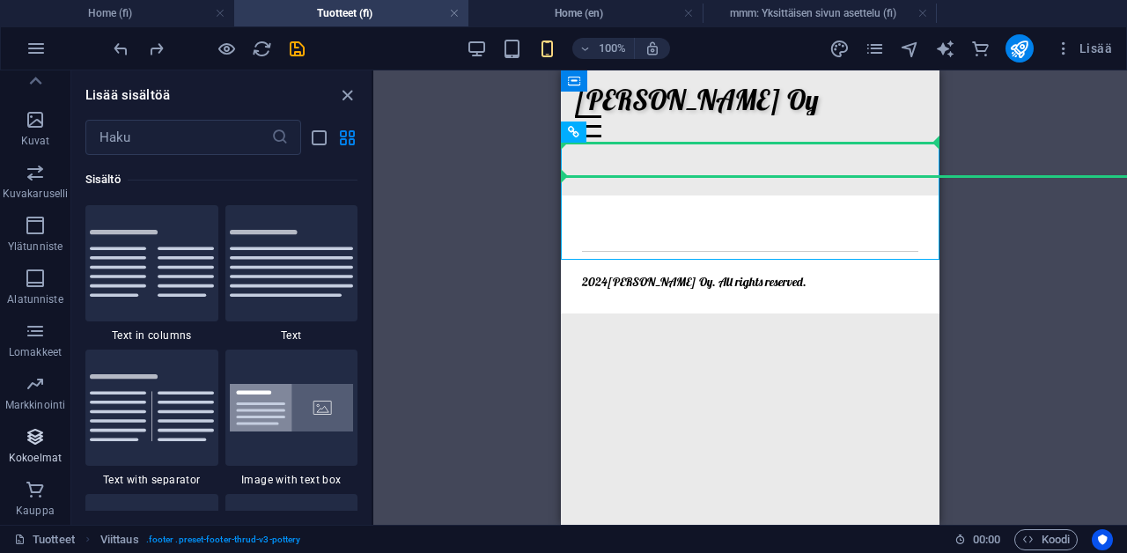
click at [41, 442] on icon "button" at bounding box center [35, 436] width 21 height 21
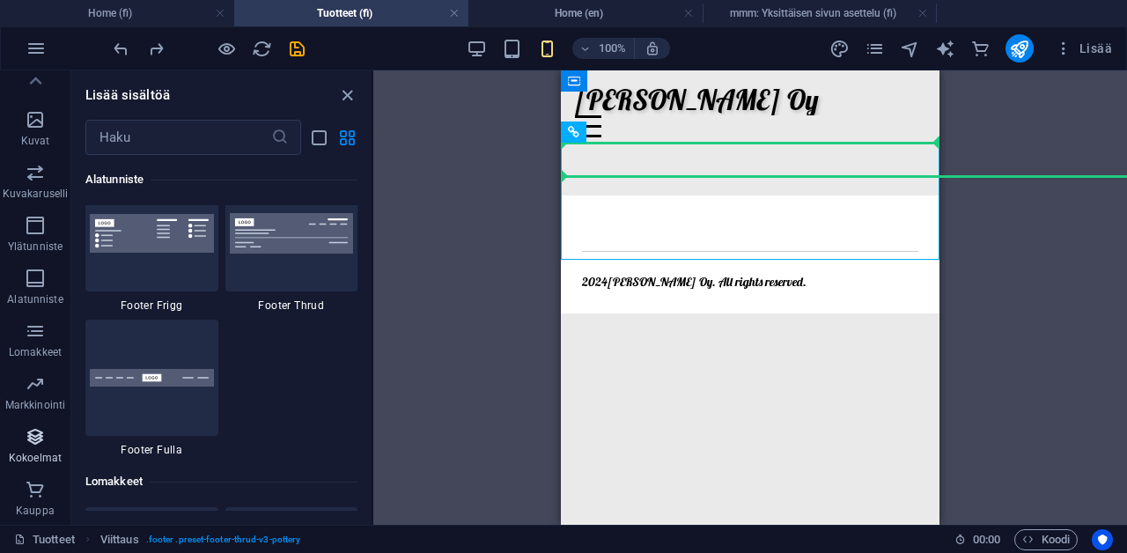
scroll to position [16119, 0]
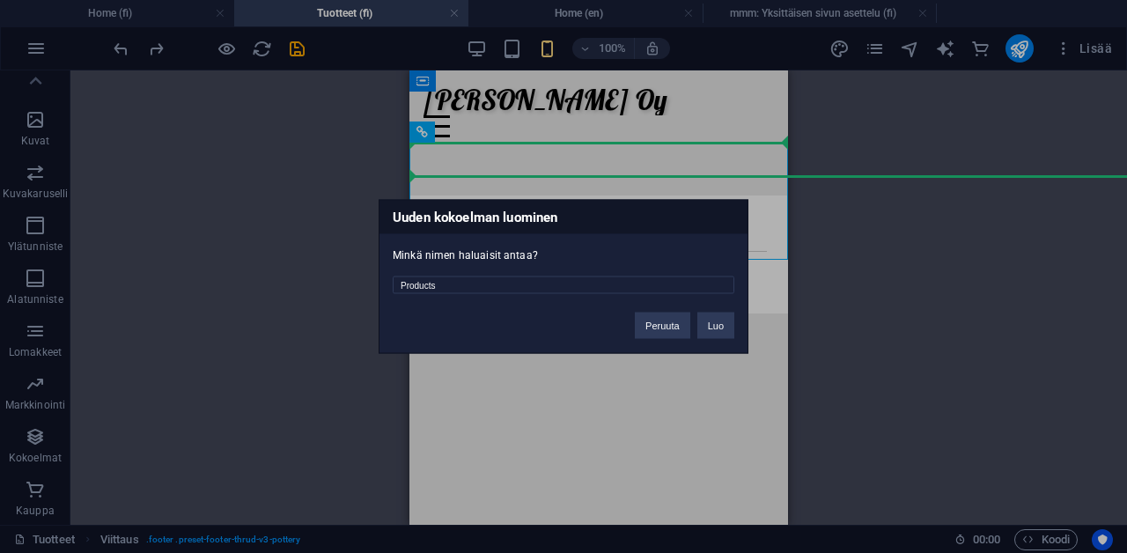
click at [579, 275] on div "Products" at bounding box center [564, 279] width 368 height 32
click at [578, 308] on div "Uuden kokoelman luominen Minkä nimen haluaisit antaa? Products Peruuta Luo" at bounding box center [564, 277] width 370 height 154
click at [571, 285] on input "Products" at bounding box center [564, 285] width 342 height 18
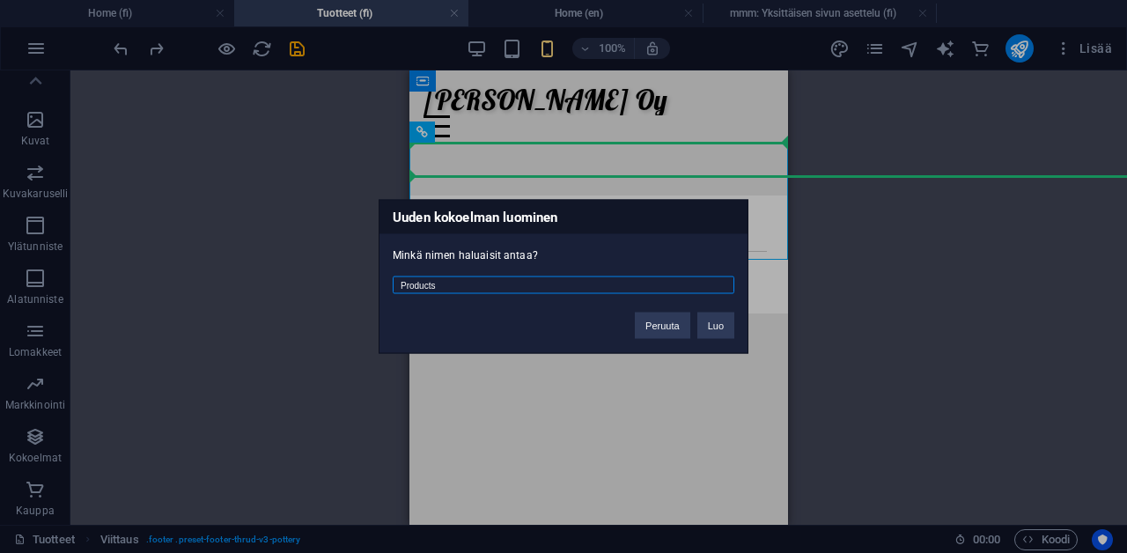
click at [571, 285] on input "Products" at bounding box center [564, 285] width 342 height 18
type input "nnn"
click at [723, 328] on button "Luo" at bounding box center [715, 326] width 37 height 26
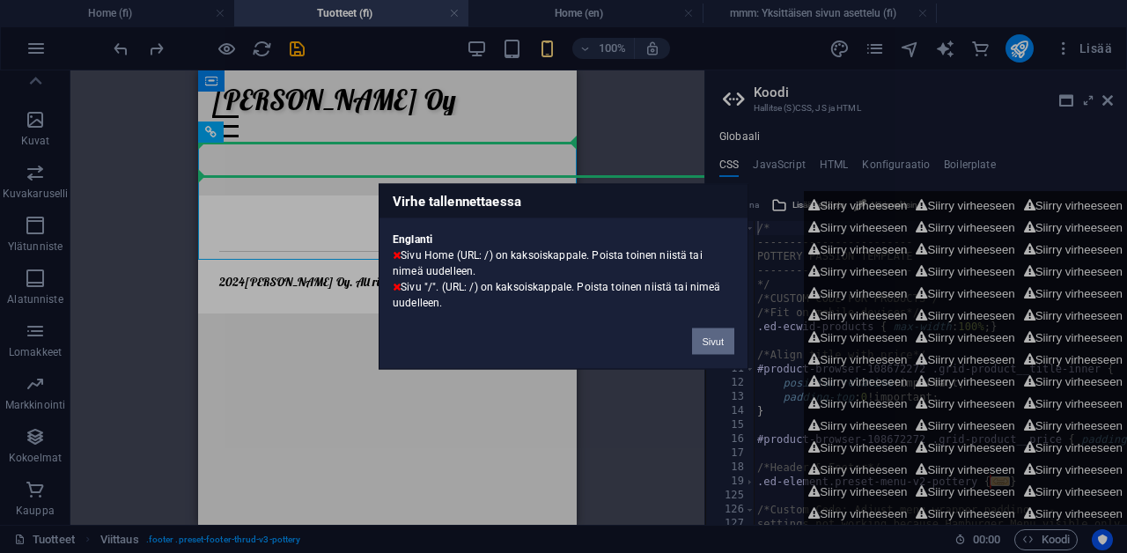
click at [721, 336] on button "Sivut" at bounding box center [713, 341] width 42 height 26
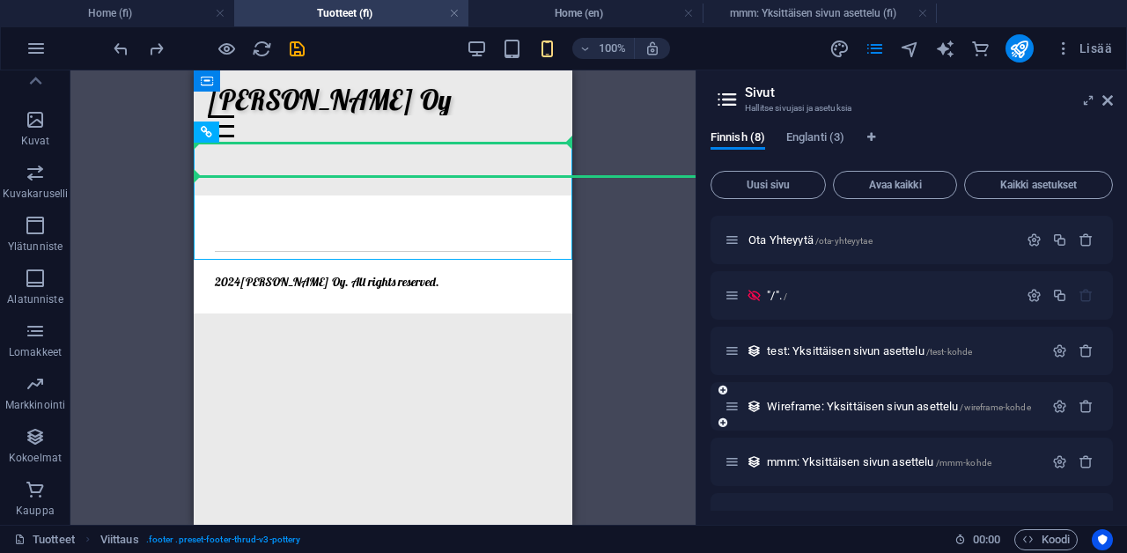
scroll to position [24, 0]
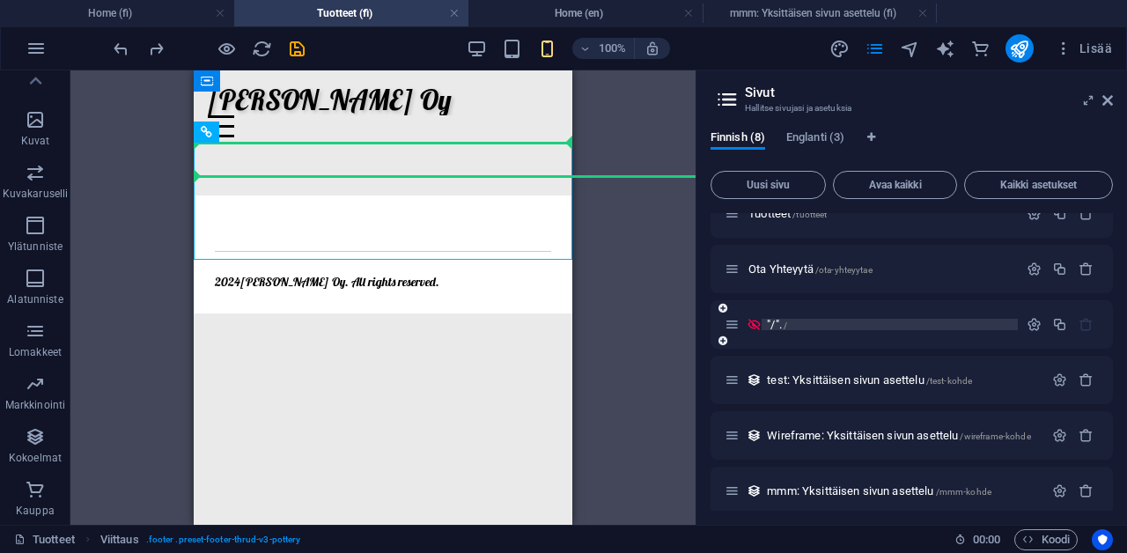
click at [942, 325] on p ""/". /" at bounding box center [890, 324] width 246 height 11
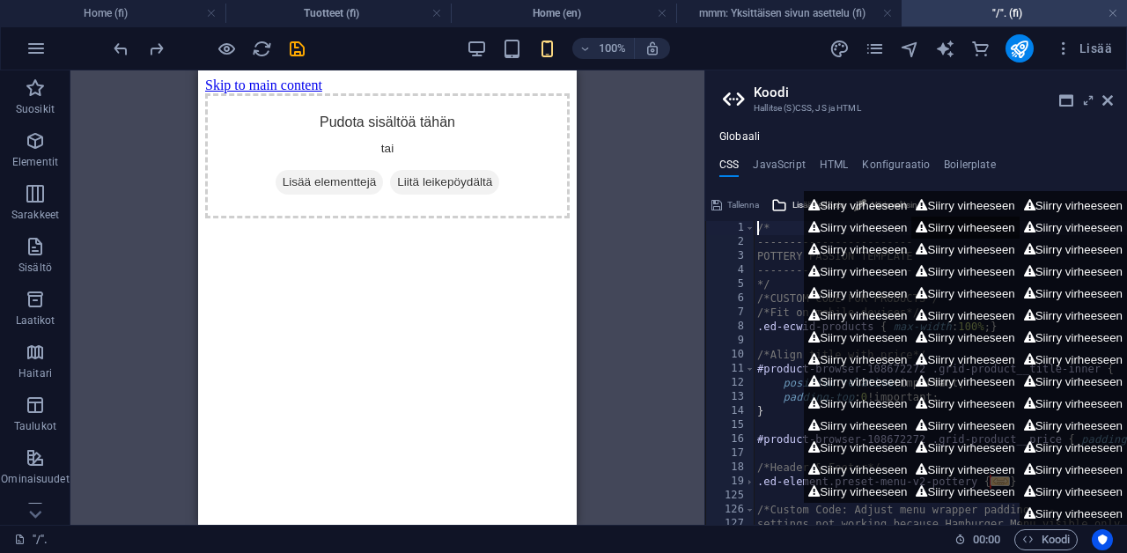
scroll to position [0, 0]
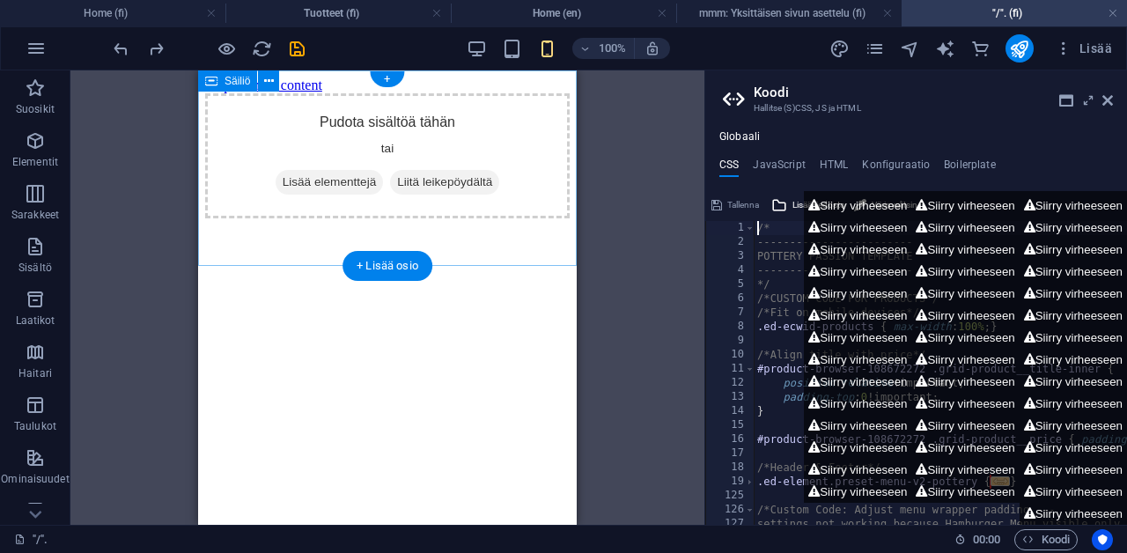
click at [342, 192] on span "Lisää elementtejä" at bounding box center [330, 182] width 108 height 25
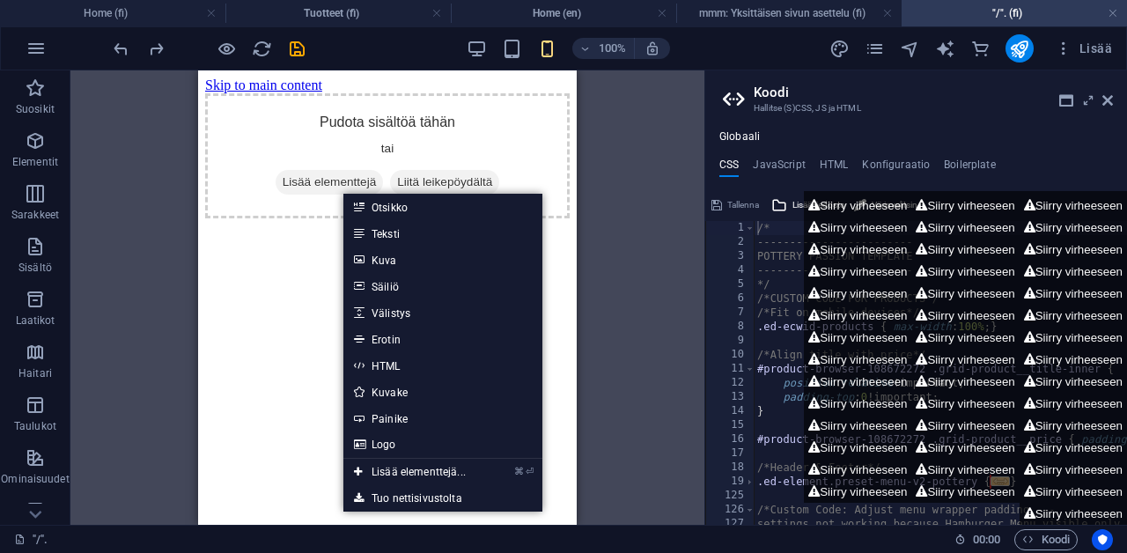
click at [299, 225] on html "Skip to main content Pudota sisältöä tähän tai Lisää elementtejä Liitä leikepöy…" at bounding box center [387, 147] width 379 height 155
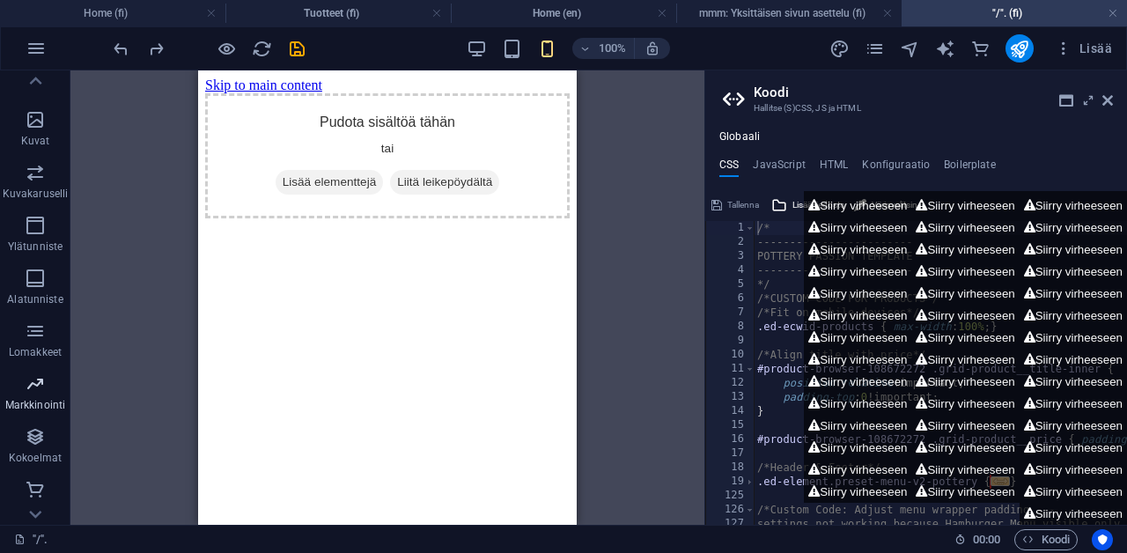
scroll to position [391, 0]
click at [36, 438] on icon "button" at bounding box center [35, 436] width 21 height 21
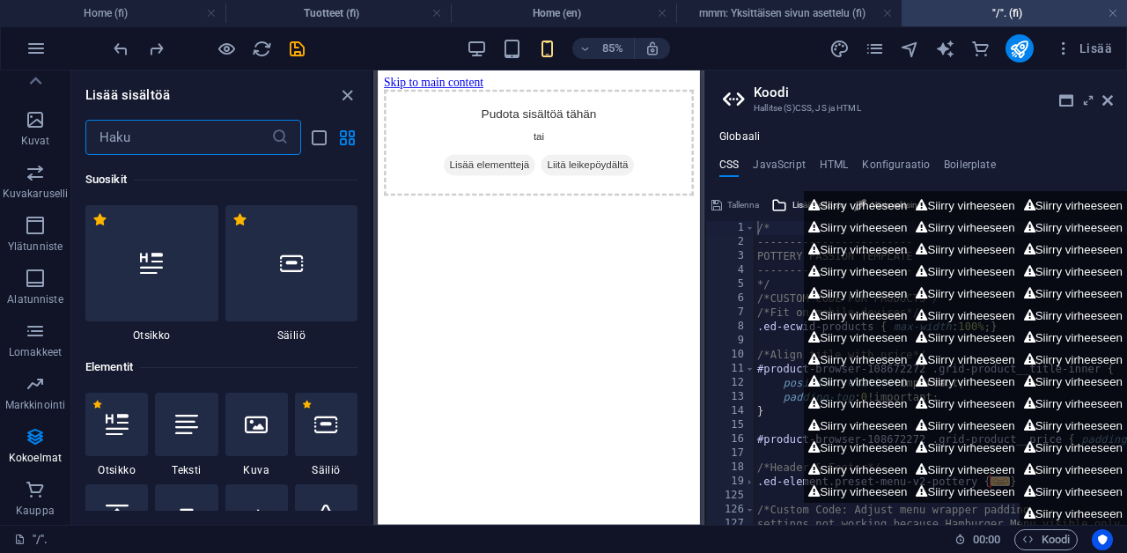
scroll to position [16119, 0]
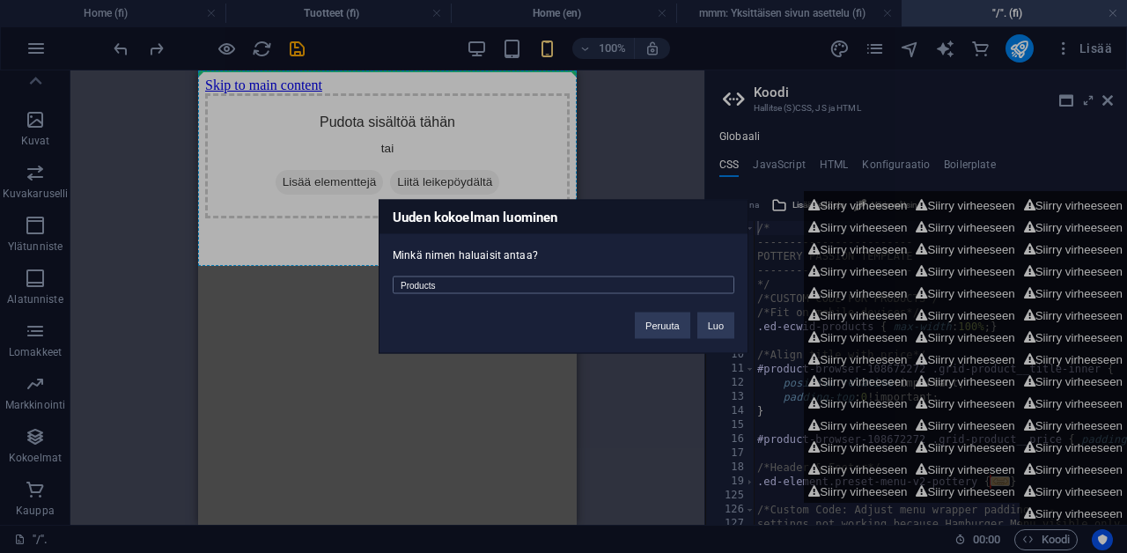
click at [505, 288] on input "Products" at bounding box center [564, 285] width 342 height 18
type input "ssss"
click at [711, 322] on button "Luo" at bounding box center [715, 326] width 37 height 26
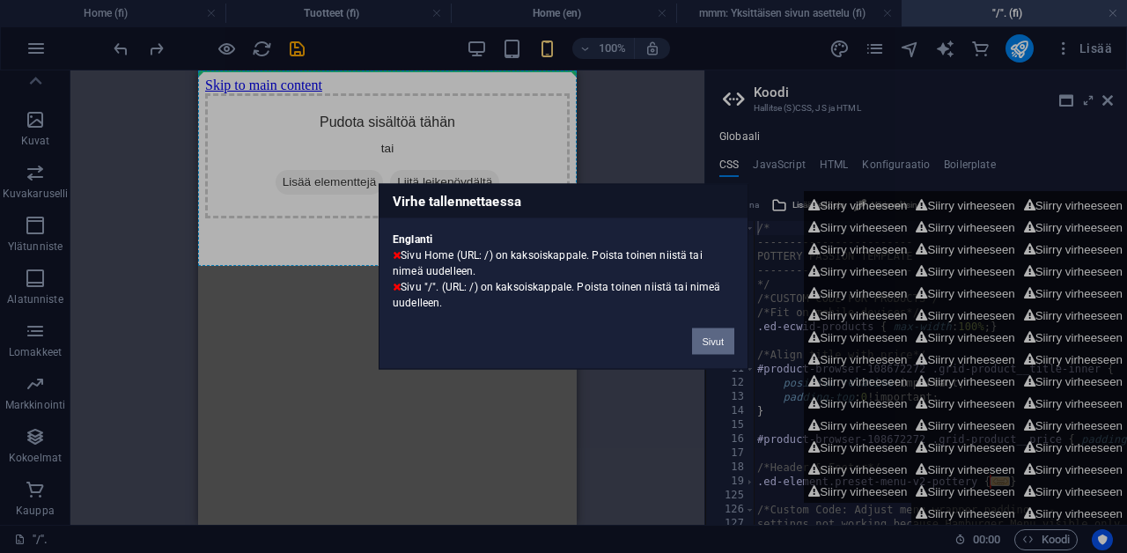
click at [711, 335] on button "Sivut" at bounding box center [713, 341] width 42 height 26
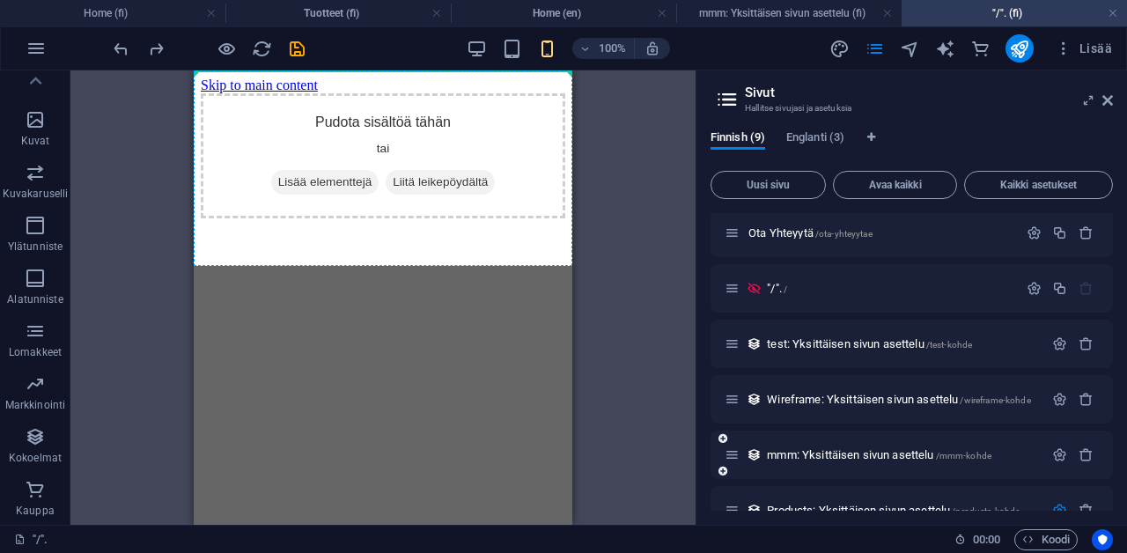
scroll to position [26, 0]
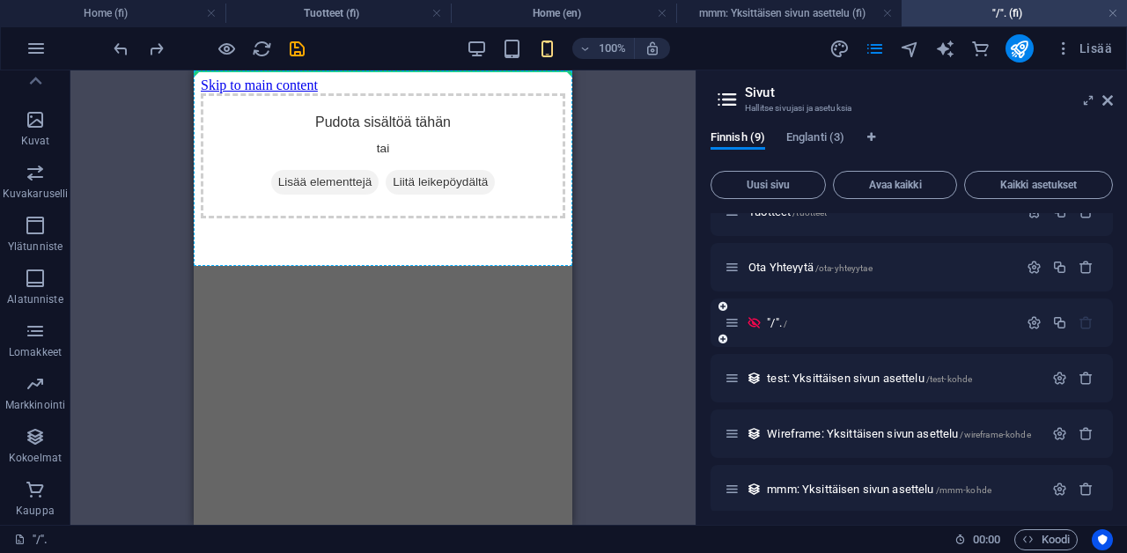
click at [975, 329] on div ""/". /" at bounding box center [871, 323] width 293 height 20
click at [765, 325] on div ""/". /" at bounding box center [890, 322] width 256 height 11
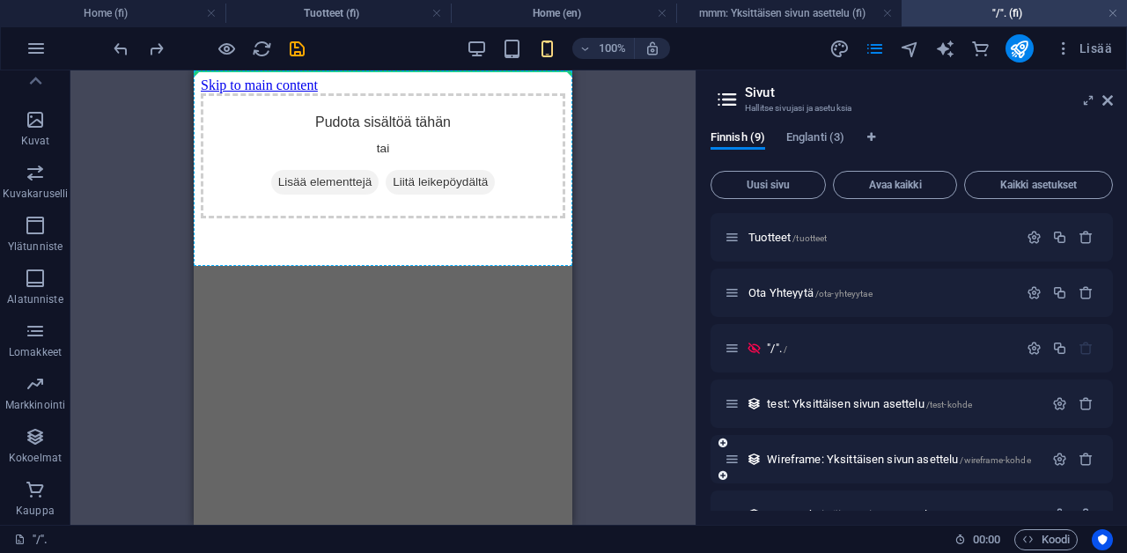
scroll to position [0, 0]
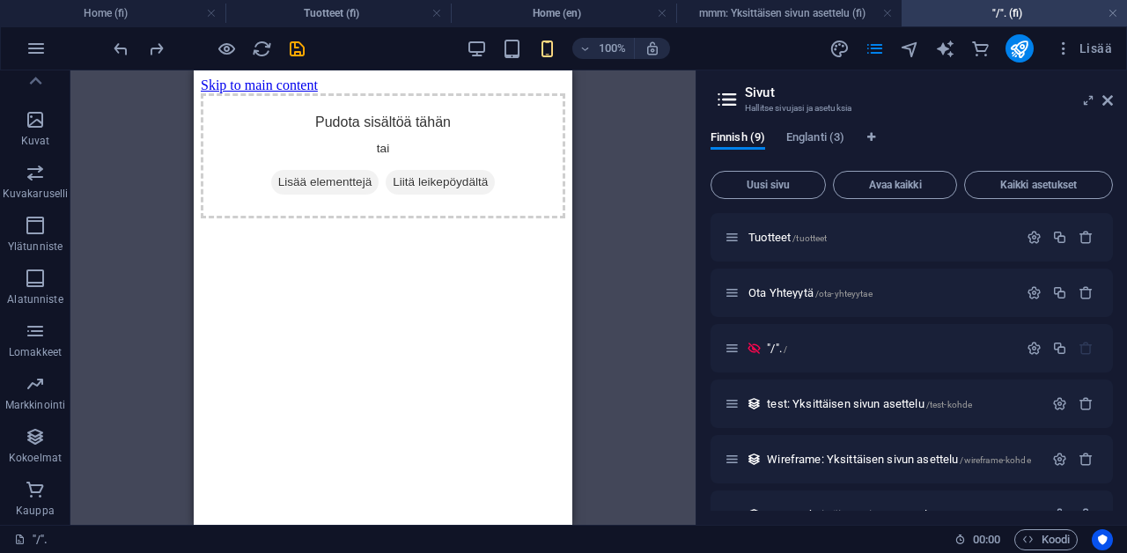
click at [928, 11] on h4 ""/". (fi)" at bounding box center [1014, 13] width 225 height 19
click at [1115, 13] on link at bounding box center [1113, 13] width 11 height 17
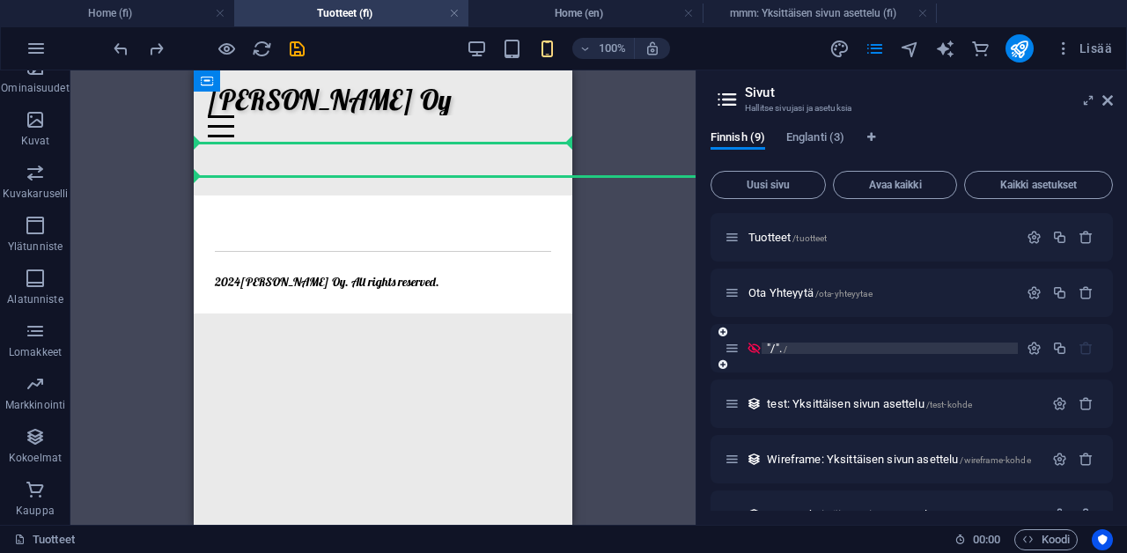
click at [771, 350] on span ""/". /" at bounding box center [777, 348] width 20 height 13
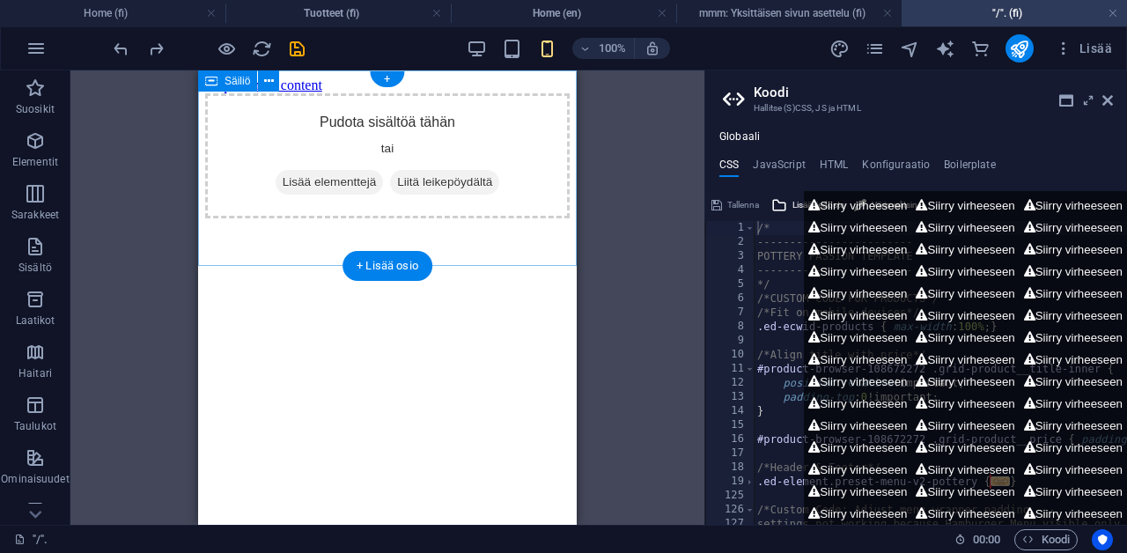
click at [455, 152] on div "Pudota sisältöä tähän tai Lisää elementtejä Liitä leikepöydältä" at bounding box center [387, 155] width 365 height 125
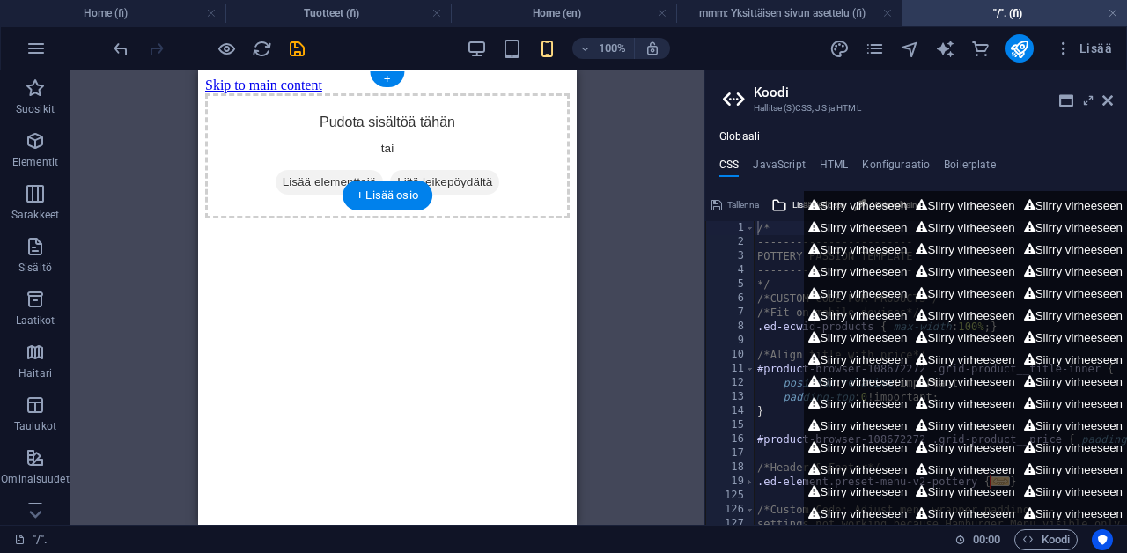
click at [448, 133] on div "Pudota sisältöä tähän tai Lisää elementtejä Liitä leikepöydältä" at bounding box center [387, 155] width 365 height 125
click at [1114, 98] on aside "Koodi Hallitse (S)CSS, JS ja HTML Globaali CSS JavaScript HTML Konfiguraatio Bo…" at bounding box center [915, 297] width 423 height 454
click at [1104, 99] on icon at bounding box center [1107, 100] width 11 height 14
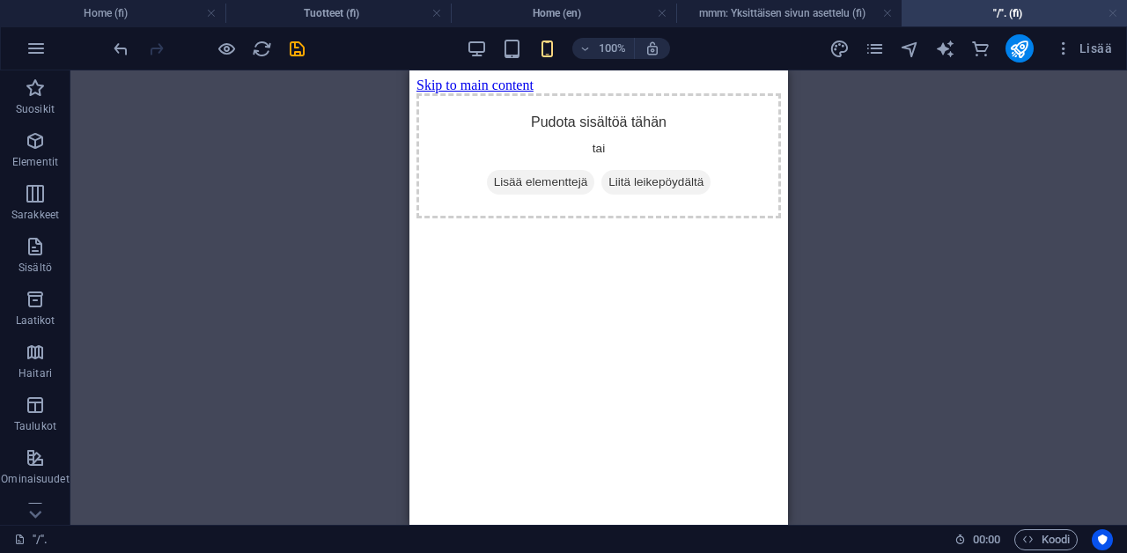
click at [1113, 9] on link at bounding box center [1113, 13] width 11 height 17
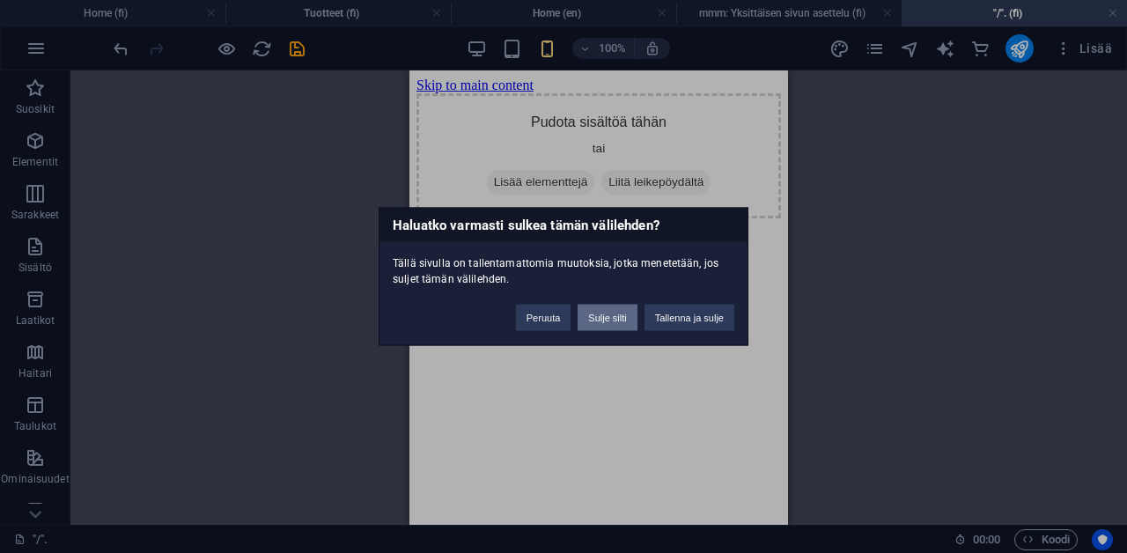
click at [594, 318] on button "Sulje silti" at bounding box center [607, 318] width 59 height 26
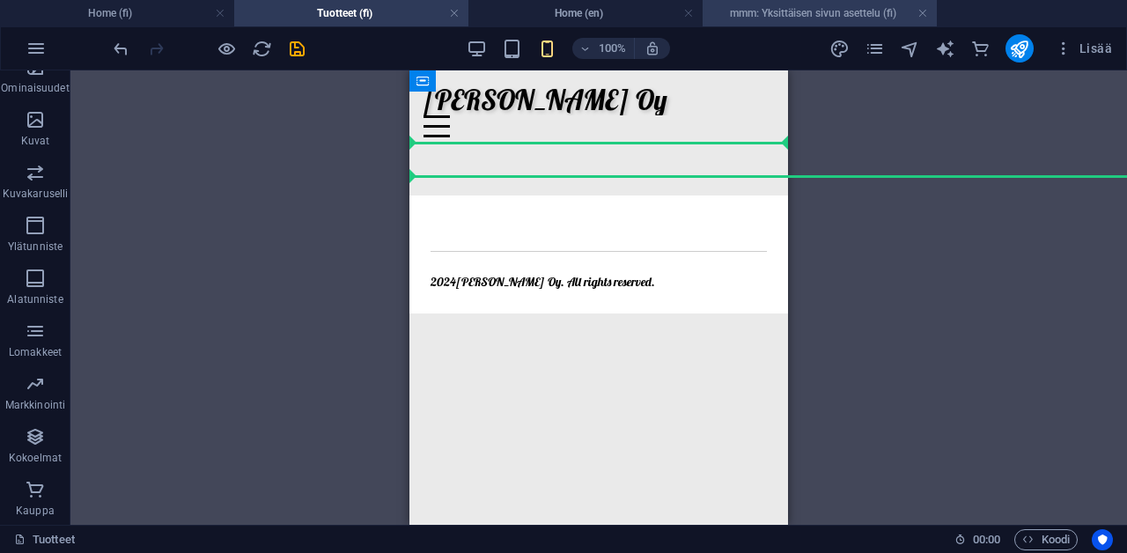
click at [846, 11] on h4 "mmm: Yksittäisen sivun asettelu (fi)" at bounding box center [820, 13] width 234 height 19
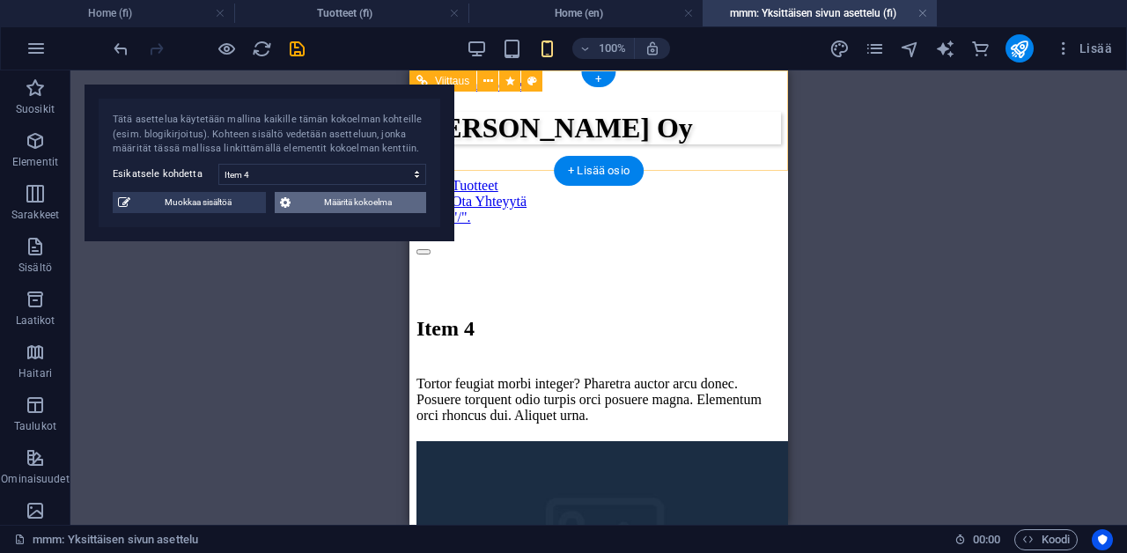
click at [341, 196] on span "Määritä kokoelma" at bounding box center [359, 202] width 126 height 21
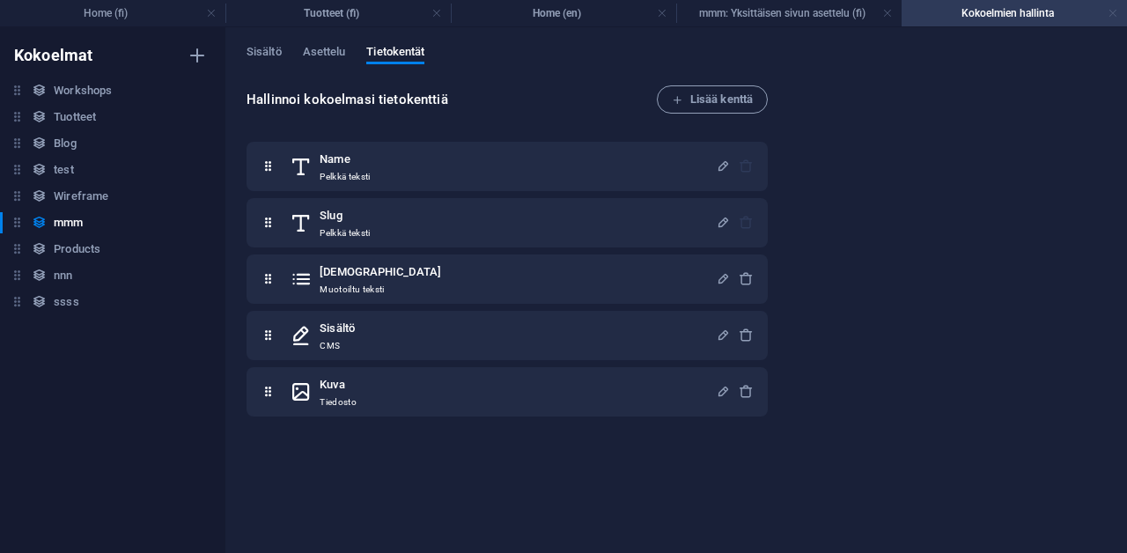
click at [1116, 14] on link at bounding box center [1113, 13] width 11 height 17
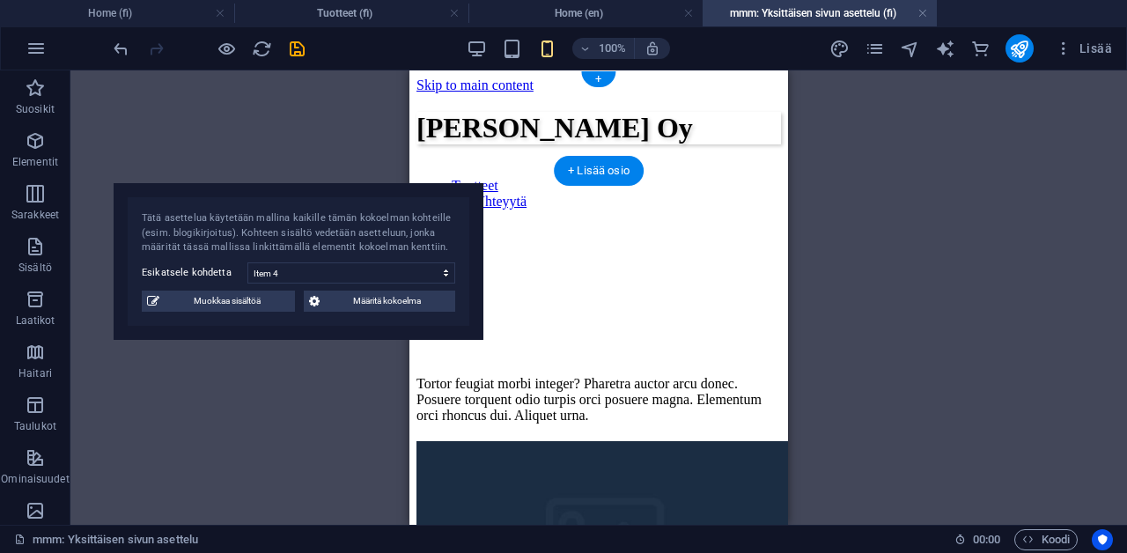
drag, startPoint x: 331, startPoint y: 114, endPoint x: 361, endPoint y: 212, distance: 103.1
click at [361, 212] on div "Tätä asettelua käytetään mallina kaikille tämän kokoelman kohteille (esim. blog…" at bounding box center [298, 233] width 313 height 44
click at [372, 294] on span "Määritä kokoelma" at bounding box center [389, 301] width 126 height 21
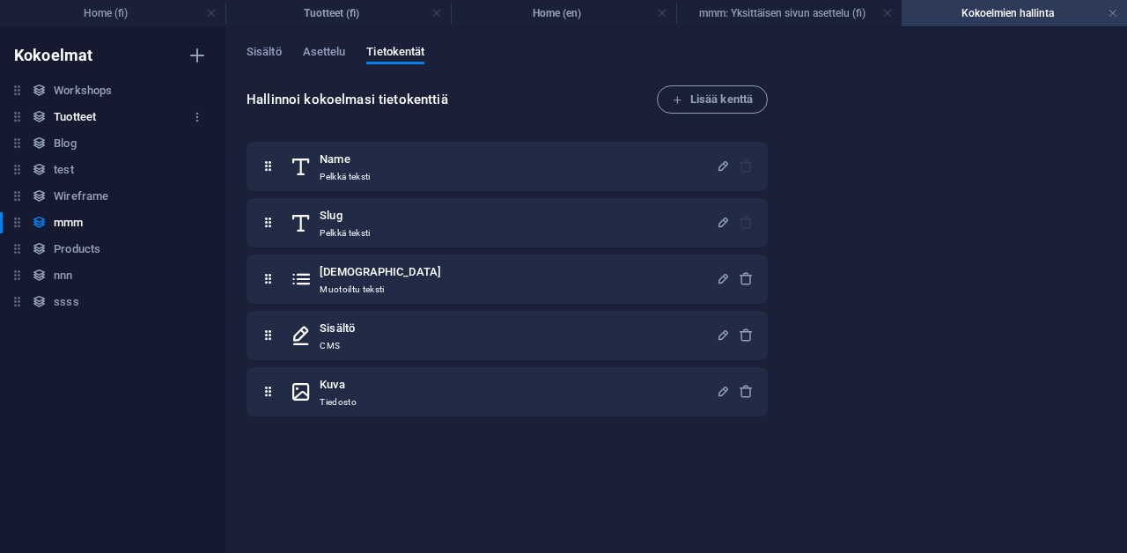
click at [95, 111] on h6 "Tuotteet" at bounding box center [75, 117] width 42 height 21
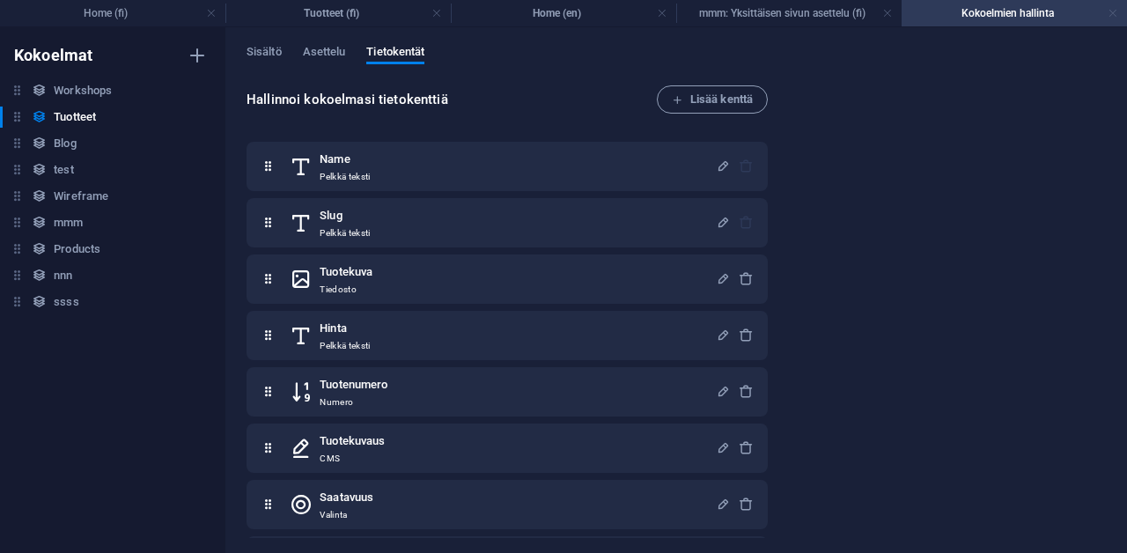
click at [1115, 6] on link at bounding box center [1113, 13] width 11 height 17
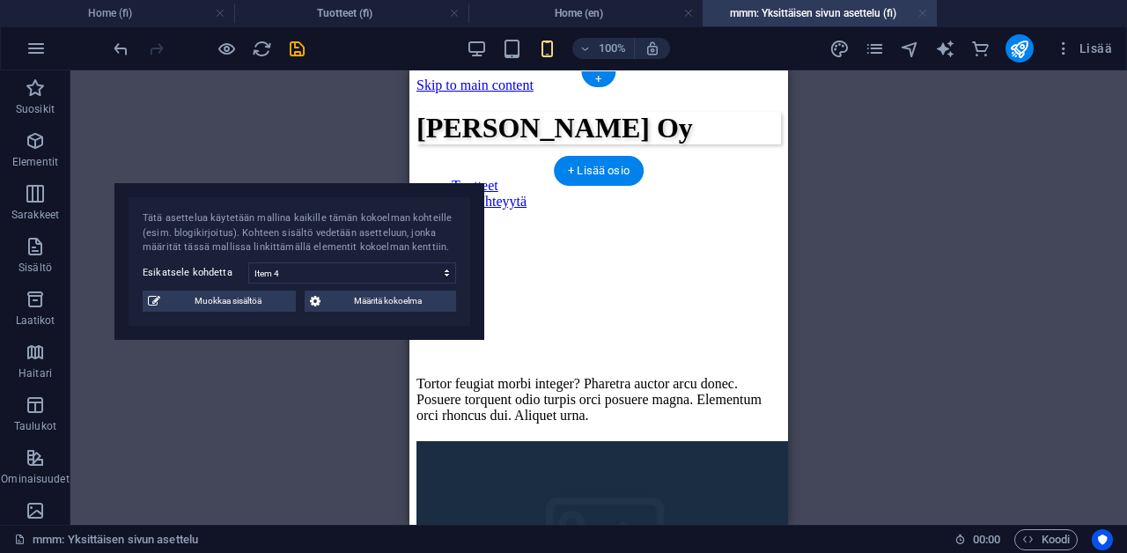
click at [925, 10] on link at bounding box center [923, 13] width 11 height 17
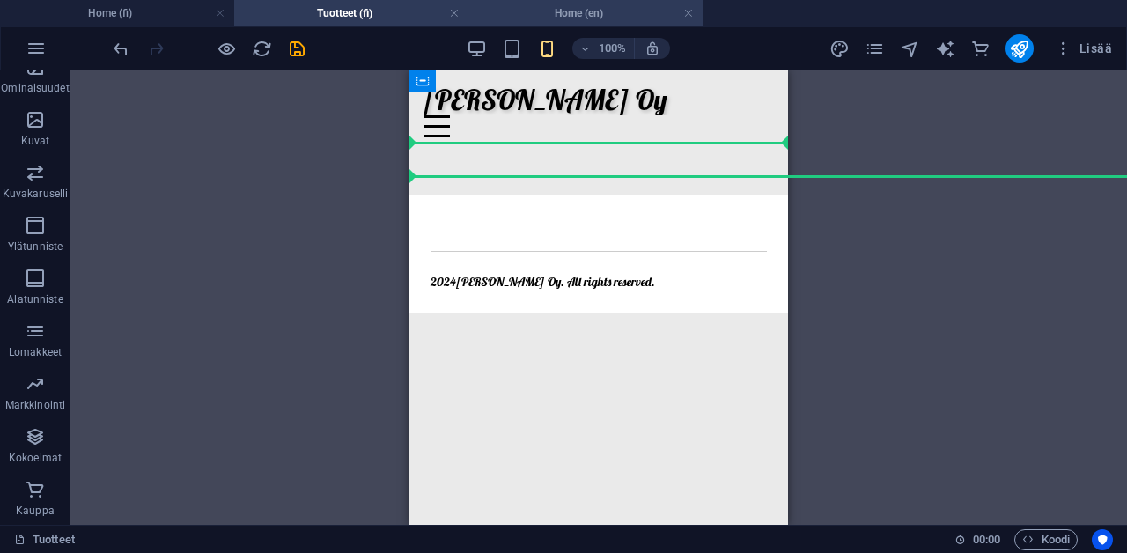
click at [642, 17] on h4 "Home (en)" at bounding box center [585, 13] width 234 height 19
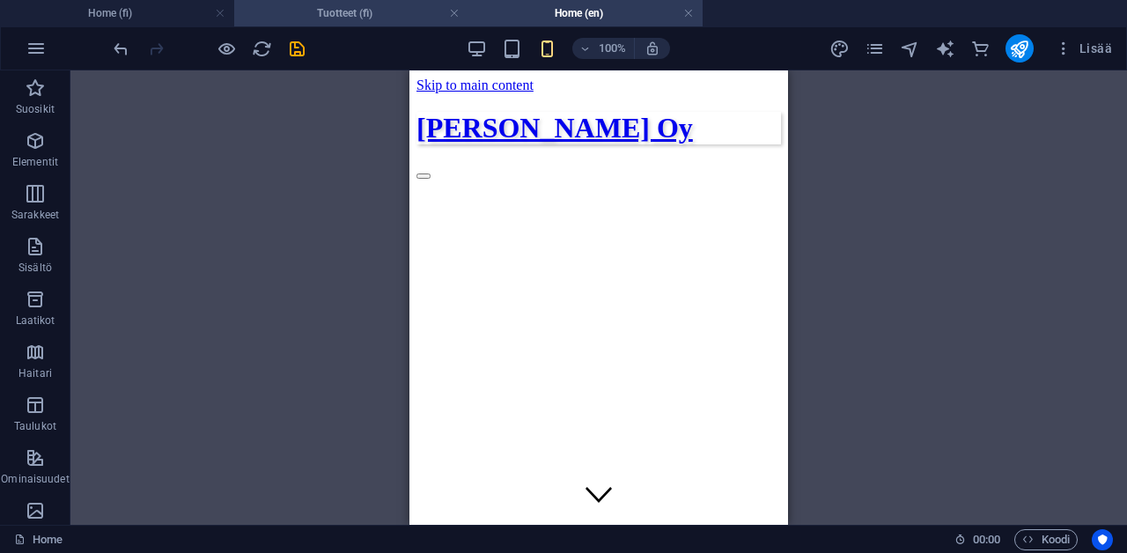
click at [413, 13] on h4 "Tuotteet (fi)" at bounding box center [351, 13] width 234 height 19
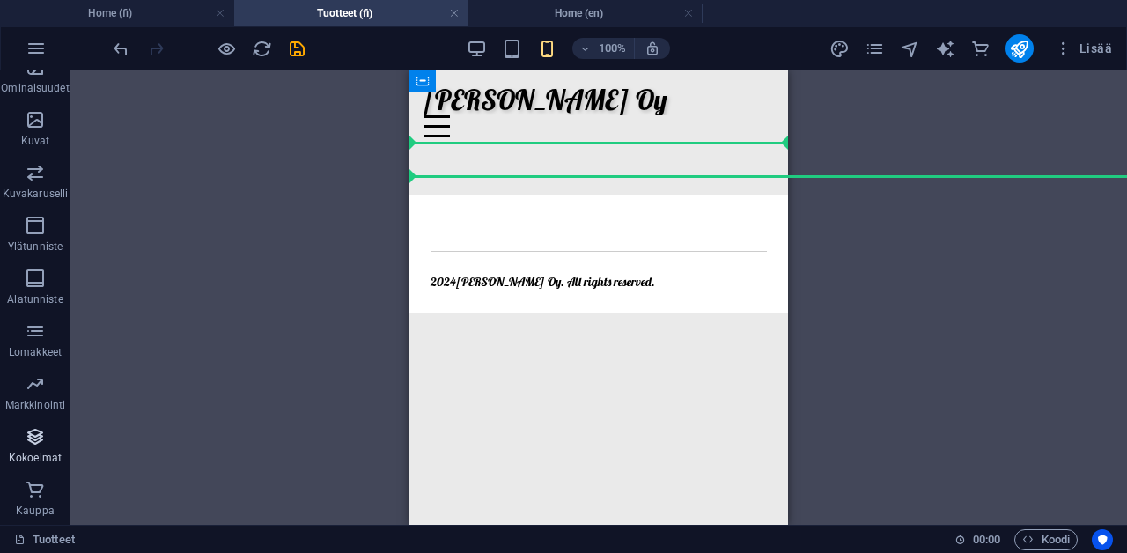
click at [38, 441] on icon "button" at bounding box center [35, 436] width 21 height 21
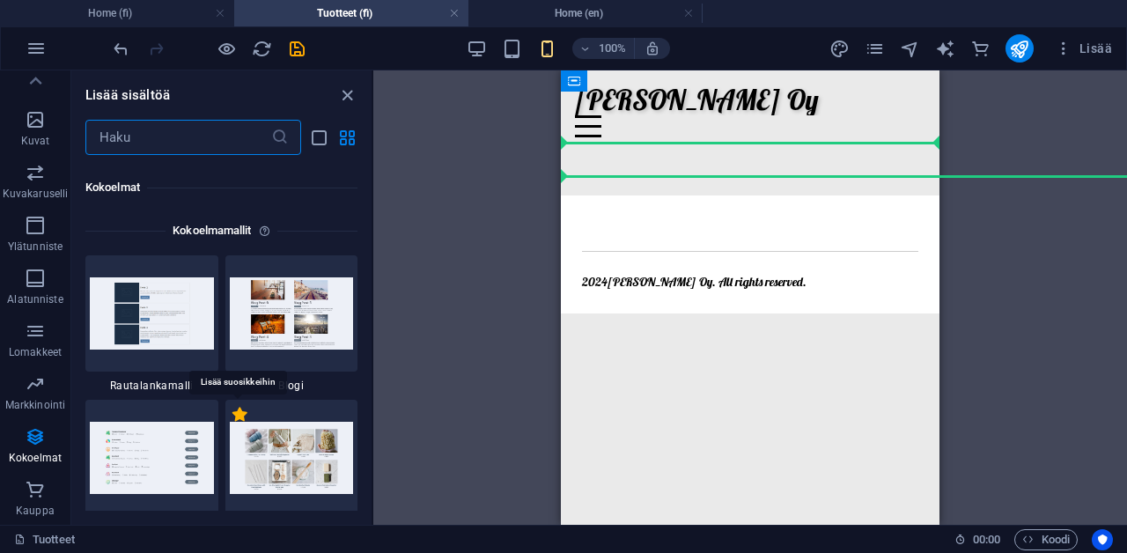
scroll to position [16109, 0]
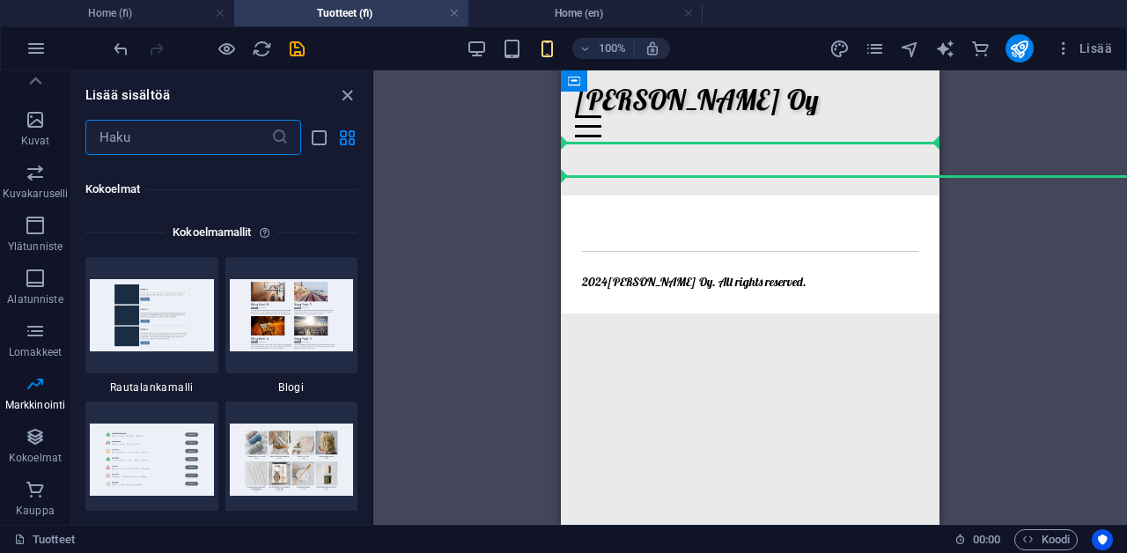
click at [614, 296] on html "Skip to main content [PERSON_NAME] Oy Tuotteet Ota Yhteyytä 2024 [PERSON_NAME] …" at bounding box center [750, 191] width 379 height 243
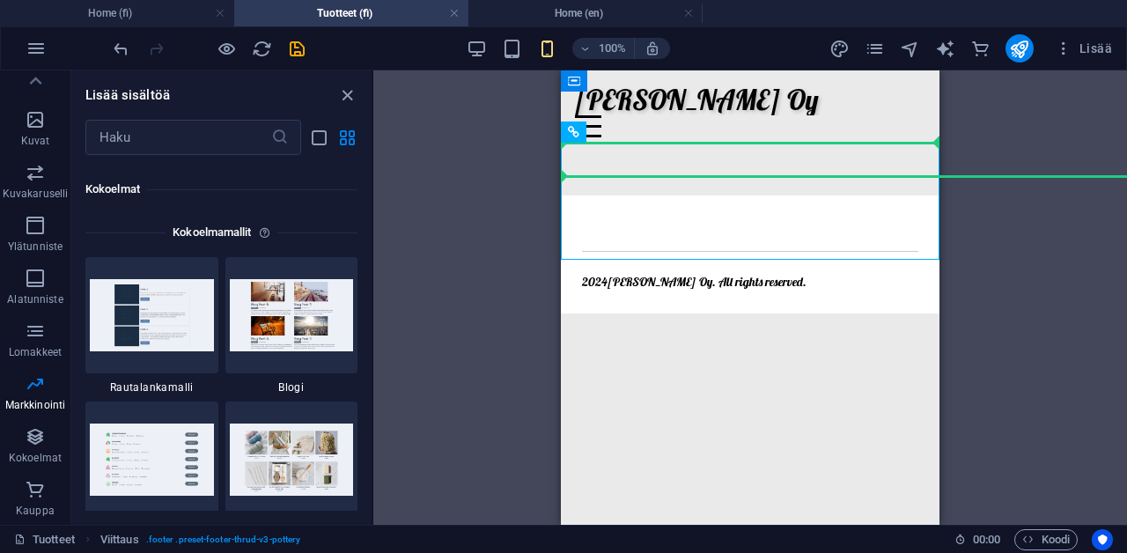
drag, startPoint x: 630, startPoint y: 236, endPoint x: 632, endPoint y: 337, distance: 101.3
click at [632, 313] on html "Skip to main content [PERSON_NAME] Oy Tuotteet Ota Yhteyytä 2024 [PERSON_NAME] …" at bounding box center [750, 191] width 379 height 243
click at [665, 272] on div "2024 [PERSON_NAME] . All rights reserved." at bounding box center [750, 281] width 336 height 19
drag, startPoint x: 657, startPoint y: 175, endPoint x: 656, endPoint y: 413, distance: 237.7
click at [656, 313] on html "Skip to main content [PERSON_NAME] Oy Tuotteet Ota Yhteyytä 2024 [PERSON_NAME] …" at bounding box center [750, 191] width 379 height 243
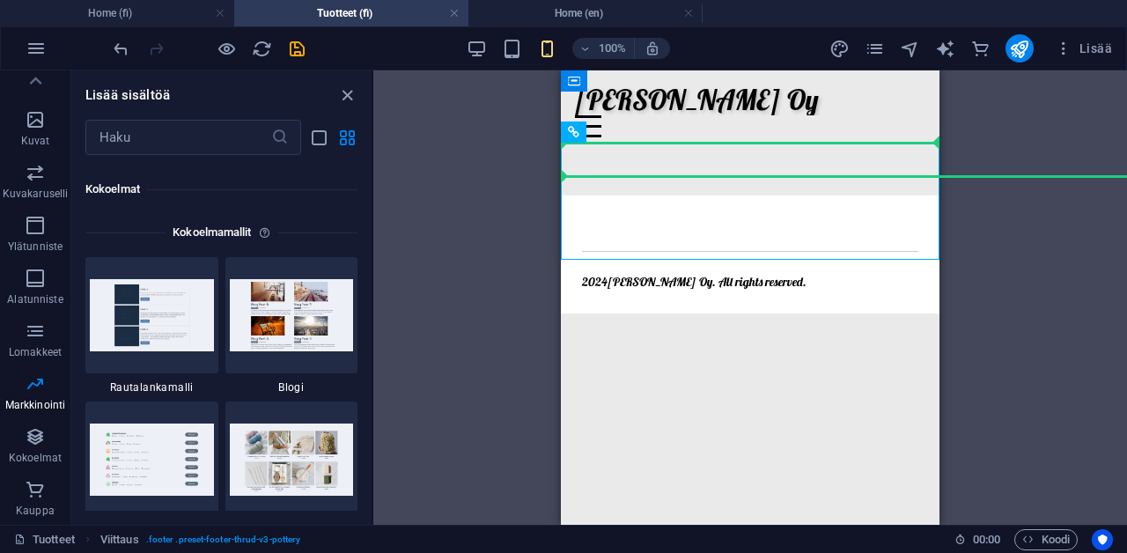
drag, startPoint x: 563, startPoint y: 177, endPoint x: 621, endPoint y: 402, distance: 231.9
click at [596, 313] on html "Skip to main content [PERSON_NAME] Oy Tuotteet Ota Yhteyytä 2024 [PERSON_NAME] …" at bounding box center [750, 191] width 379 height 243
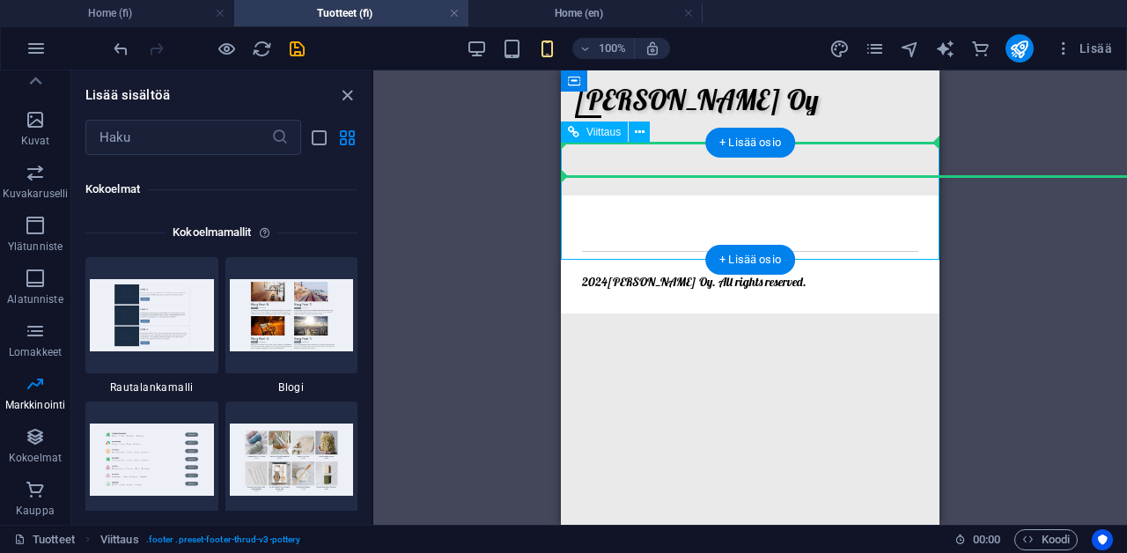
click at [930, 195] on div "2024 [PERSON_NAME] . All rights reserved." at bounding box center [750, 253] width 379 height 117
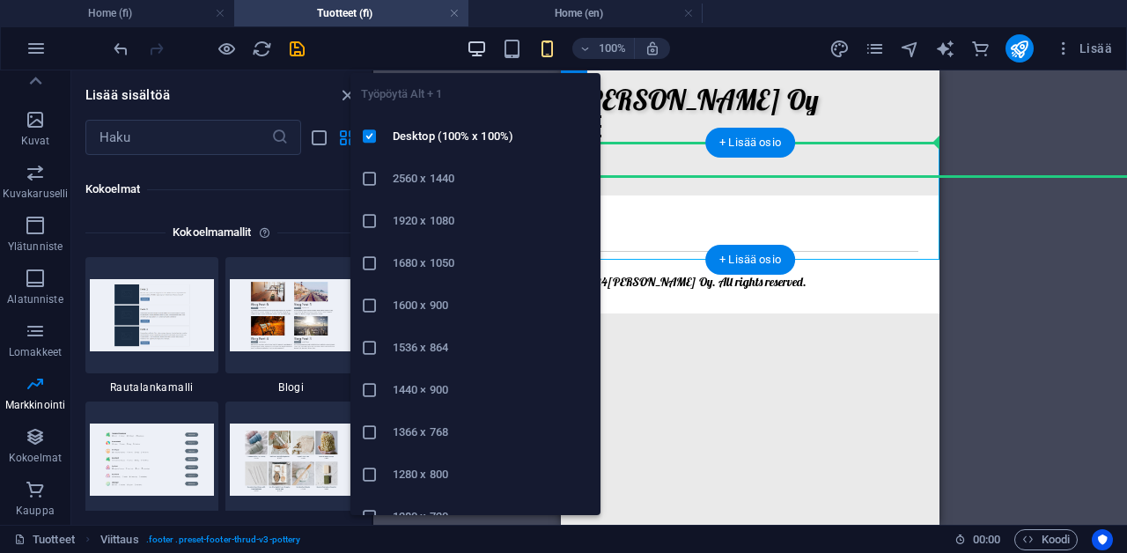
click at [475, 56] on icon "button" at bounding box center [477, 49] width 20 height 20
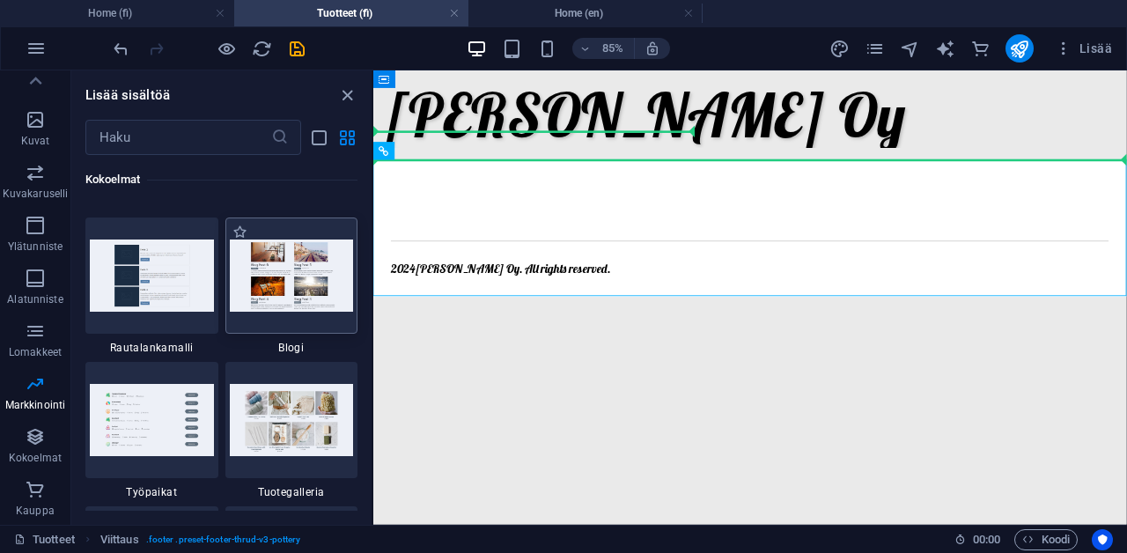
scroll to position [16146, 0]
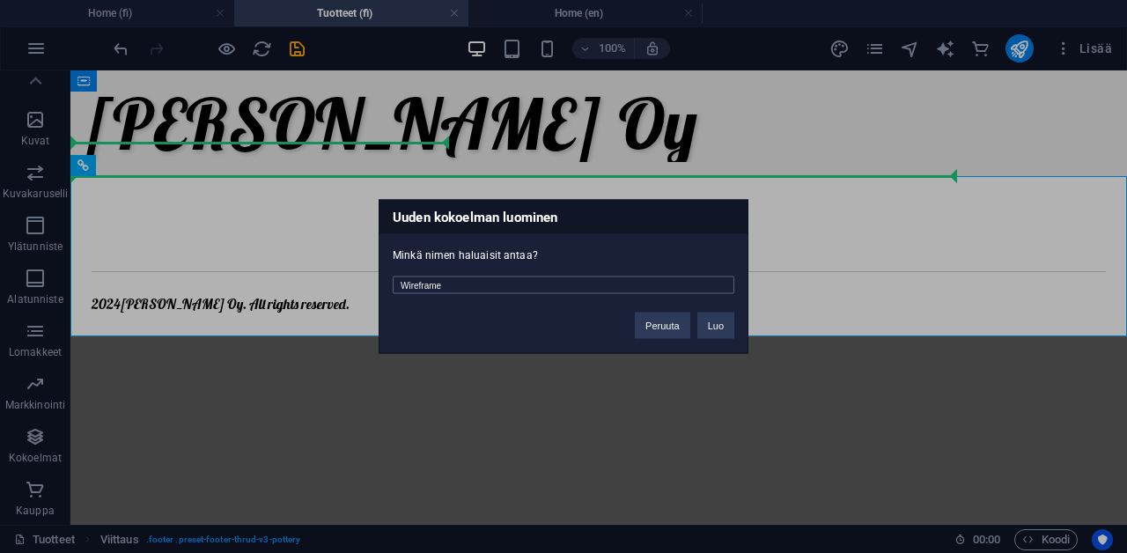
click at [514, 289] on input "Wireframe" at bounding box center [564, 285] width 342 height 18
type input "tuot"
click at [719, 329] on button "Luo" at bounding box center [715, 326] width 37 height 26
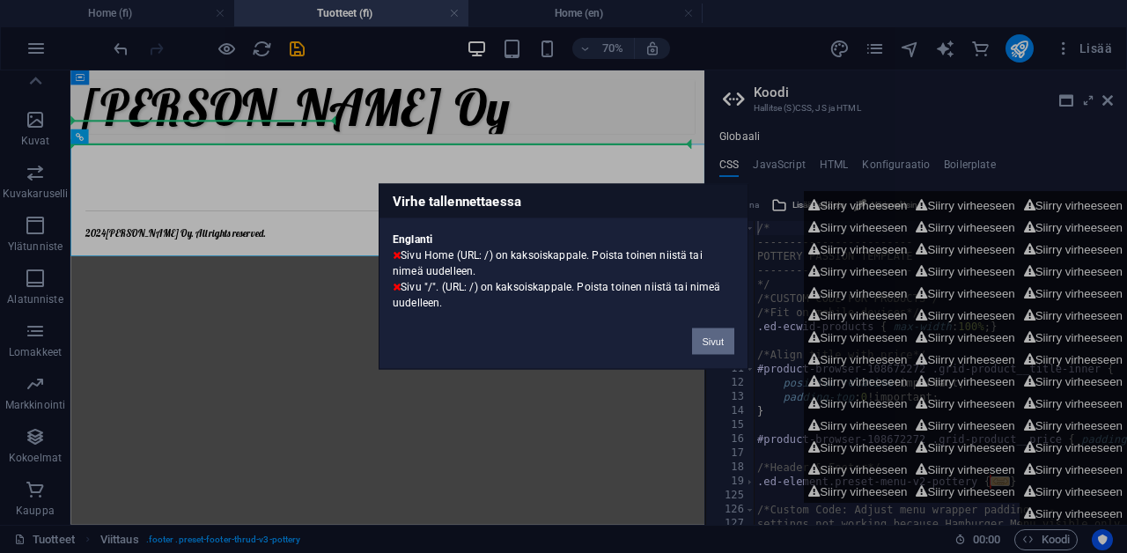
click at [719, 331] on button "Sivut" at bounding box center [713, 341] width 42 height 26
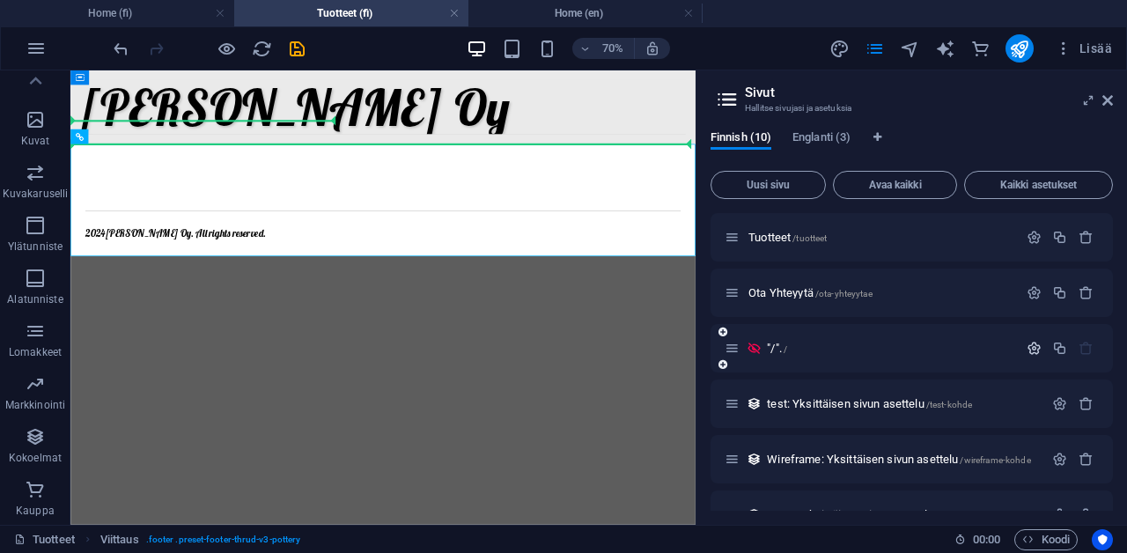
click at [1032, 344] on icon "button" at bounding box center [1034, 348] width 15 height 15
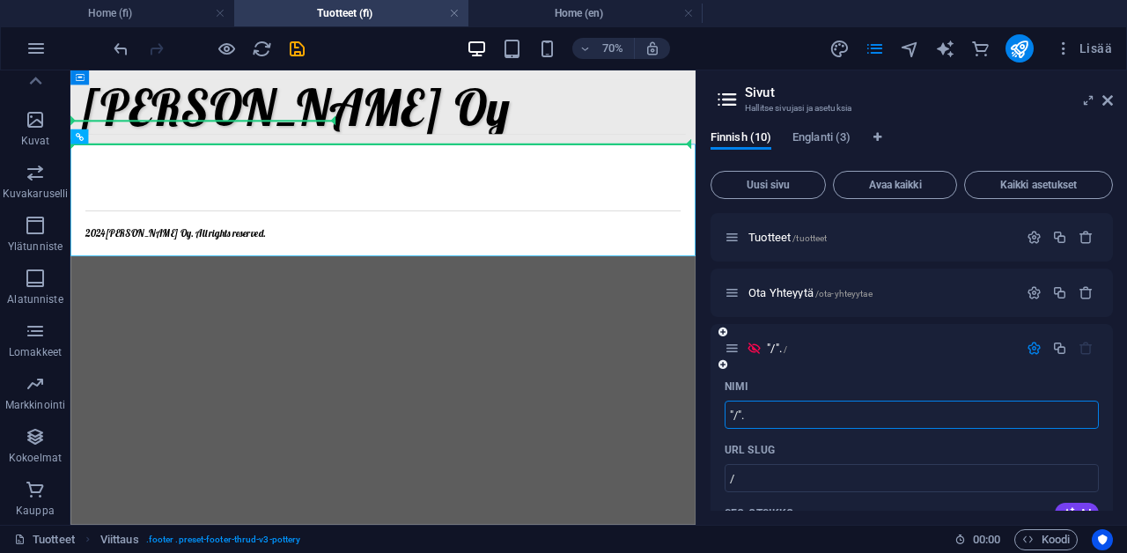
click at [934, 416] on input ""/"." at bounding box center [912, 415] width 374 height 28
type input "j"
type input "/j"
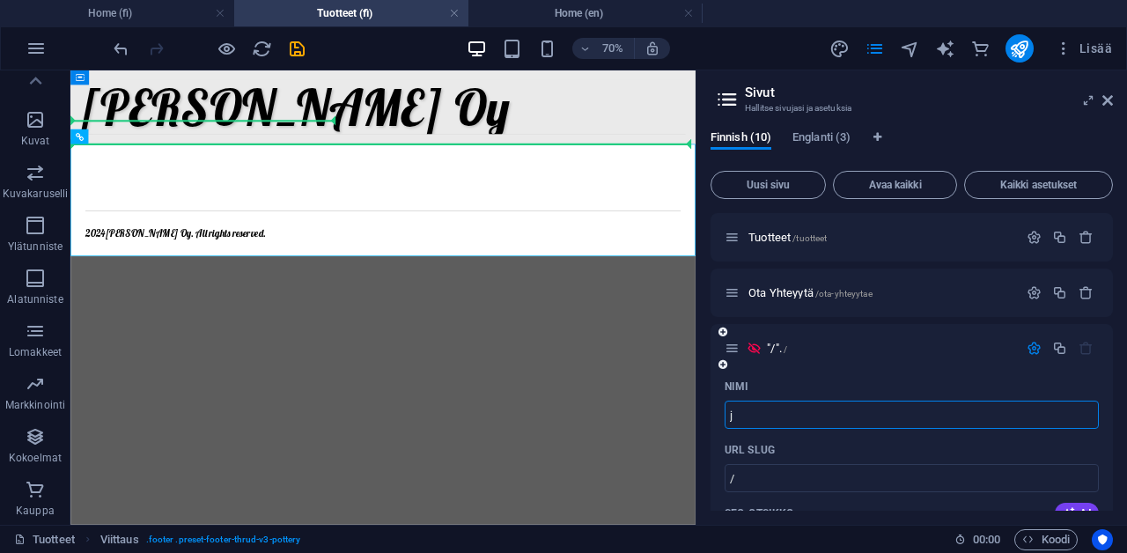
type input "j"
click at [931, 380] on div "Nimi" at bounding box center [912, 386] width 374 height 28
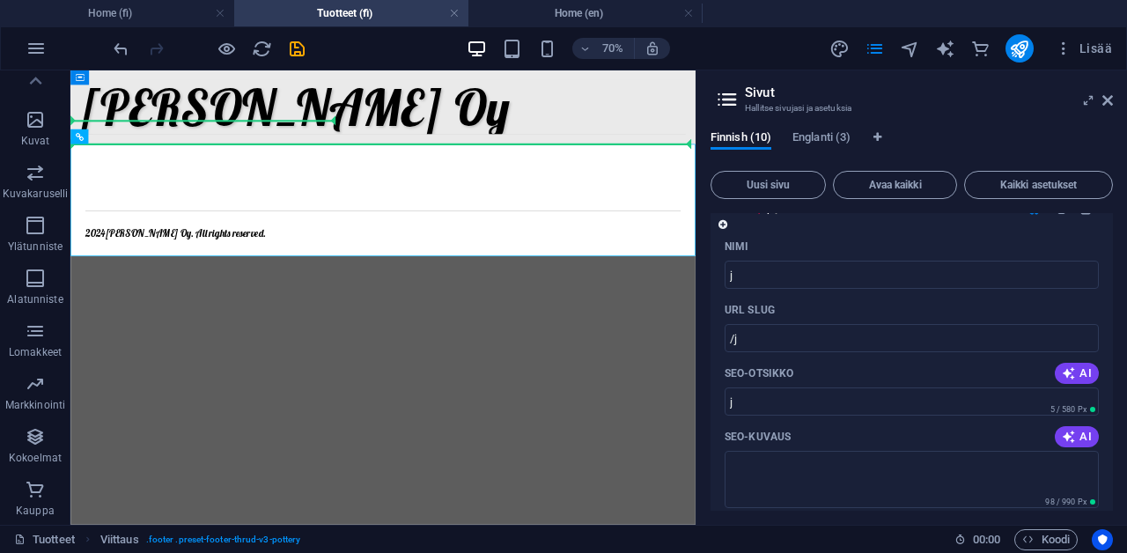
scroll to position [144, 0]
click at [1109, 100] on icon at bounding box center [1107, 100] width 11 height 14
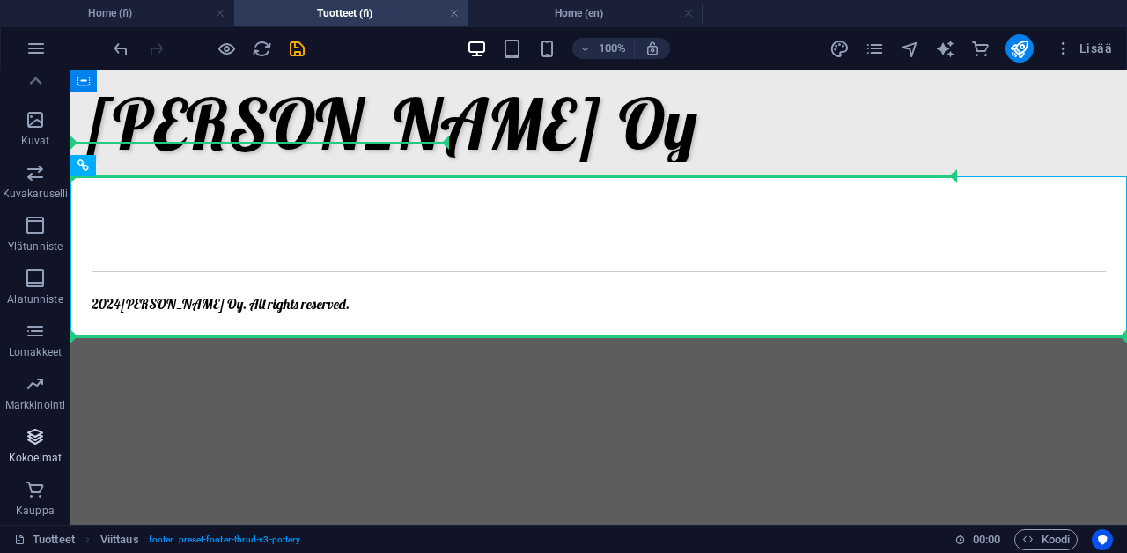
click at [33, 446] on icon "button" at bounding box center [35, 436] width 21 height 21
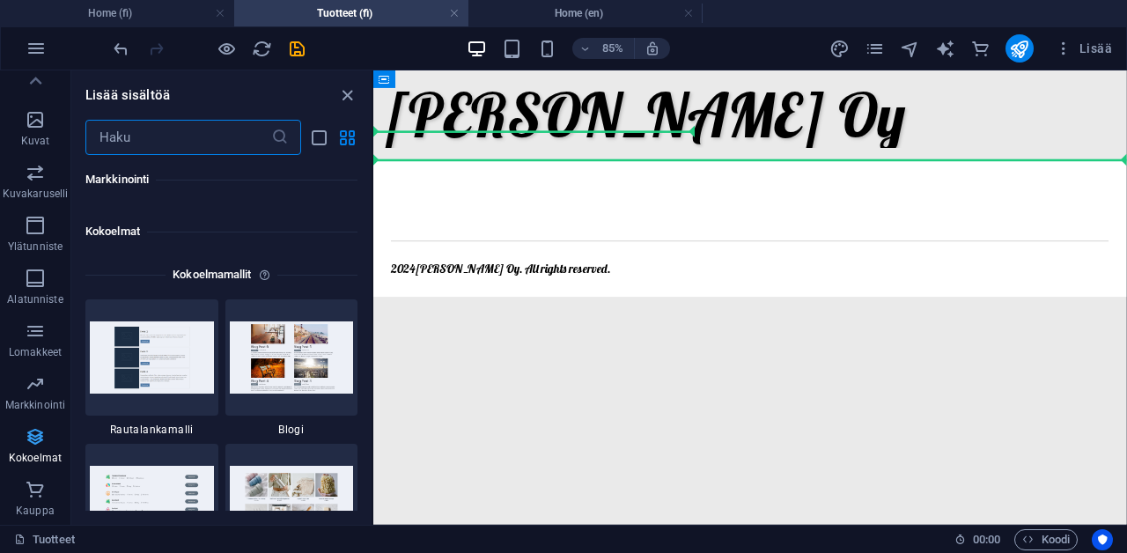
scroll to position [16119, 0]
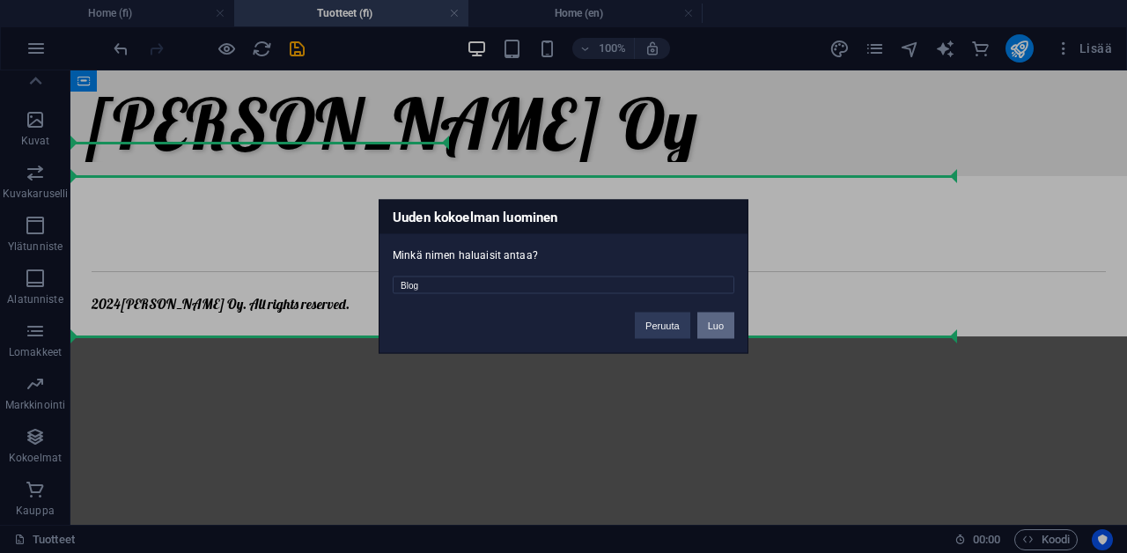
click at [704, 326] on button "Luo" at bounding box center [715, 326] width 37 height 26
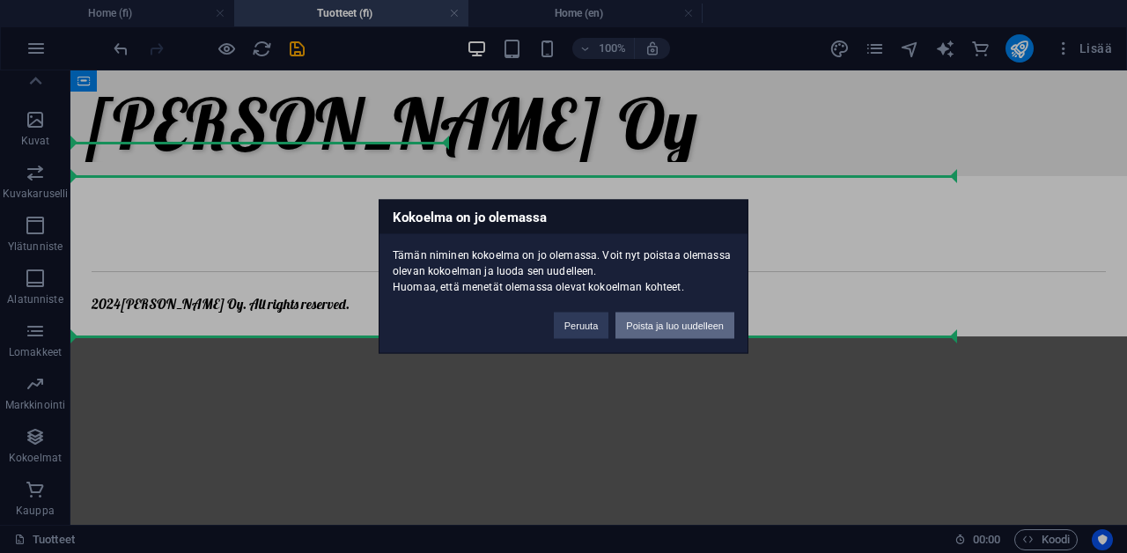
click at [704, 328] on button "Poista ja luo uudelleen" at bounding box center [674, 326] width 119 height 26
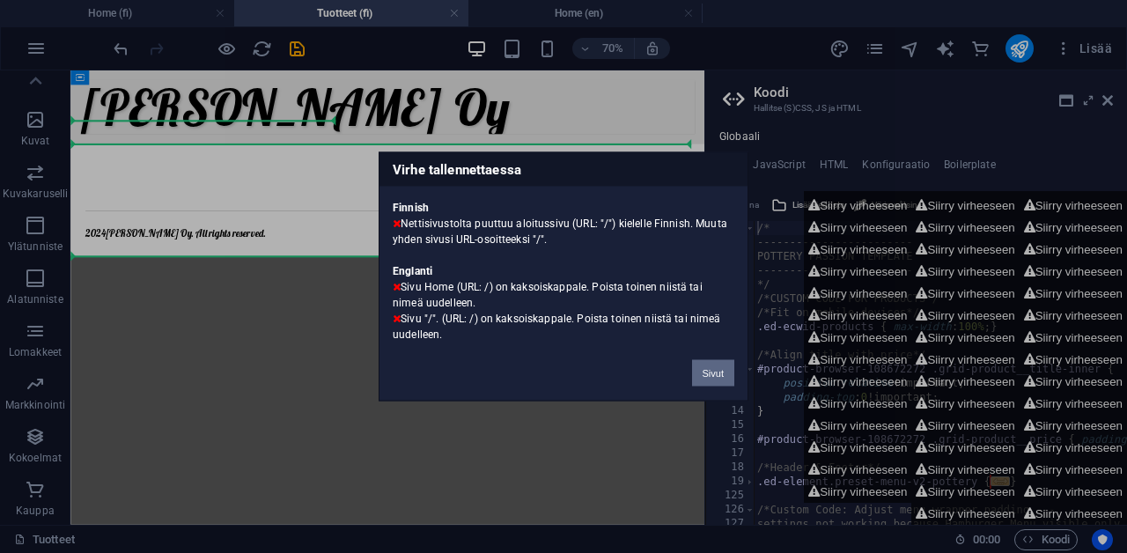
click at [707, 361] on button "Sivut" at bounding box center [713, 373] width 42 height 26
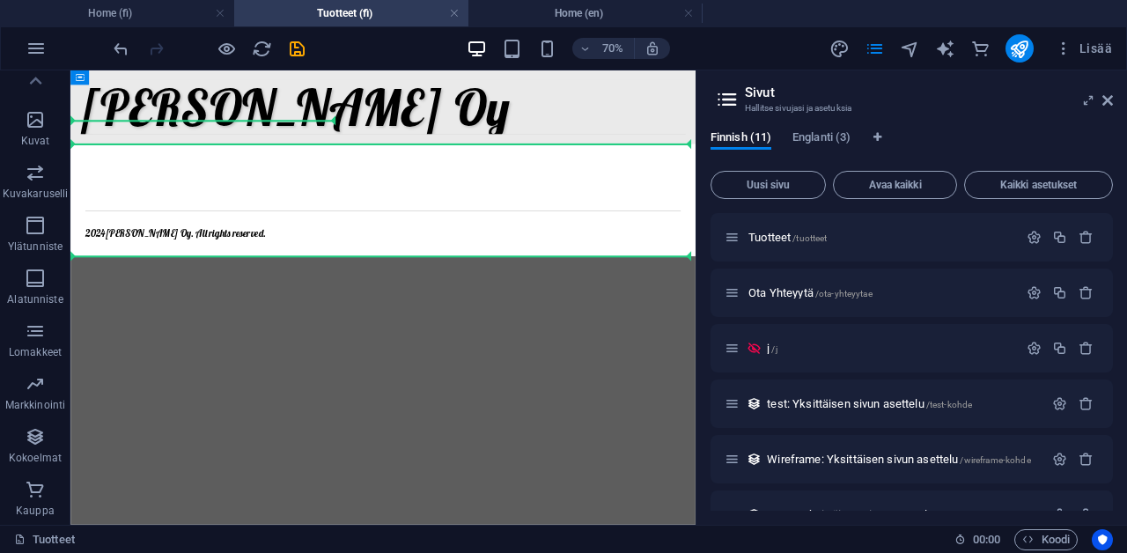
click at [707, 368] on div "Finnish (11) Englanti (3) Uusi sivu Avaa kaikki Kaikki asetukset Tuotteet /tuot…" at bounding box center [912, 320] width 431 height 409
click at [1110, 103] on icon at bounding box center [1107, 100] width 11 height 14
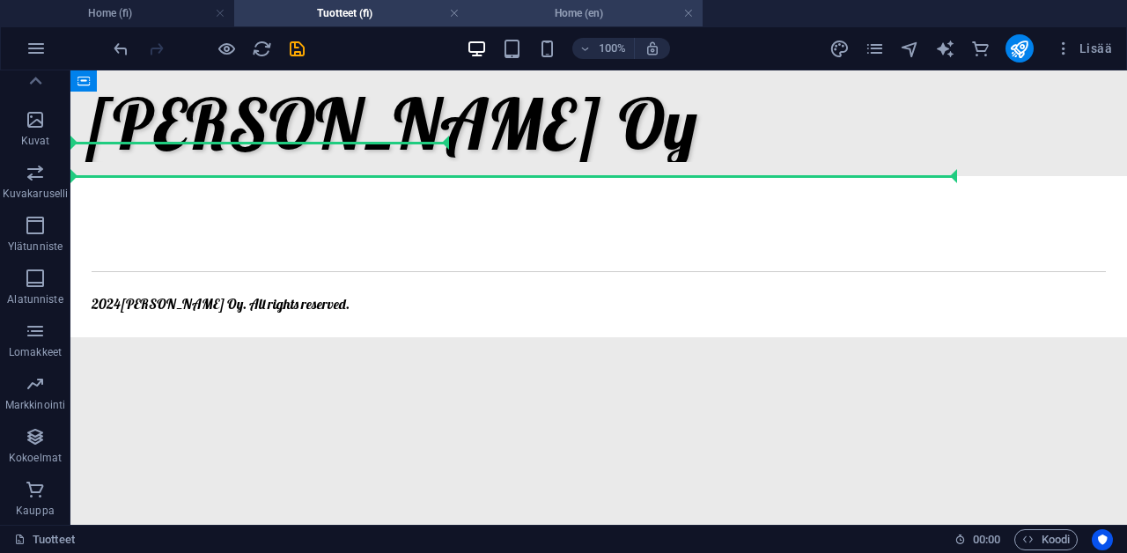
click at [653, 18] on h4 "Home (en)" at bounding box center [585, 13] width 234 height 19
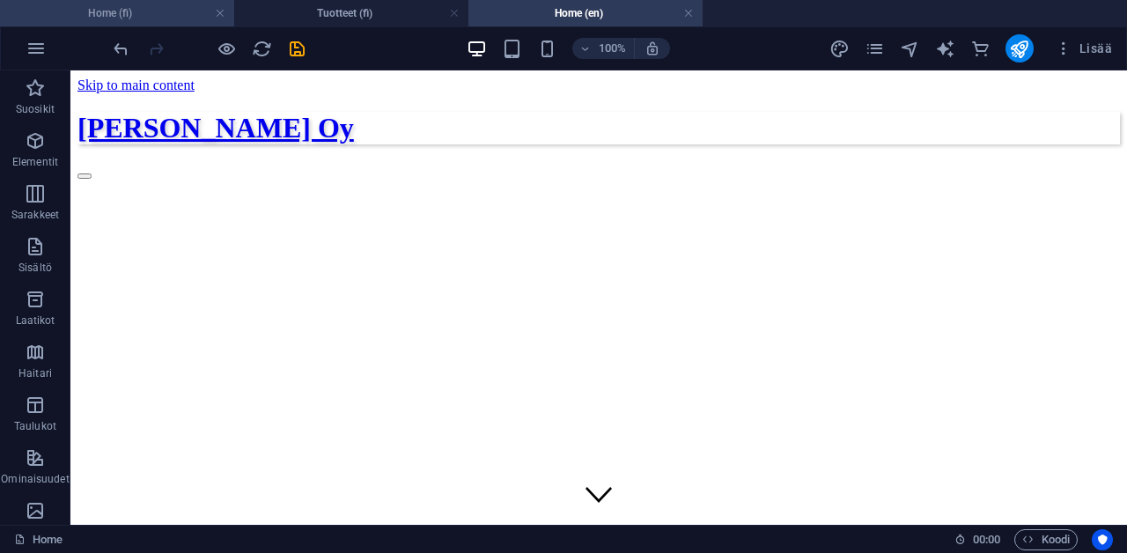
click at [173, 19] on h4 "Home (fi)" at bounding box center [117, 13] width 234 height 19
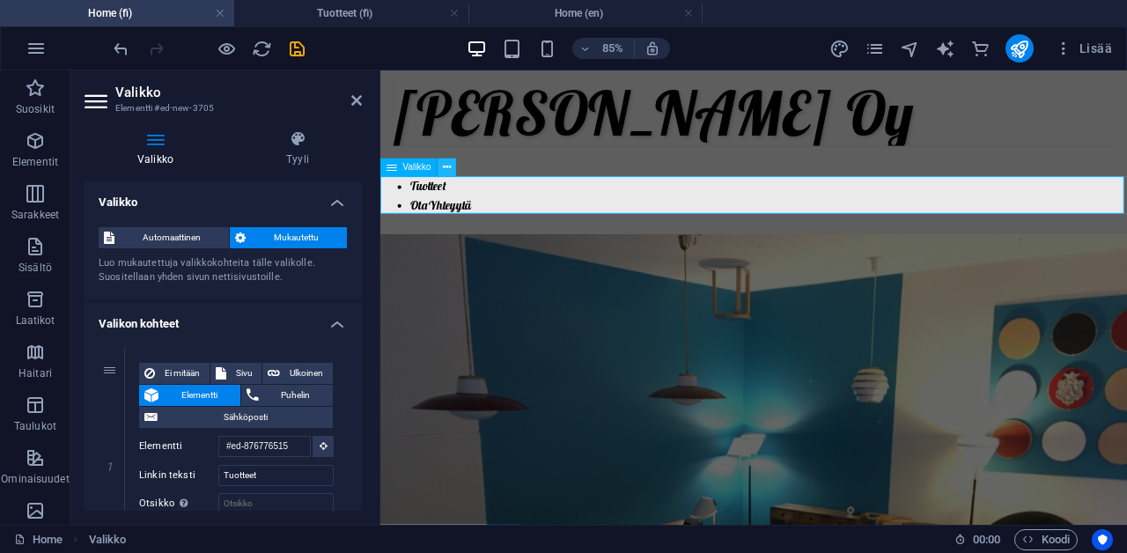
click at [449, 168] on icon at bounding box center [447, 168] width 8 height 16
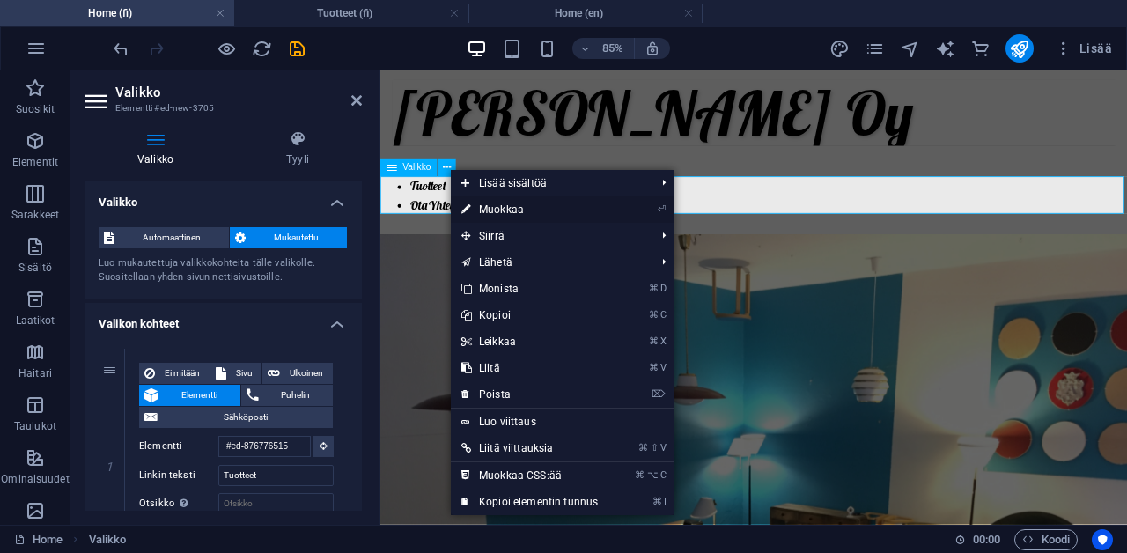
click at [485, 205] on link "⏎ Muokkaa" at bounding box center [530, 209] width 158 height 26
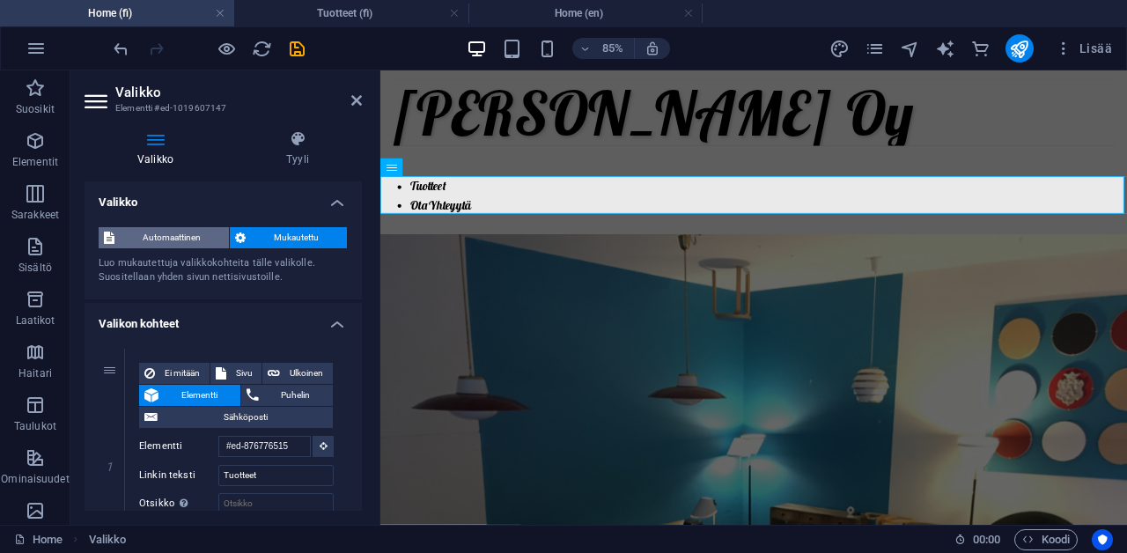
click at [199, 240] on span "Automaattinen" at bounding box center [172, 237] width 104 height 21
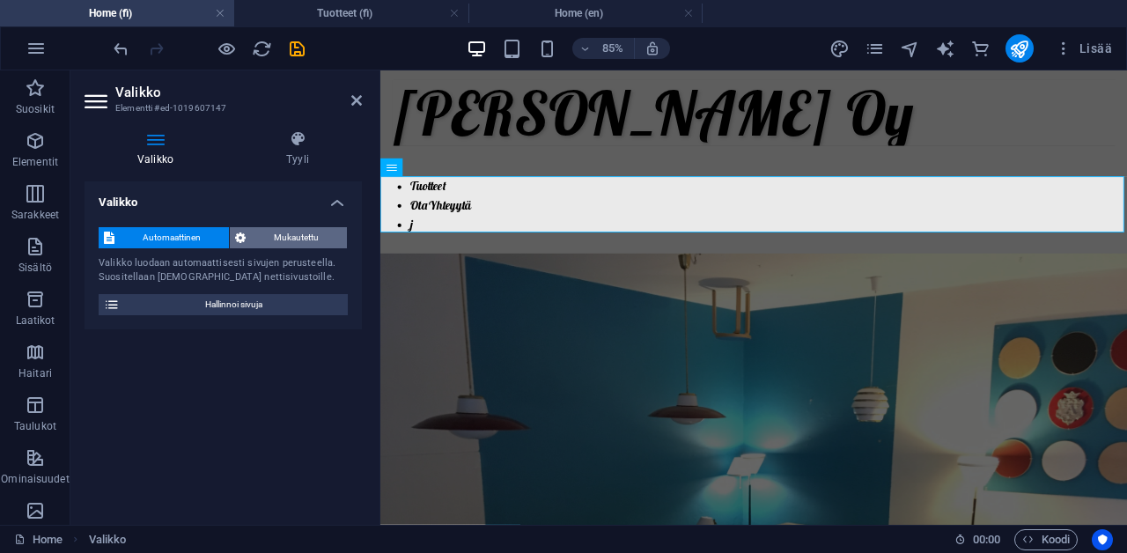
click at [268, 232] on span "Mukautettu" at bounding box center [296, 237] width 91 height 21
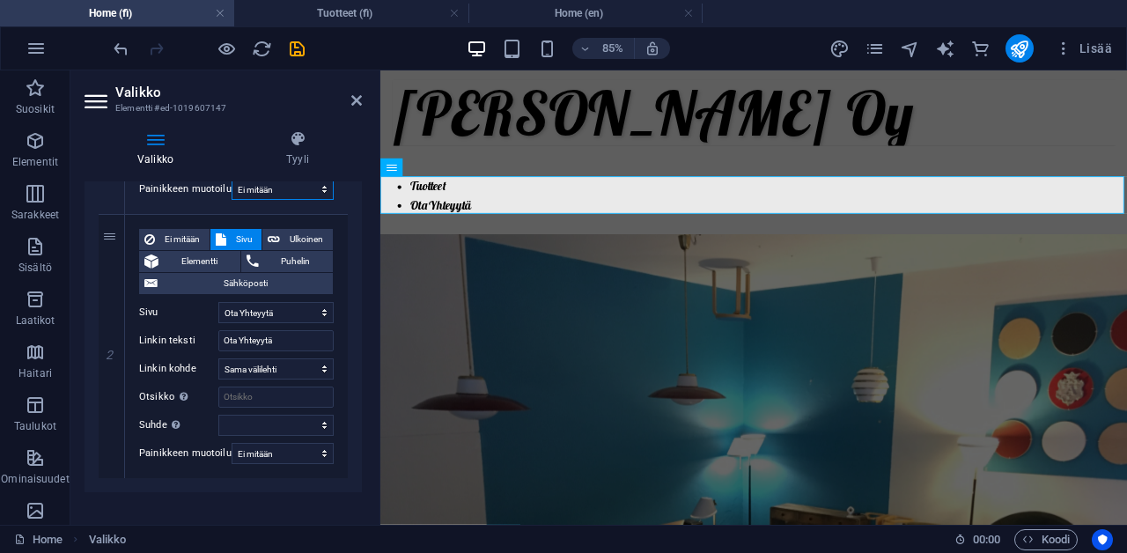
scroll to position [372, 0]
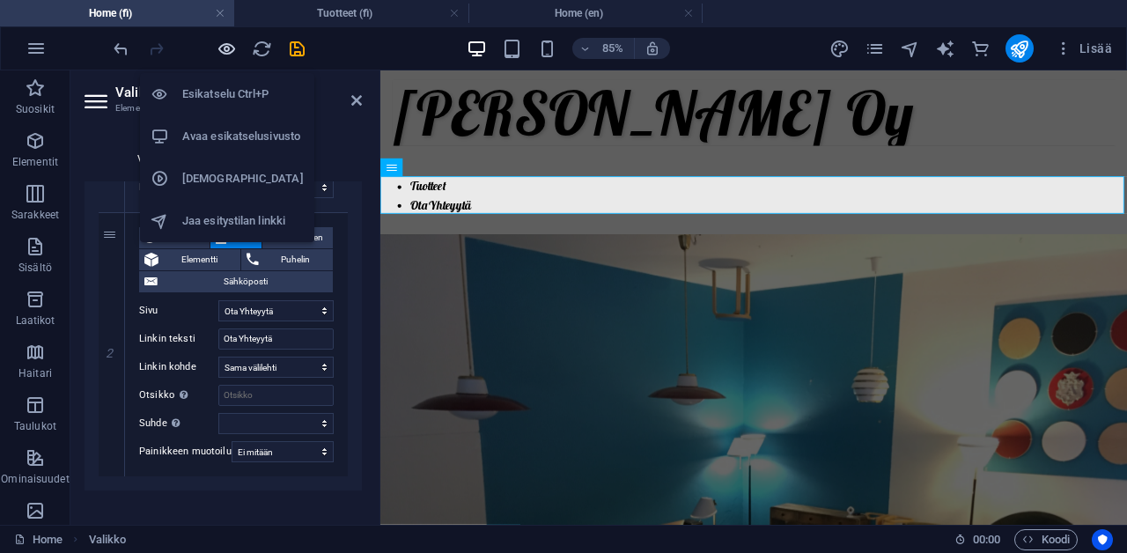
click at [226, 51] on icon "button" at bounding box center [227, 49] width 20 height 20
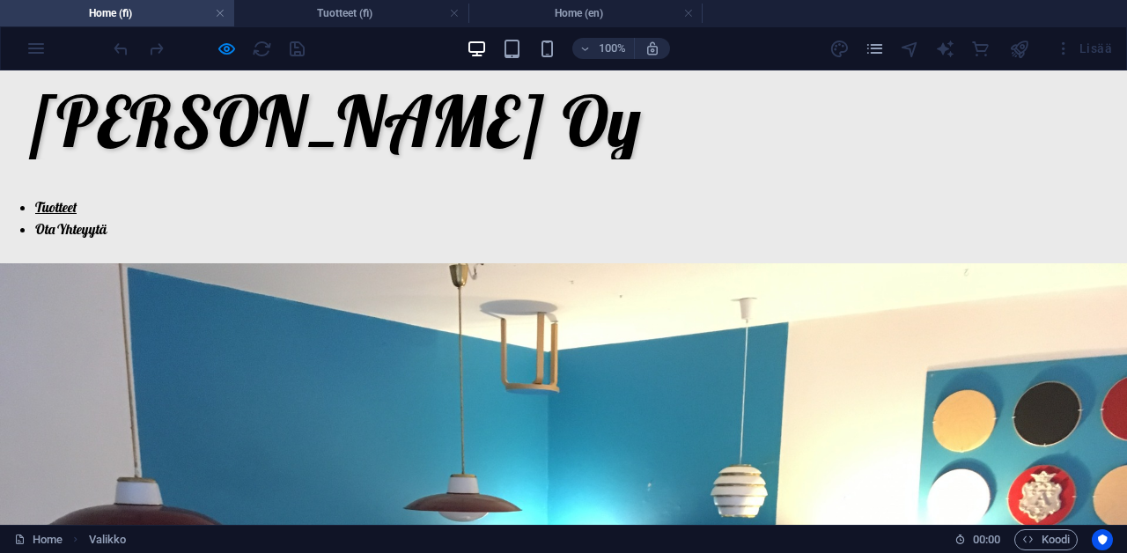
click at [65, 207] on link "Tuotteet" at bounding box center [55, 207] width 41 height 18
click at [74, 232] on link "Ota Yhteyytä" at bounding box center [70, 229] width 71 height 18
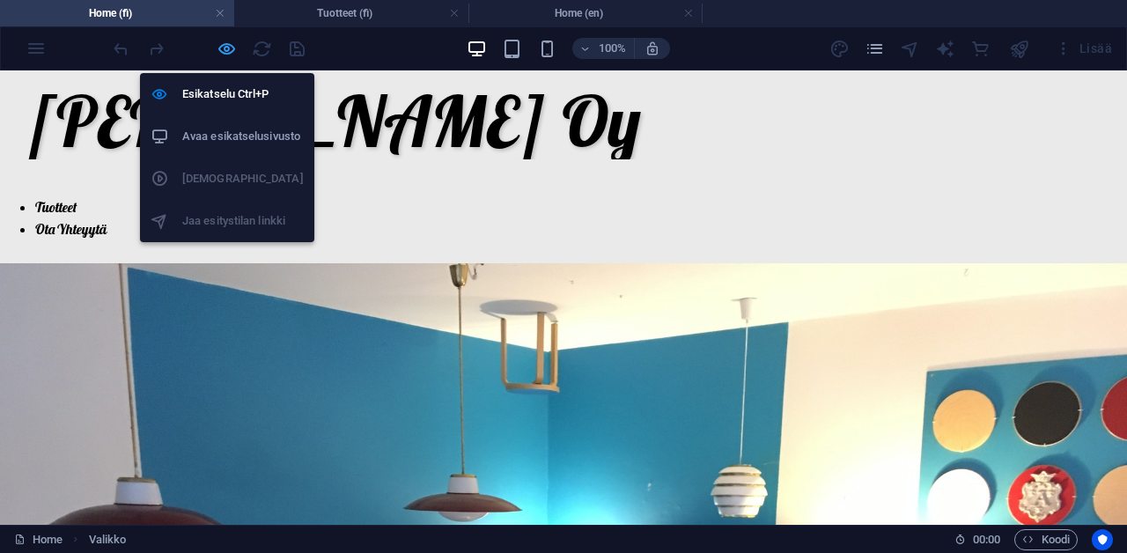
click at [231, 45] on icon "button" at bounding box center [227, 49] width 20 height 20
select select "1"
select select
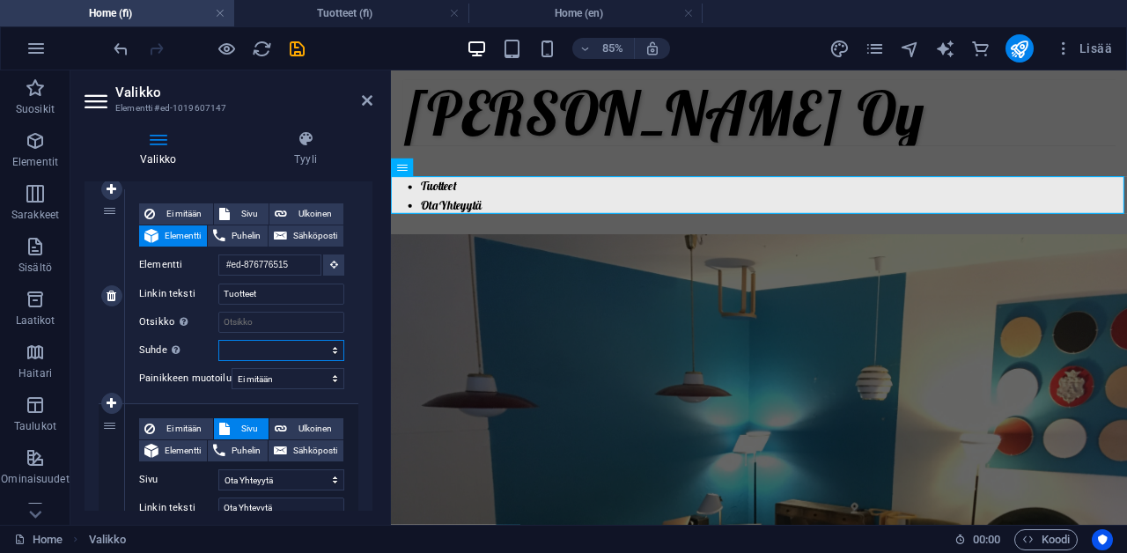
scroll to position [165, 0]
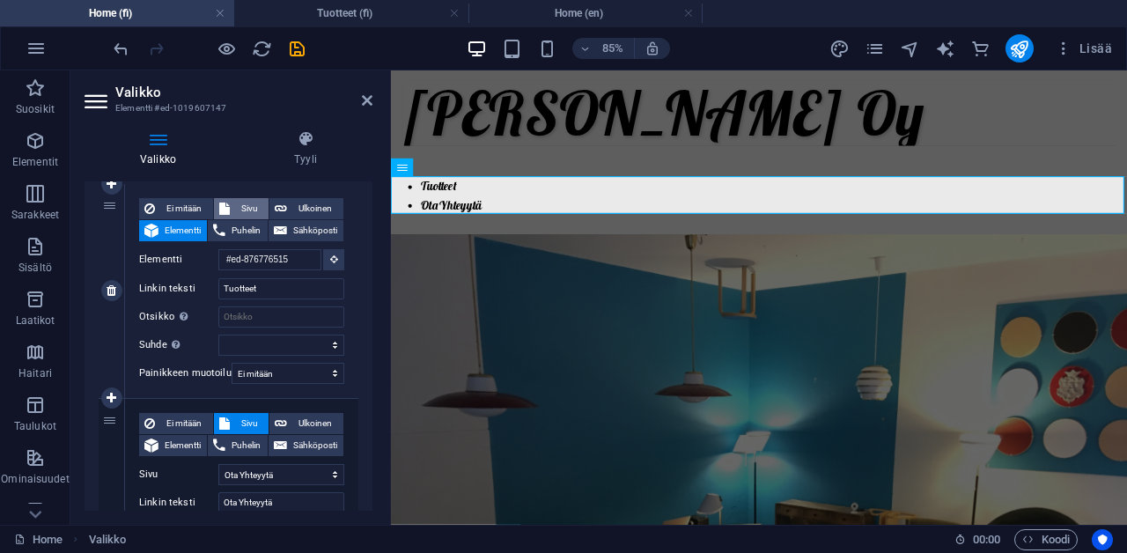
click at [227, 206] on icon at bounding box center [224, 208] width 11 height 21
select select
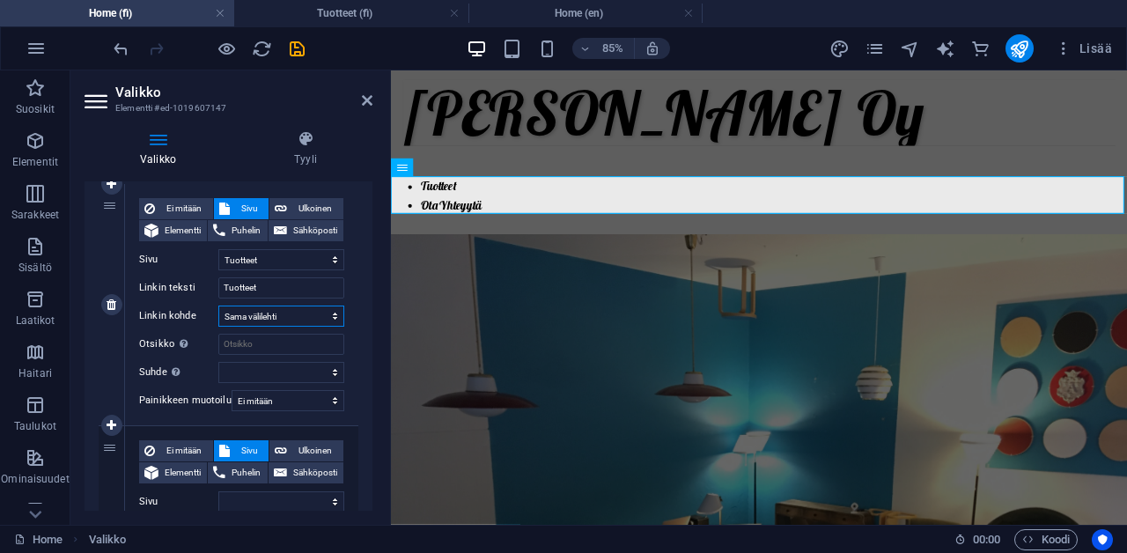
select select "blank"
select select
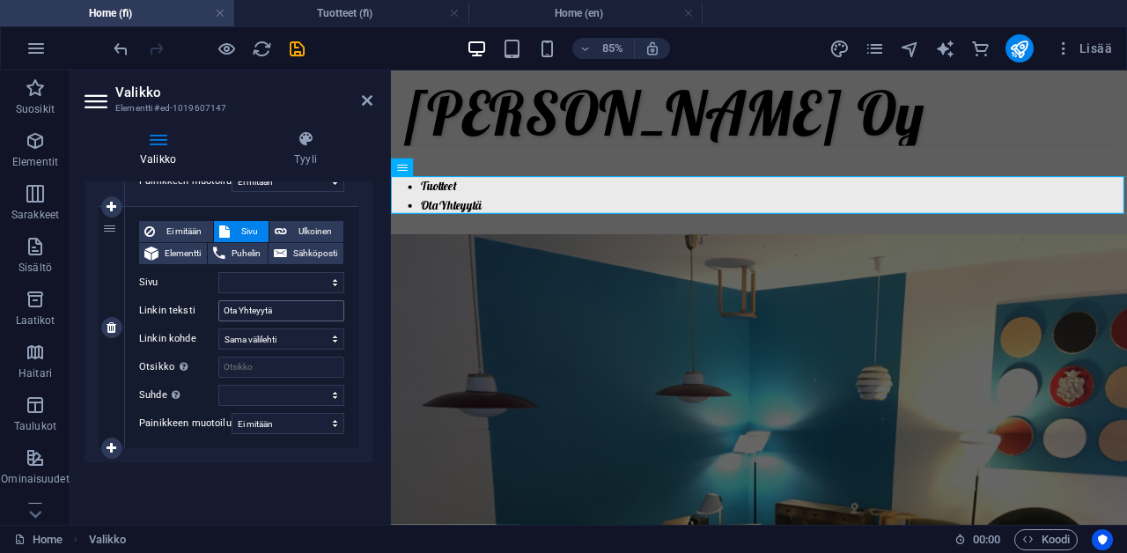
scroll to position [379, 0]
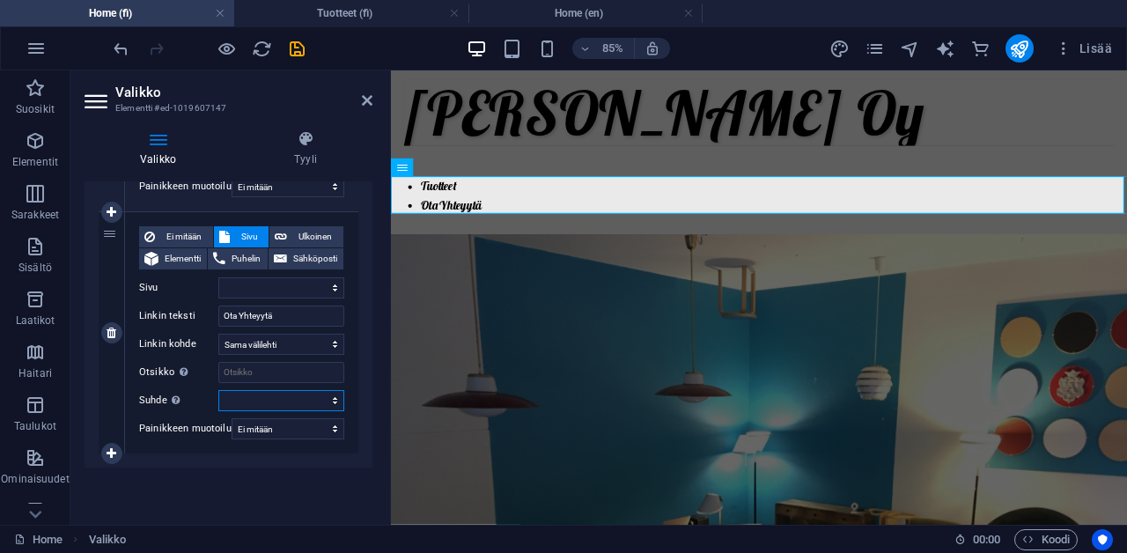
select select
click at [320, 255] on span "Sähköposti" at bounding box center [315, 258] width 46 height 21
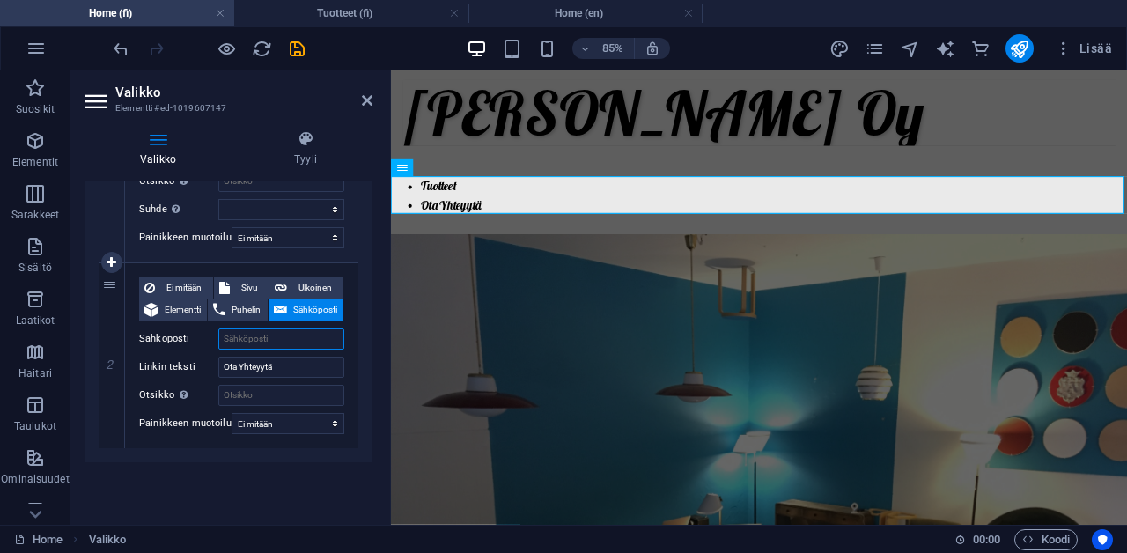
scroll to position [328, 0]
click at [257, 306] on span "Puhelin" at bounding box center [246, 309] width 31 height 21
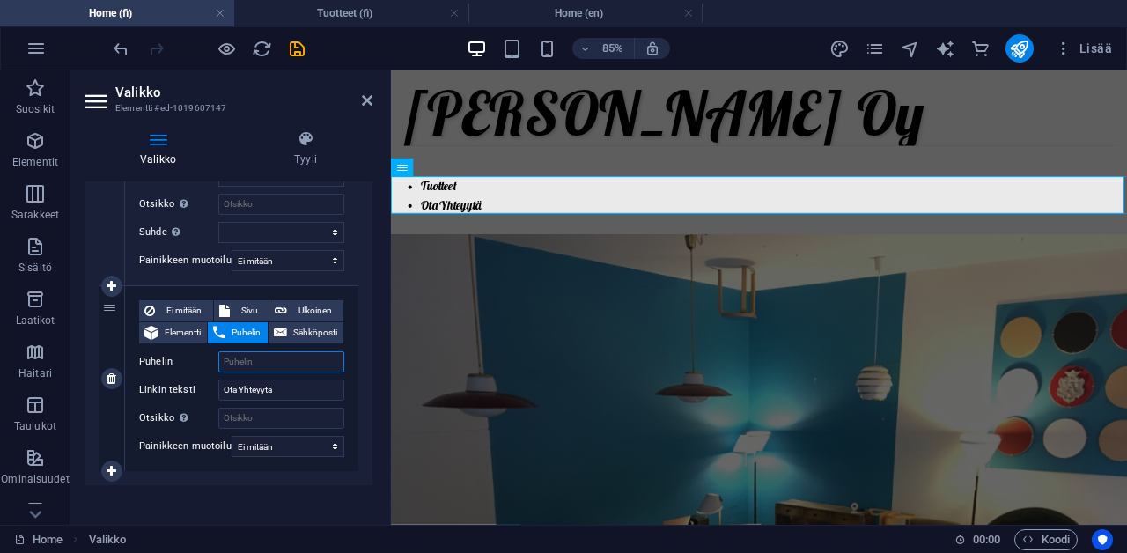
scroll to position [300, 0]
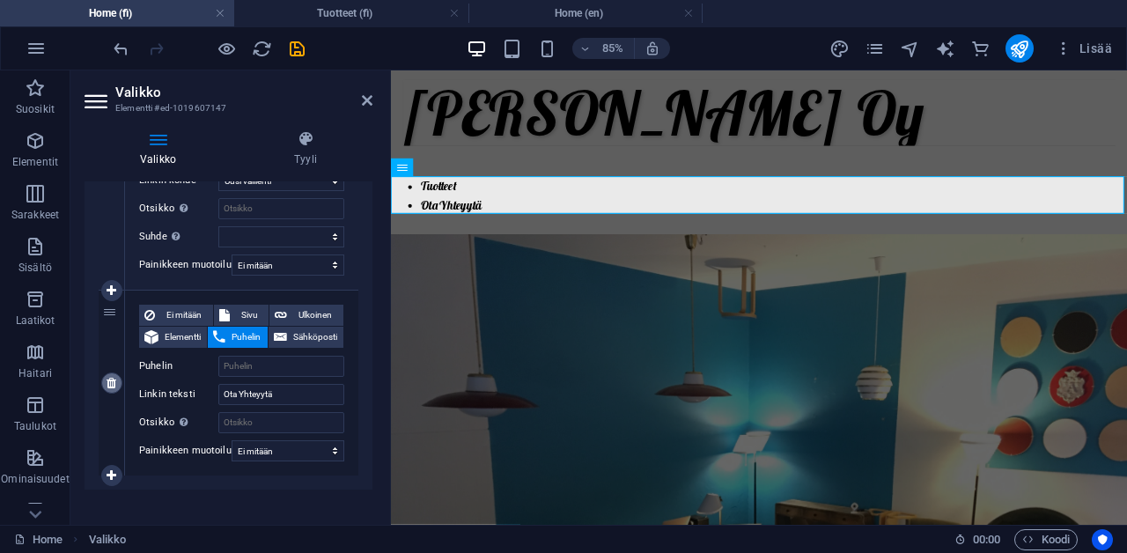
click at [113, 379] on icon at bounding box center [112, 383] width 10 height 12
select select
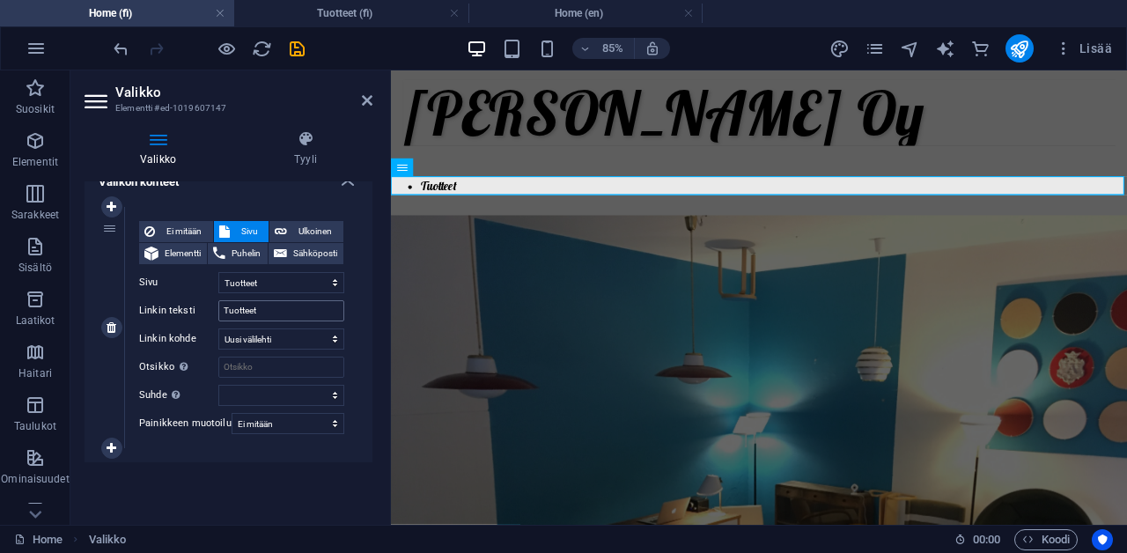
scroll to position [142, 0]
select select "primary"
select select
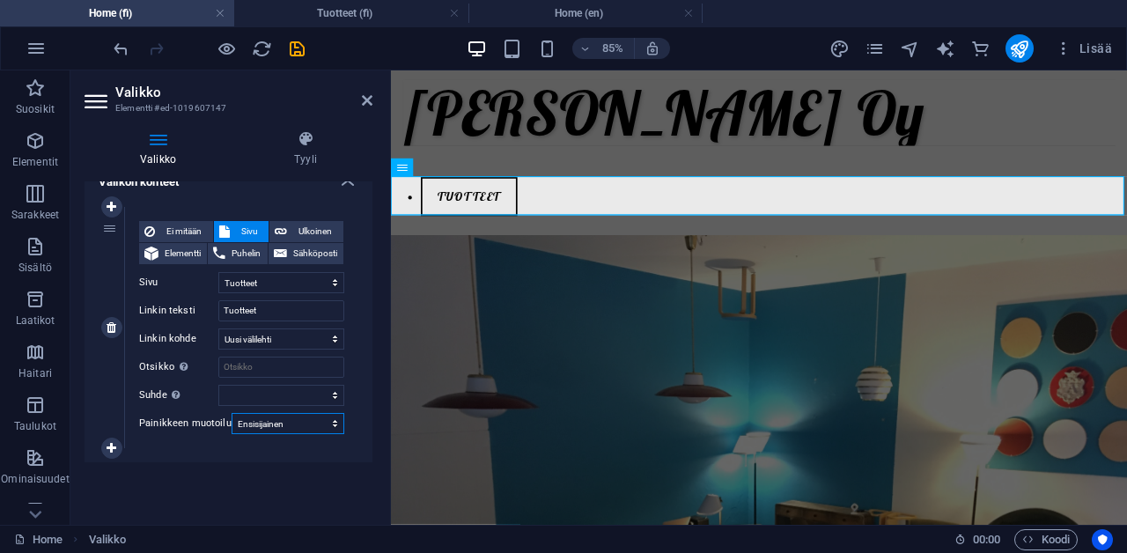
select select "secondary"
select select
click at [258, 409] on div "Ei mitään Sivu Ulkoinen Elementti Puhelin Sähköposti Sivu Tuotteet Ota Yhteyytä…" at bounding box center [241, 327] width 233 height 241
select select "default"
select select
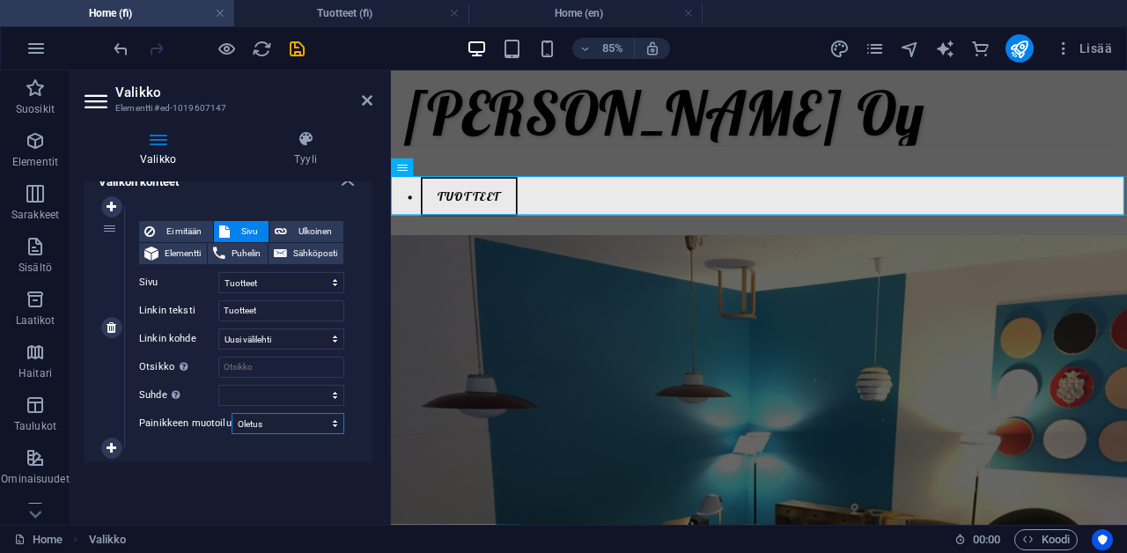
select select
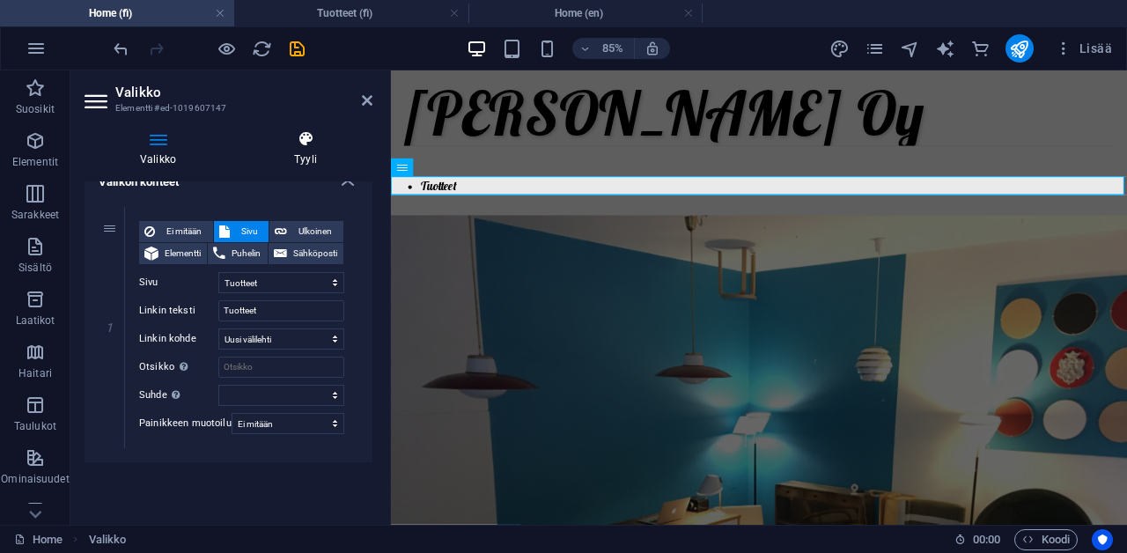
click at [296, 161] on h4 "Tyyli" at bounding box center [306, 148] width 134 height 37
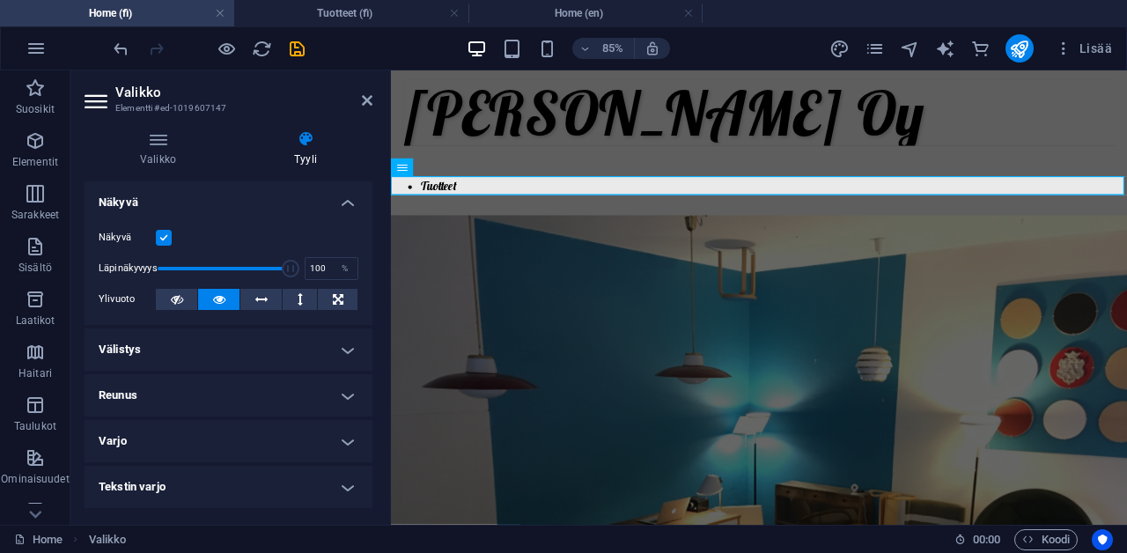
scroll to position [0, 0]
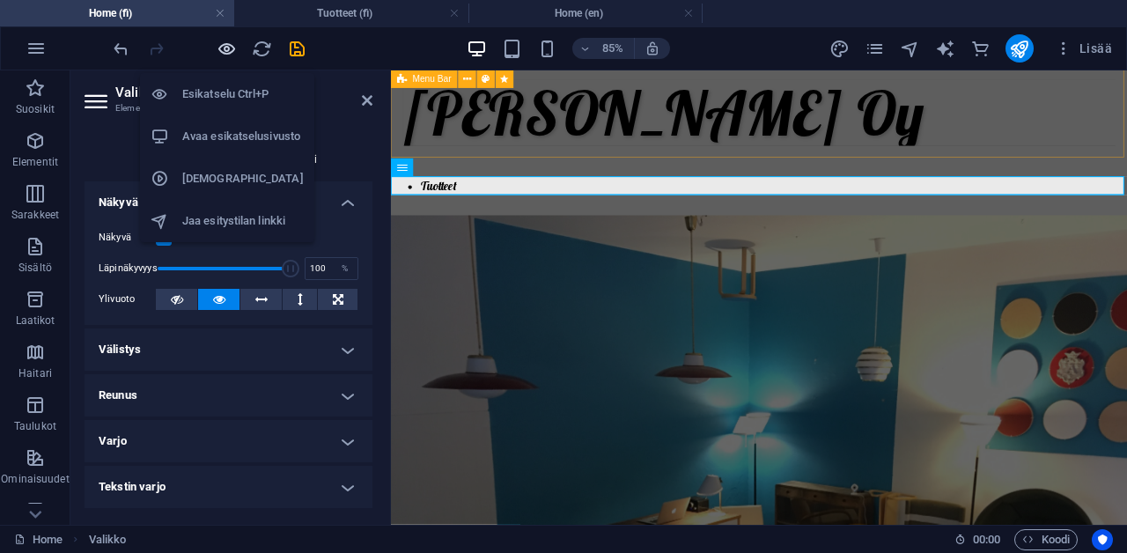
click at [229, 49] on icon "button" at bounding box center [227, 49] width 20 height 20
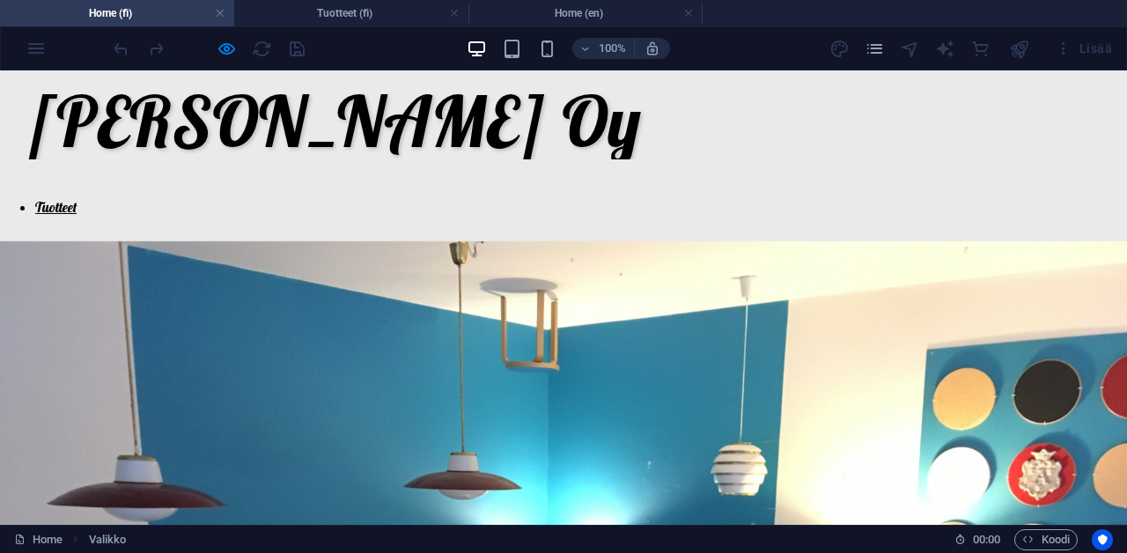
click at [67, 210] on link "Tuotteet" at bounding box center [55, 207] width 41 height 18
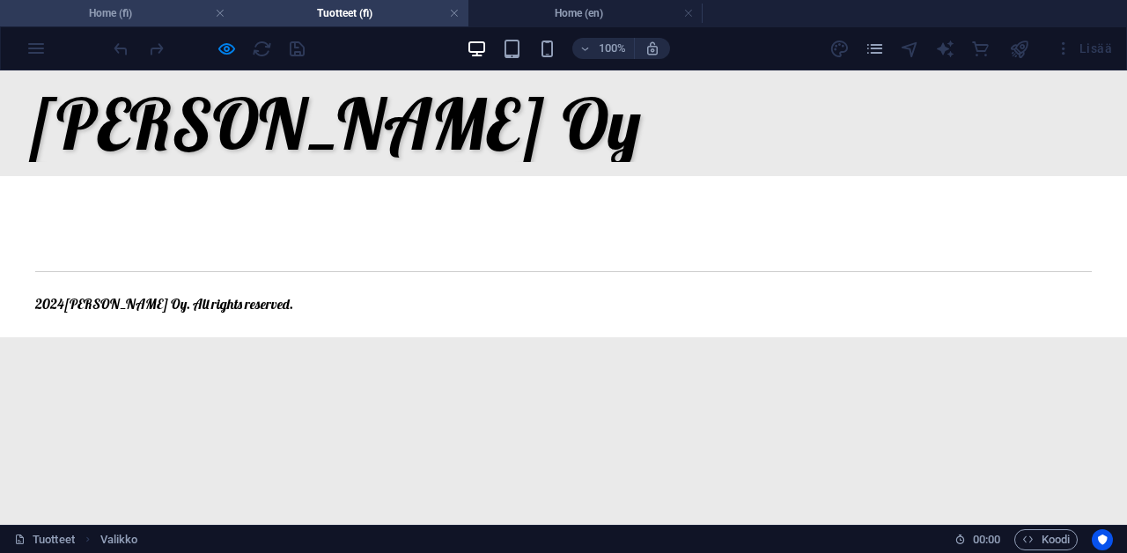
click at [99, 18] on h4 "Home (fi)" at bounding box center [117, 13] width 234 height 19
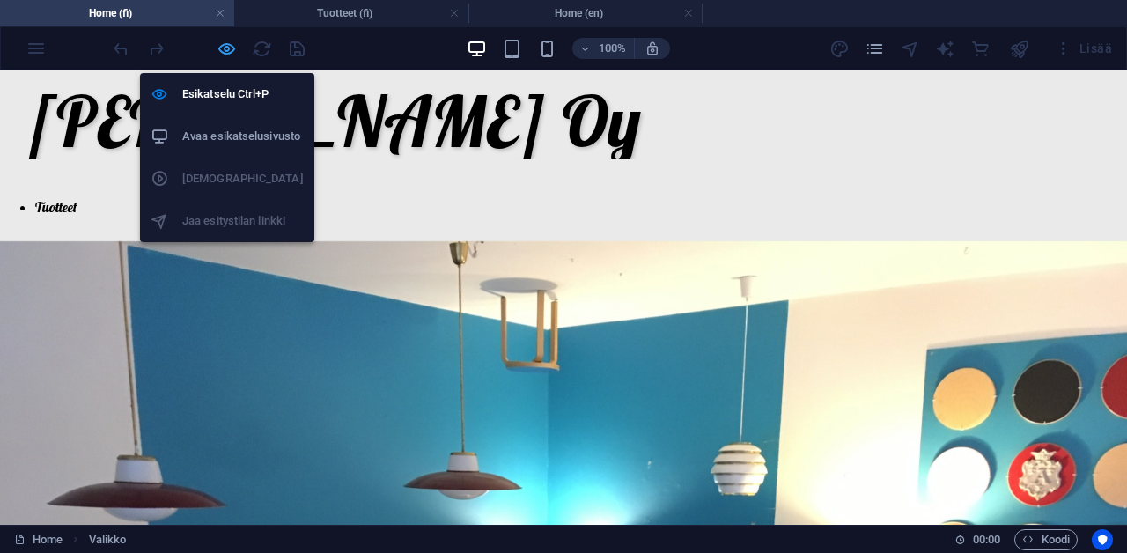
click at [223, 53] on icon "button" at bounding box center [227, 49] width 20 height 20
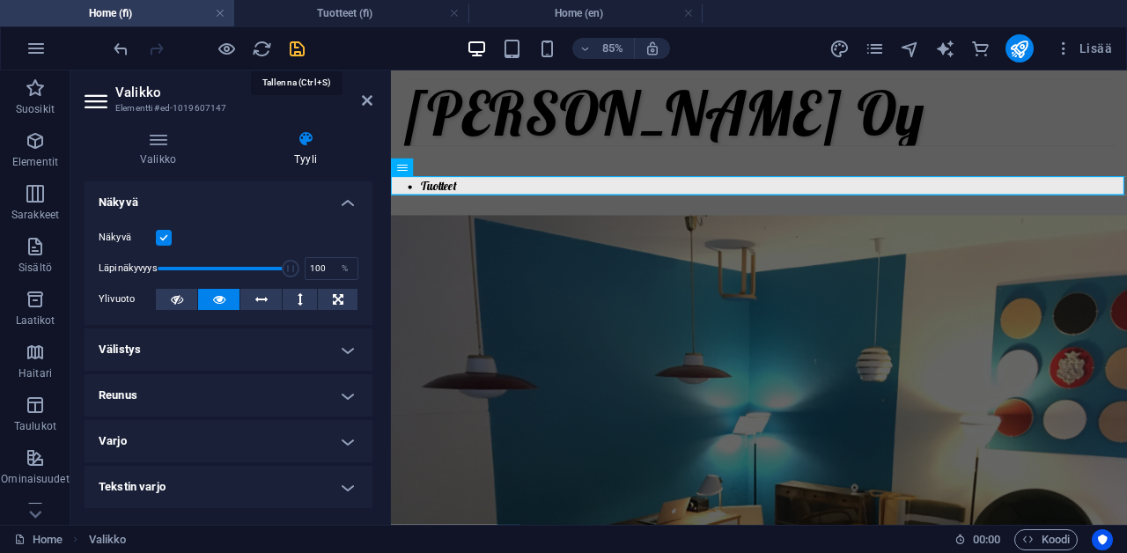
click at [305, 51] on icon "save" at bounding box center [297, 49] width 20 height 20
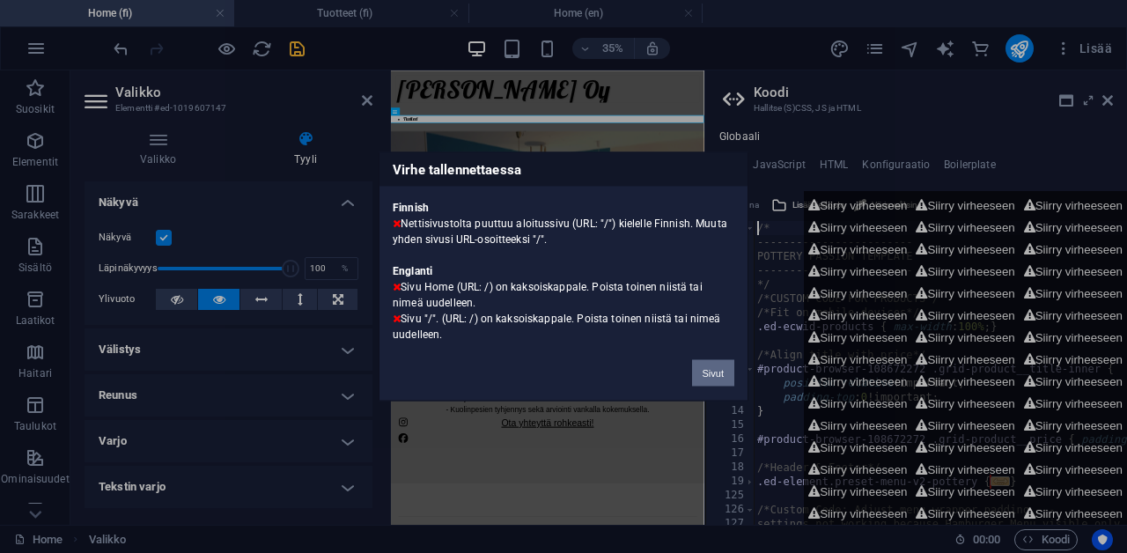
click at [711, 370] on button "Sivut" at bounding box center [713, 373] width 42 height 26
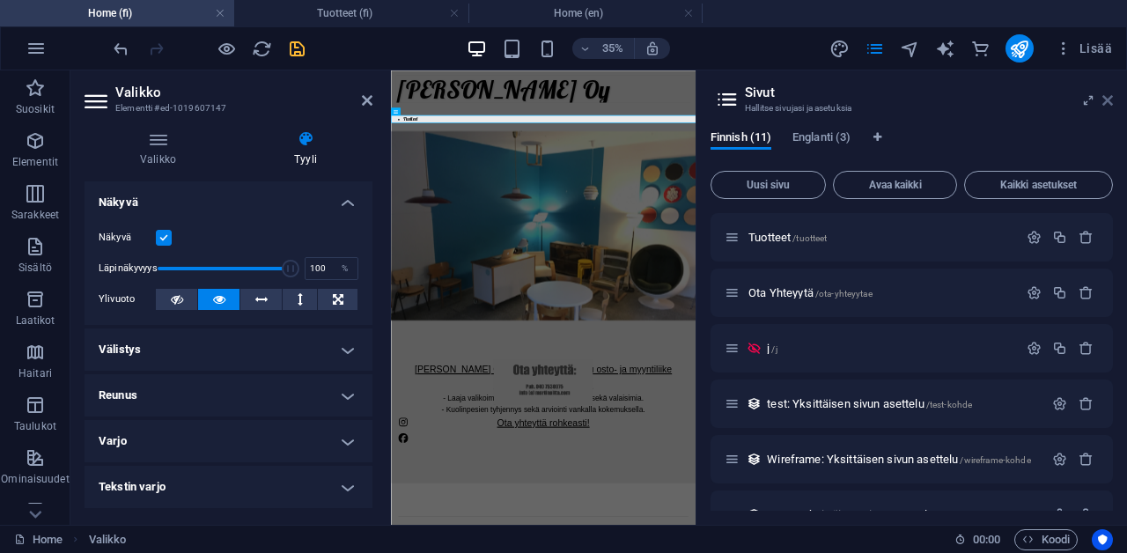
click at [1105, 102] on icon at bounding box center [1107, 100] width 11 height 14
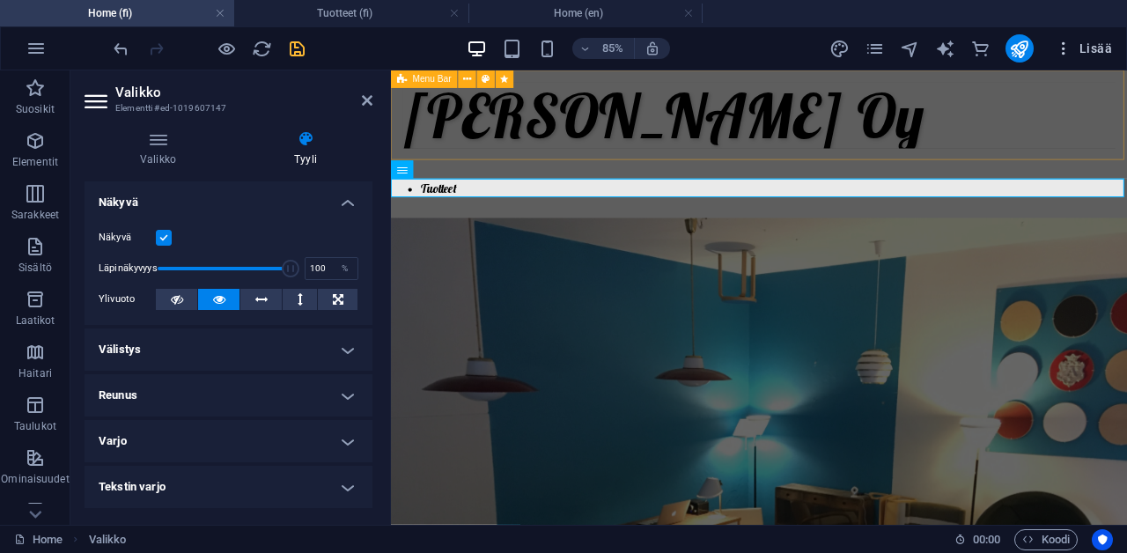
click at [1082, 47] on span "Lisää" at bounding box center [1083, 49] width 57 height 18
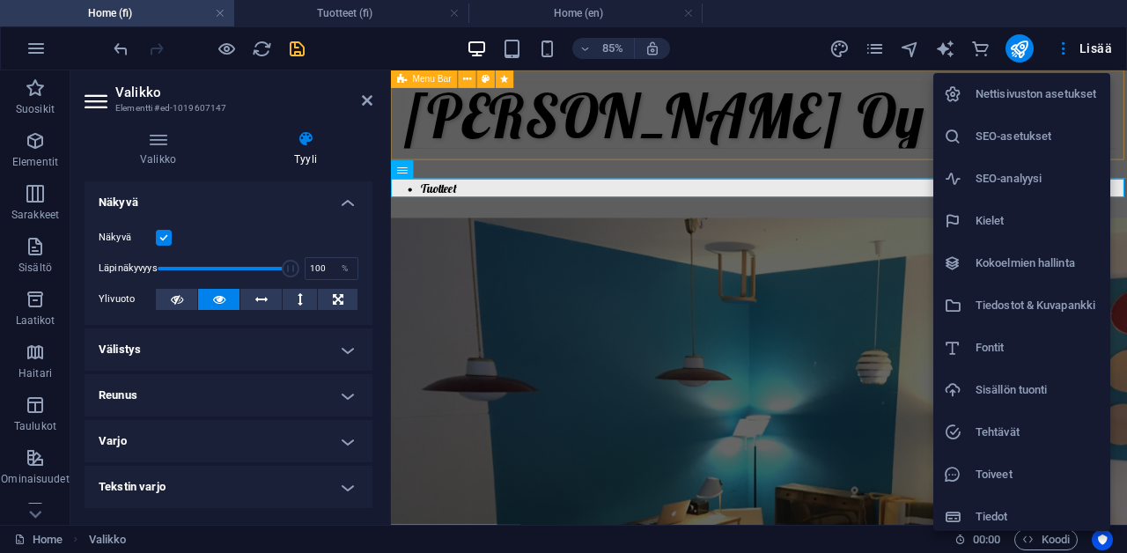
click at [1059, 91] on h6 "Nettisivuston asetukset" at bounding box center [1038, 94] width 124 height 21
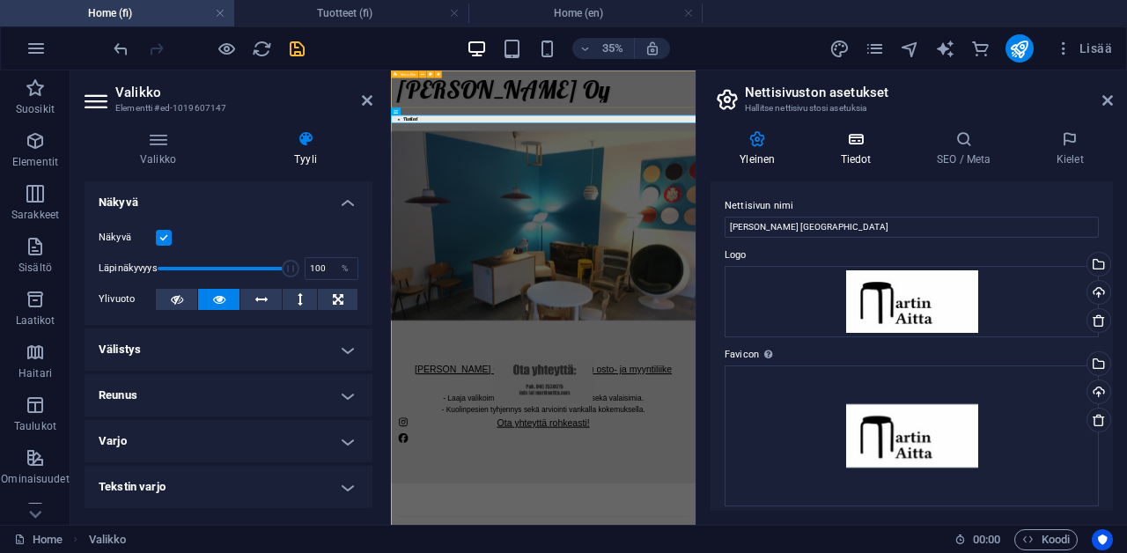
click at [851, 150] on h4 "Tiedot" at bounding box center [859, 148] width 96 height 37
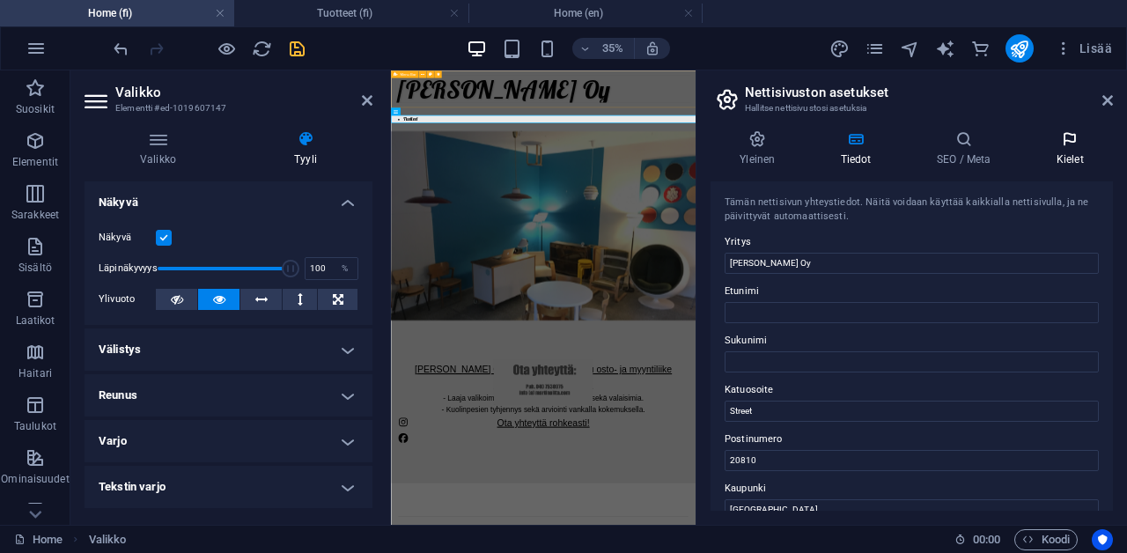
click at [1090, 134] on icon at bounding box center [1070, 139] width 85 height 18
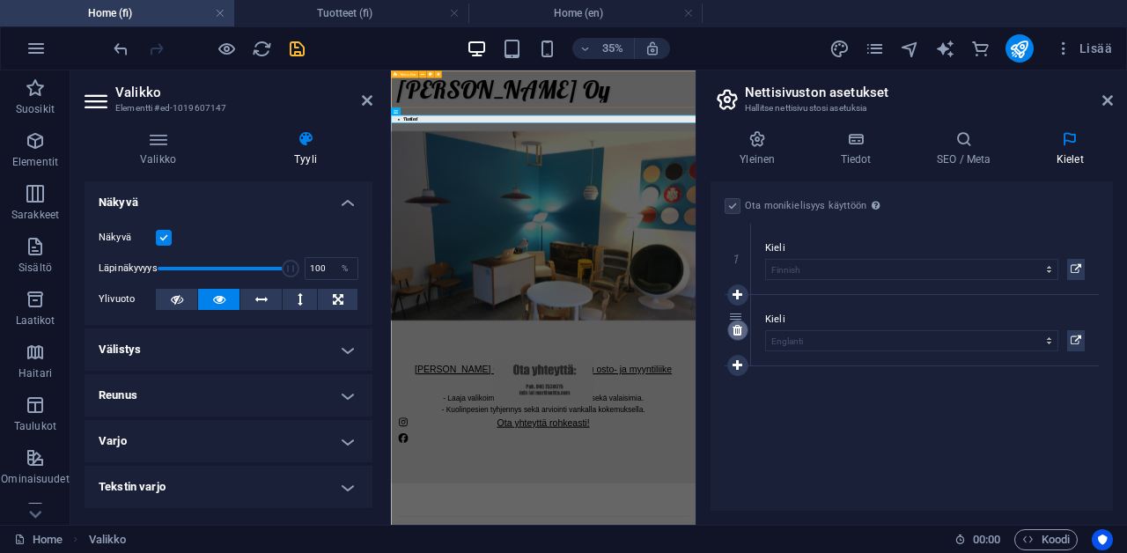
click at [738, 332] on icon at bounding box center [738, 330] width 10 height 12
click at [1110, 101] on icon at bounding box center [1107, 100] width 11 height 14
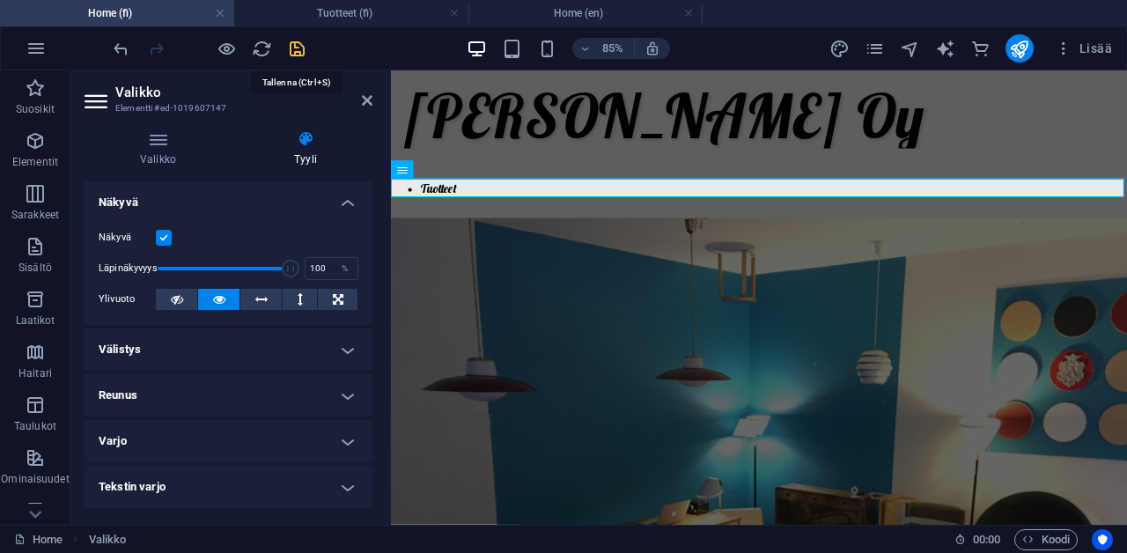
click at [301, 55] on icon "save" at bounding box center [297, 49] width 20 height 20
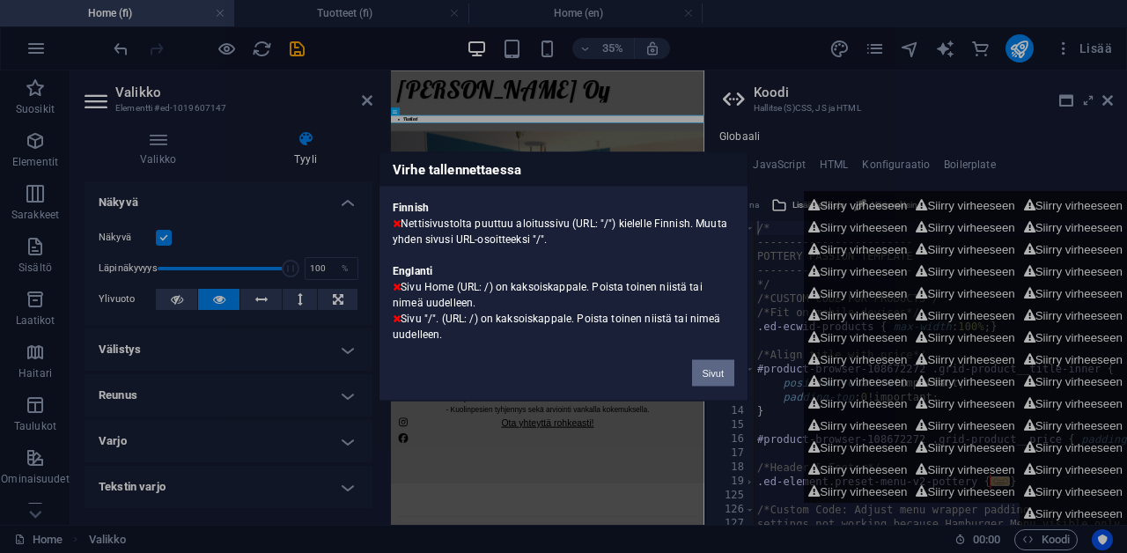
click at [711, 374] on button "Sivut" at bounding box center [713, 373] width 42 height 26
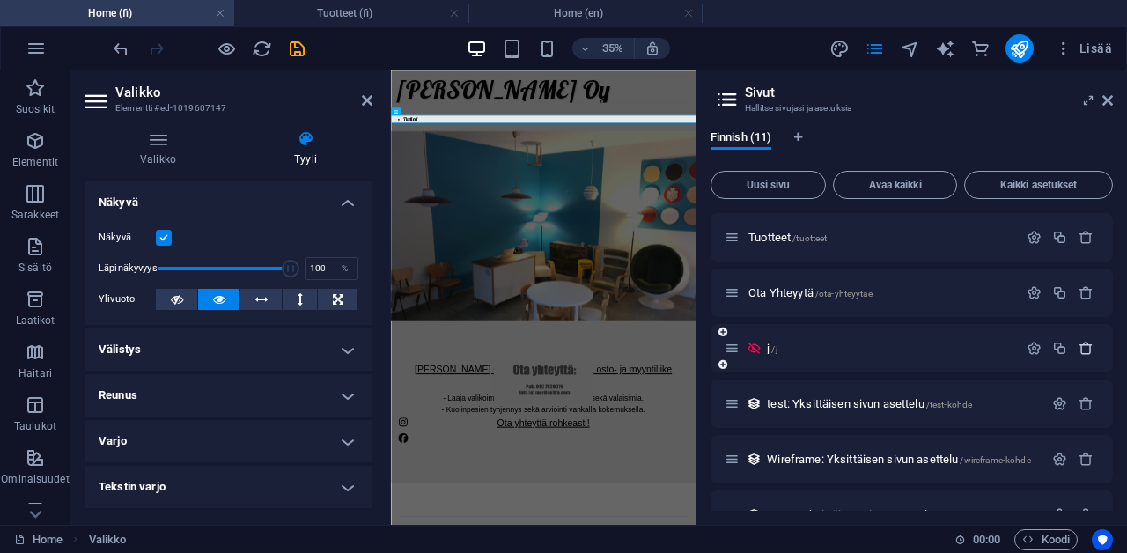
click at [1084, 351] on icon "button" at bounding box center [1086, 348] width 15 height 15
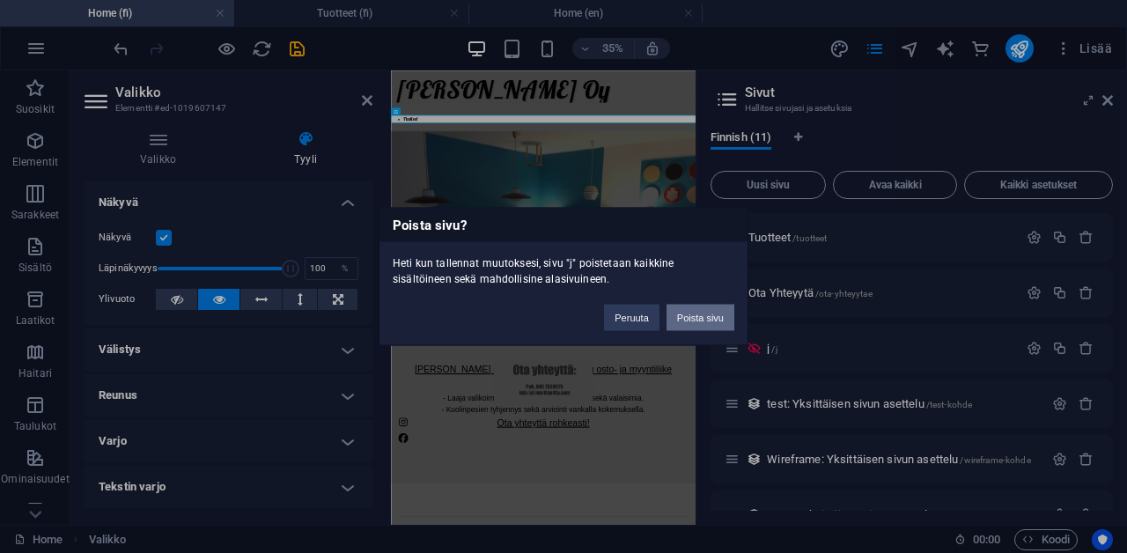
click at [694, 321] on button "Poista sivu" at bounding box center [701, 318] width 68 height 26
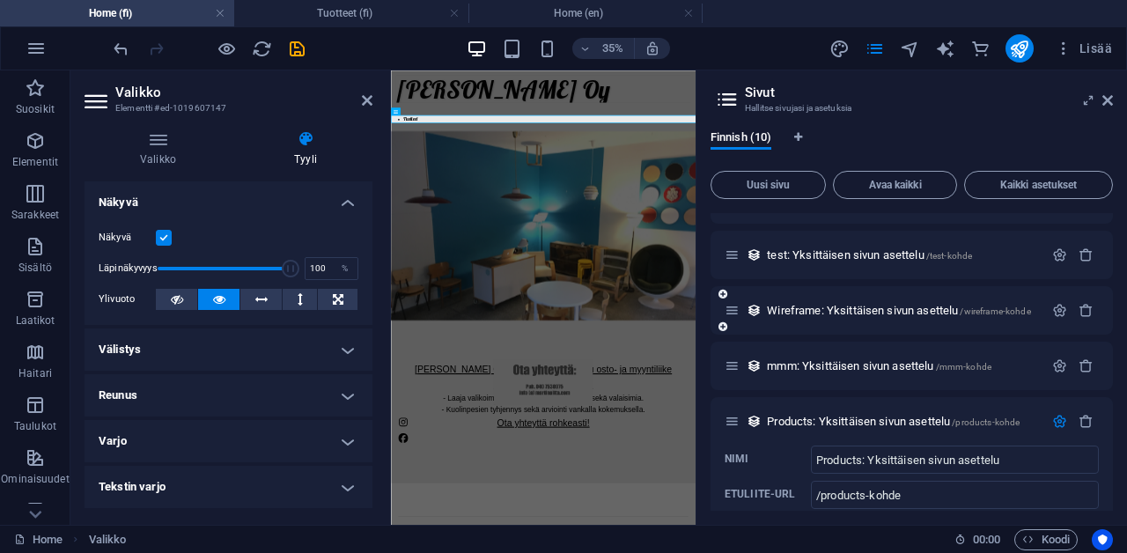
scroll to position [131, 0]
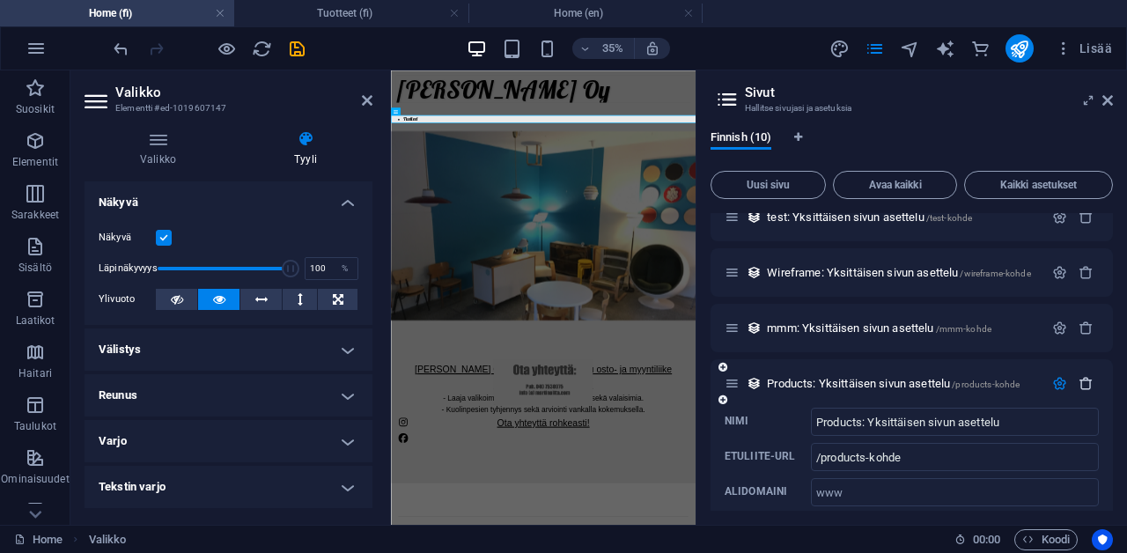
click at [1081, 380] on icon "button" at bounding box center [1086, 383] width 15 height 15
click at [1080, 380] on icon "button" at bounding box center [1086, 383] width 15 height 15
click at [1081, 382] on icon "button" at bounding box center [1086, 383] width 15 height 15
click at [1081, 384] on icon "button" at bounding box center [1086, 383] width 15 height 15
click at [1081, 385] on icon "button" at bounding box center [1086, 383] width 15 height 15
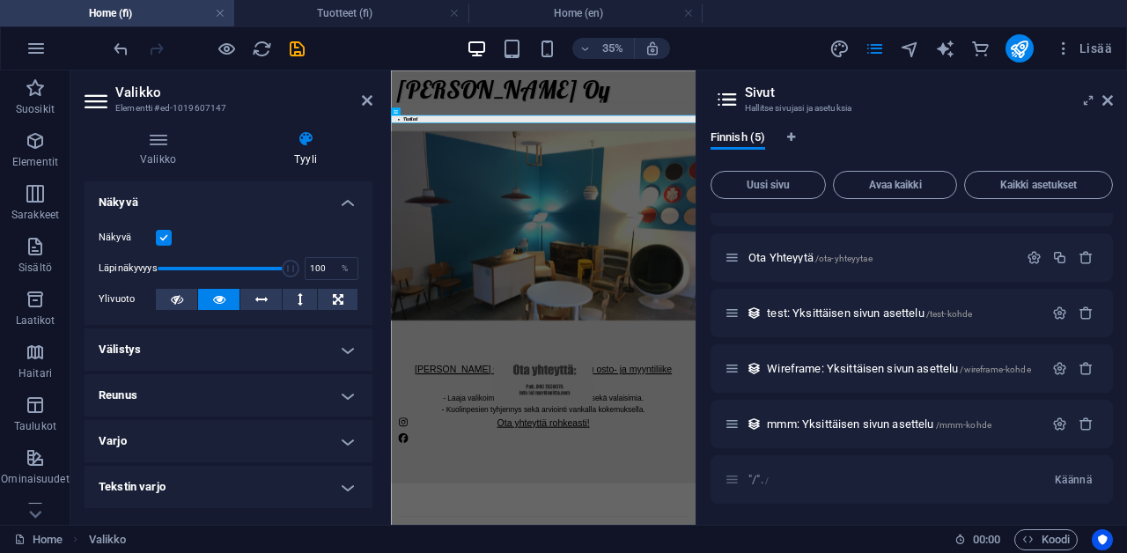
scroll to position [35, 0]
click at [1086, 424] on icon "button" at bounding box center [1086, 423] width 15 height 15
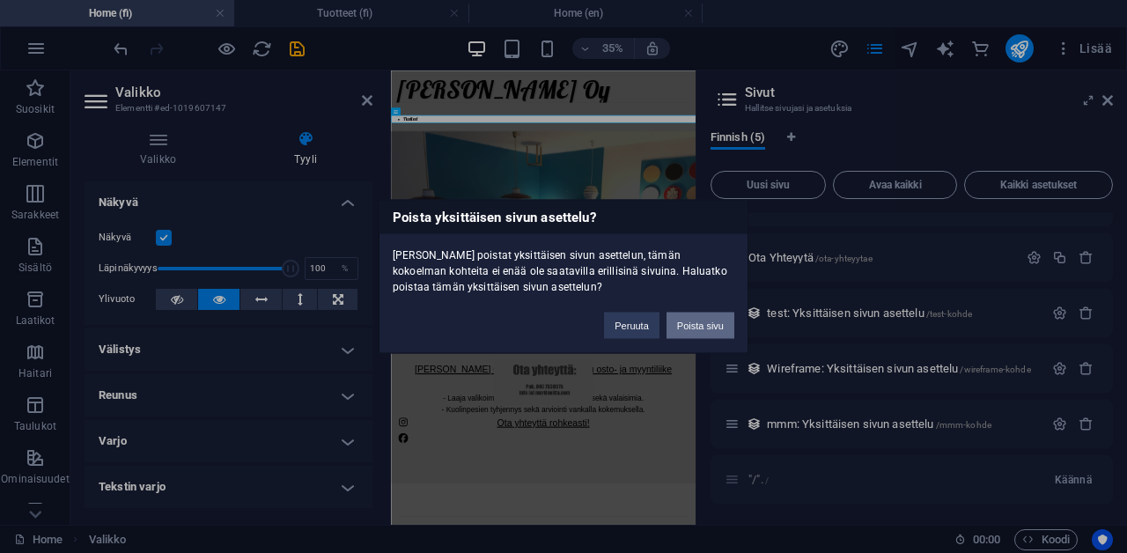
click at [726, 330] on button "Poista sivu" at bounding box center [701, 326] width 68 height 26
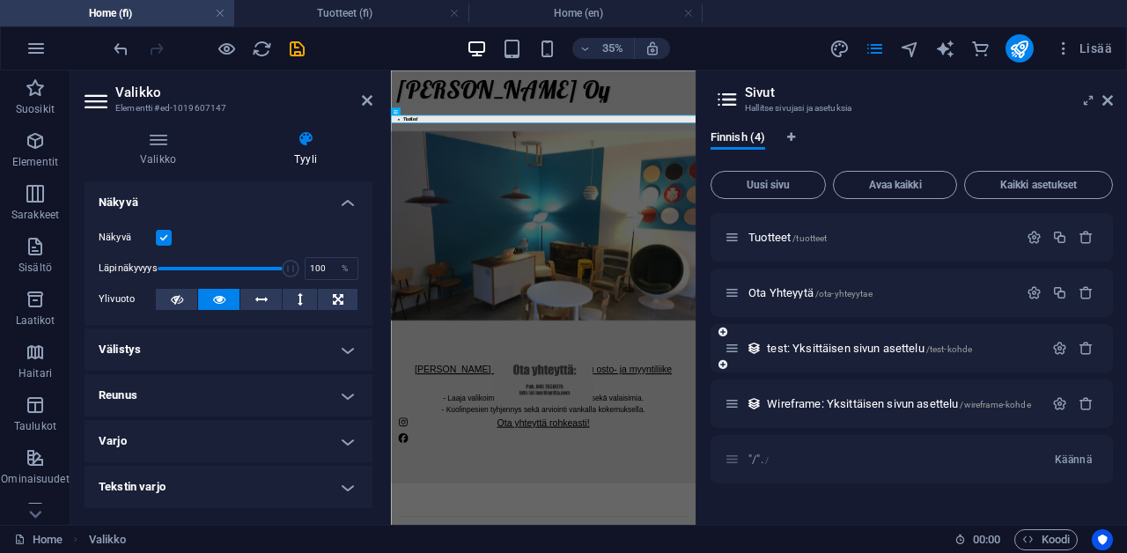
scroll to position [0, 0]
click at [293, 50] on icon "save" at bounding box center [297, 49] width 20 height 20
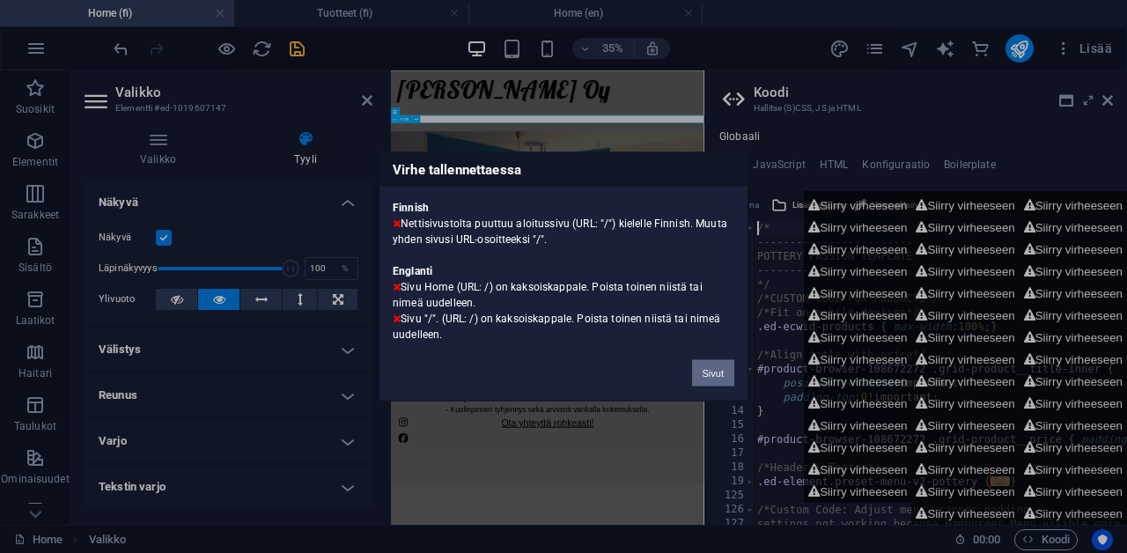
click at [718, 365] on button "Sivut" at bounding box center [713, 373] width 42 height 26
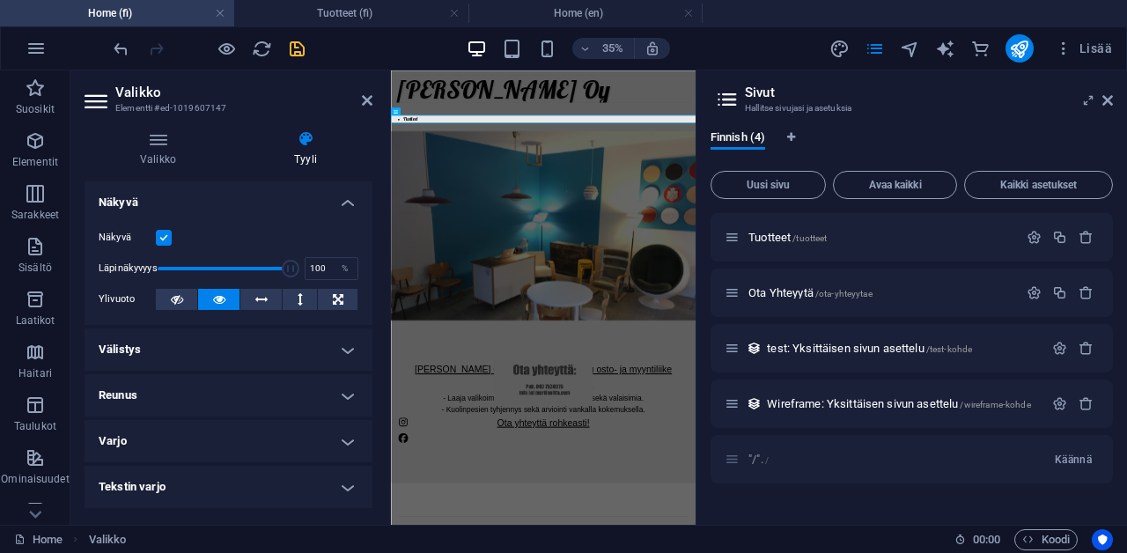
click at [732, 457] on div ""/". / [GEOGRAPHIC_DATA]" at bounding box center [912, 459] width 402 height 48
click at [1080, 462] on span "Käännä" at bounding box center [1073, 460] width 37 height 14
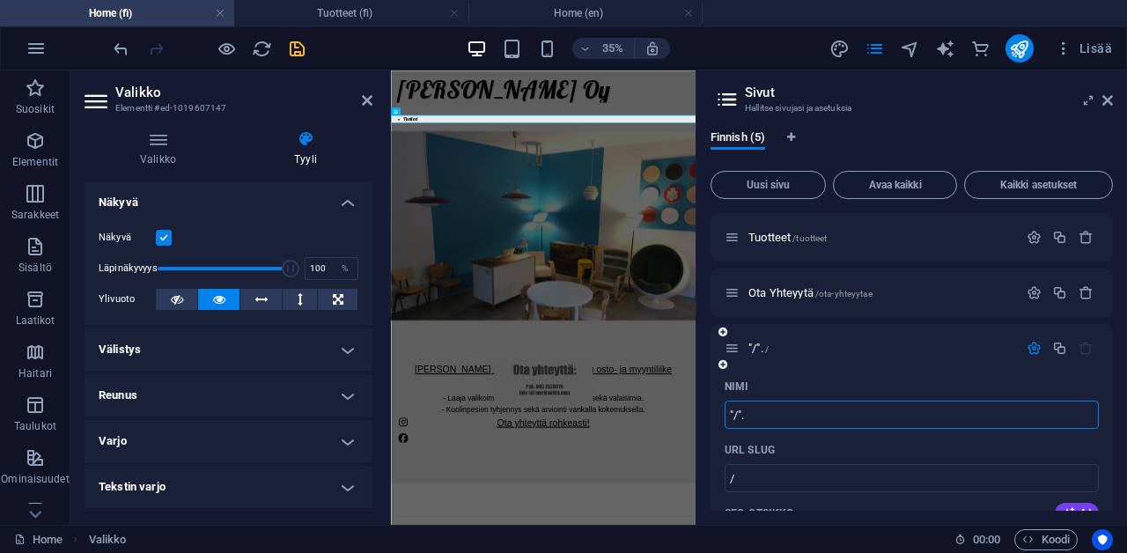
click at [933, 424] on input ""/"." at bounding box center [912, 415] width 374 height 28
type input "kkk"
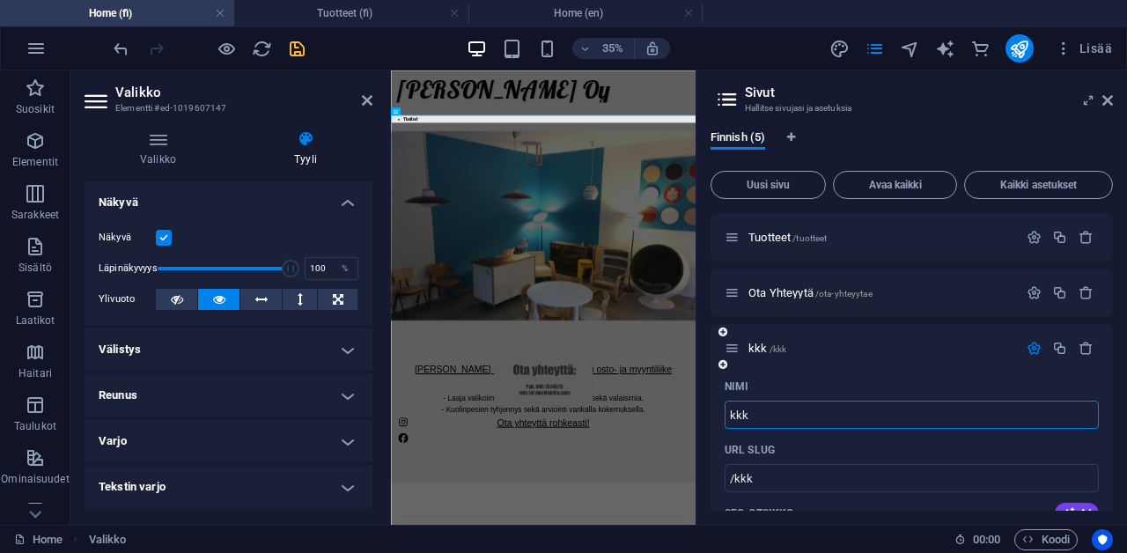
type input "/kkk"
type input "kkk"
click at [920, 385] on div "Nimi" at bounding box center [912, 386] width 374 height 28
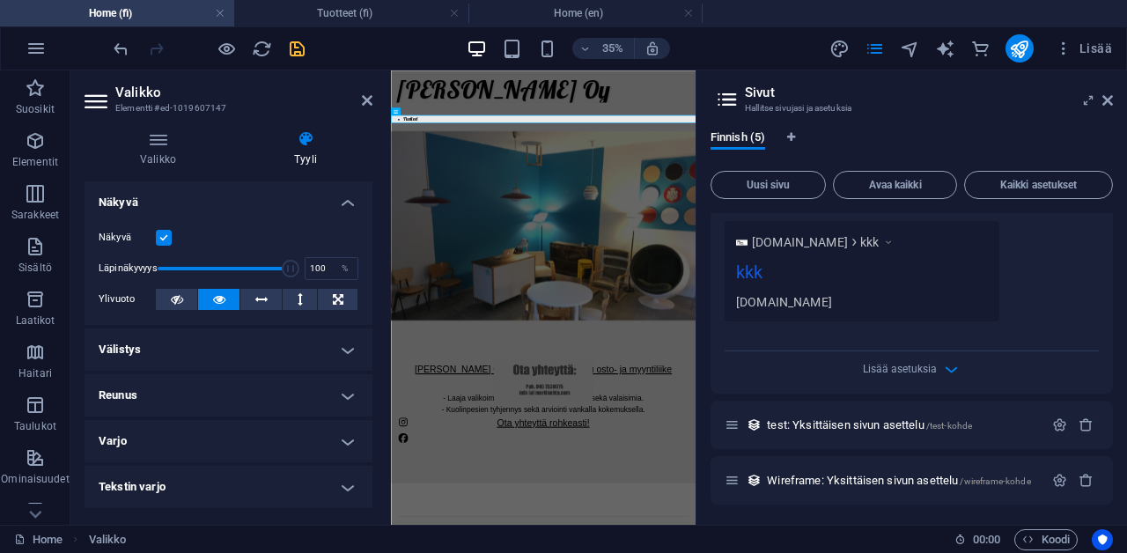
scroll to position [634, 0]
click at [1084, 481] on icon "button" at bounding box center [1086, 481] width 15 height 15
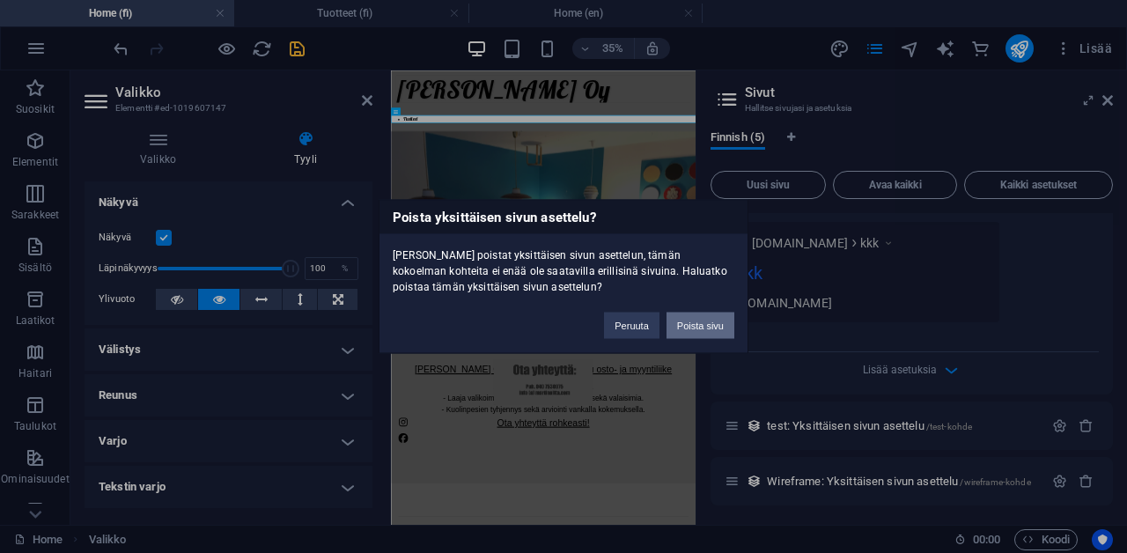
click at [722, 335] on button "Poista sivu" at bounding box center [701, 326] width 68 height 26
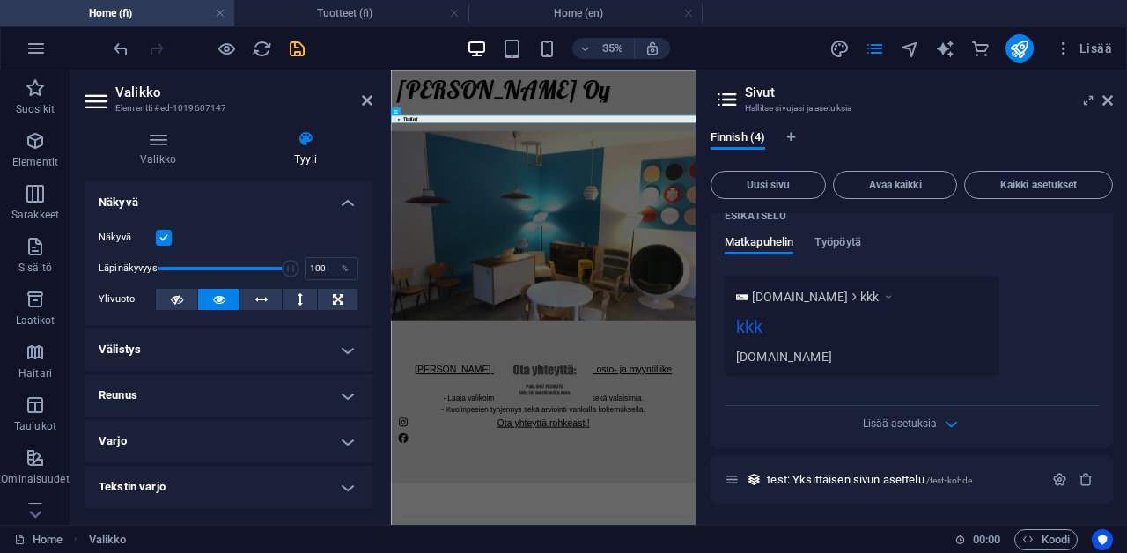
scroll to position [579, 0]
click at [1079, 482] on icon "button" at bounding box center [1086, 481] width 15 height 15
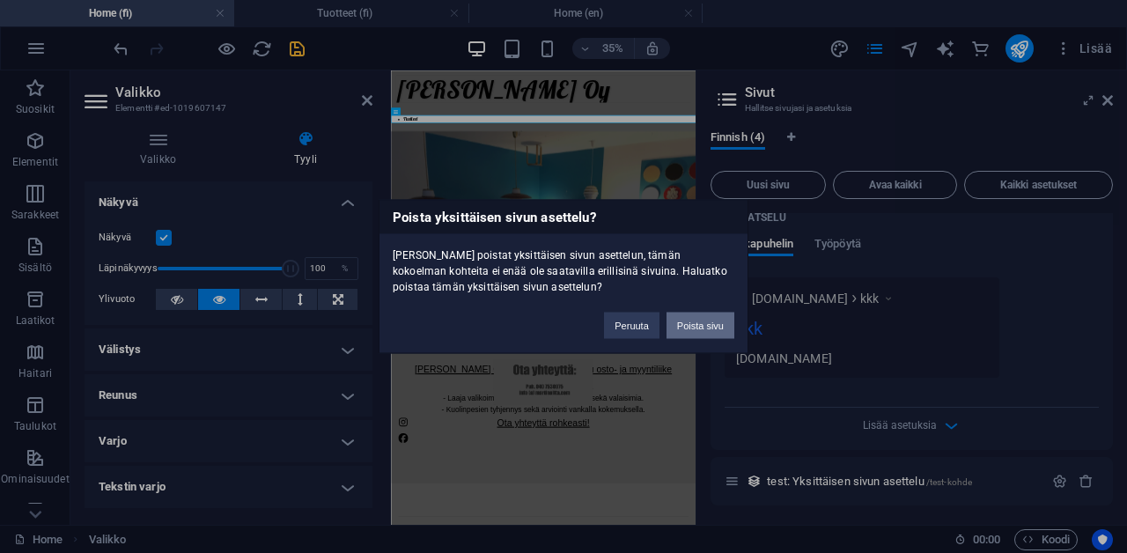
click at [708, 329] on button "Poista sivu" at bounding box center [701, 326] width 68 height 26
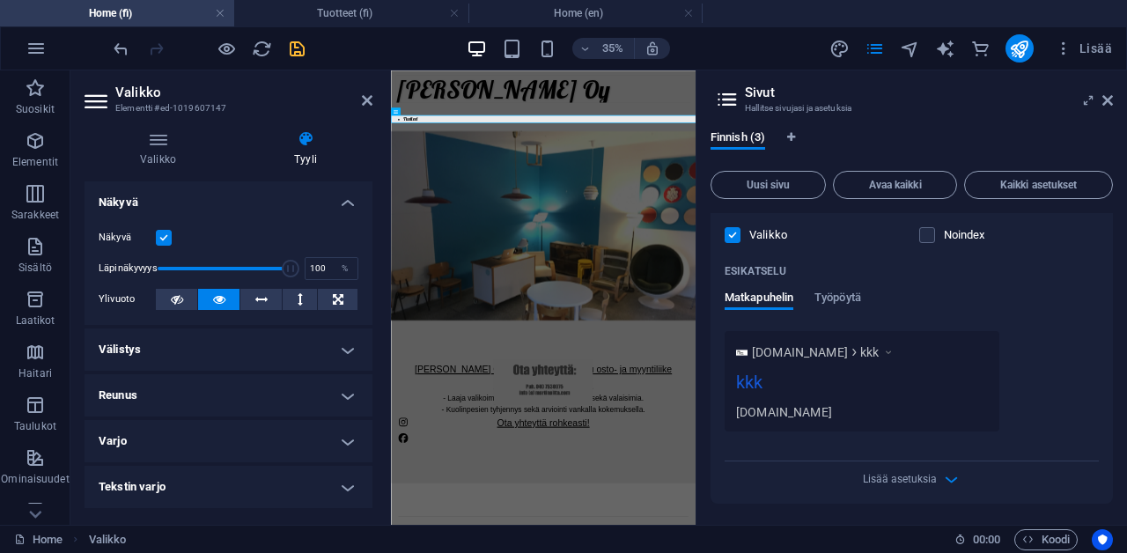
scroll to position [523, 0]
click at [934, 492] on div "Nimi kkk ​ URL SLUG /kkk ​ SEO-otsikko AI kkk ​ 30 / 580 Px SEO-kuvaus AI ​ 98 …" at bounding box center [912, 177] width 402 height 656
click at [933, 478] on span "Lisää asetuksia" at bounding box center [900, 481] width 74 height 12
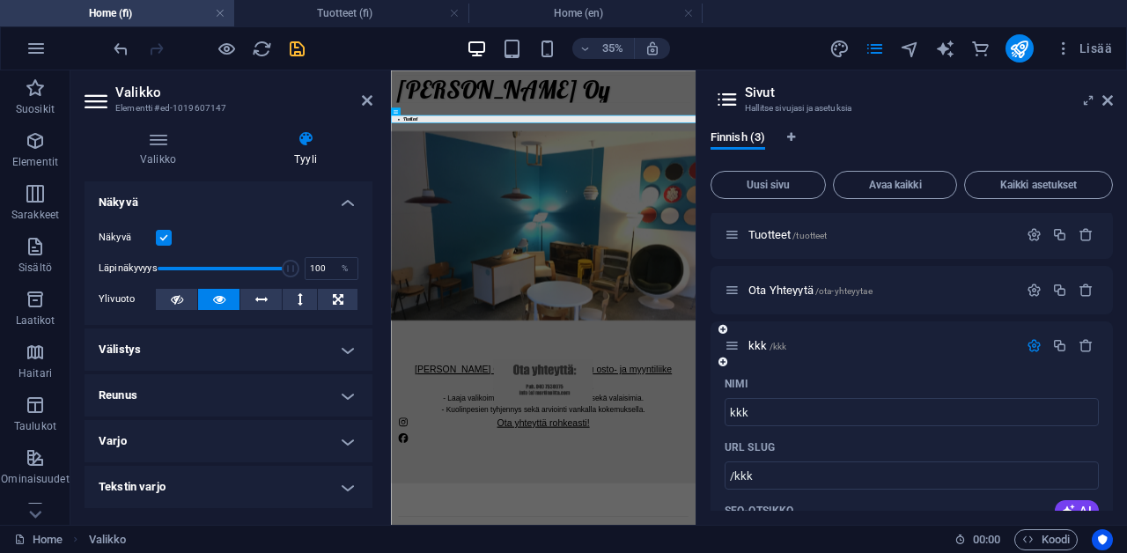
scroll to position [4, 0]
click at [1090, 342] on button "button" at bounding box center [1086, 343] width 26 height 15
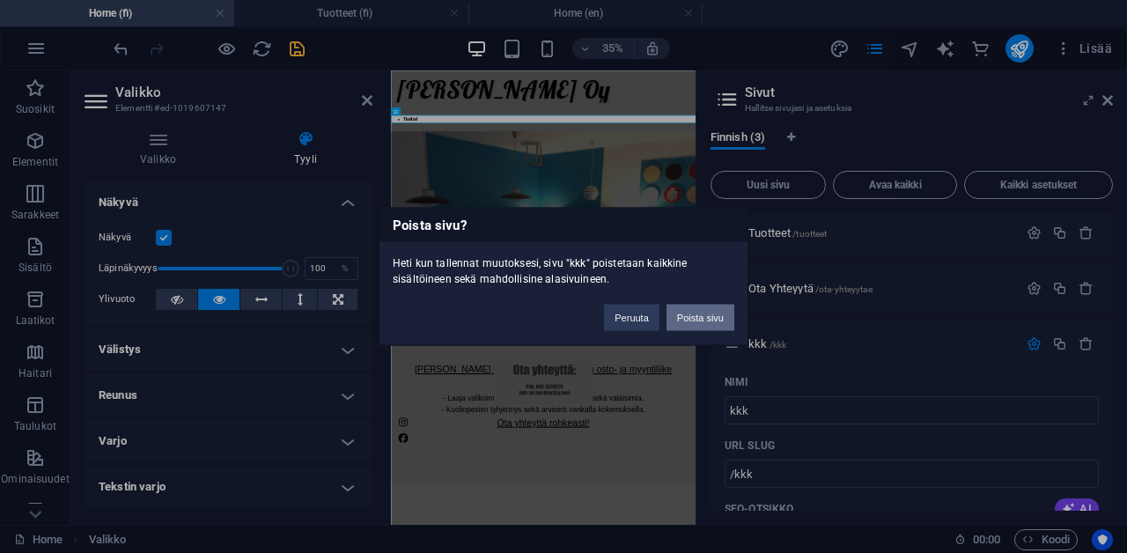
click at [718, 318] on button "Poista sivu" at bounding box center [701, 318] width 68 height 26
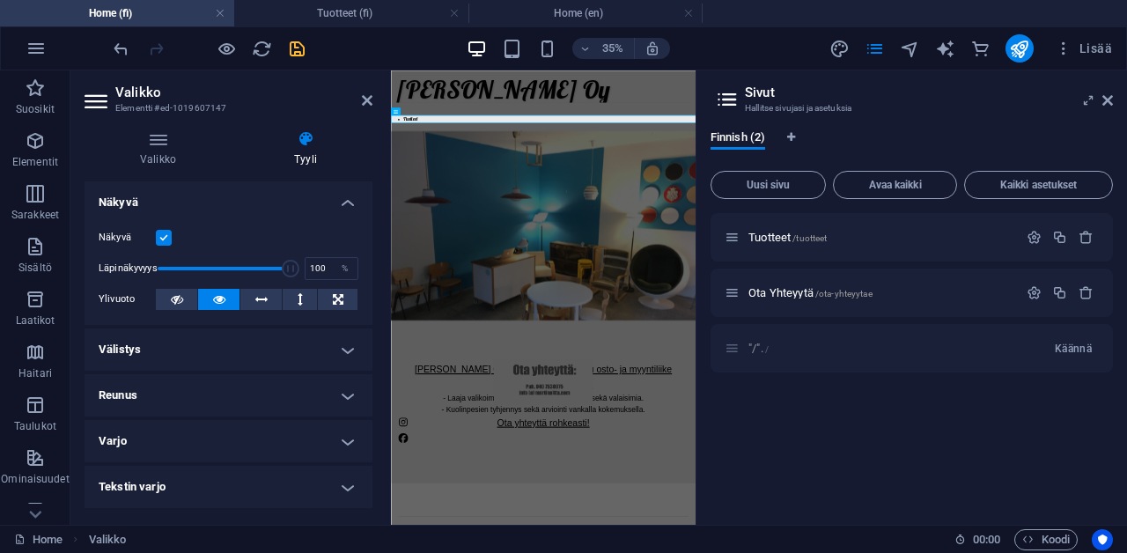
scroll to position [0, 0]
click at [296, 49] on icon "save" at bounding box center [297, 49] width 20 height 20
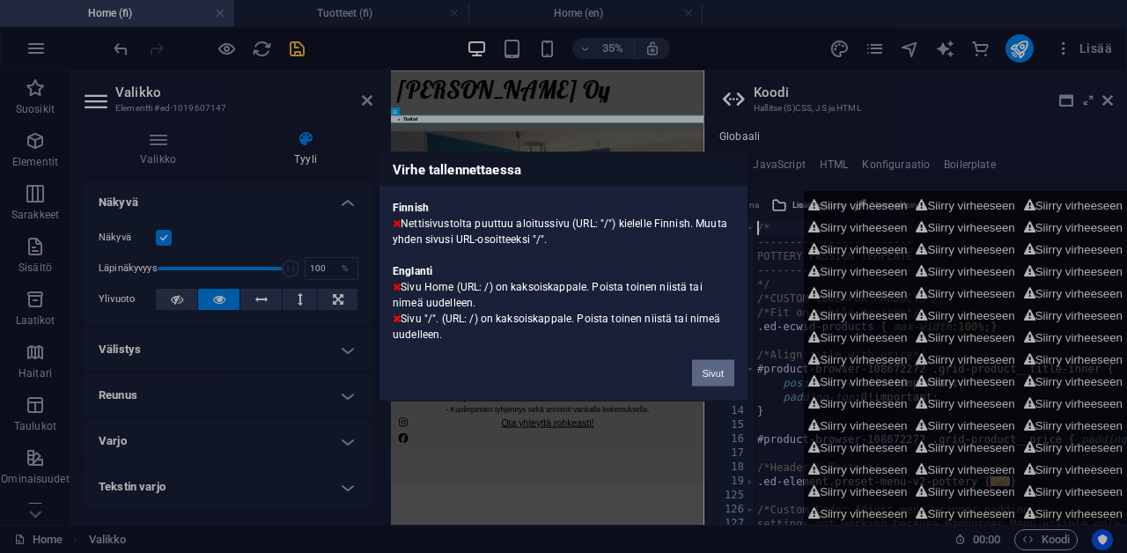
click at [708, 372] on button "Sivut" at bounding box center [713, 373] width 42 height 26
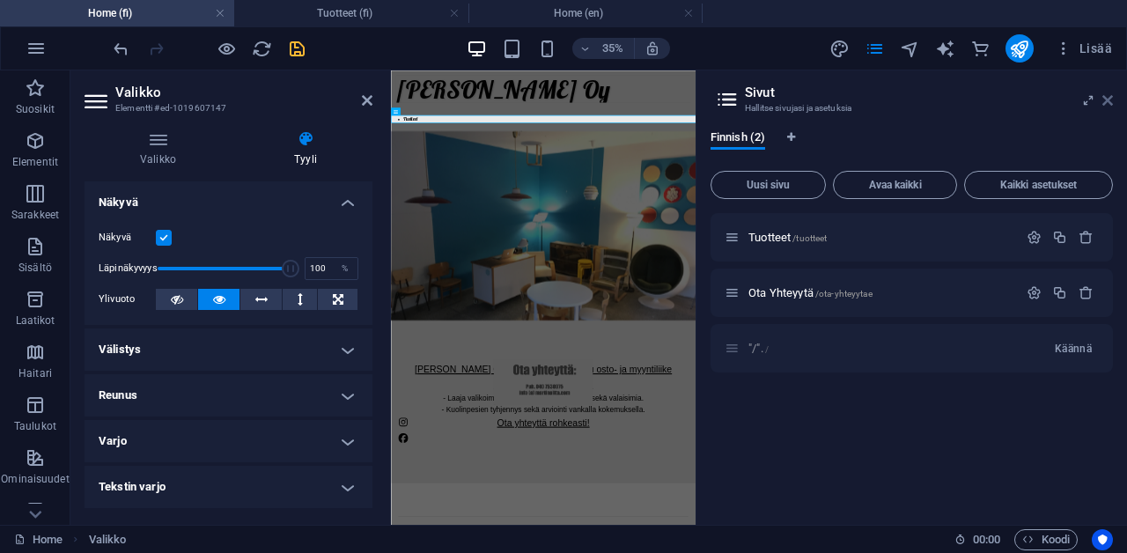
click at [1108, 100] on icon at bounding box center [1107, 100] width 11 height 14
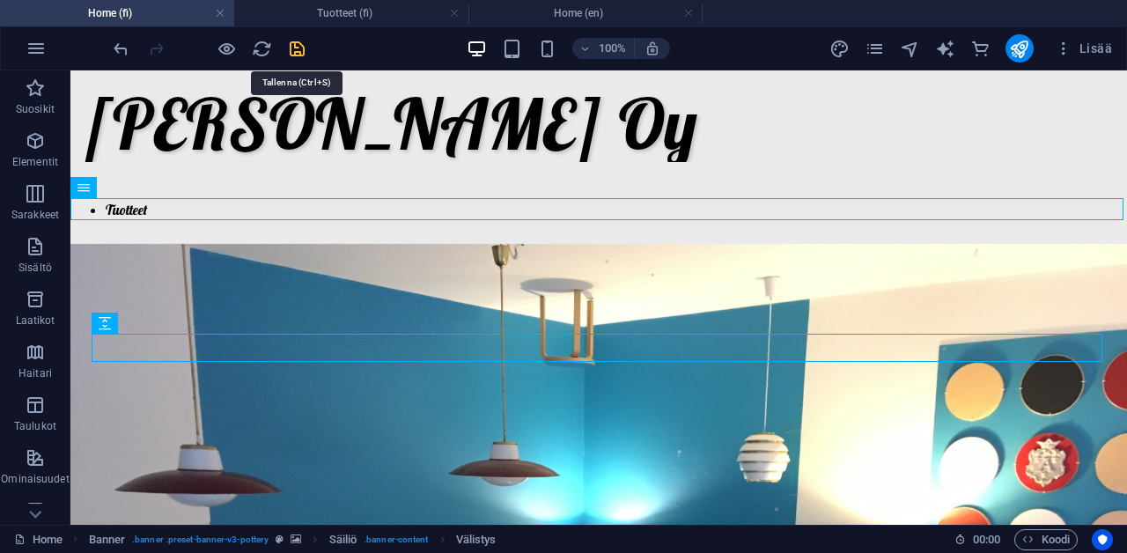
click at [300, 52] on icon "save" at bounding box center [297, 49] width 20 height 20
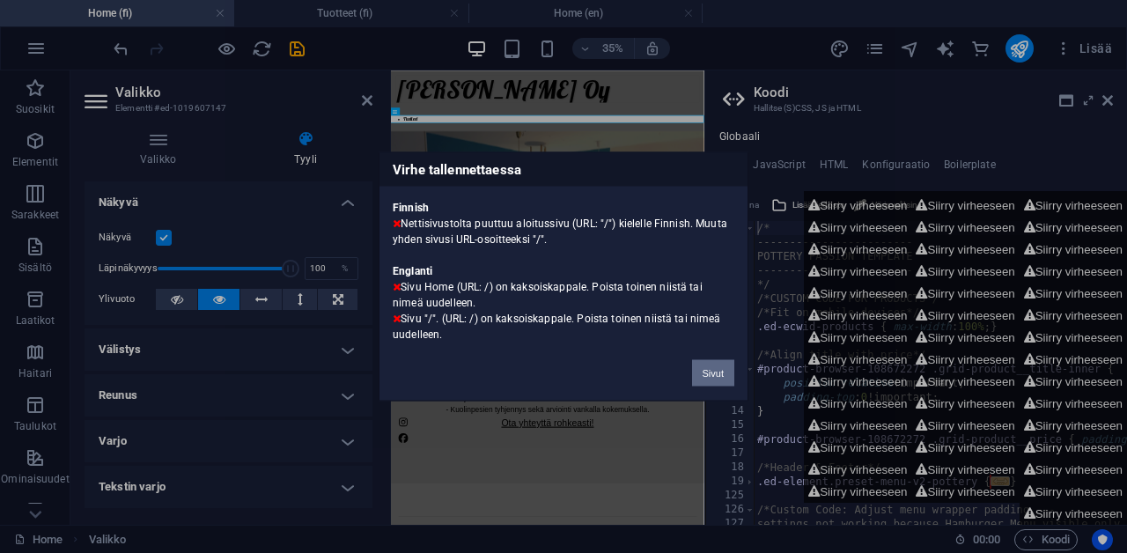
click at [711, 367] on button "Sivut" at bounding box center [713, 373] width 42 height 26
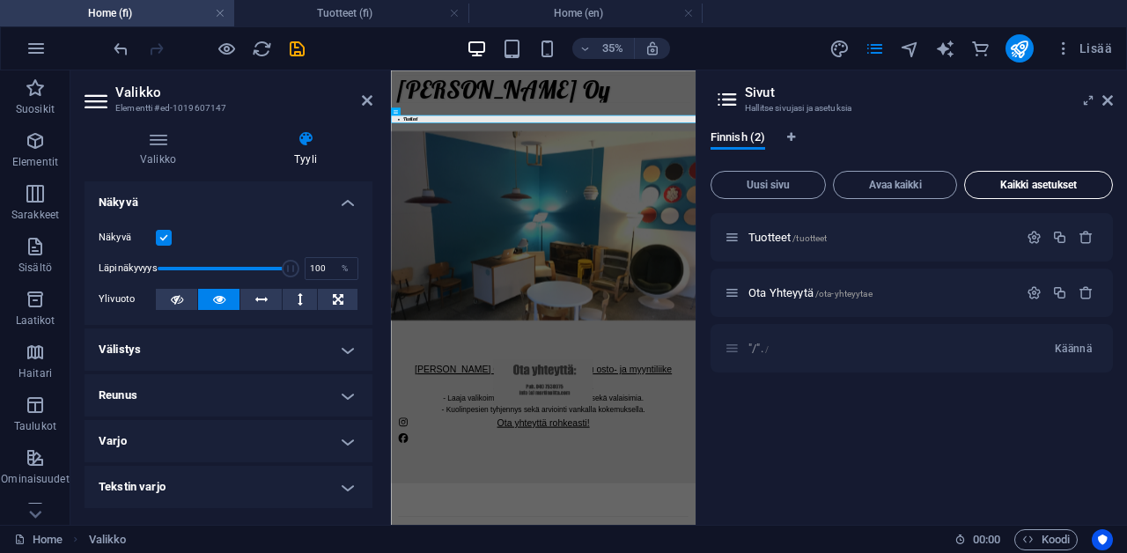
click at [1025, 176] on button "Kaikki asetukset" at bounding box center [1038, 185] width 149 height 28
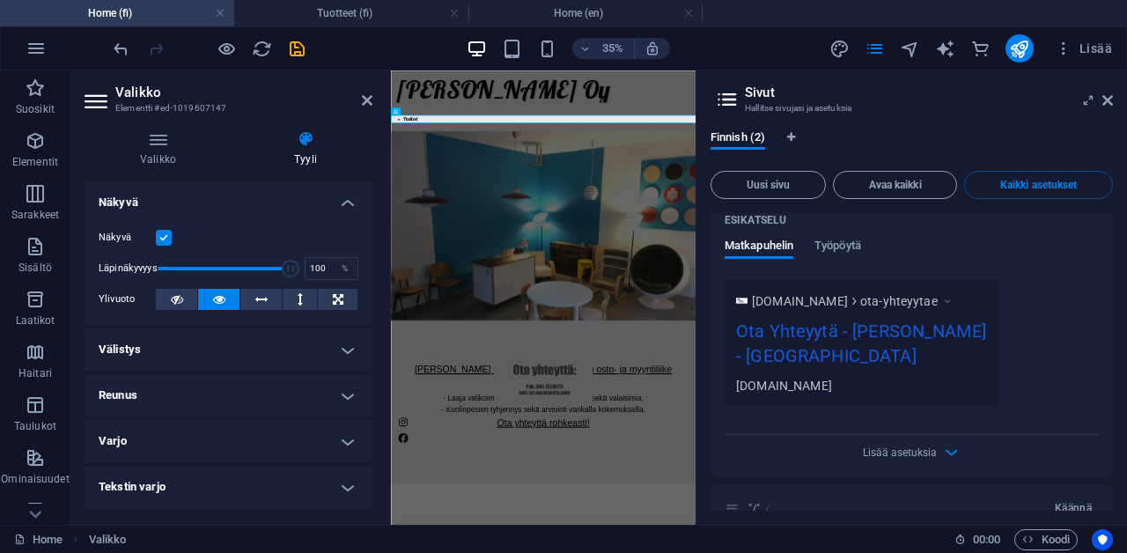
scroll to position [1198, 0]
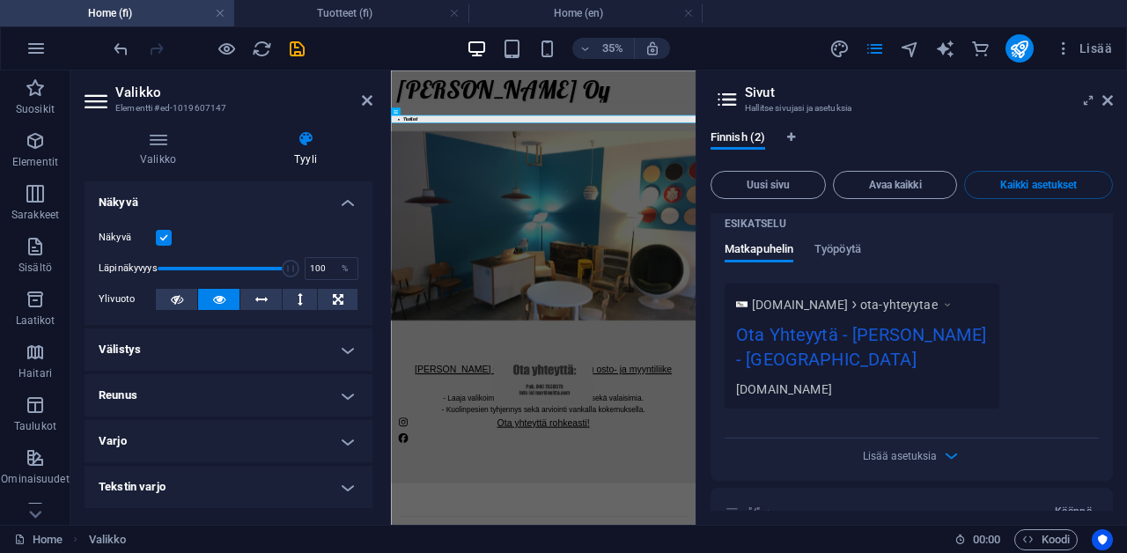
click at [744, 488] on div ""/". / [GEOGRAPHIC_DATA]" at bounding box center [912, 512] width 402 height 48
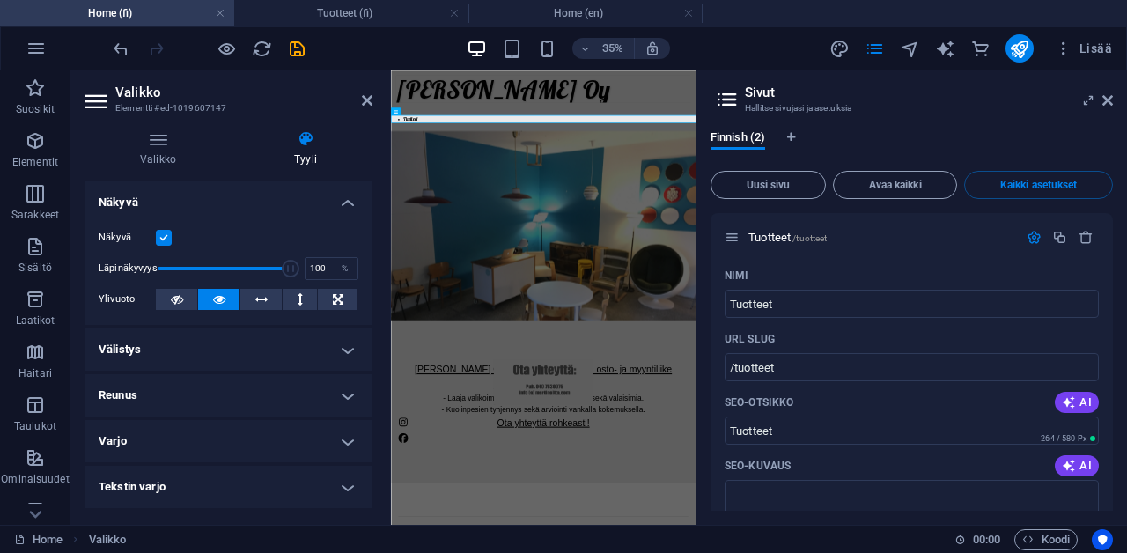
scroll to position [0, 0]
click at [675, 13] on h4 "Home (en)" at bounding box center [585, 13] width 234 height 19
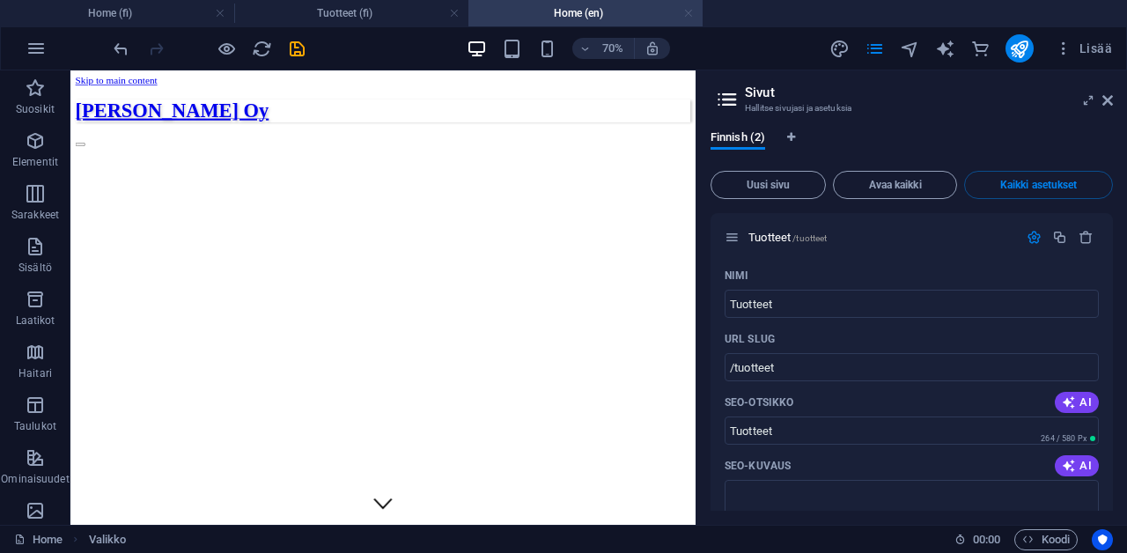
click at [691, 11] on link at bounding box center [688, 13] width 11 height 17
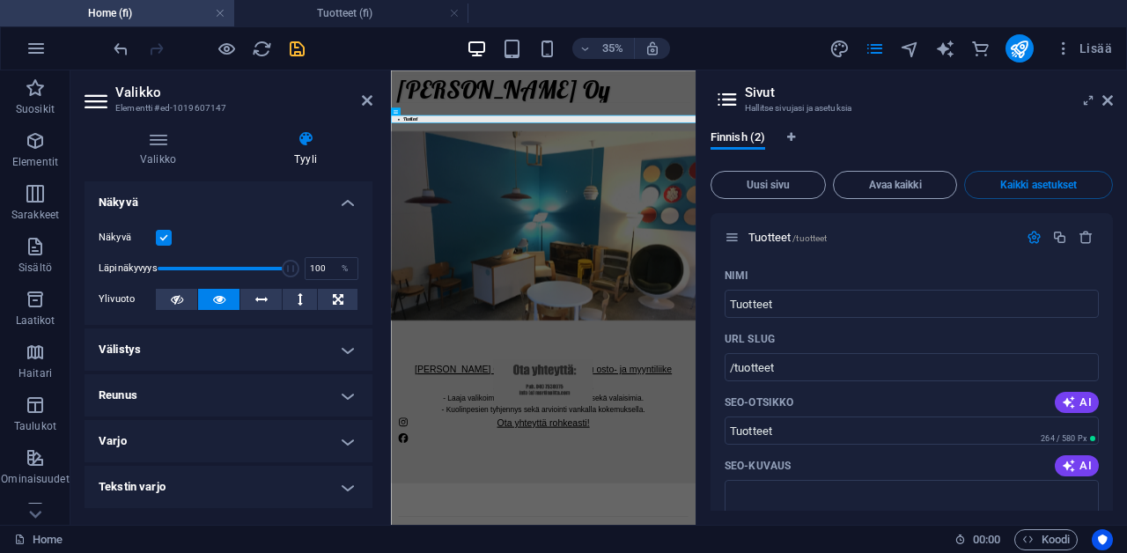
click at [298, 41] on icon "save" at bounding box center [297, 49] width 20 height 20
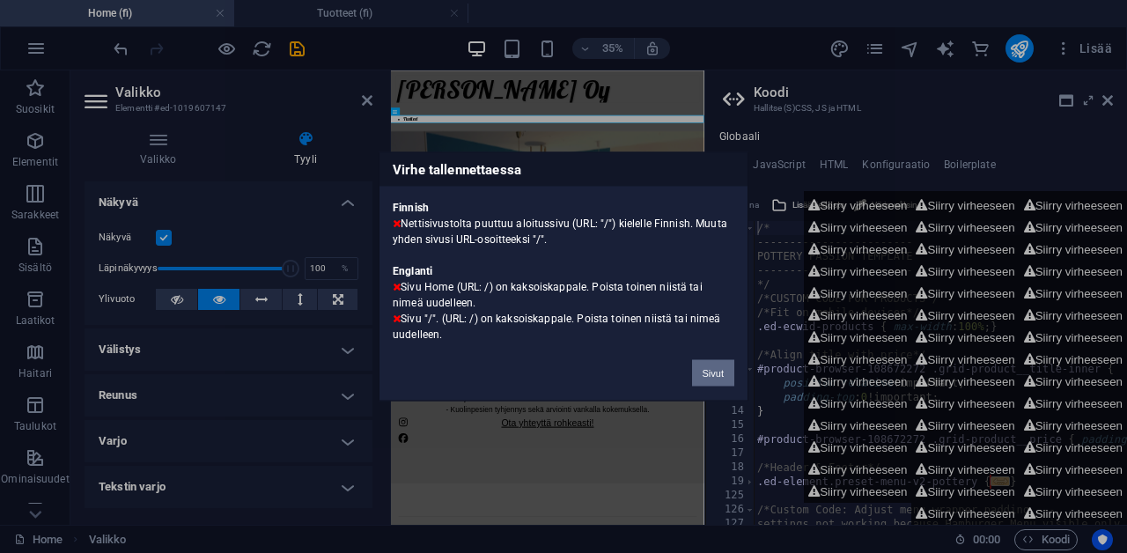
click at [713, 374] on button "Sivut" at bounding box center [713, 373] width 42 height 26
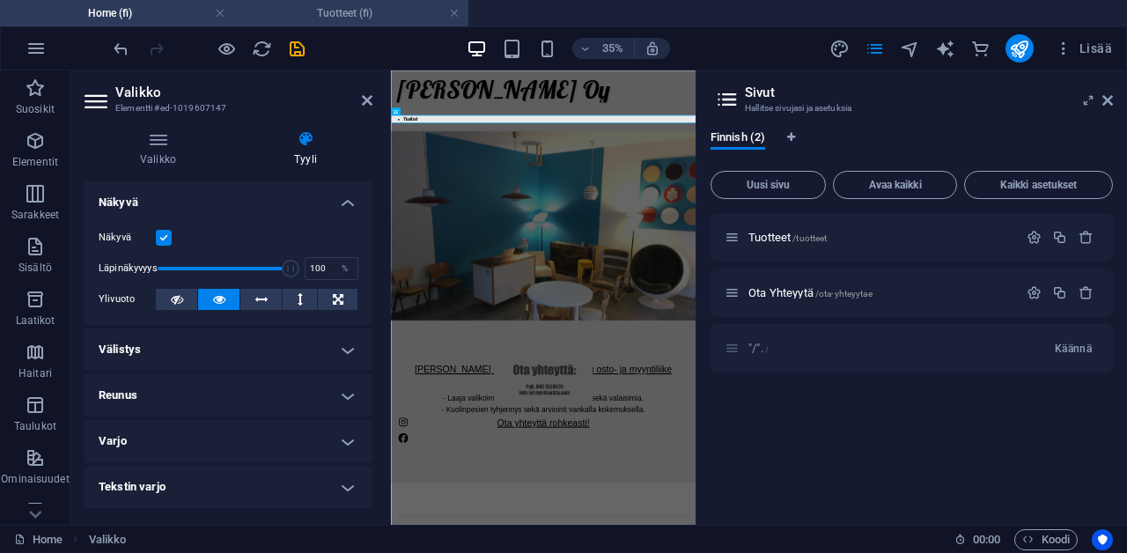
click at [338, 8] on h4 "Tuotteet (fi)" at bounding box center [351, 13] width 234 height 19
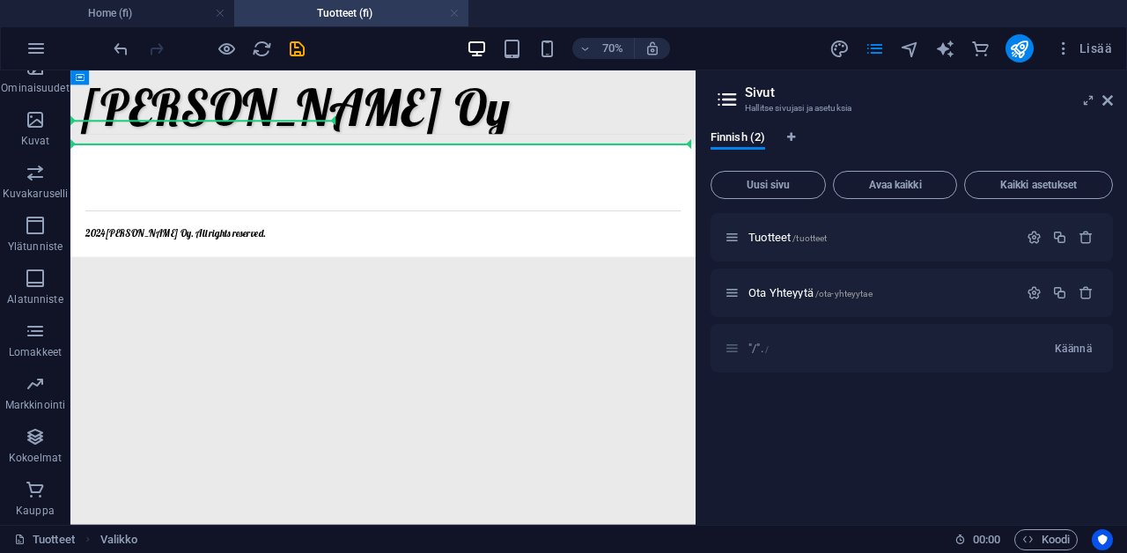
click at [457, 13] on link at bounding box center [454, 13] width 11 height 17
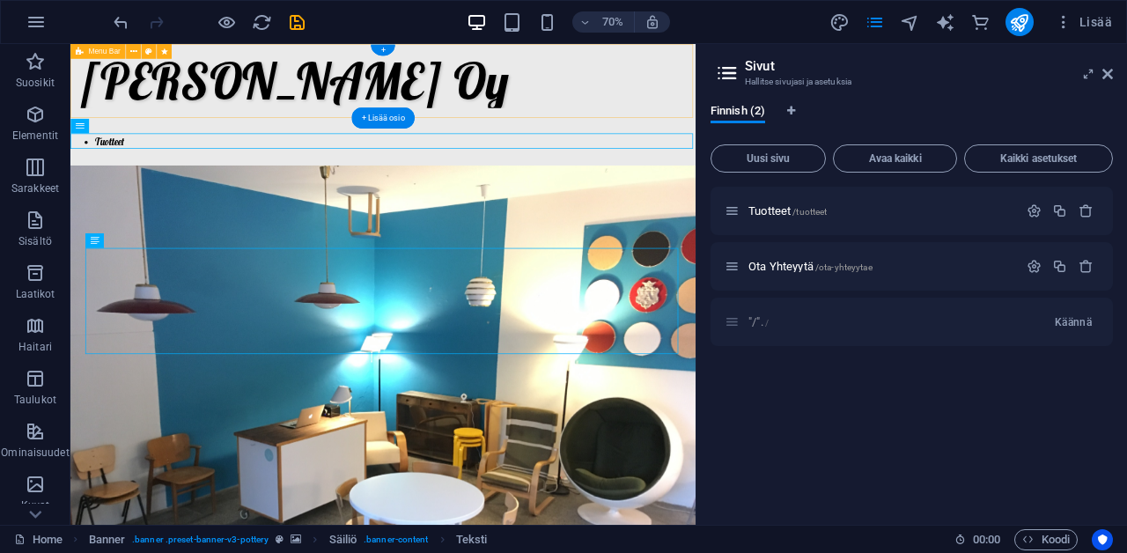
click at [673, 102] on div "[PERSON_NAME] Oy Tuotteet Ota Yhteyytä" at bounding box center [516, 97] width 893 height 106
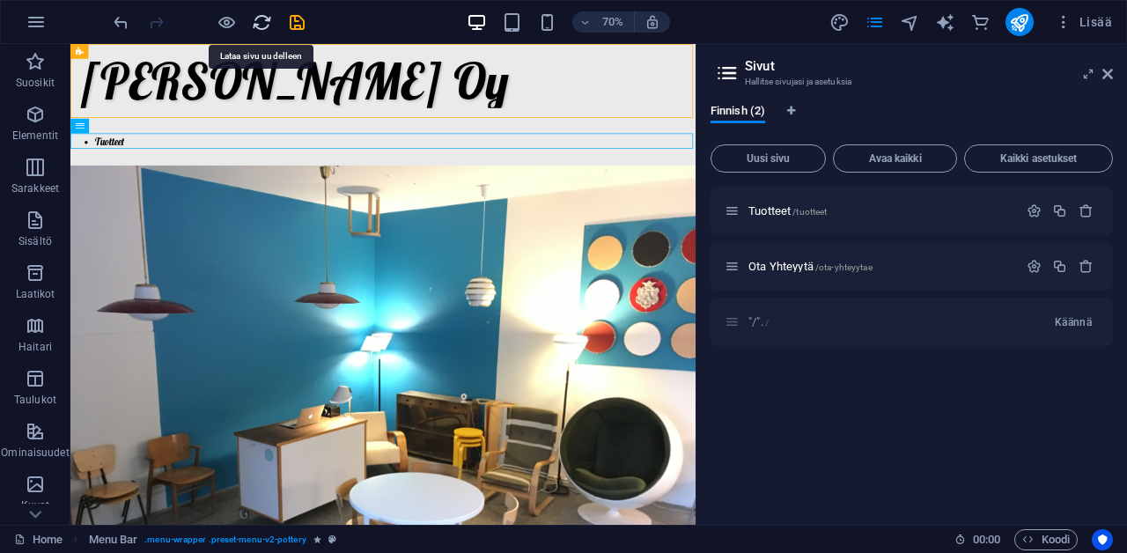
click at [259, 24] on icon "reload" at bounding box center [262, 22] width 20 height 20
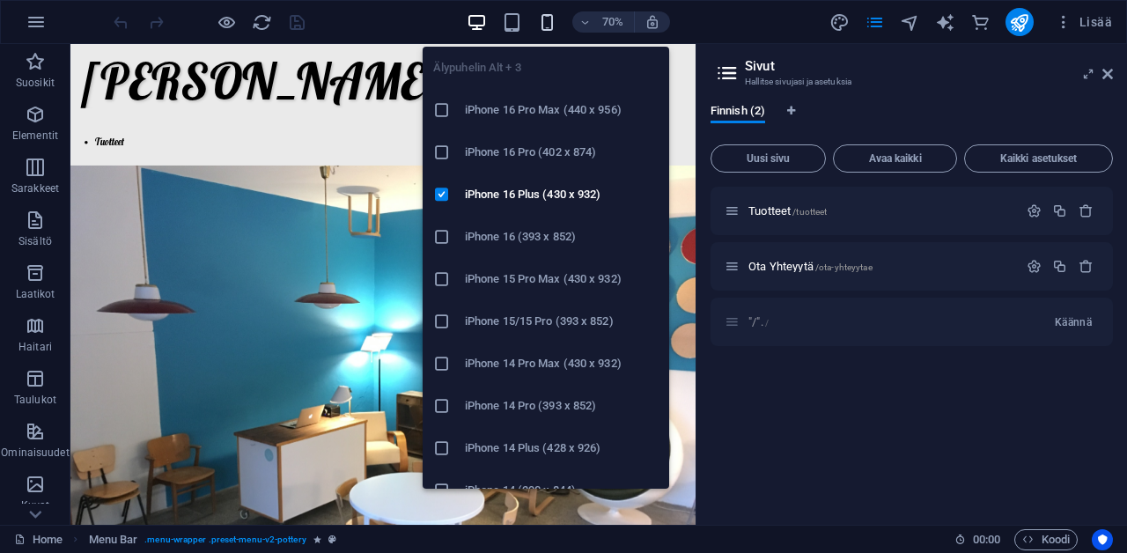
click at [537, 21] on span "button" at bounding box center [547, 22] width 21 height 20
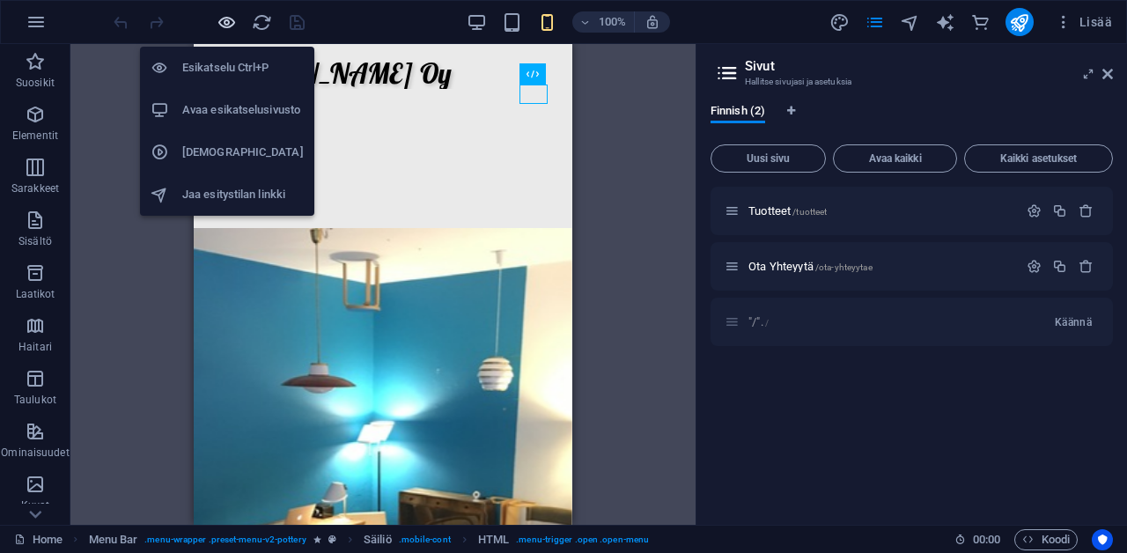
click at [217, 25] on icon "button" at bounding box center [227, 22] width 20 height 20
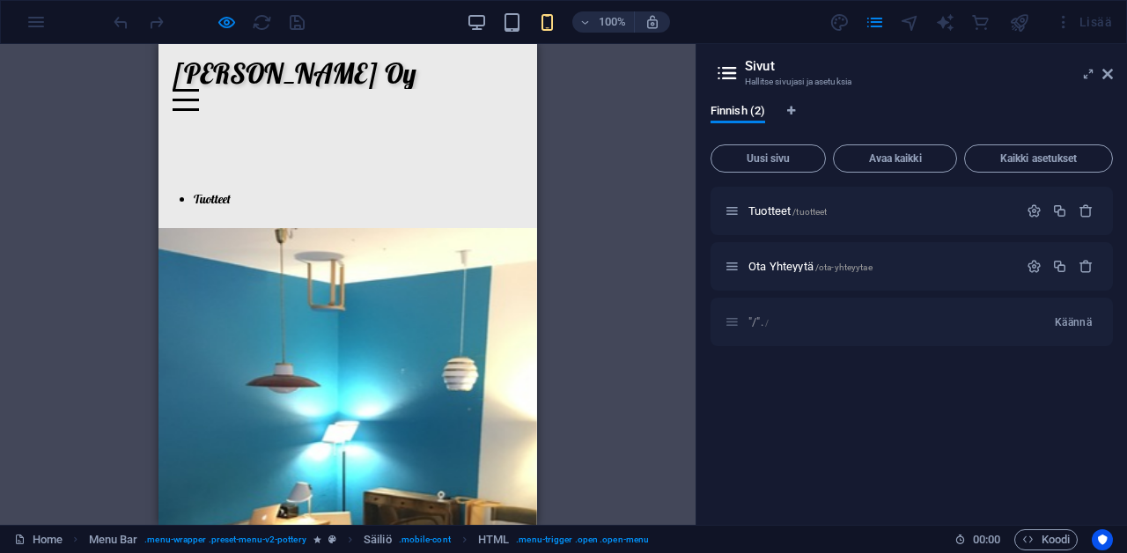
click at [299, 16] on div at bounding box center [208, 22] width 197 height 28
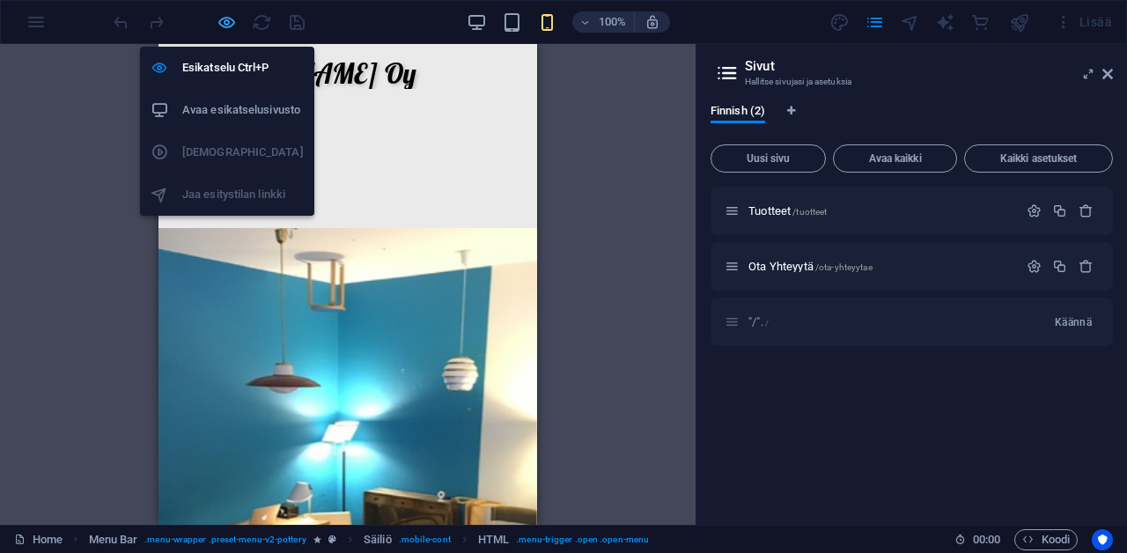
click at [222, 18] on icon "button" at bounding box center [227, 22] width 20 height 20
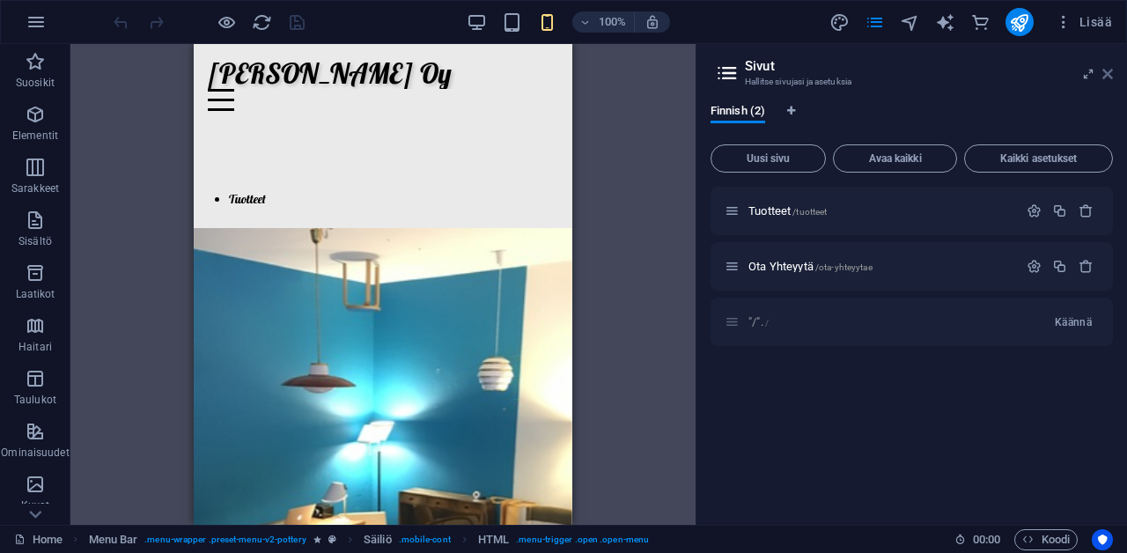
click at [1103, 78] on icon at bounding box center [1107, 74] width 11 height 14
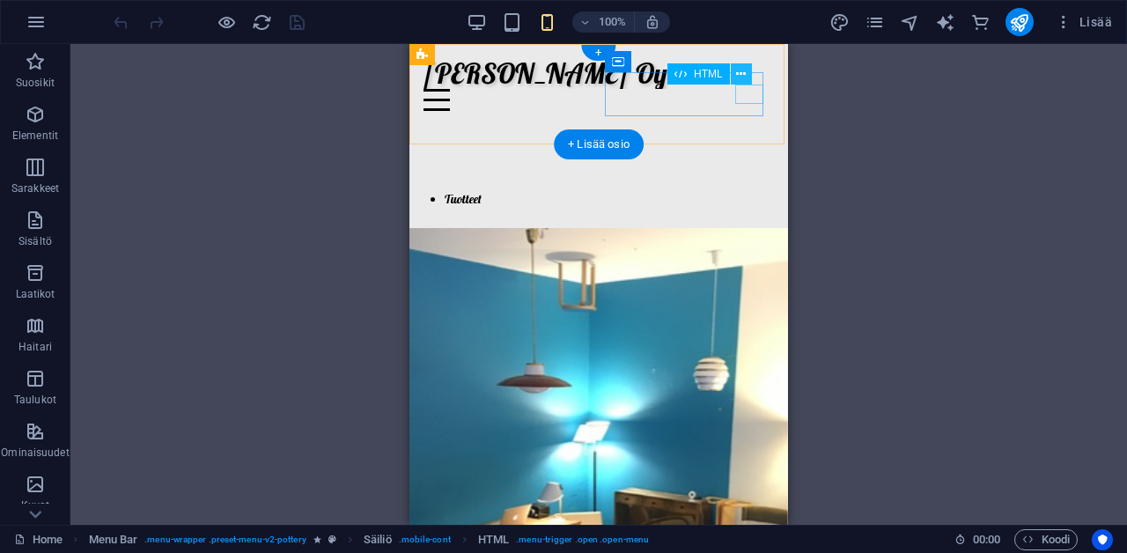
click at [738, 76] on icon at bounding box center [741, 74] width 10 height 18
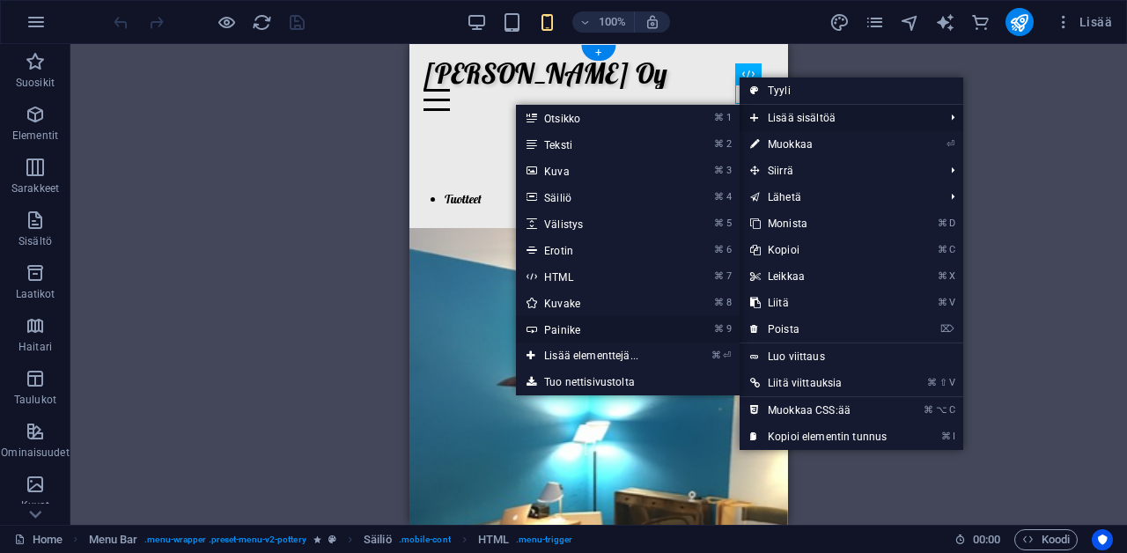
click at [630, 323] on link "⌘ 9 Painike" at bounding box center [595, 329] width 158 height 26
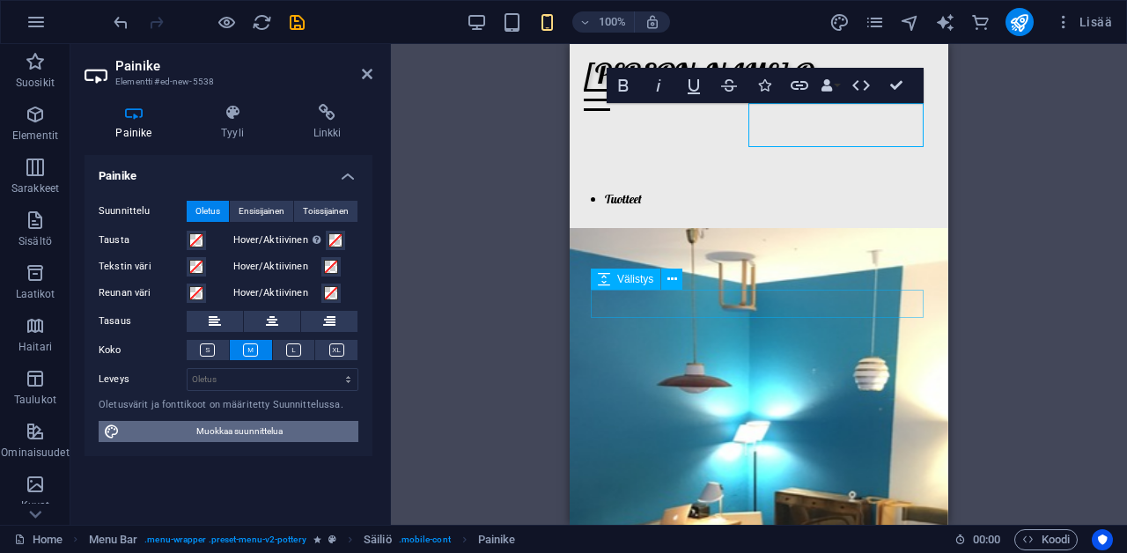
click at [199, 431] on span "Muokkaa suunnittelua" at bounding box center [239, 431] width 228 height 21
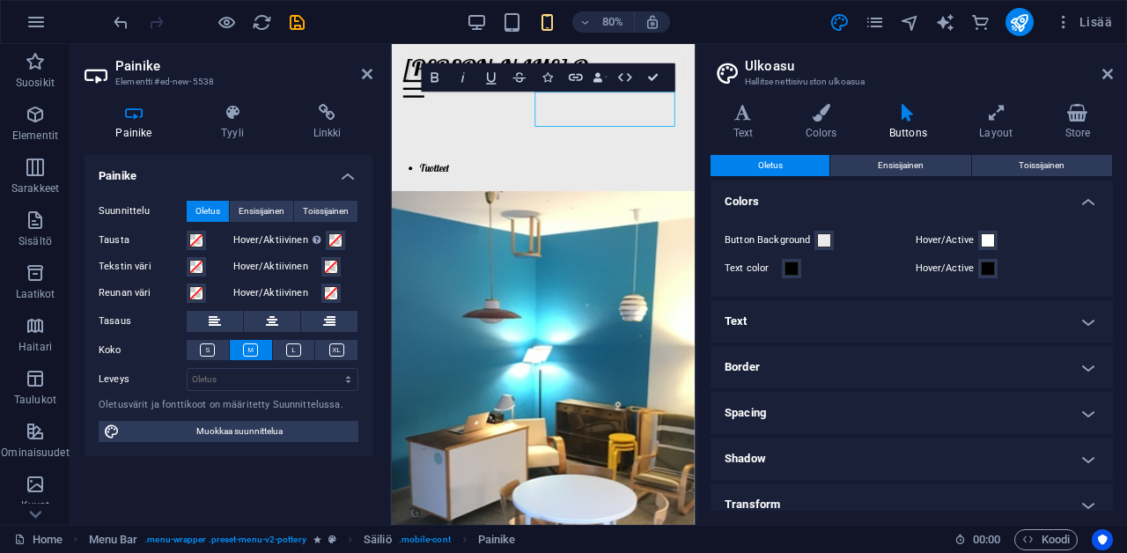
click at [907, 118] on icon at bounding box center [907, 113] width 83 height 18
click at [910, 162] on span "Ensisijainen" at bounding box center [901, 165] width 46 height 21
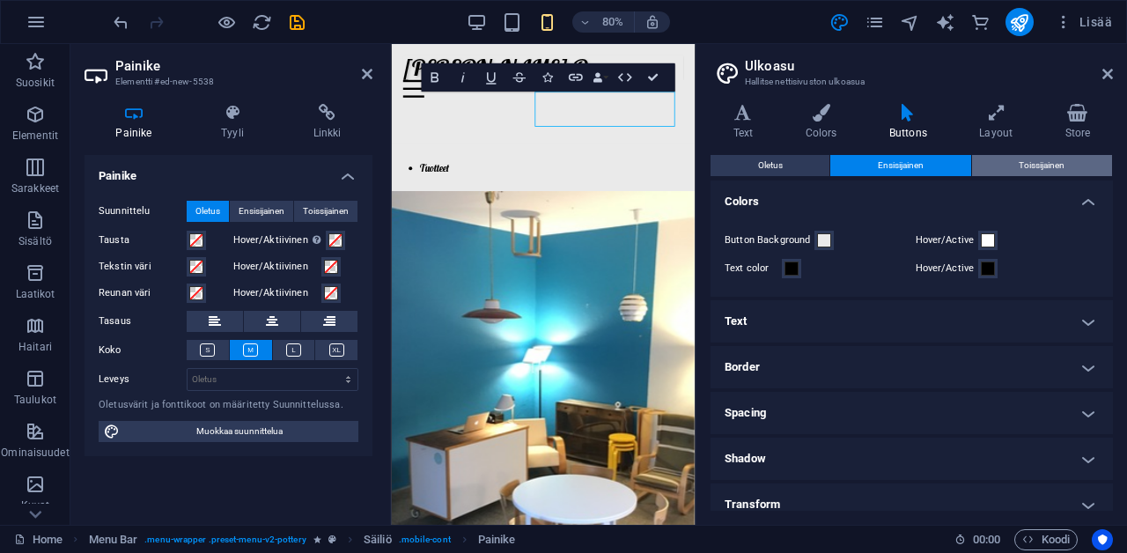
click at [1022, 158] on span "Toissijainen" at bounding box center [1042, 165] width 46 height 21
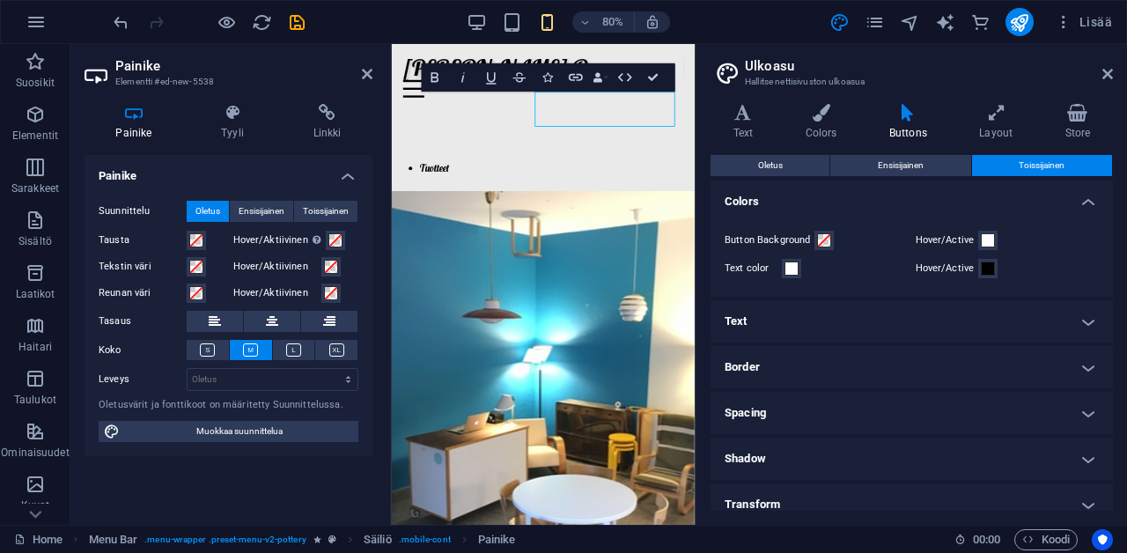
click at [1022, 165] on span "Toissijainen" at bounding box center [1042, 165] width 46 height 21
click at [752, 162] on button "Oletus" at bounding box center [770, 165] width 119 height 21
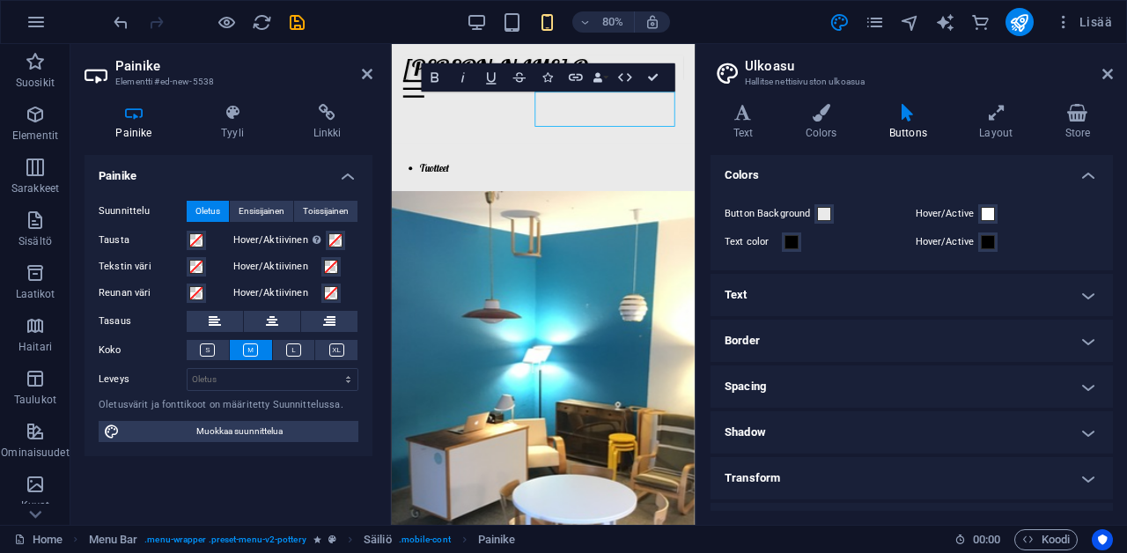
scroll to position [33, 0]
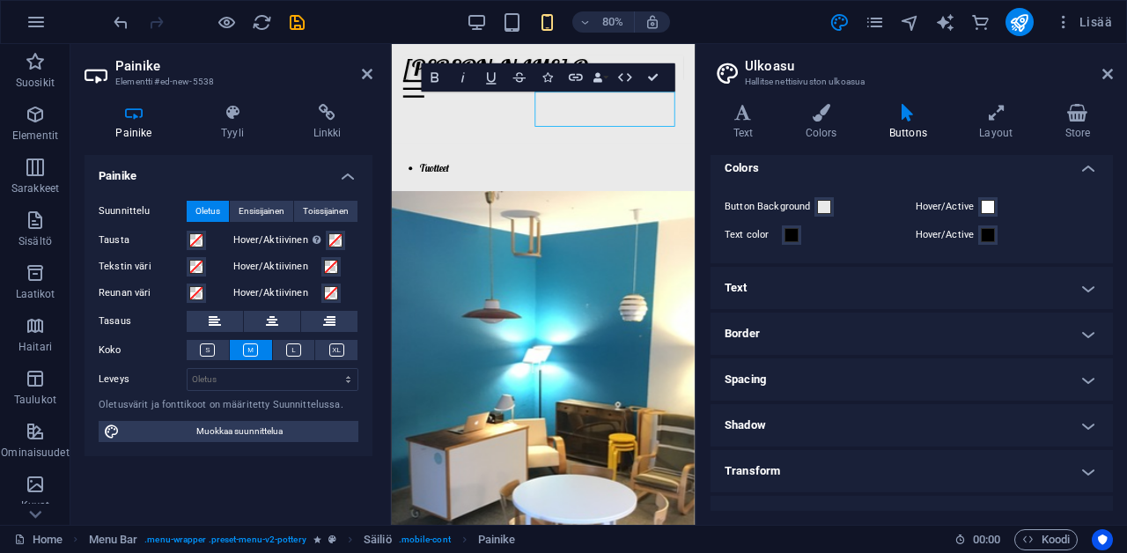
click at [925, 278] on h4 "Text" at bounding box center [912, 288] width 402 height 42
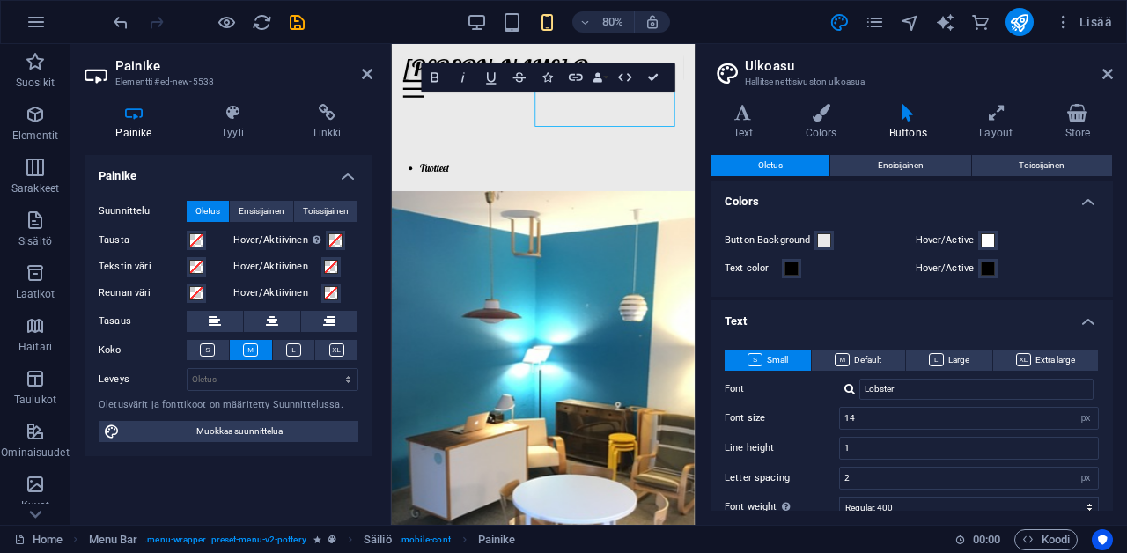
scroll to position [0, 0]
click at [237, 120] on icon at bounding box center [232, 113] width 85 height 18
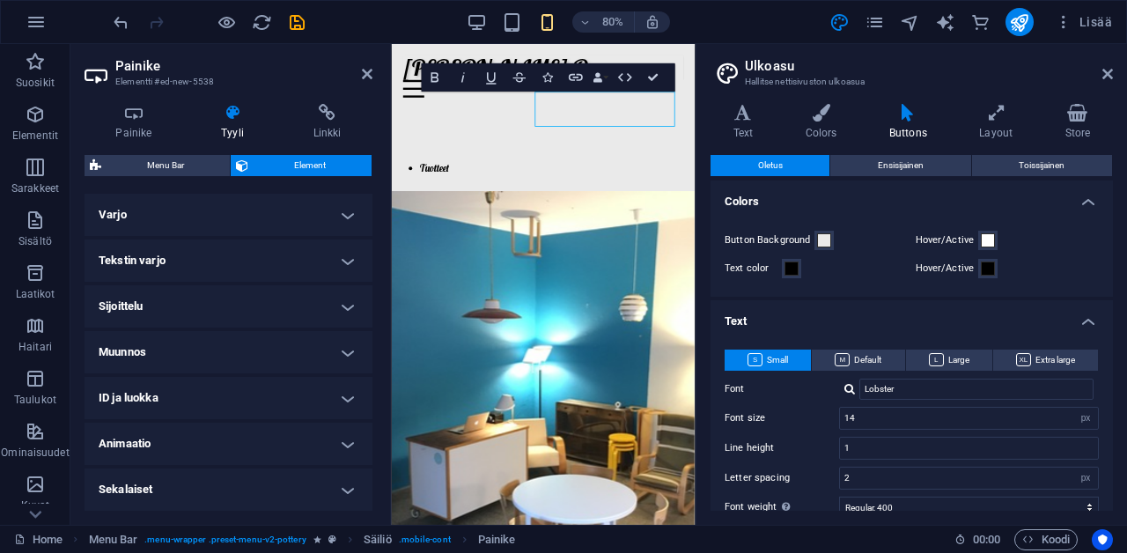
scroll to position [424, 0]
click at [232, 397] on h4 "ID ja luokka" at bounding box center [229, 399] width 288 height 42
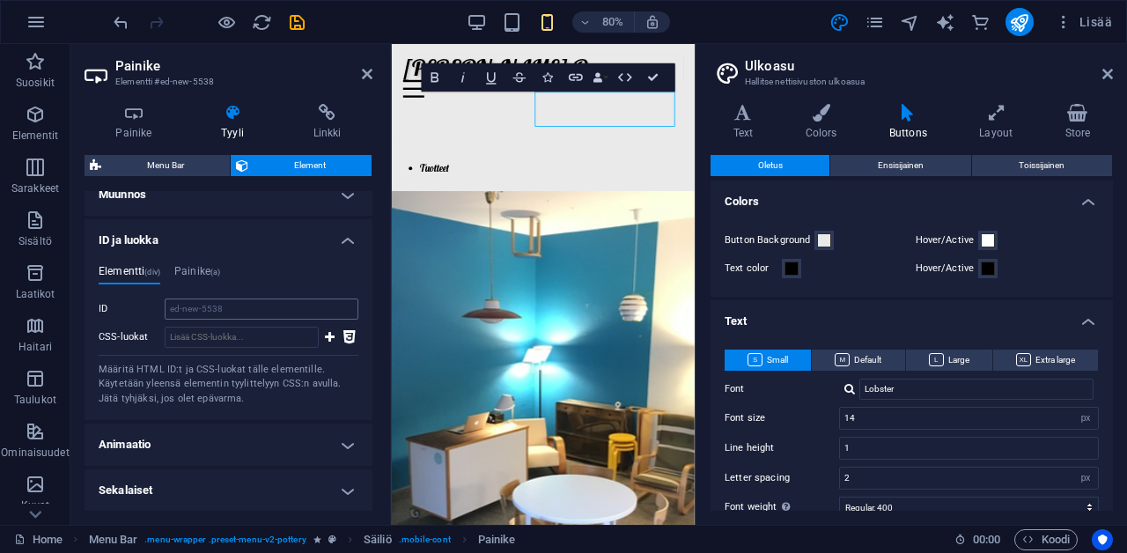
scroll to position [580, 0]
click at [41, 425] on icon "button" at bounding box center [35, 431] width 21 height 21
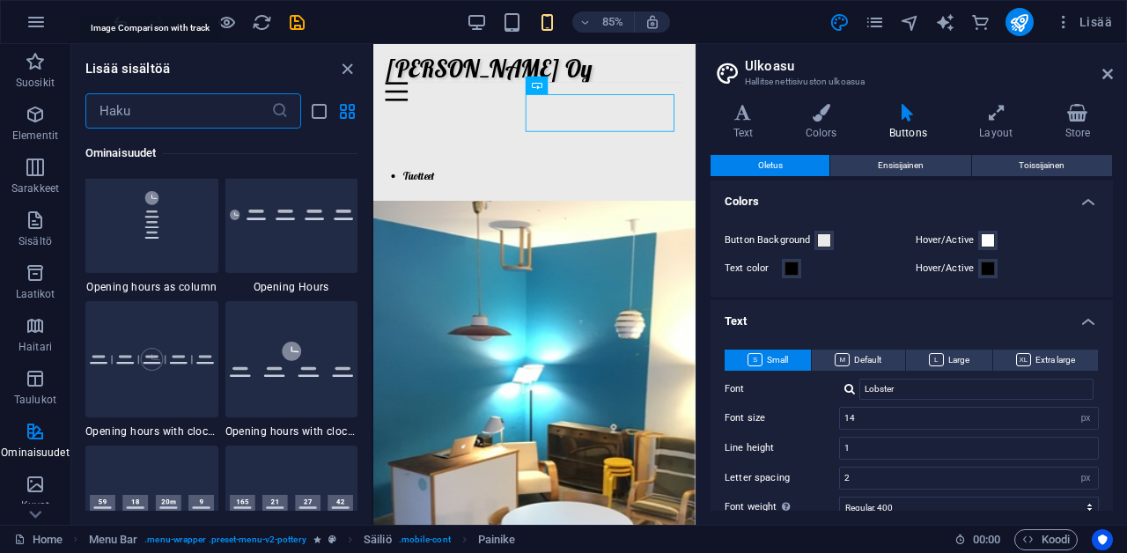
scroll to position [7609, 0]
click at [35, 286] on span "Laatikot" at bounding box center [35, 283] width 70 height 42
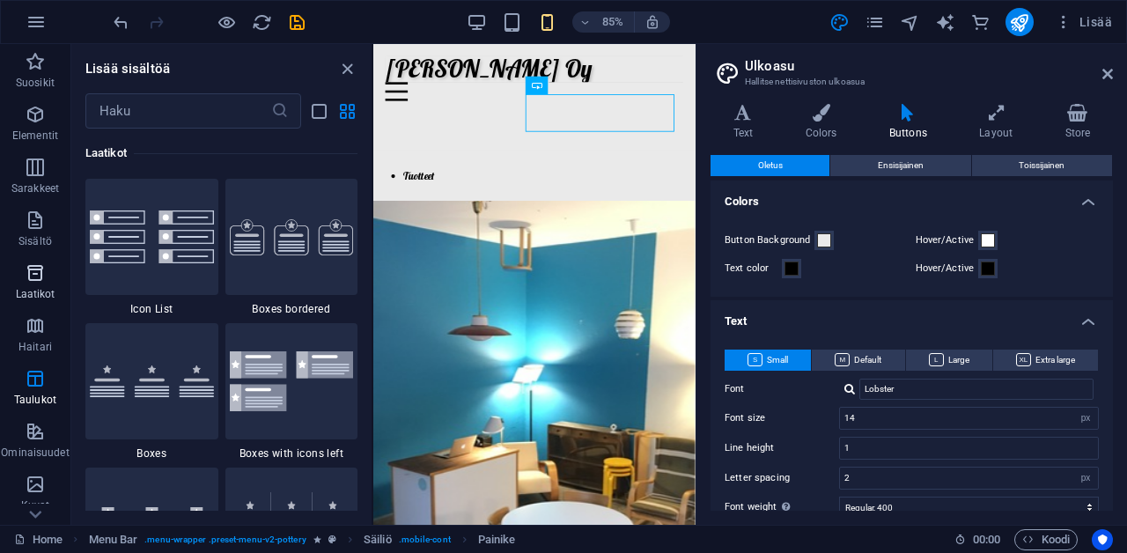
scroll to position [4857, 0]
click at [37, 232] on span "Sisältö" at bounding box center [35, 231] width 70 height 42
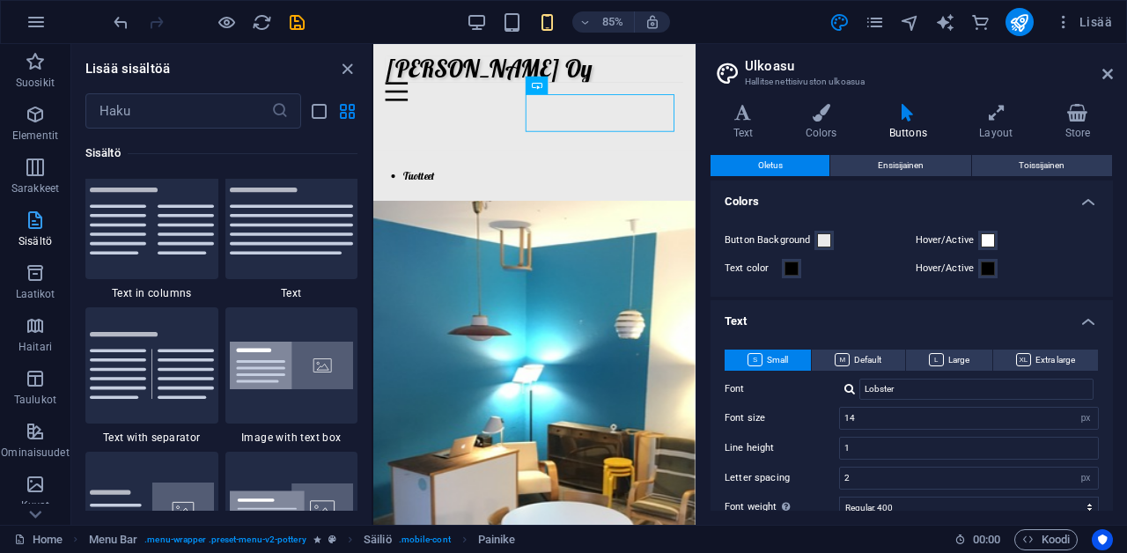
scroll to position [3081, 0]
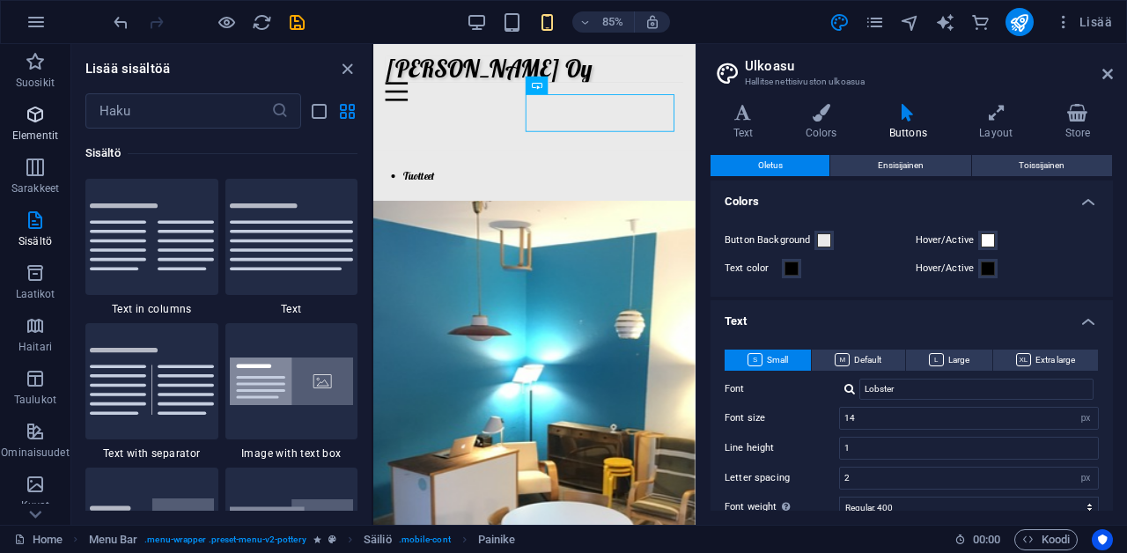
click at [38, 129] on p "Elementit" at bounding box center [35, 136] width 46 height 14
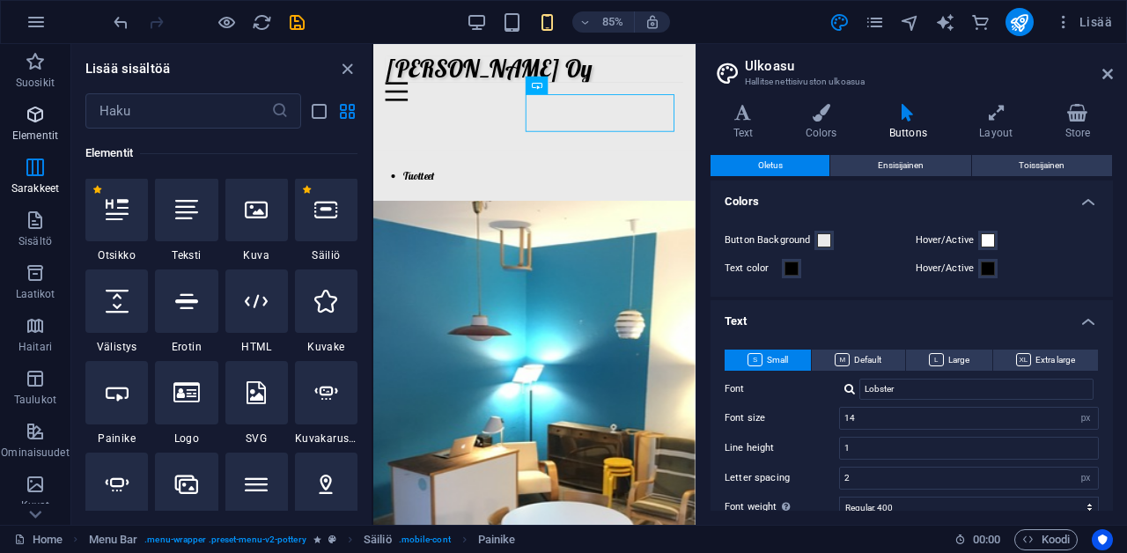
scroll to position [188, 0]
click at [239, 486] on div at bounding box center [256, 484] width 63 height 63
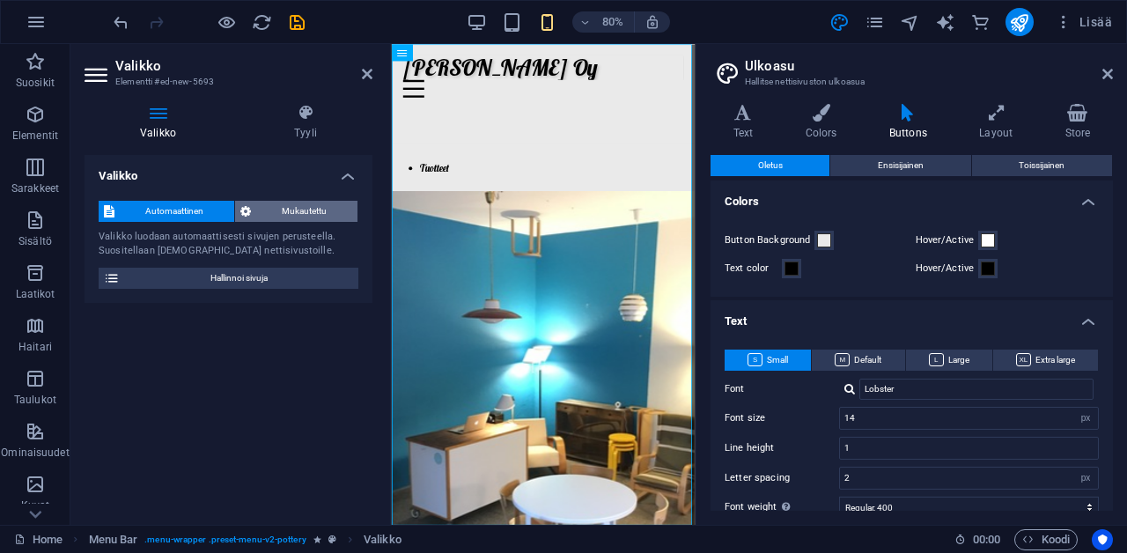
click at [263, 208] on span "Mukautettu" at bounding box center [304, 211] width 96 height 21
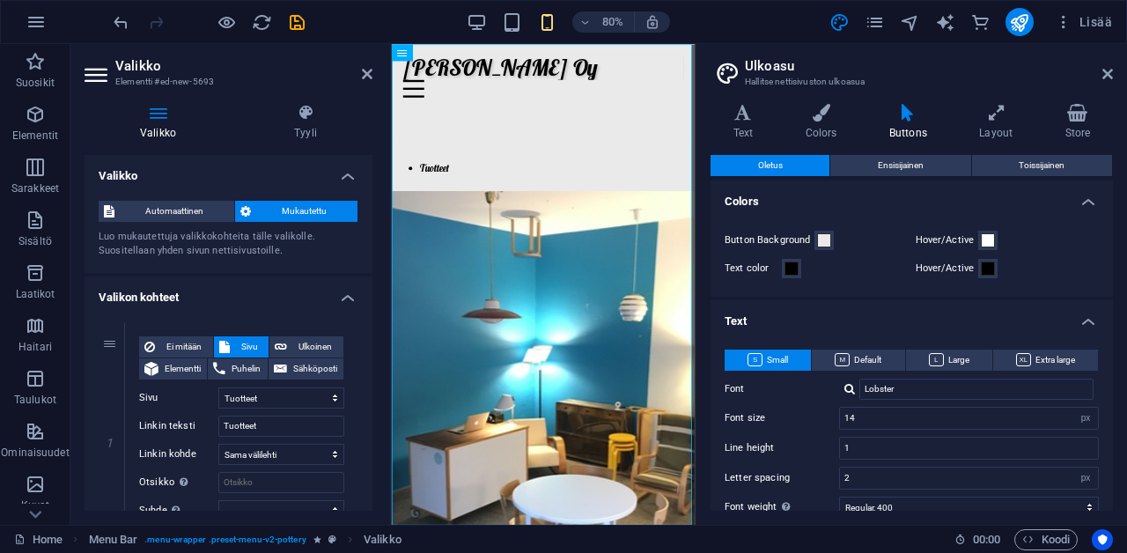
scroll to position [0, 0]
click at [301, 113] on icon at bounding box center [306, 113] width 134 height 18
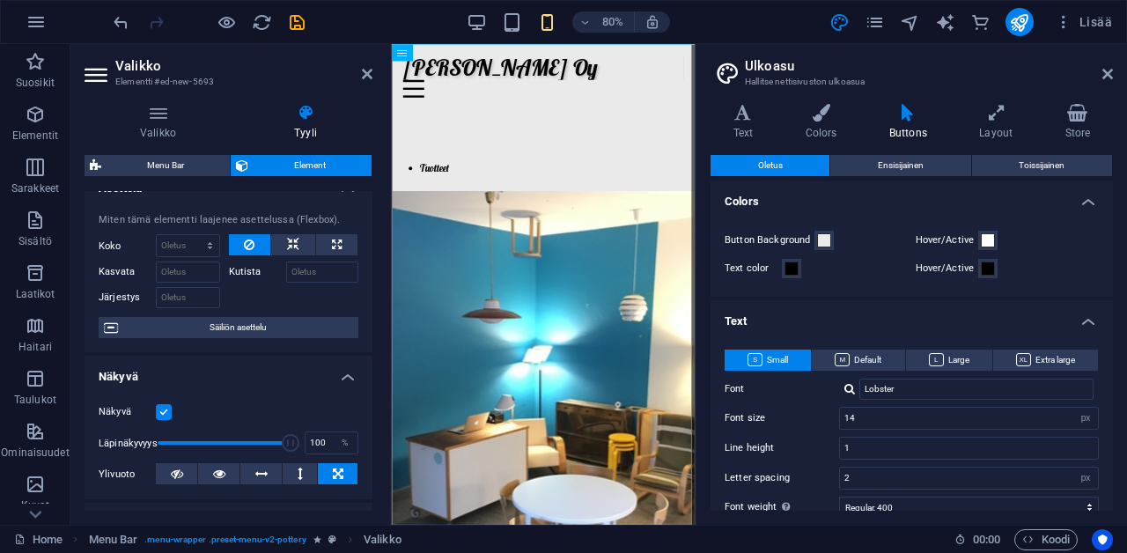
scroll to position [26, 0]
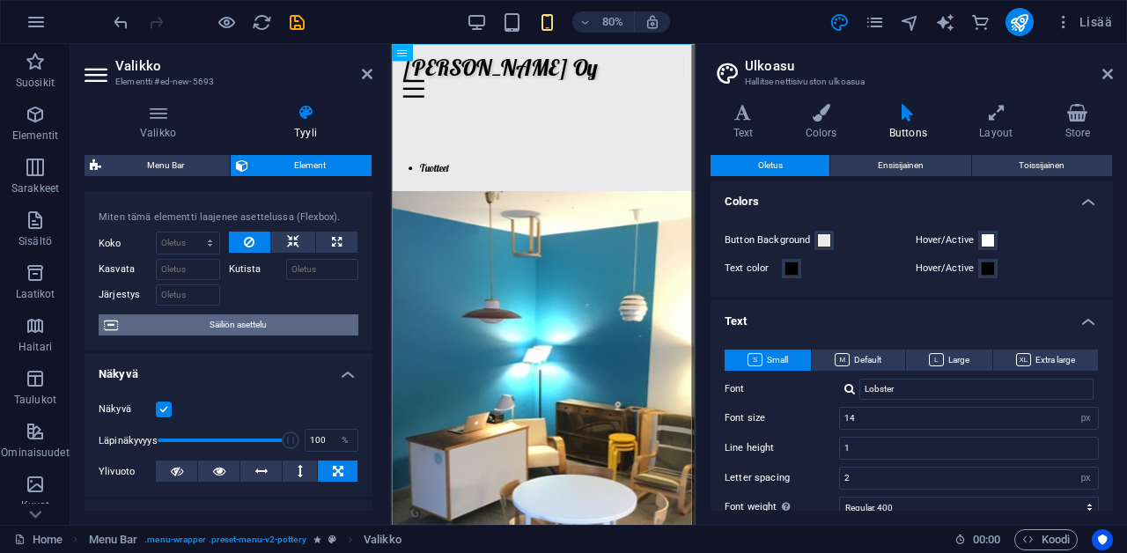
click at [266, 318] on span "Säiliön asettelu" at bounding box center [238, 324] width 230 height 21
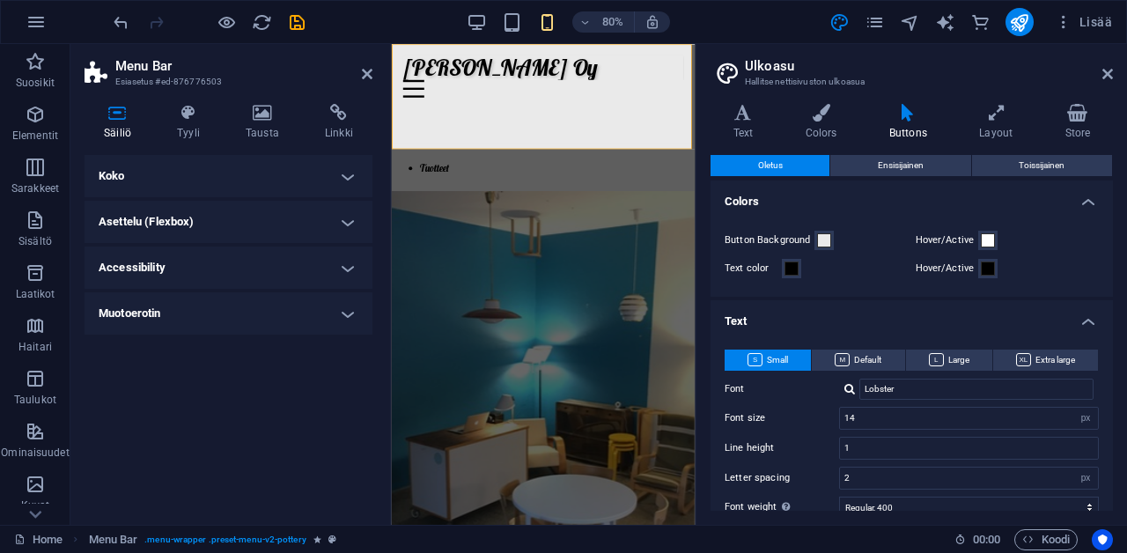
click at [289, 212] on h4 "Asettelu (Flexbox)" at bounding box center [229, 222] width 288 height 42
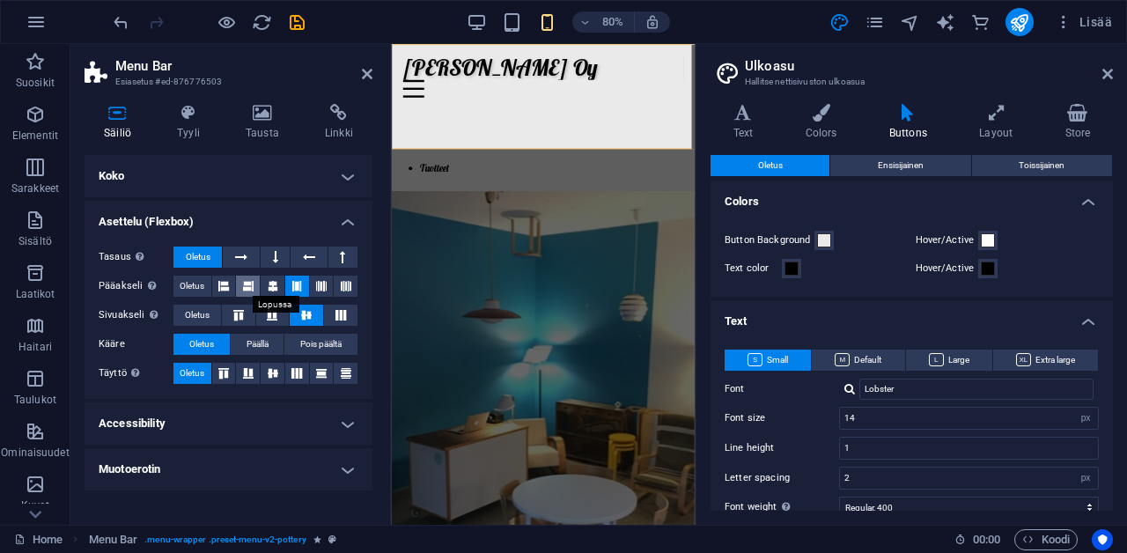
click at [246, 284] on icon at bounding box center [248, 286] width 11 height 21
click at [229, 290] on icon at bounding box center [223, 286] width 11 height 21
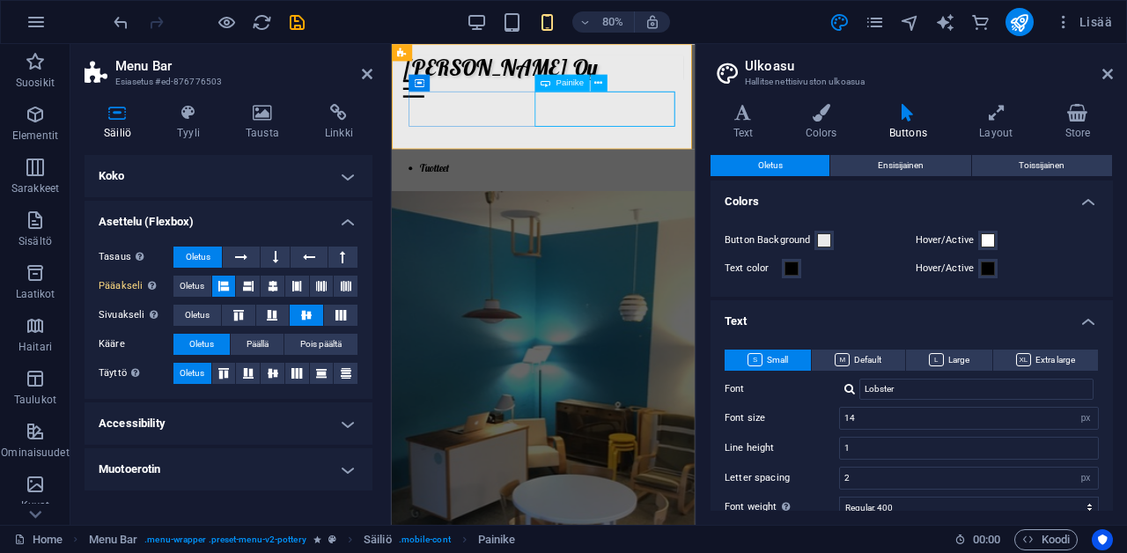
click at [574, 82] on span "Painike" at bounding box center [570, 82] width 27 height 9
click at [597, 84] on icon at bounding box center [598, 83] width 8 height 15
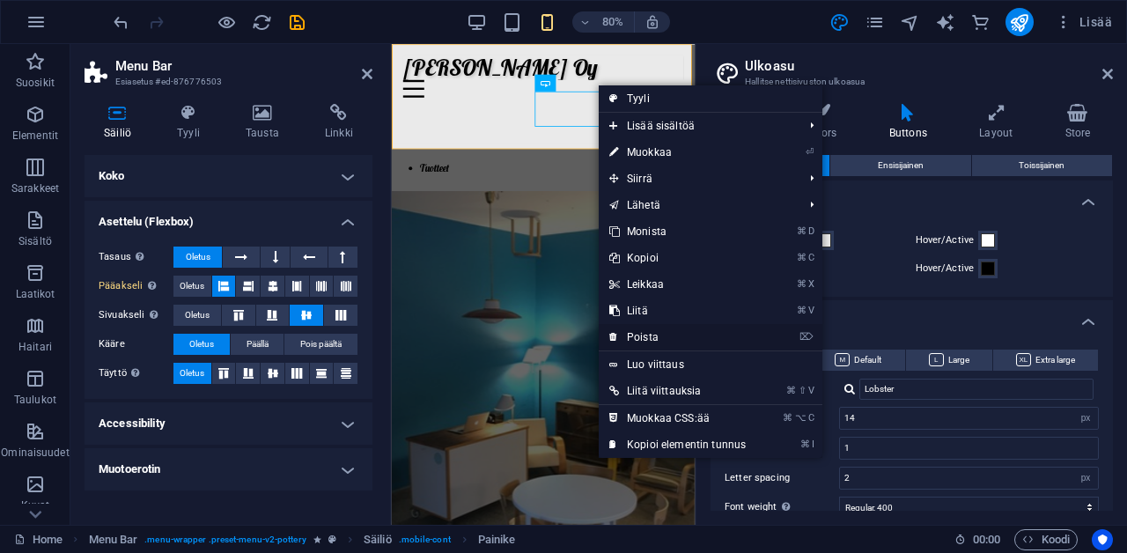
click at [673, 341] on link "⌦ Poista" at bounding box center [678, 337] width 158 height 26
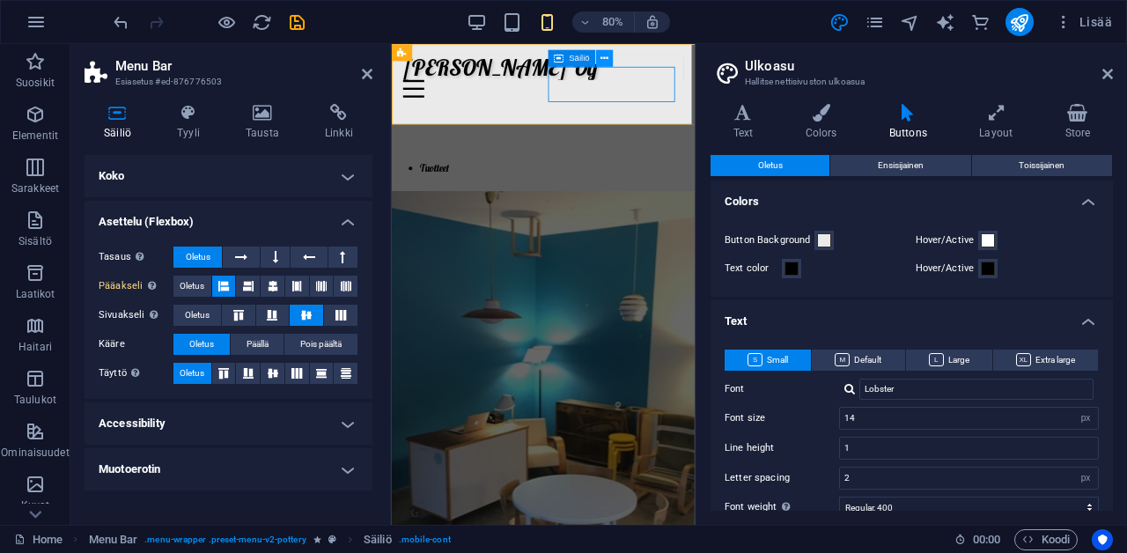
click at [606, 61] on icon at bounding box center [605, 58] width 8 height 15
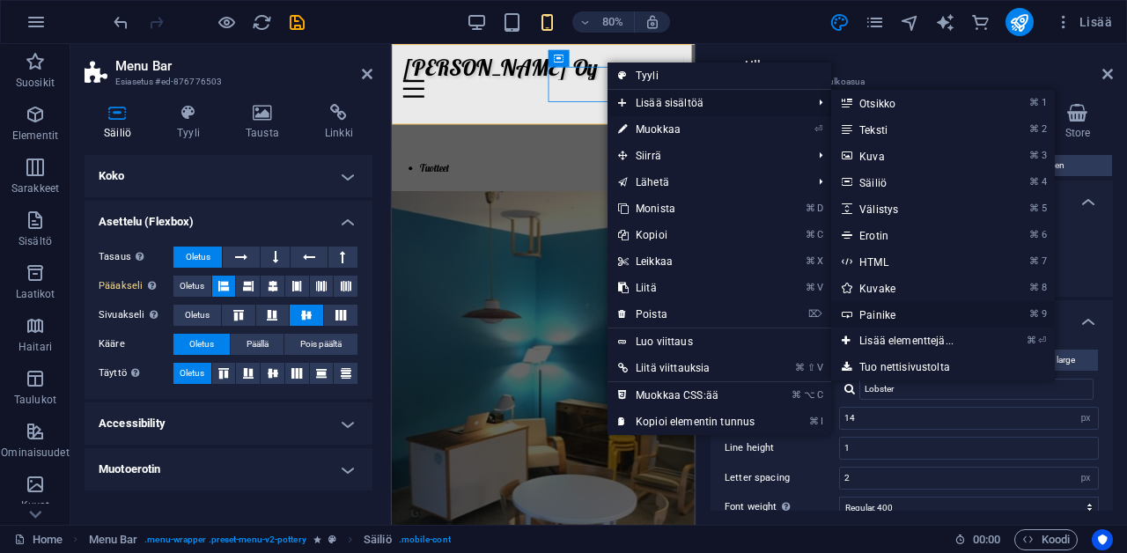
click at [946, 318] on link "⌘ 9 Painike" at bounding box center [910, 314] width 158 height 26
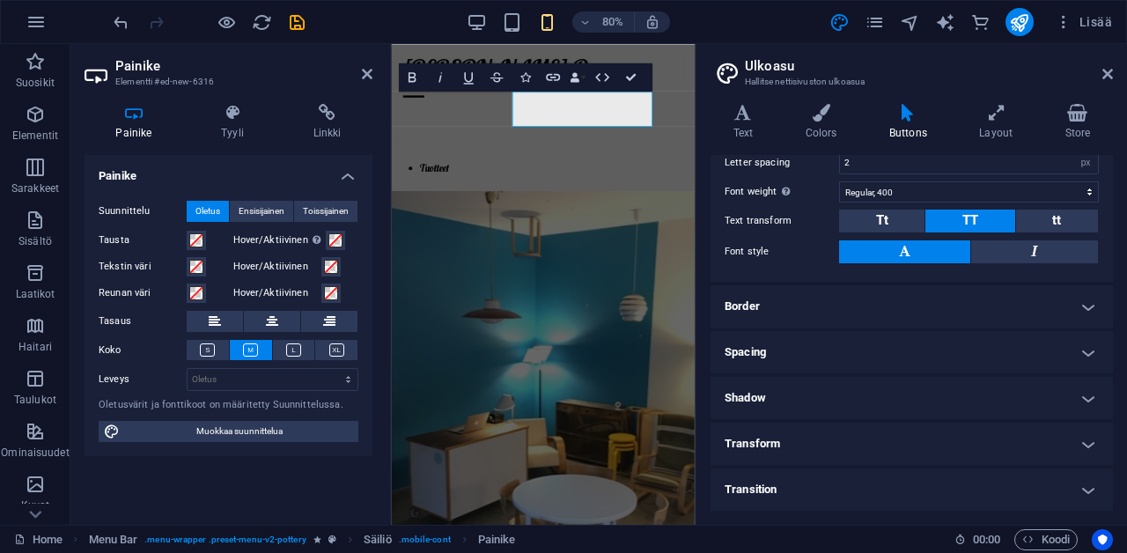
scroll to position [314, 0]
click at [224, 122] on h4 "Tyyli" at bounding box center [236, 122] width 92 height 37
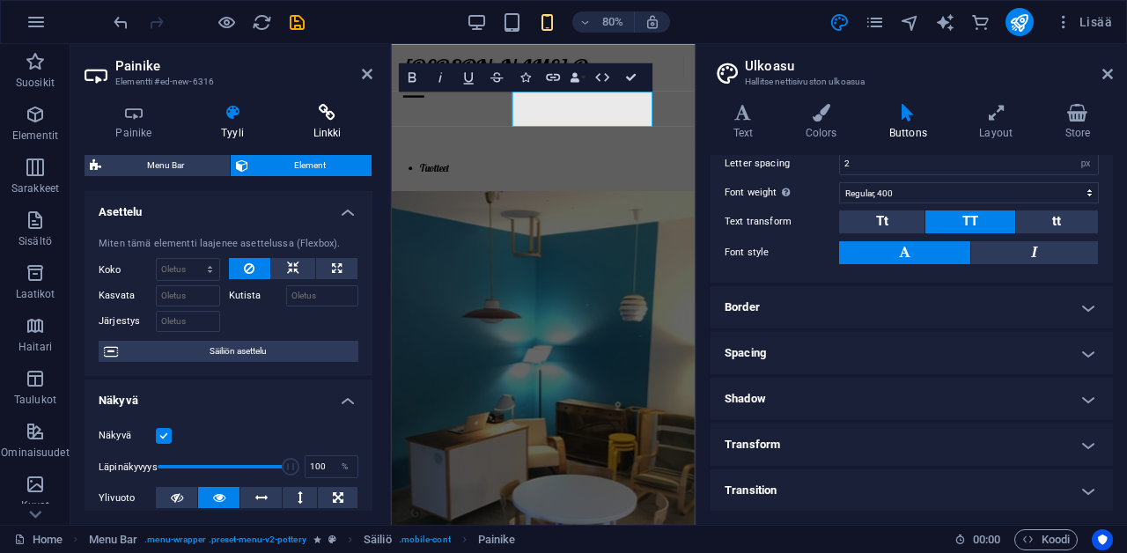
click at [332, 118] on icon at bounding box center [327, 113] width 91 height 18
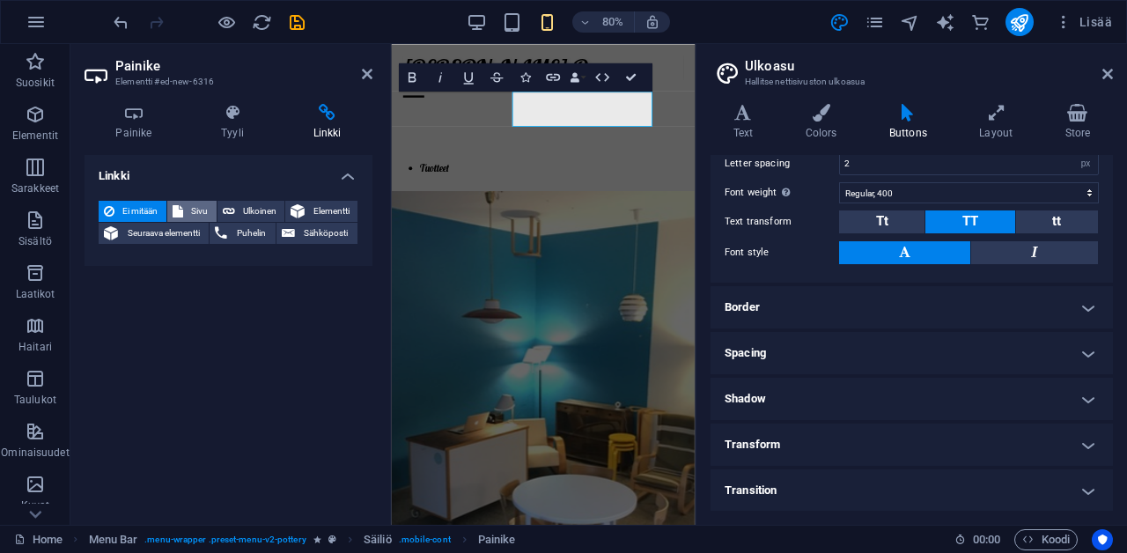
click at [197, 210] on span "Sivu" at bounding box center [199, 211] width 23 height 21
select select
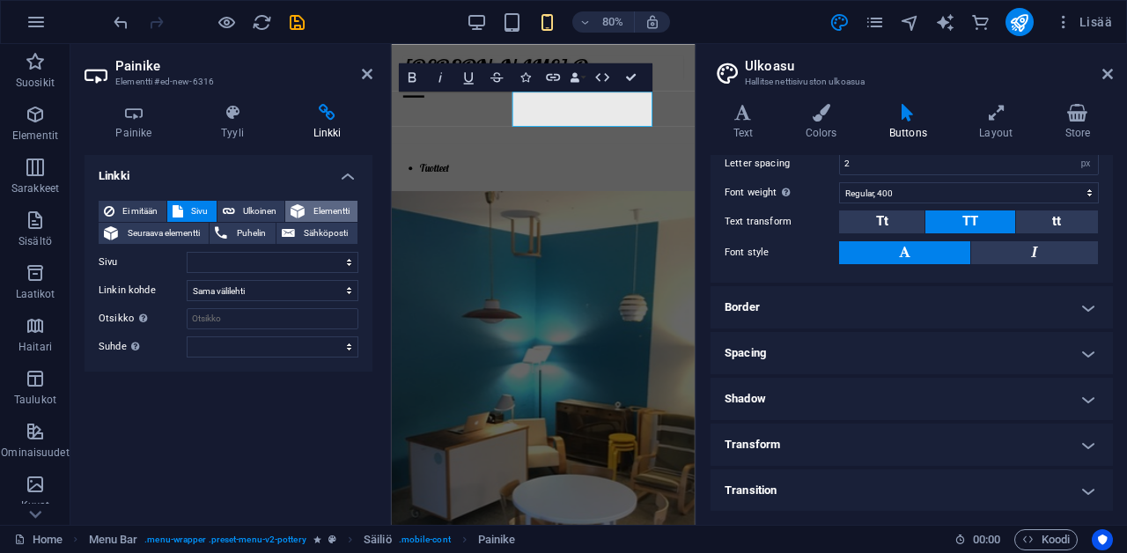
click at [313, 206] on span "Elementti" at bounding box center [331, 211] width 42 height 21
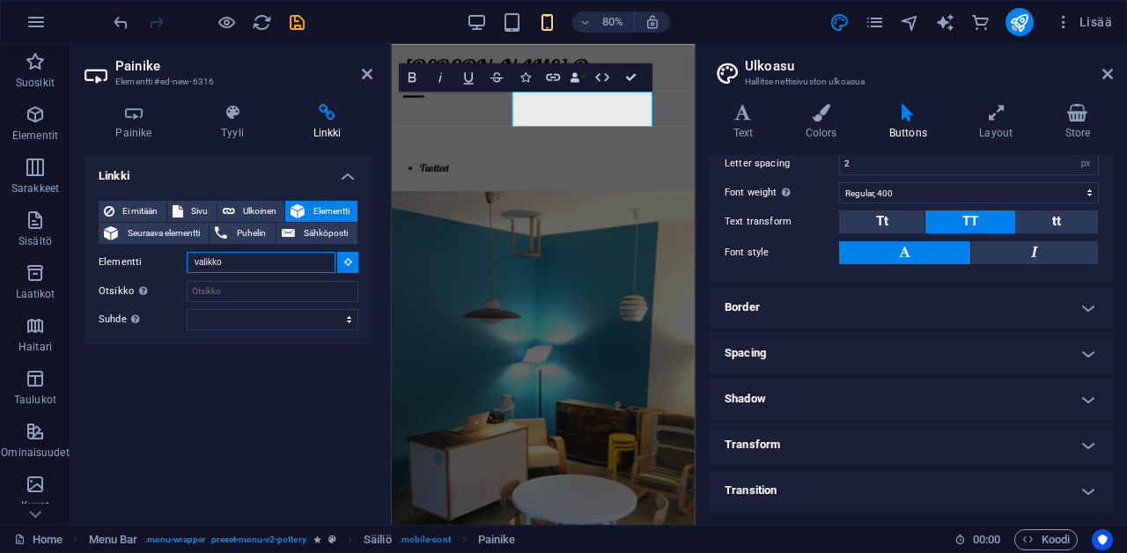
type input "valikko"
click at [281, 263] on input "Elementti" at bounding box center [261, 262] width 149 height 21
type input "h"
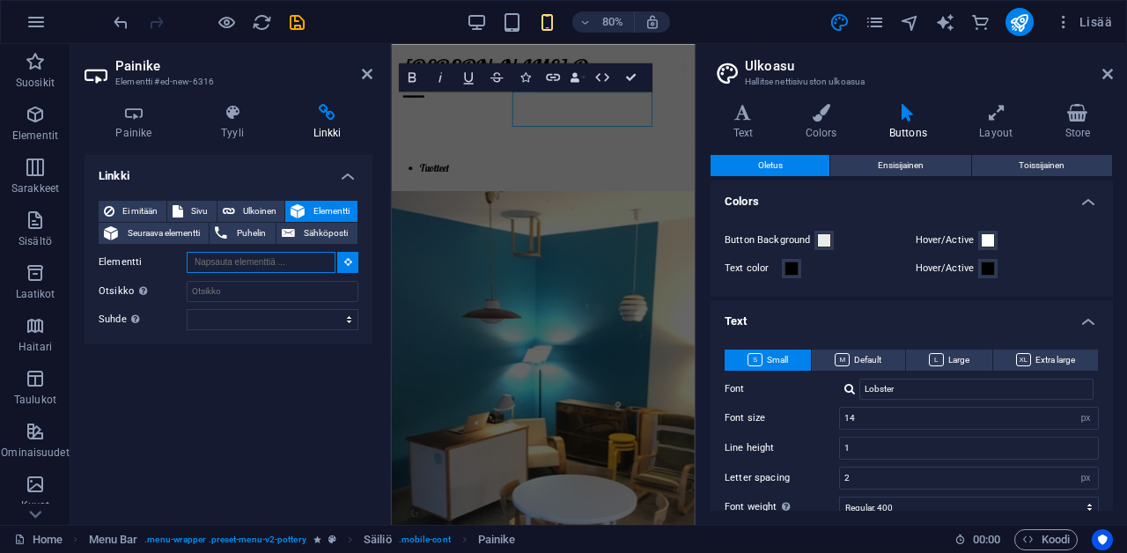
scroll to position [0, 0]
click at [852, 350] on span "Default" at bounding box center [858, 360] width 47 height 21
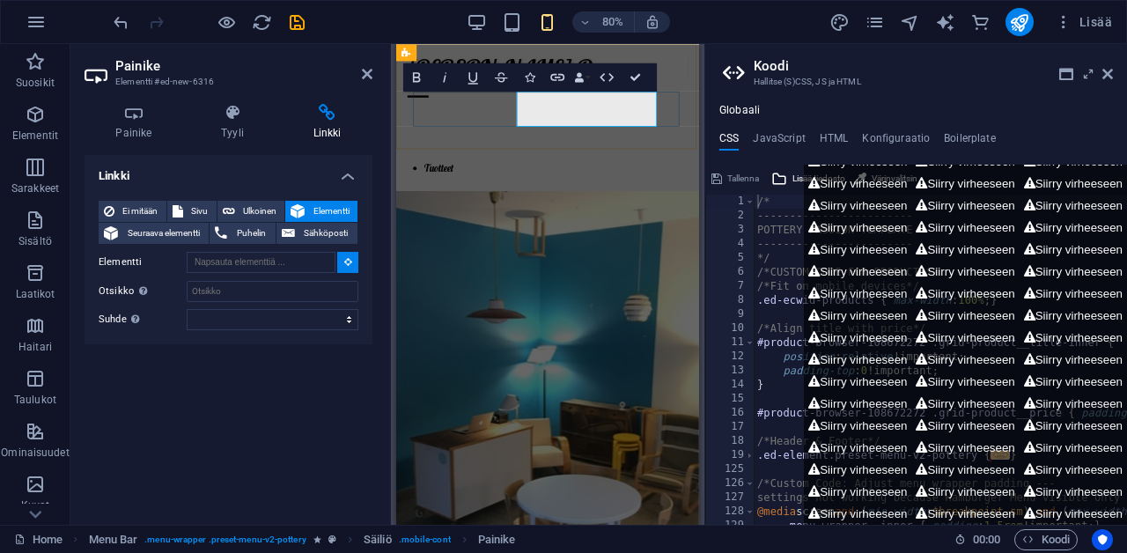
type input "#ed-new-6316"
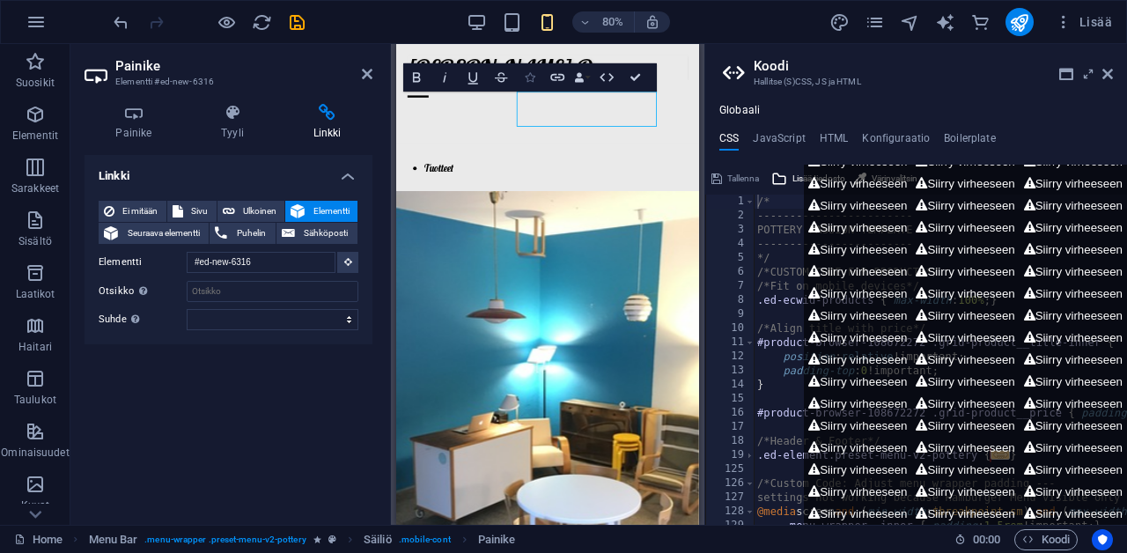
click at [533, 82] on icon "button" at bounding box center [530, 77] width 10 height 10
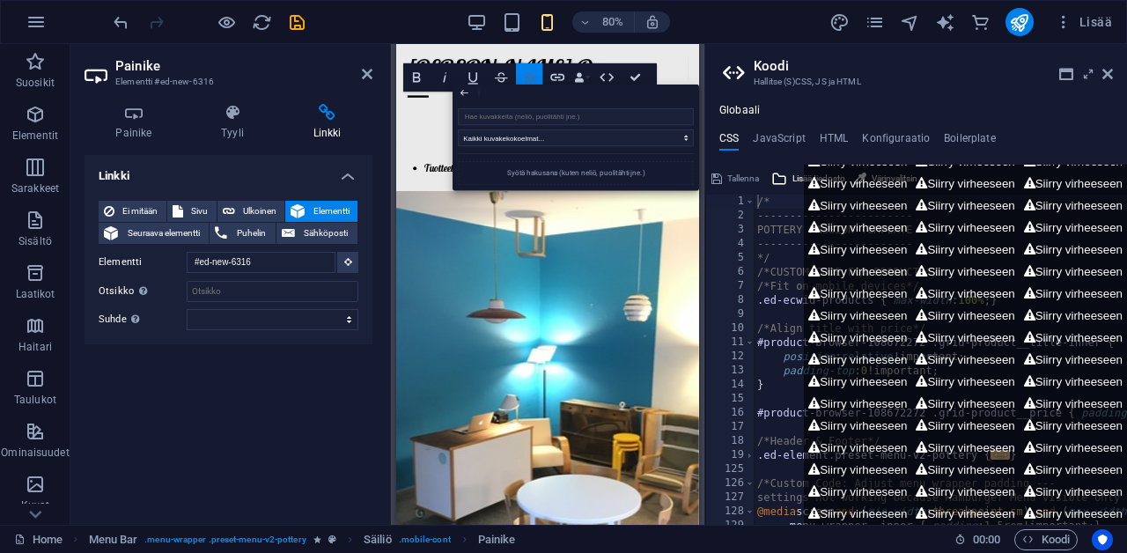
click at [533, 82] on icon "button" at bounding box center [530, 77] width 10 height 10
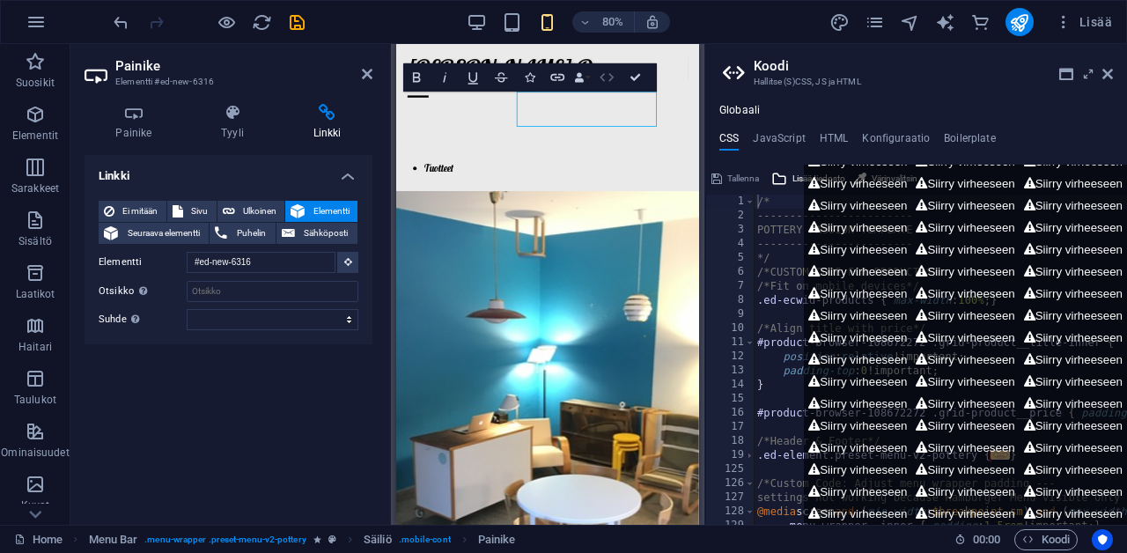
click at [613, 74] on icon "button" at bounding box center [607, 77] width 17 height 17
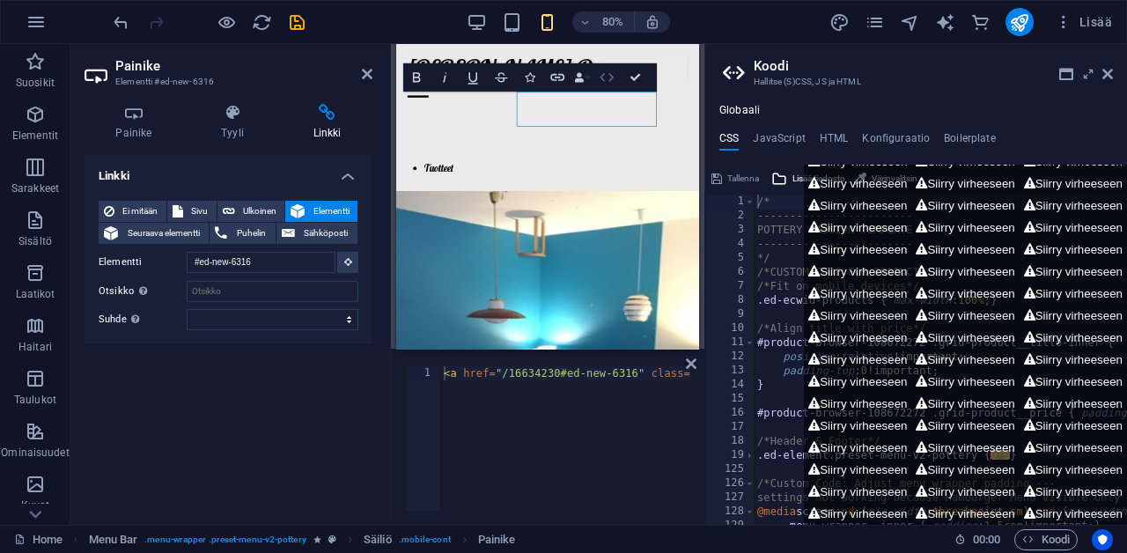
click at [613, 74] on icon "button" at bounding box center [607, 77] width 17 height 17
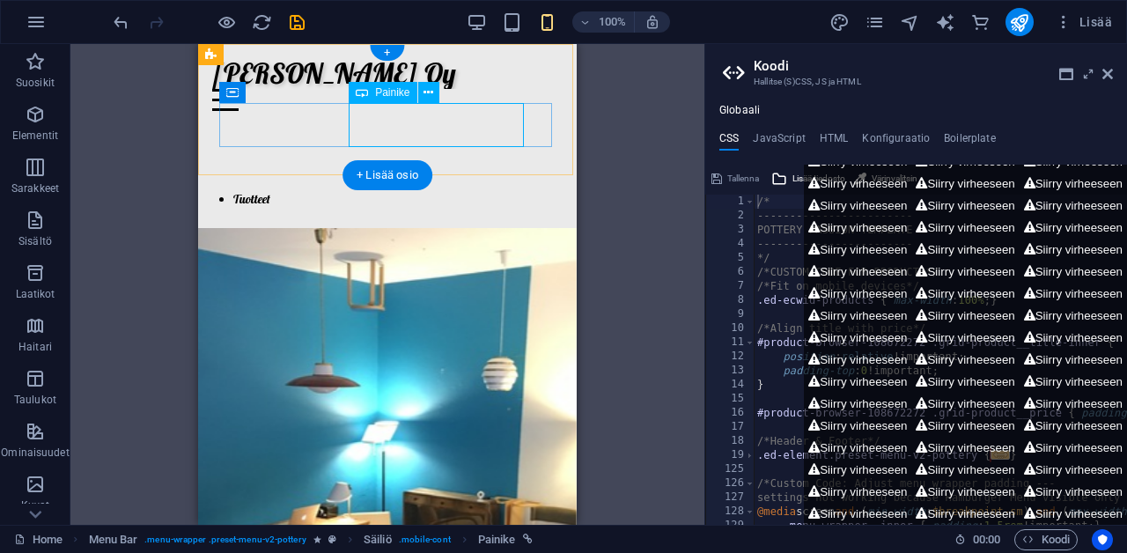
click at [377, 97] on span "Painike" at bounding box center [392, 92] width 34 height 11
click at [431, 93] on icon at bounding box center [429, 93] width 10 height 18
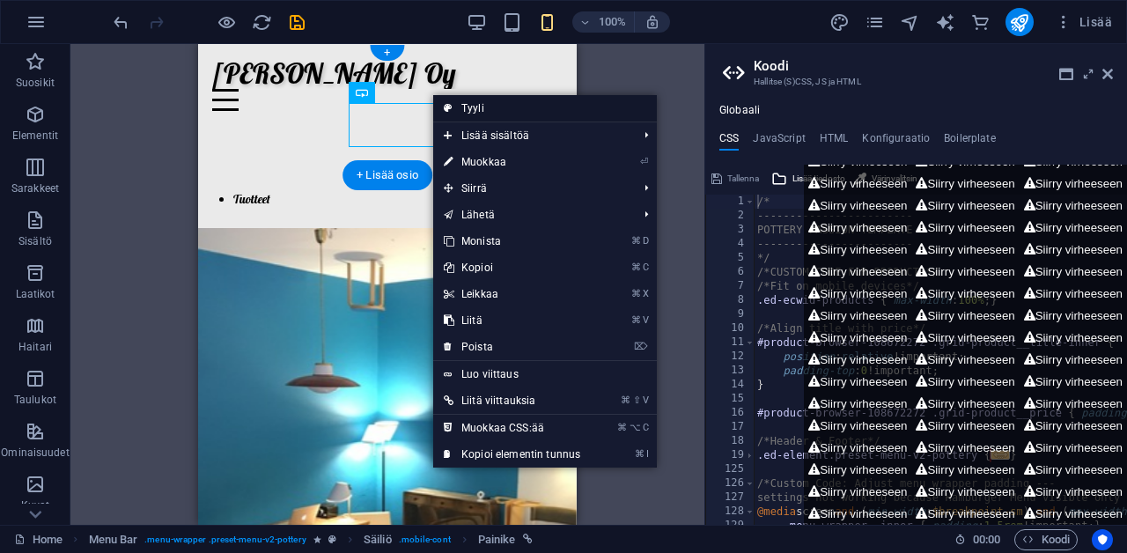
click at [468, 102] on link "Tyyli" at bounding box center [545, 108] width 224 height 26
select select "rem"
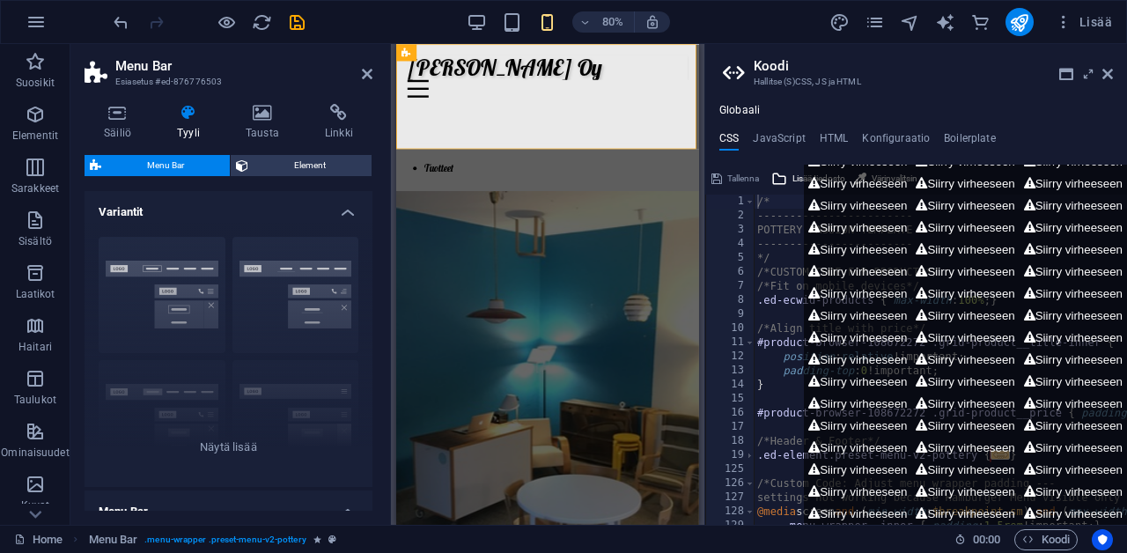
click at [325, 175] on div "Menu Bar Element" at bounding box center [229, 166] width 288 height 22
click at [325, 162] on span "Element" at bounding box center [310, 165] width 113 height 21
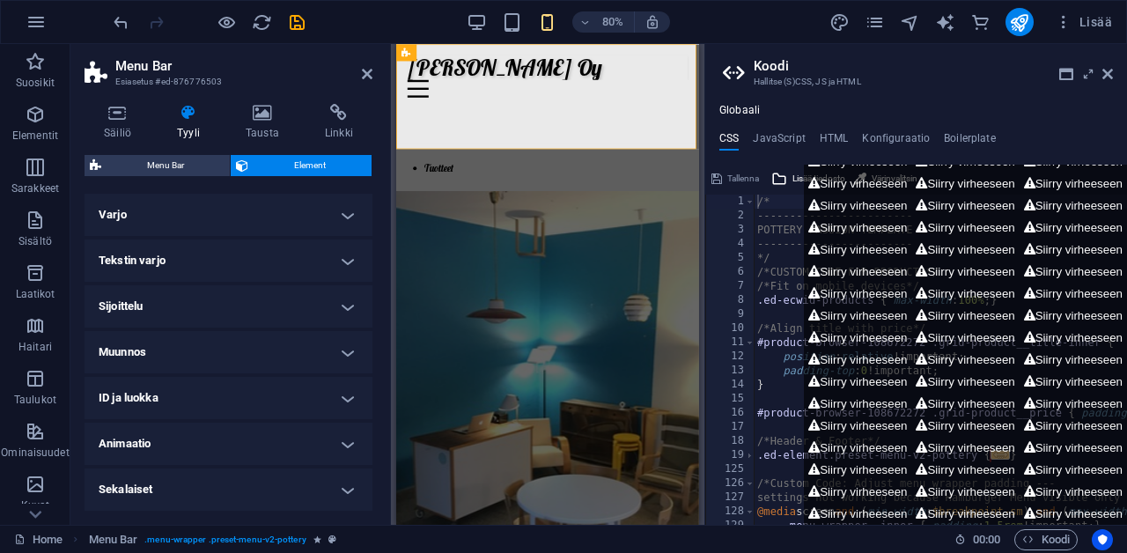
scroll to position [235, 0]
click at [299, 397] on h4 "ID ja luokka" at bounding box center [229, 399] width 288 height 42
click at [299, 399] on h4 "ID ja luokka" at bounding box center [229, 394] width 288 height 32
click at [373, 64] on aside "Menu Bar Esiasetus #ed-876776503 Säiliö Tyyli Tausta Linkki Koko Korkeus Oletus…" at bounding box center [230, 284] width 321 height 481
click at [369, 64] on h2 "Menu Bar" at bounding box center [243, 66] width 257 height 16
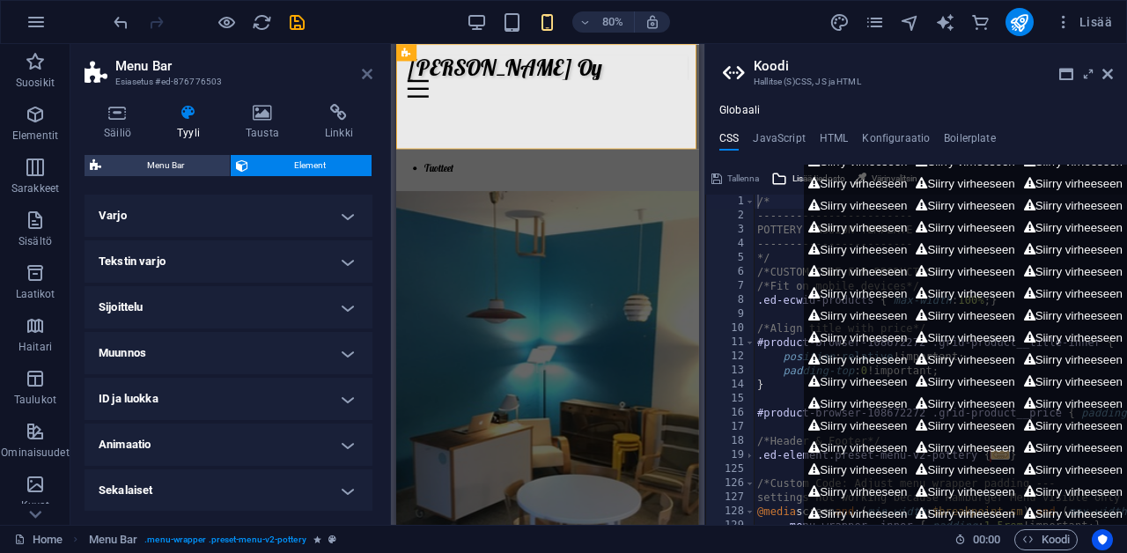
click at [366, 82] on link at bounding box center [367, 74] width 11 height 15
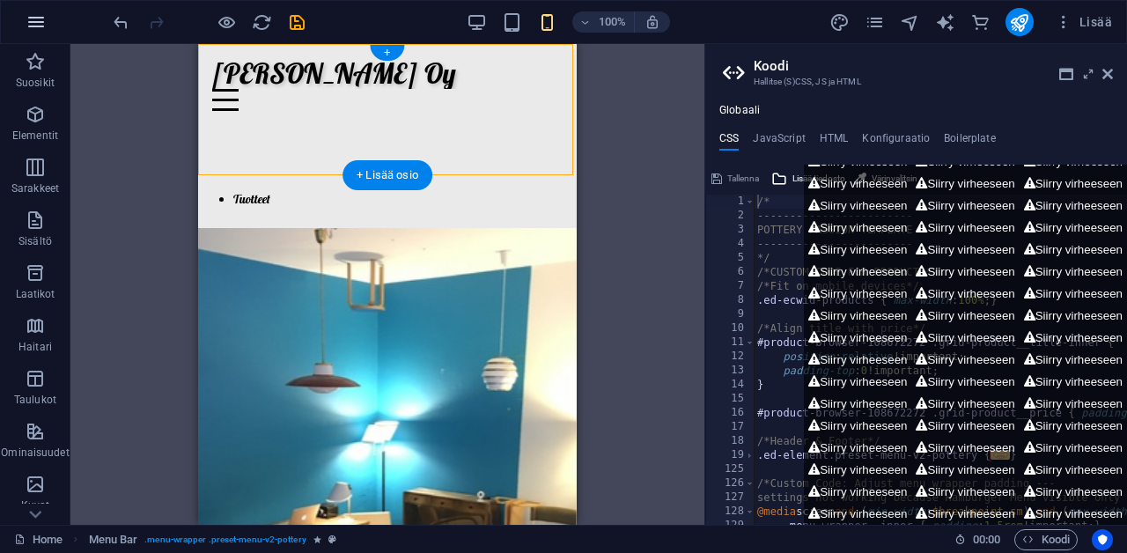
click at [42, 26] on icon "button" at bounding box center [36, 21] width 21 height 21
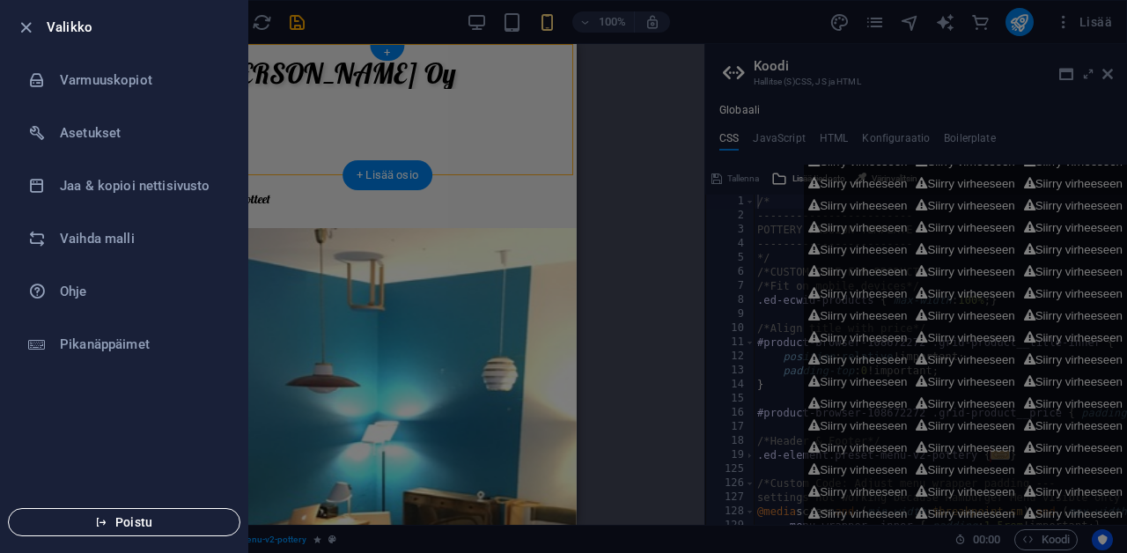
click at [121, 527] on span "Poistu" at bounding box center [124, 522] width 203 height 14
